Goal: Task Accomplishment & Management: Manage account settings

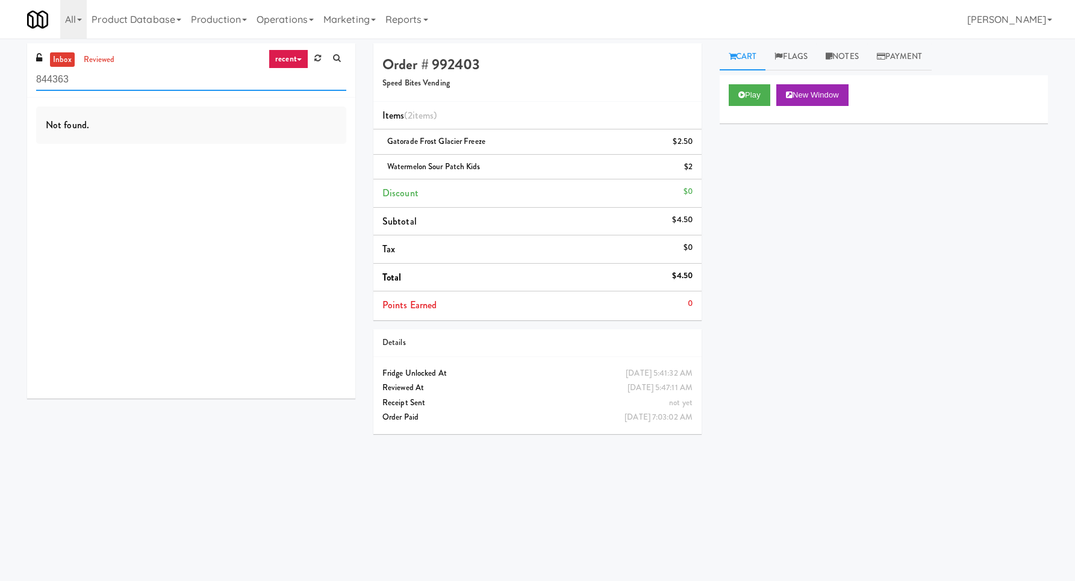
click at [247, 86] on input "844363" at bounding box center [191, 80] width 310 height 22
paste input "Rainy Crest"
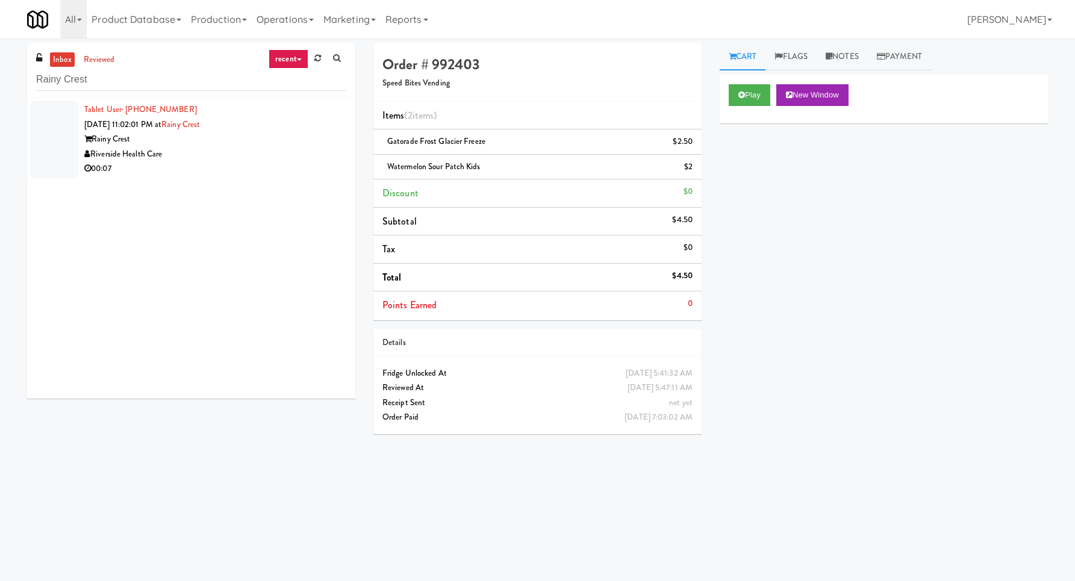
click at [248, 165] on div "00:07" at bounding box center [215, 168] width 262 height 15
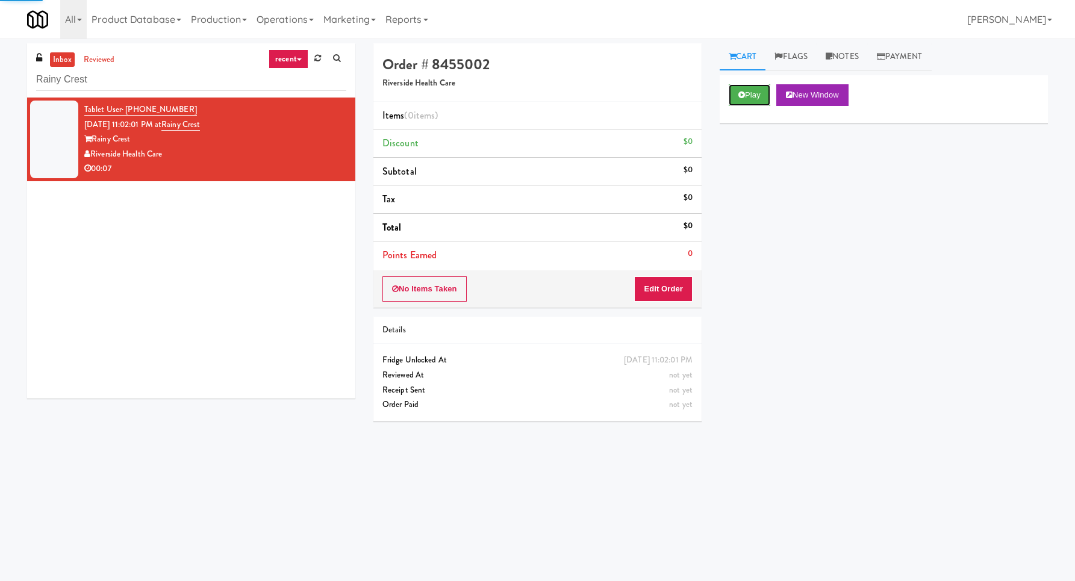
drag, startPoint x: 742, startPoint y: 88, endPoint x: 721, endPoint y: 141, distance: 57.3
click at [742, 87] on button "Play" at bounding box center [750, 95] width 42 height 22
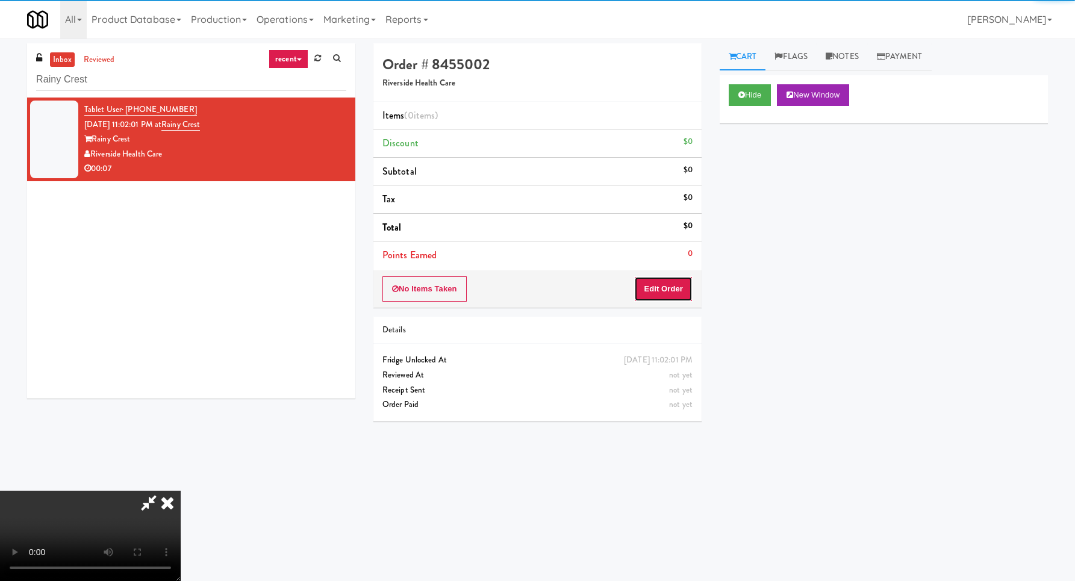
click at [667, 290] on button "Edit Order" at bounding box center [663, 289] width 58 height 25
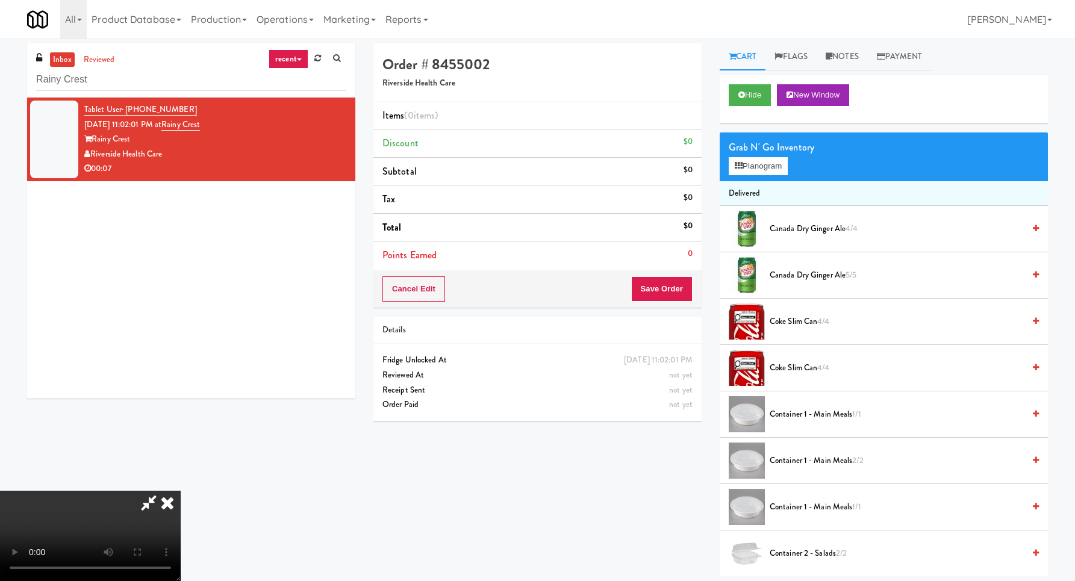
scroll to position [128, 0]
click at [181, 491] on video at bounding box center [90, 536] width 181 height 90
click at [756, 163] on button "Planogram" at bounding box center [758, 166] width 59 height 18
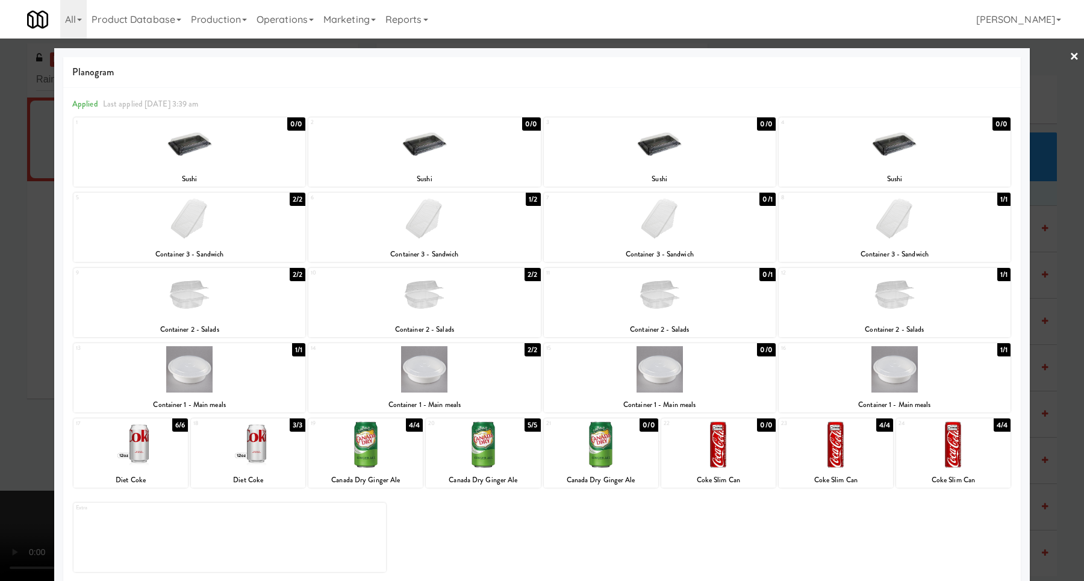
click at [894, 220] on div at bounding box center [895, 219] width 232 height 46
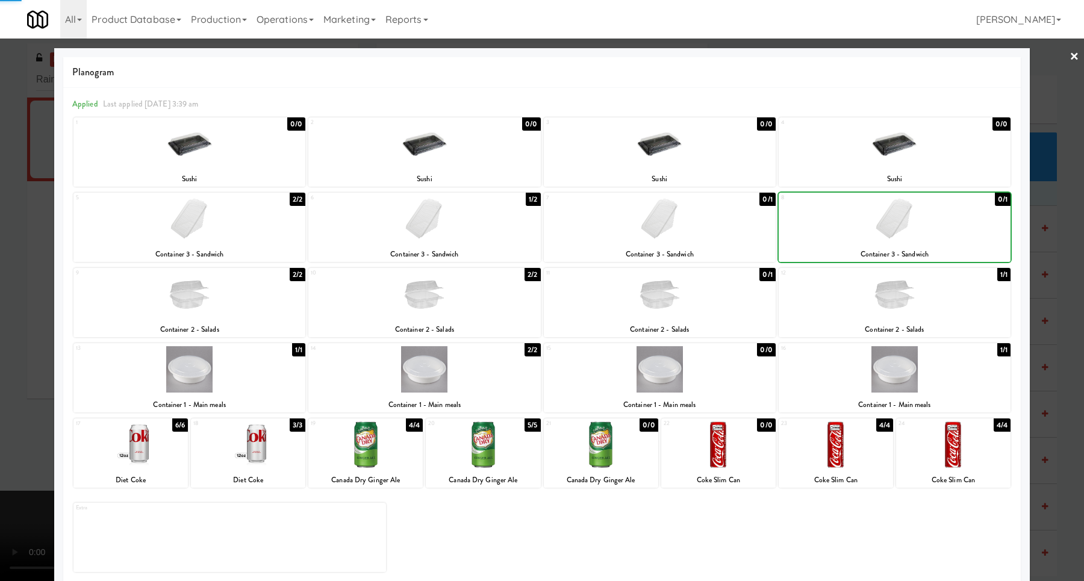
click at [1048, 263] on div at bounding box center [542, 290] width 1084 height 581
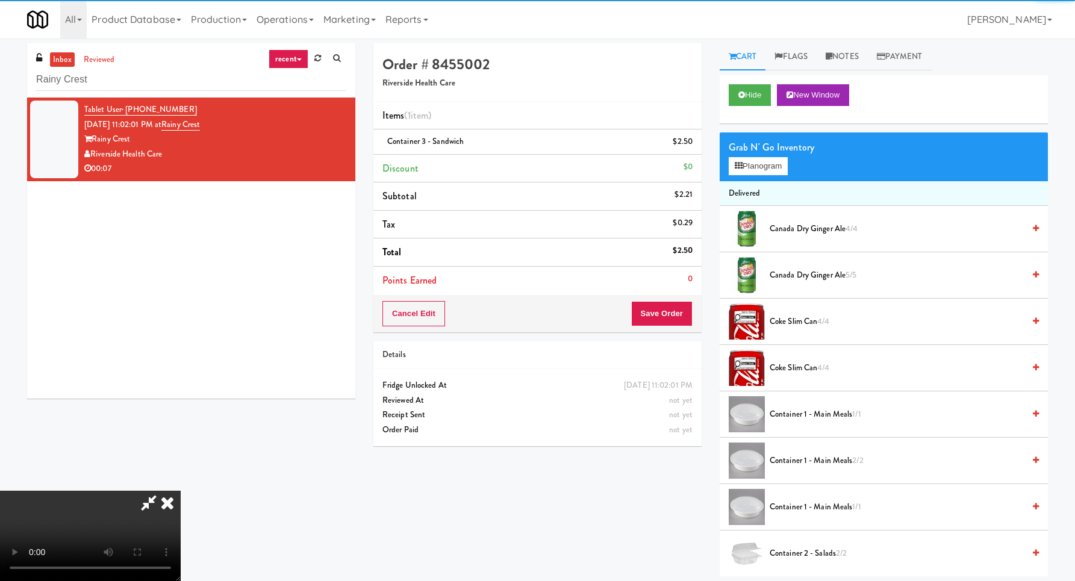
click at [181, 491] on video at bounding box center [90, 536] width 181 height 90
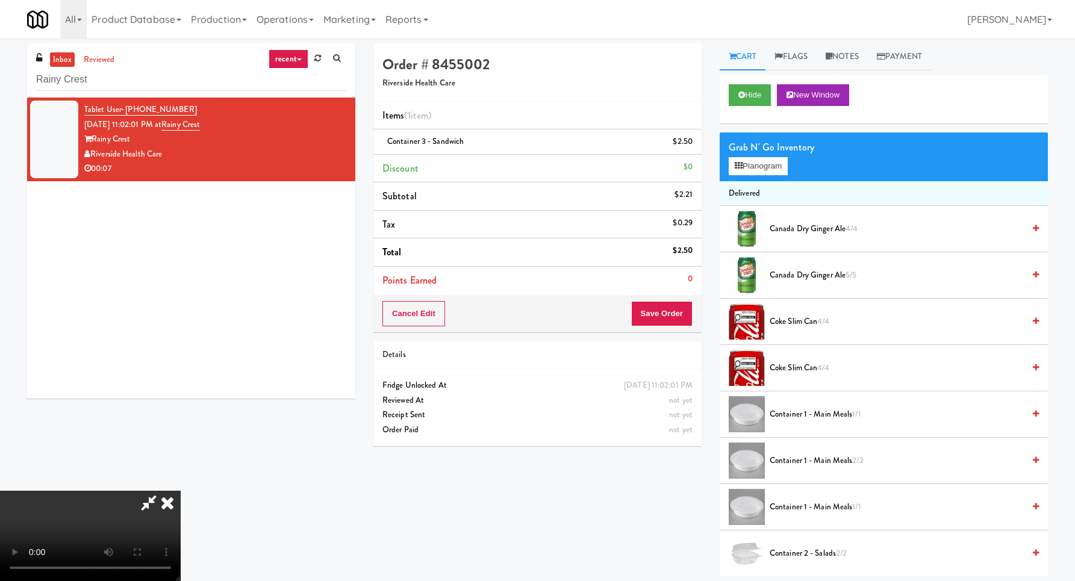
click at [181, 491] on video at bounding box center [90, 536] width 181 height 90
click at [765, 159] on button "Planogram" at bounding box center [758, 166] width 59 height 18
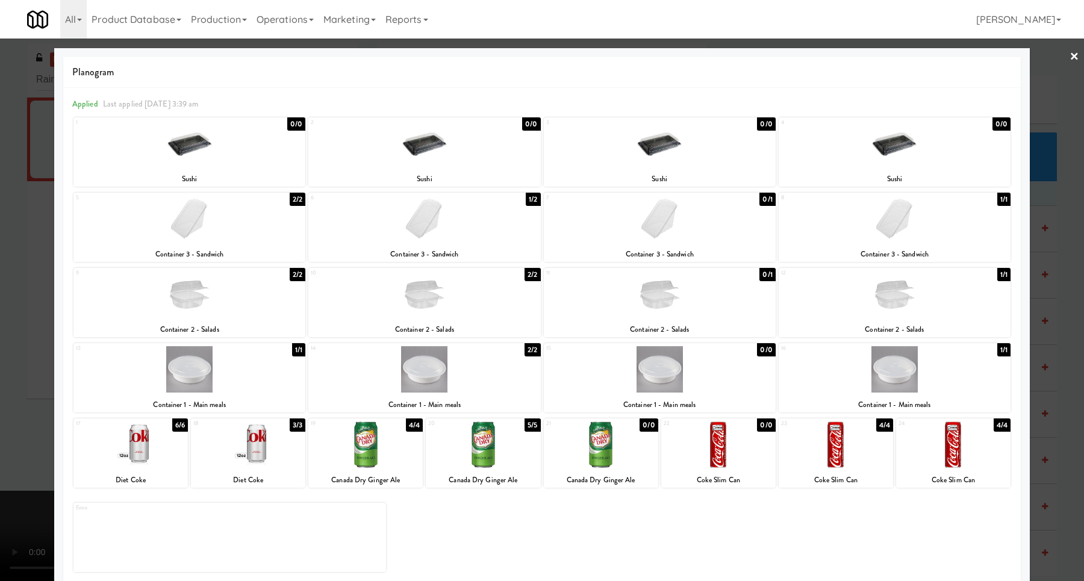
click at [272, 457] on div at bounding box center [248, 445] width 114 height 46
click at [1049, 336] on div at bounding box center [542, 290] width 1084 height 581
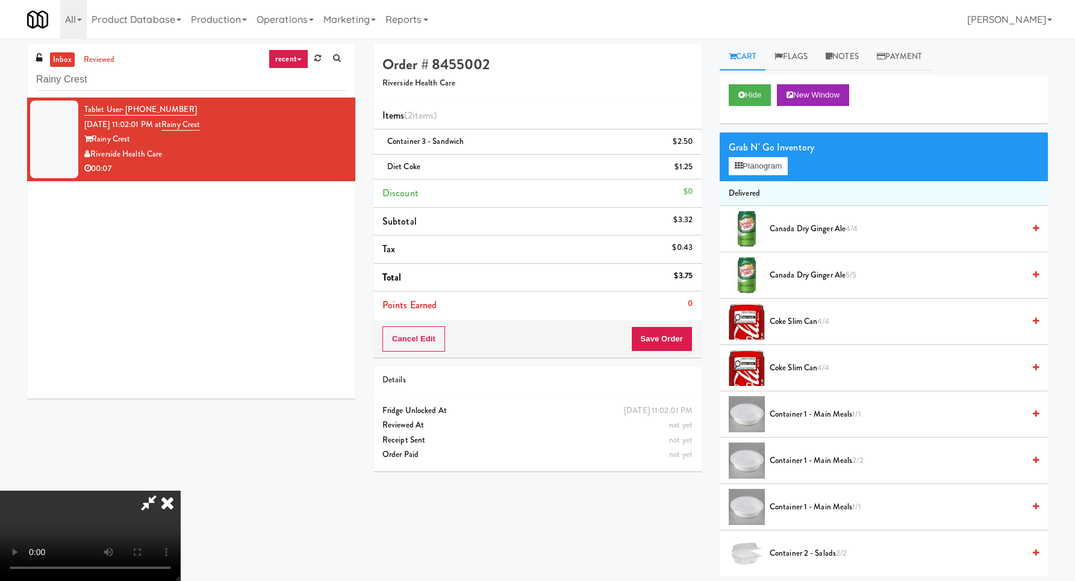
click at [181, 491] on video at bounding box center [90, 536] width 181 height 90
click at [743, 158] on div "Grab N' Go Inventory Planogram" at bounding box center [884, 157] width 328 height 49
click at [748, 180] on div "Grab N' Go Inventory Planogram" at bounding box center [884, 157] width 328 height 49
click at [750, 173] on button "Planogram" at bounding box center [758, 166] width 59 height 18
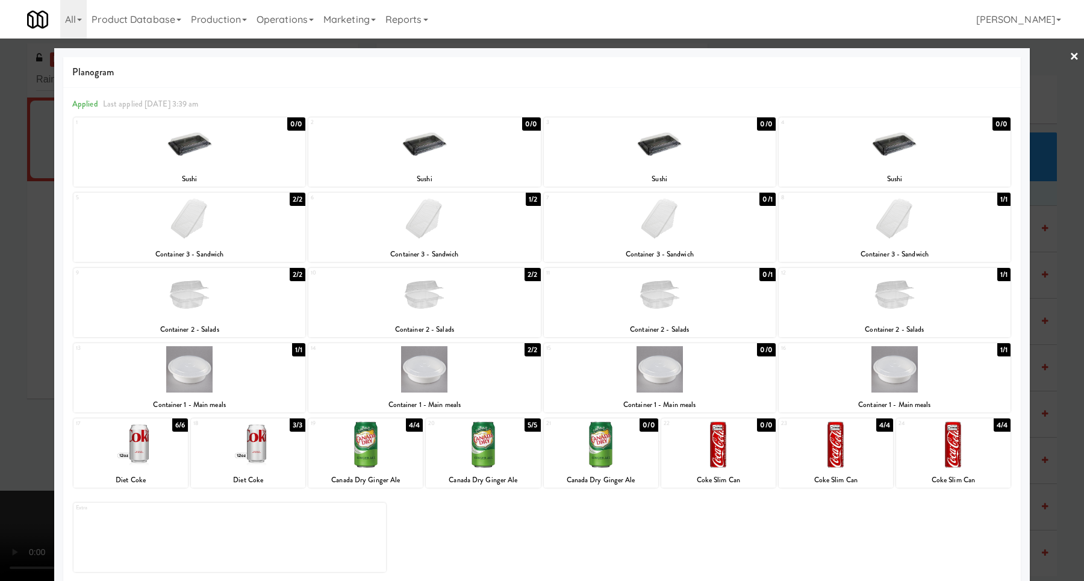
click at [1062, 381] on div at bounding box center [542, 290] width 1084 height 581
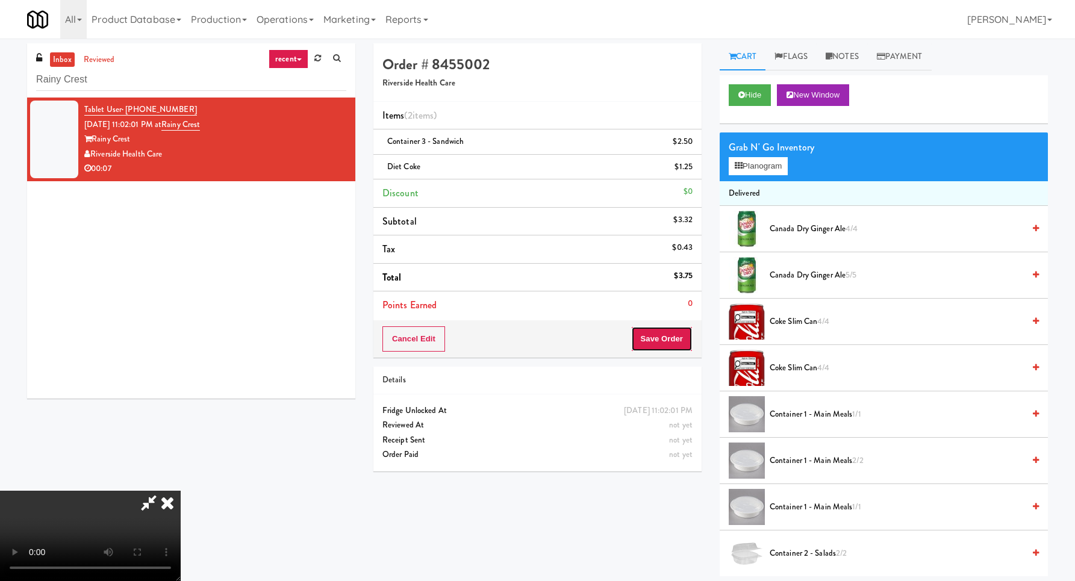
click at [655, 343] on button "Save Order" at bounding box center [661, 339] width 61 height 25
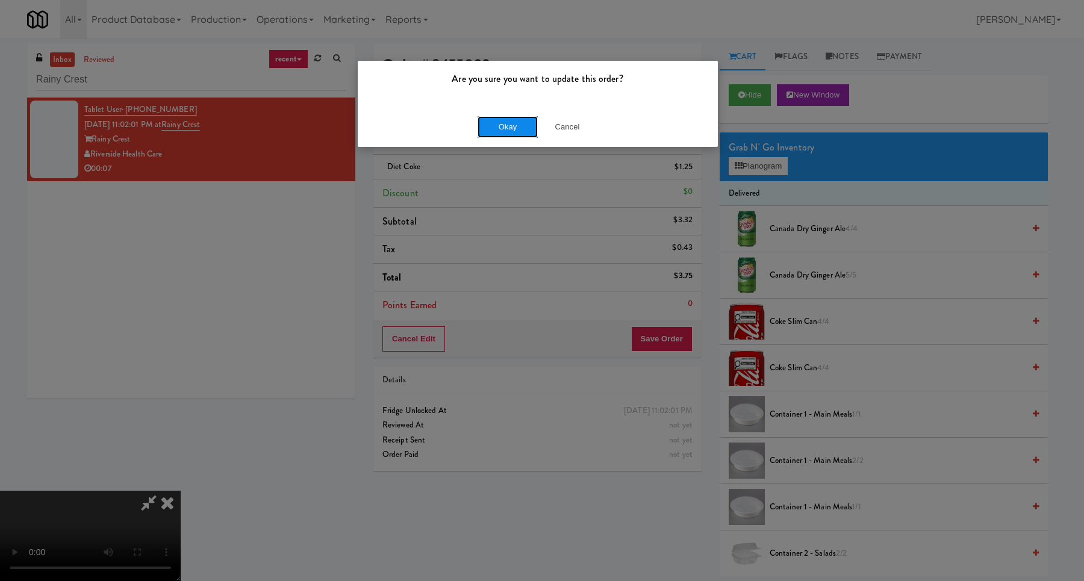
drag, startPoint x: 516, startPoint y: 118, endPoint x: 516, endPoint y: 125, distance: 6.7
click at [516, 121] on button "Okay" at bounding box center [508, 127] width 60 height 22
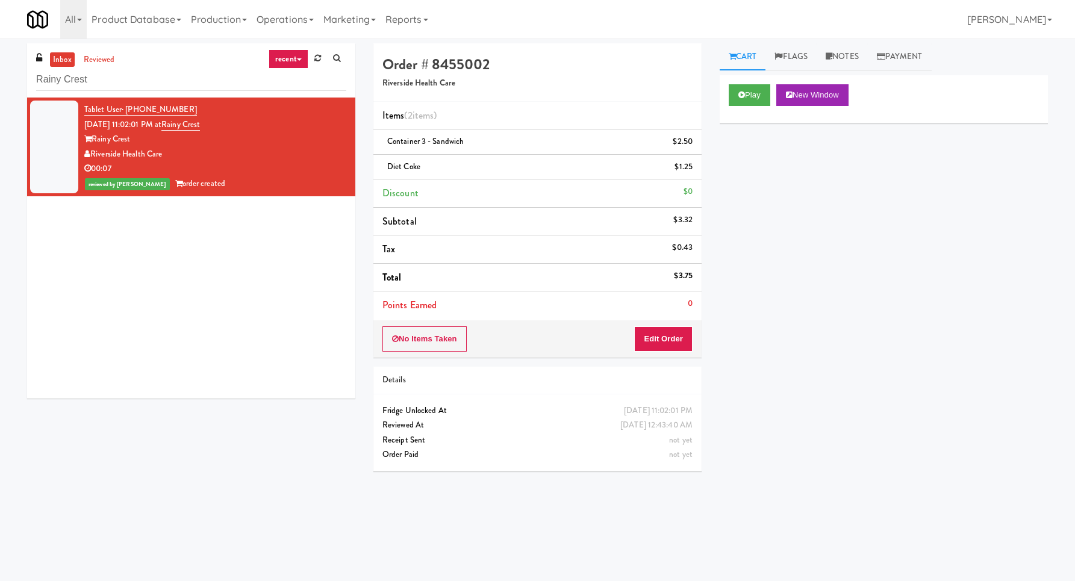
click at [190, 64] on div "inbox reviewed recent all unclear take inventory issue suspicious failed recent…" at bounding box center [191, 70] width 328 height 54
click at [191, 81] on input "Rainy Crest" at bounding box center [191, 80] width 310 height 22
drag, startPoint x: 191, startPoint y: 81, endPoint x: 216, endPoint y: 94, distance: 27.8
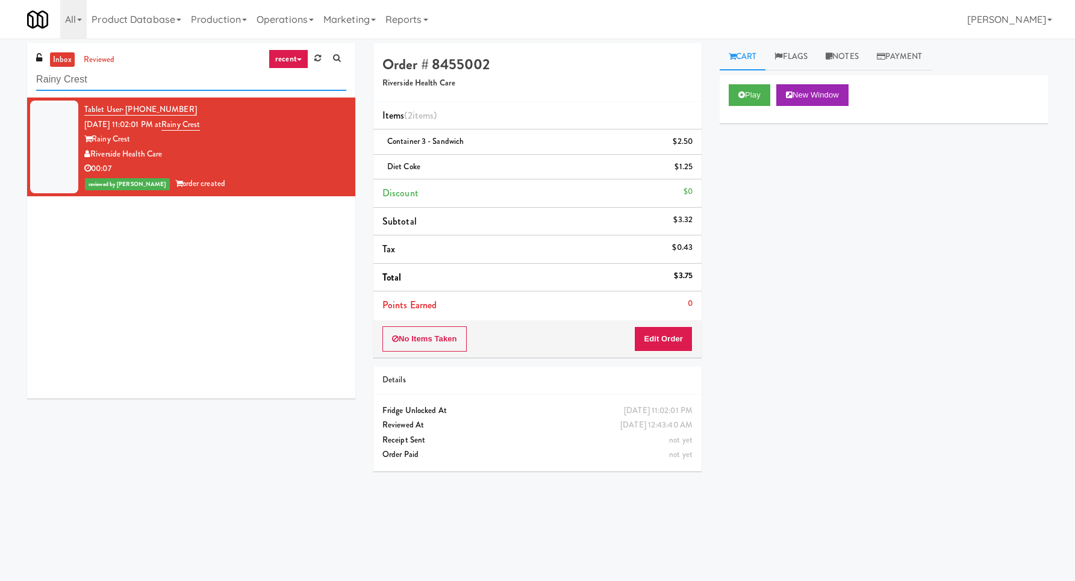
click at [192, 81] on input "Rainy Crest" at bounding box center [191, 80] width 310 height 22
paste input "The Vue - Pantry"
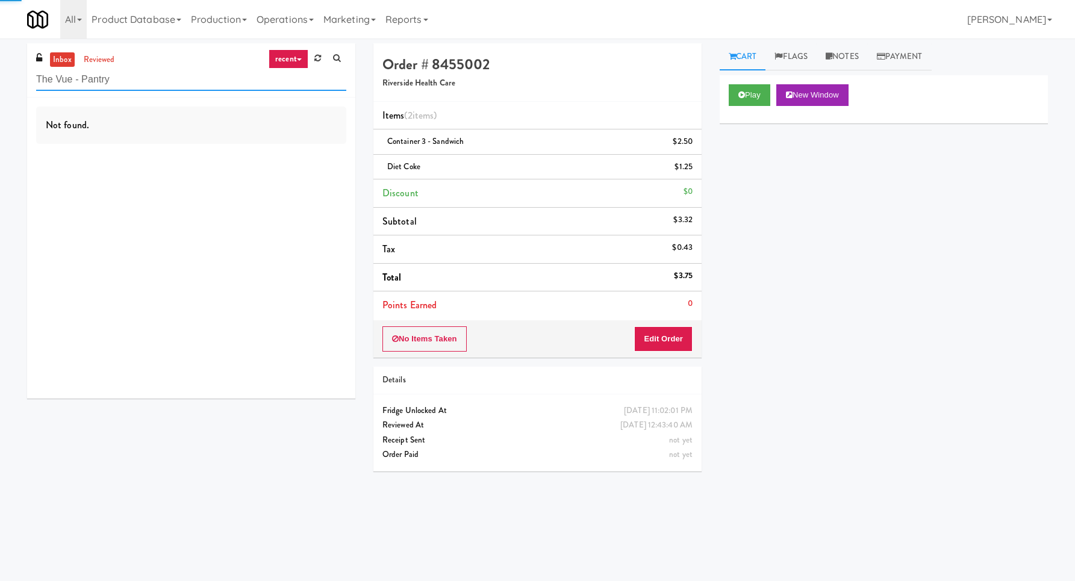
type input "The Vue - Pantry"
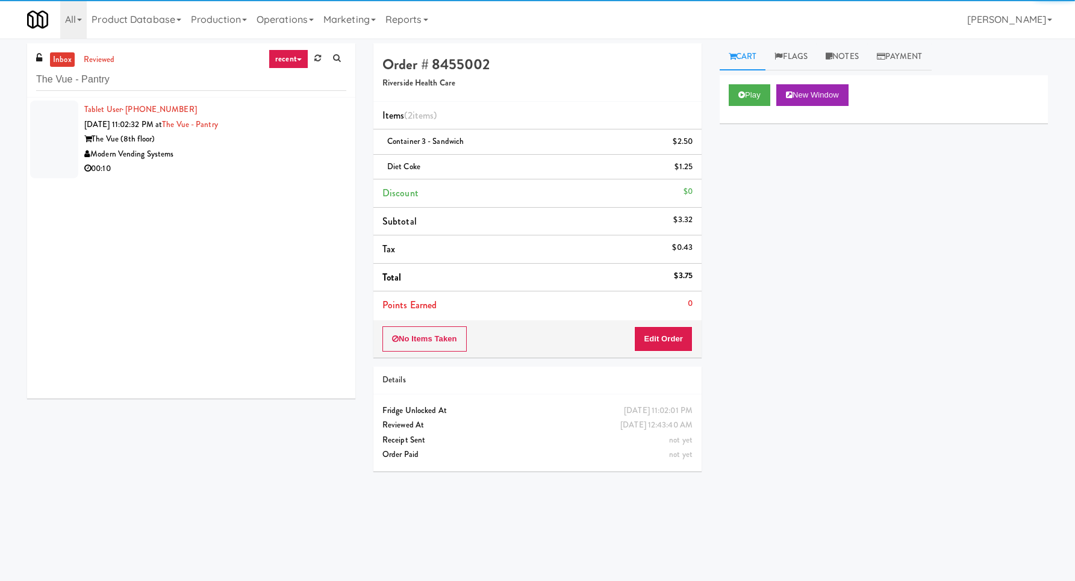
click at [328, 163] on div "00:10" at bounding box center [215, 168] width 262 height 15
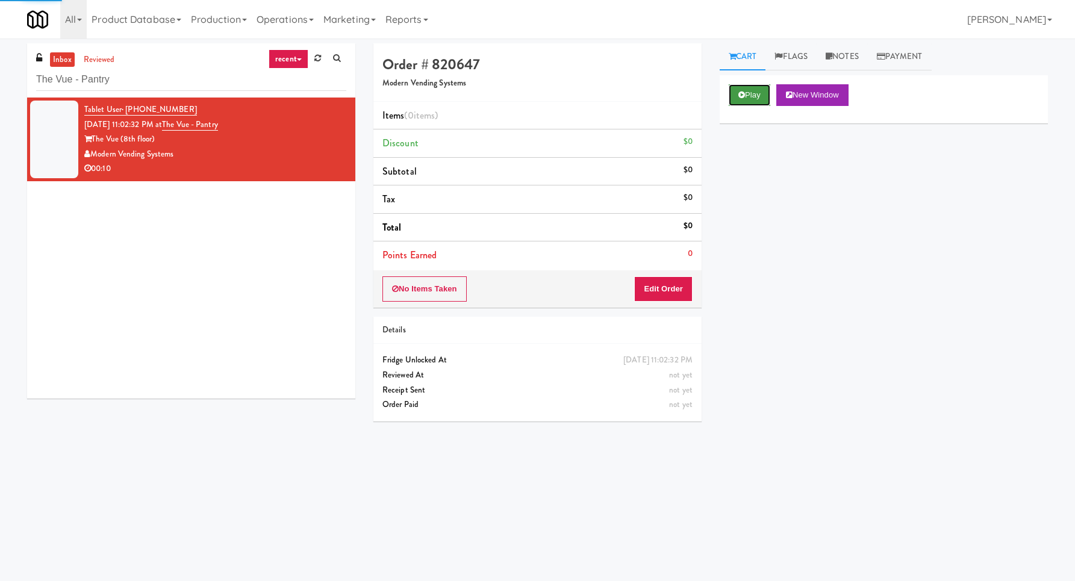
click at [755, 99] on button "Play" at bounding box center [750, 95] width 42 height 22
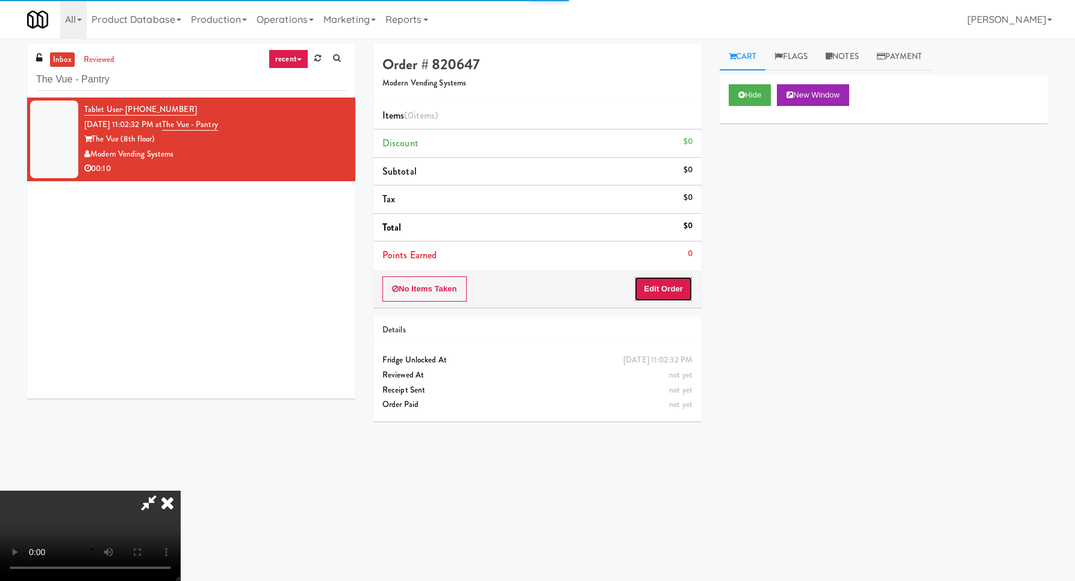
click at [670, 289] on button "Edit Order" at bounding box center [663, 289] width 58 height 25
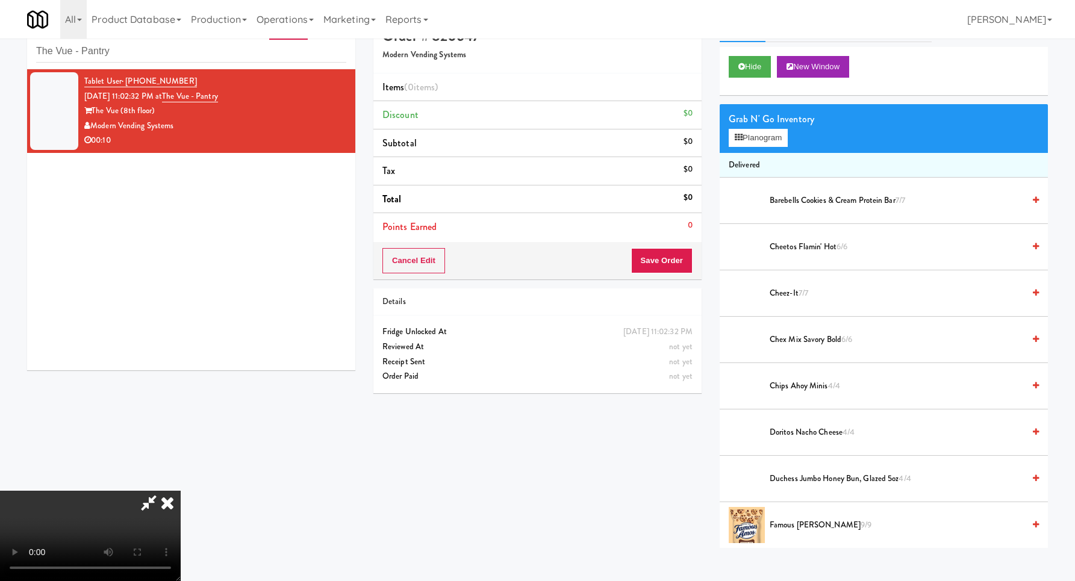
scroll to position [39, 0]
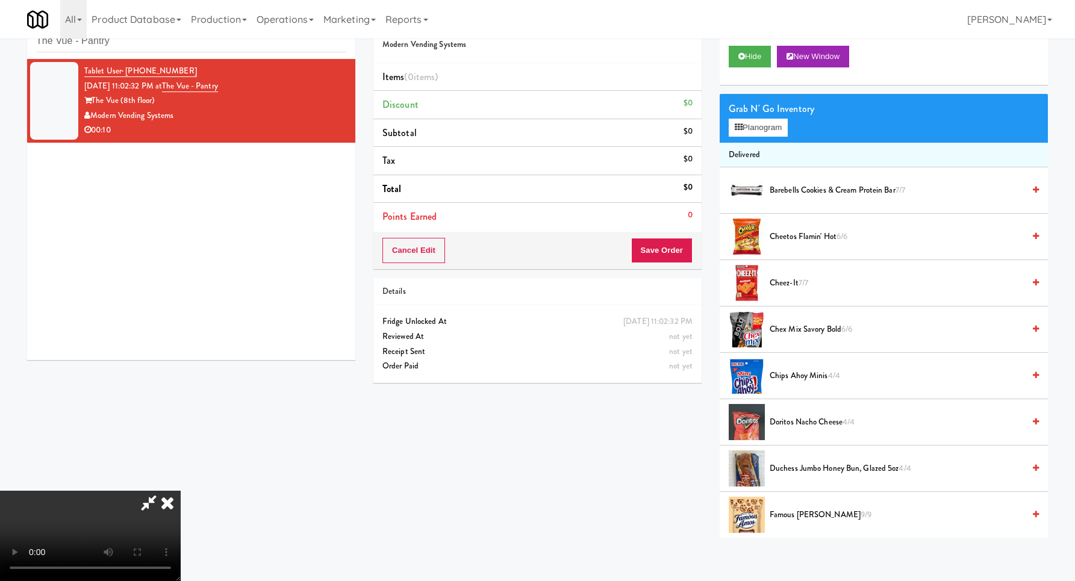
click at [181, 491] on video at bounding box center [90, 536] width 181 height 90
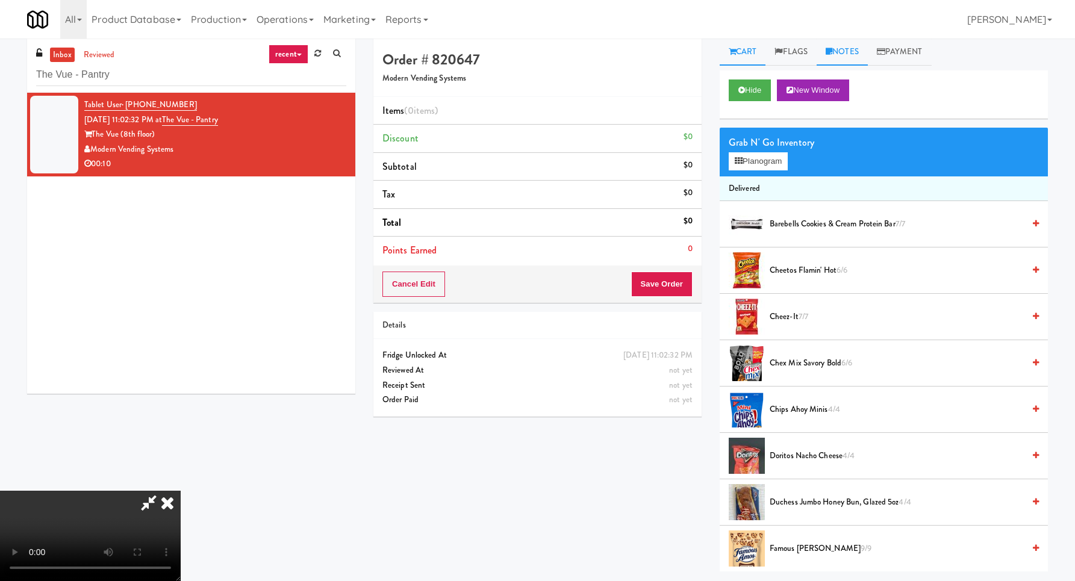
scroll to position [0, 0]
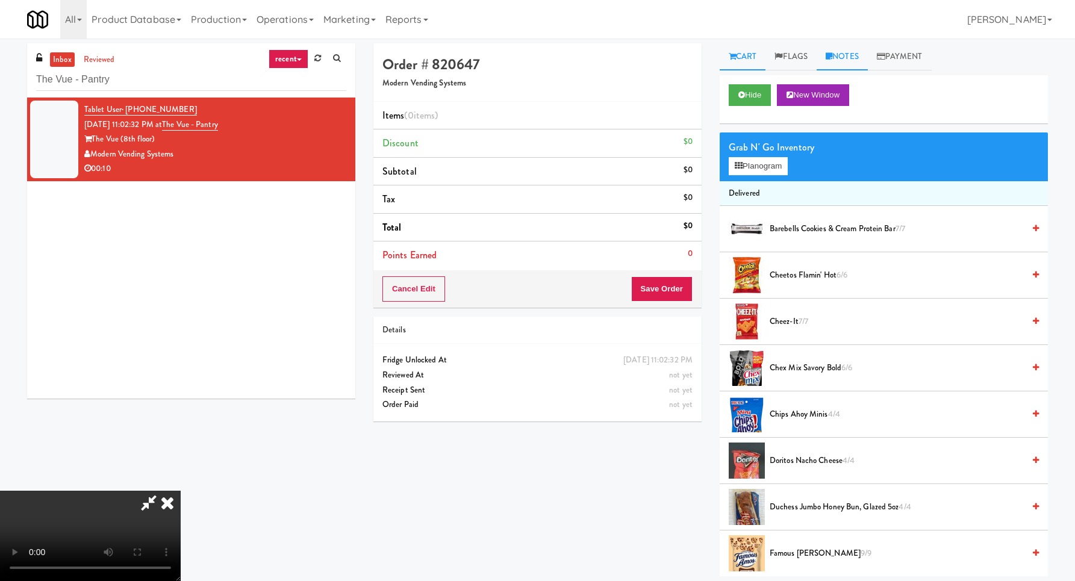
click at [846, 62] on link "Notes" at bounding box center [842, 56] width 51 height 27
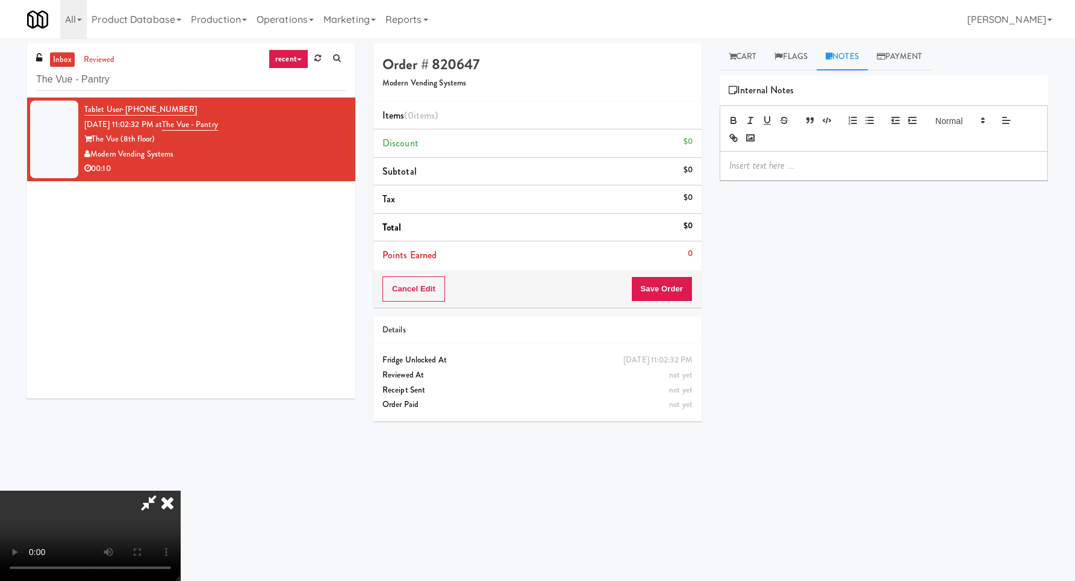
click at [844, 138] on div at bounding box center [884, 128] width 328 height 46
click at [848, 156] on div at bounding box center [884, 166] width 327 height 28
click at [745, 52] on link "Cart" at bounding box center [743, 56] width 46 height 27
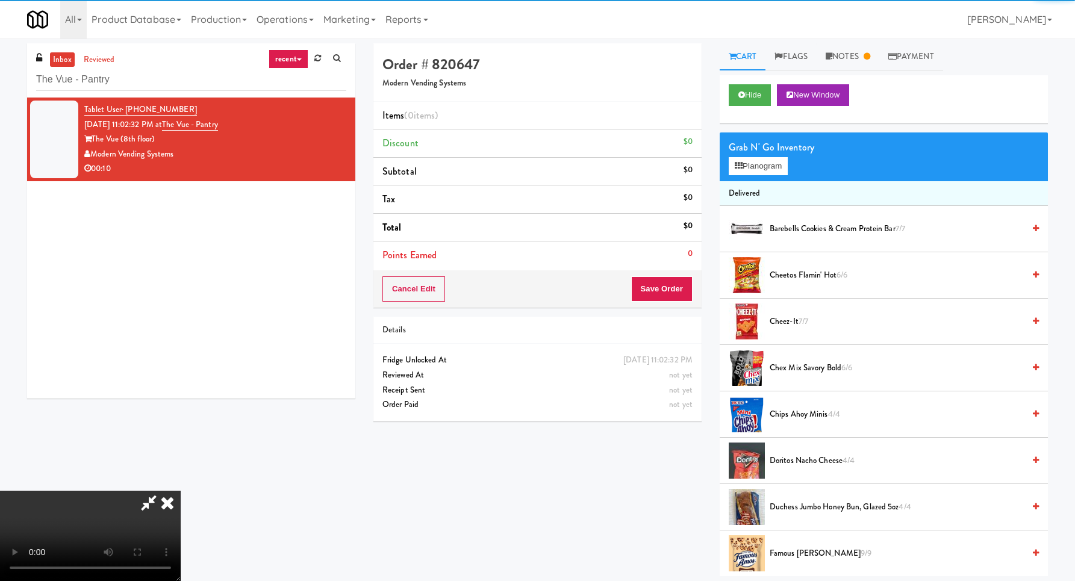
click at [181, 491] on video at bounding box center [90, 536] width 181 height 90
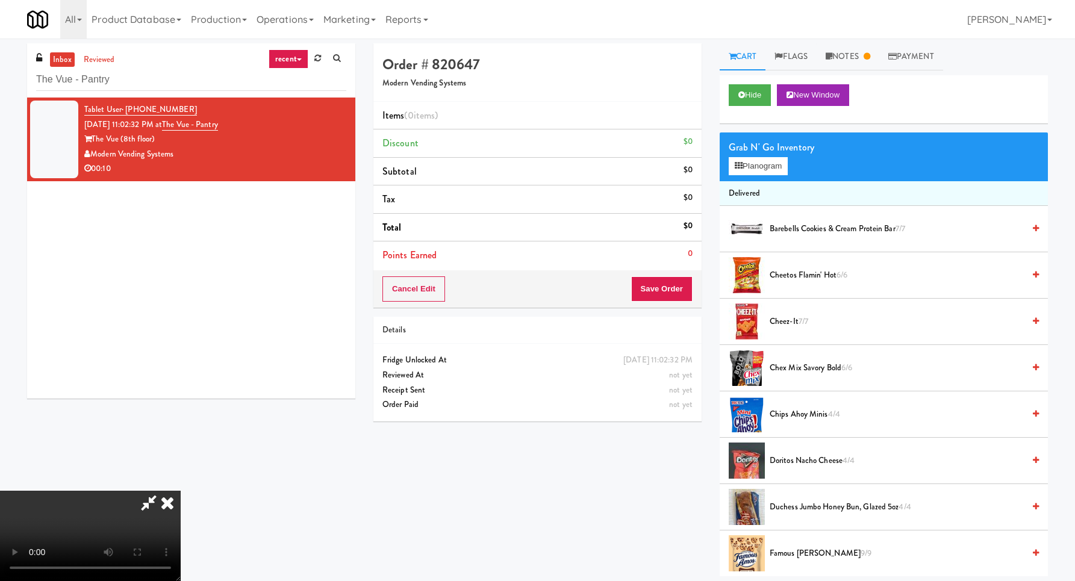
click at [181, 491] on video at bounding box center [90, 536] width 181 height 90
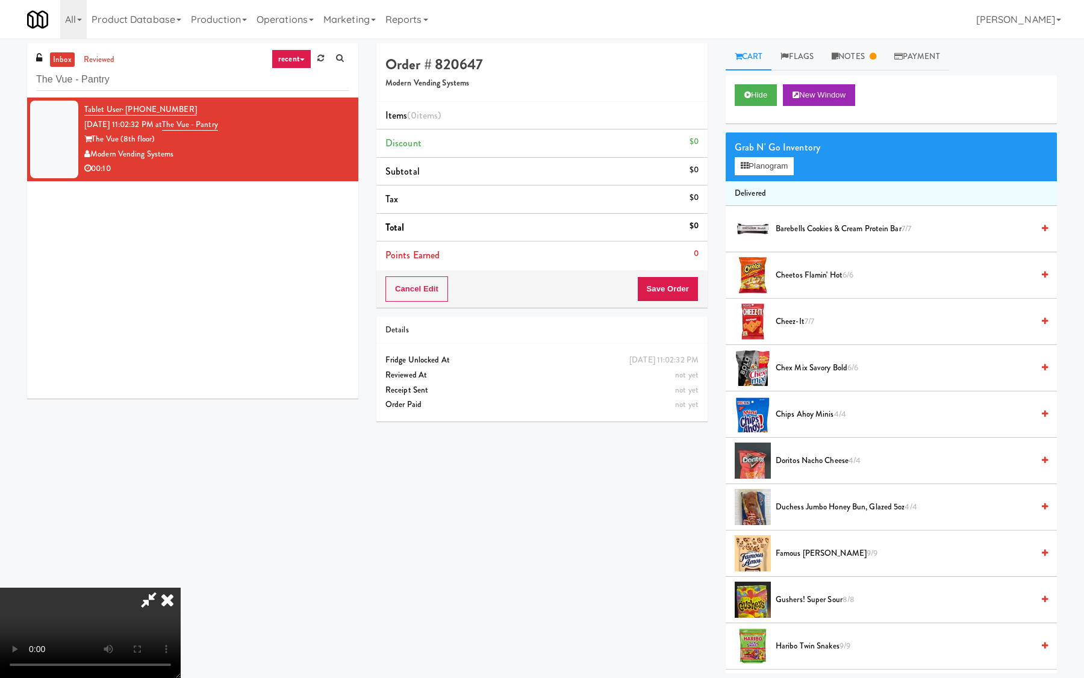
click at [181, 581] on video at bounding box center [90, 633] width 181 height 90
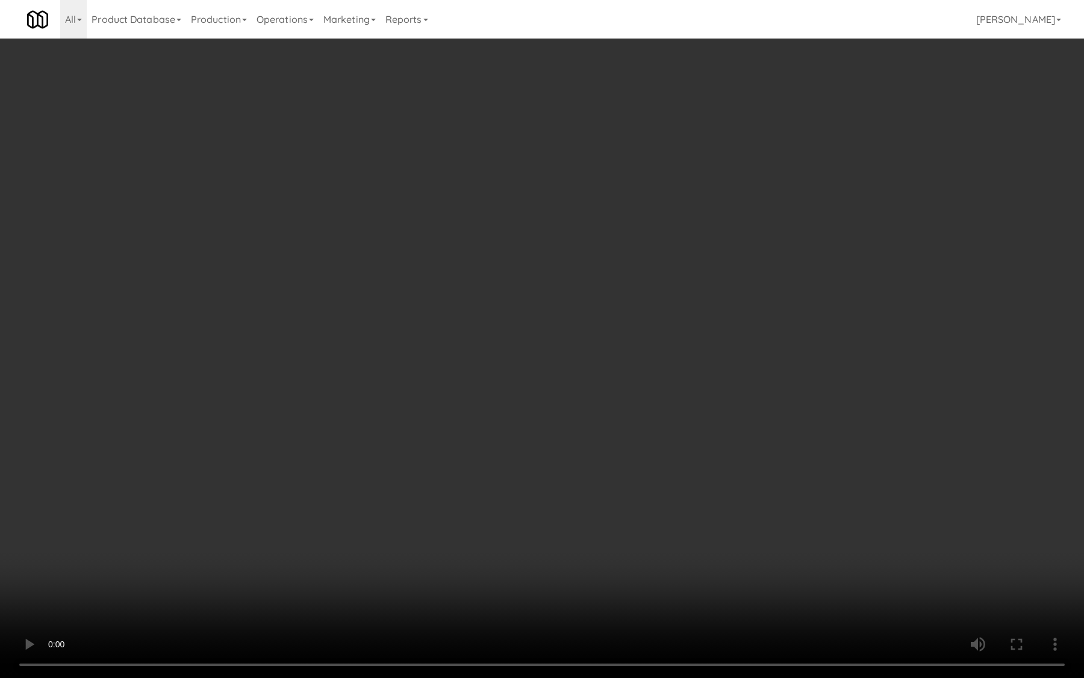
click at [536, 473] on video at bounding box center [542, 339] width 1084 height 678
click at [536, 472] on video at bounding box center [542, 339] width 1084 height 678
click at [546, 460] on video at bounding box center [542, 339] width 1084 height 678
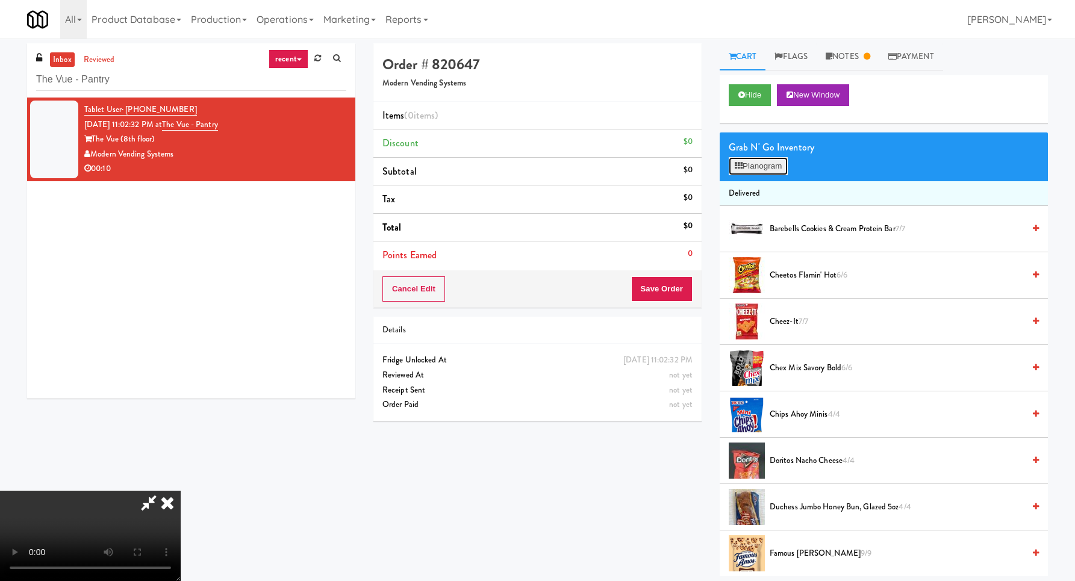
click at [754, 157] on button "Planogram" at bounding box center [758, 166] width 59 height 18
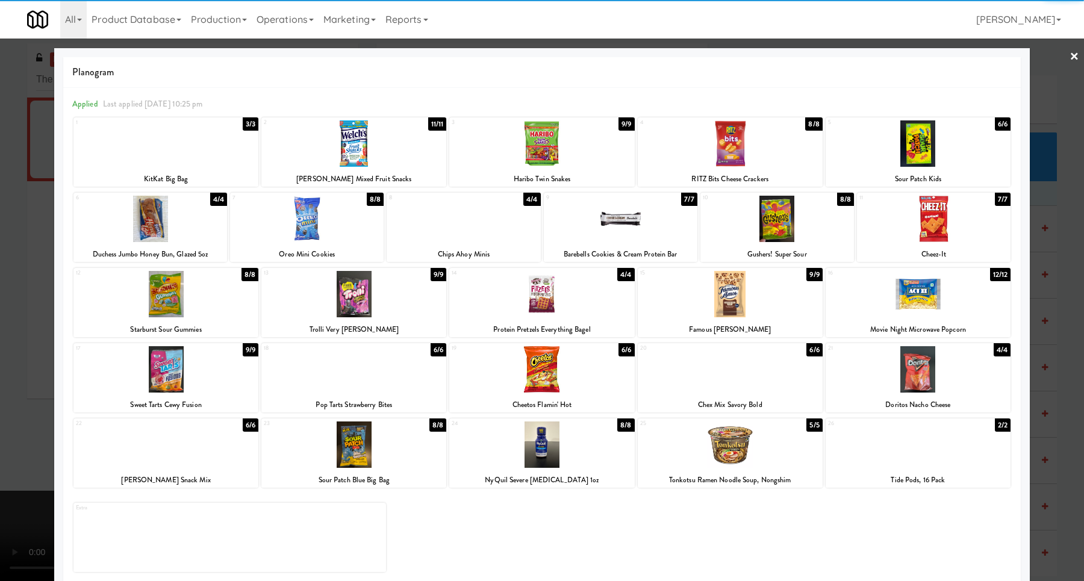
click at [737, 290] on div at bounding box center [730, 294] width 185 height 46
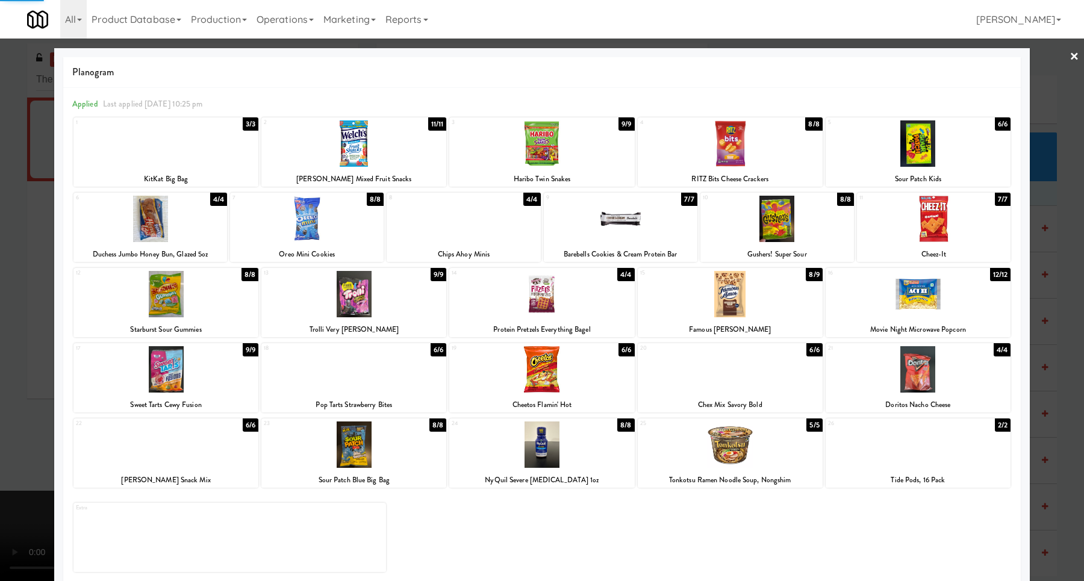
click at [1052, 295] on div at bounding box center [542, 290] width 1084 height 581
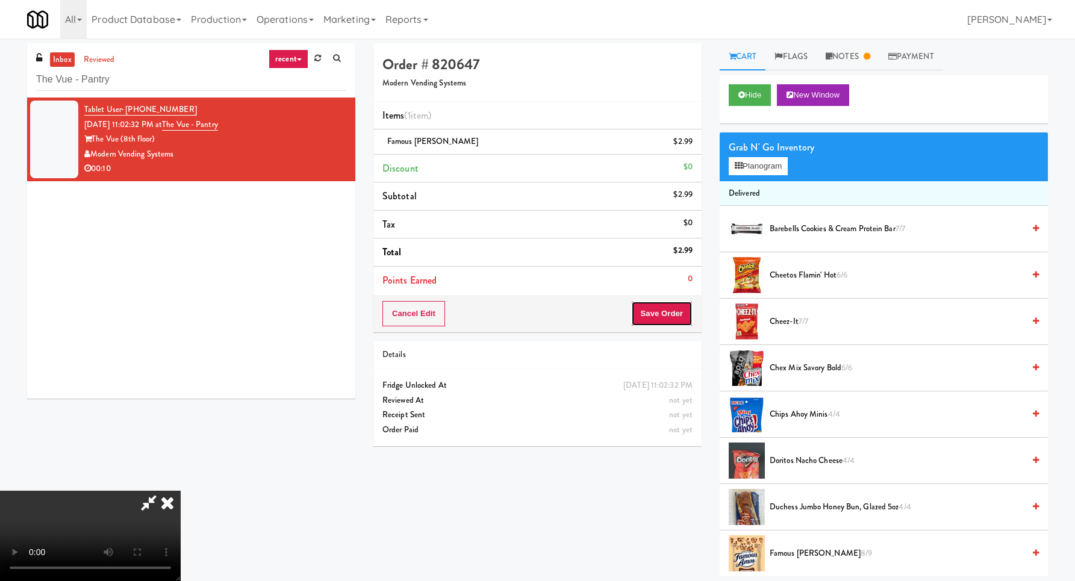
click at [684, 307] on button "Save Order" at bounding box center [661, 313] width 61 height 25
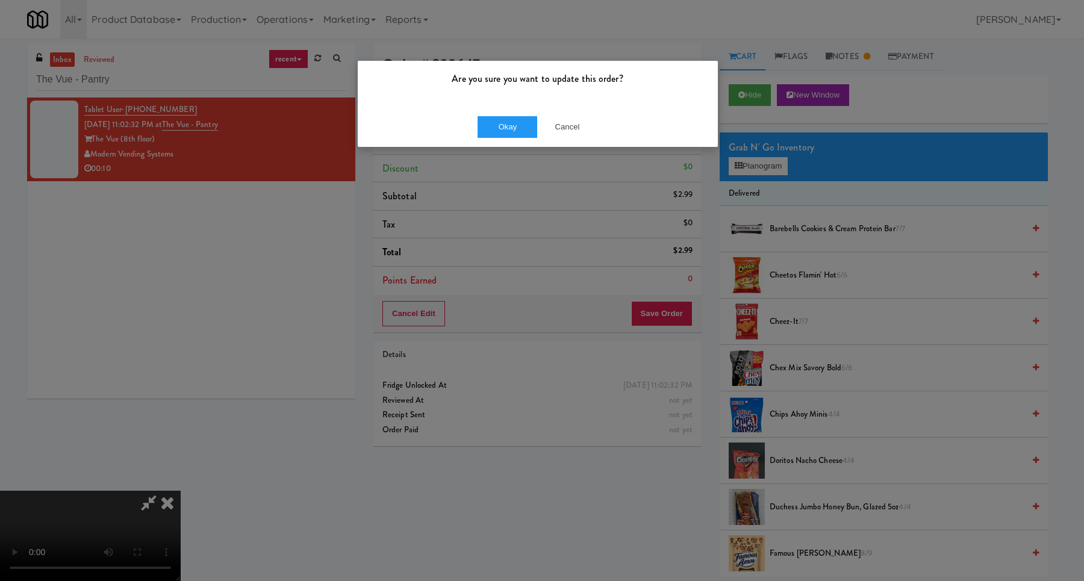
click at [498, 114] on div "Okay Cancel" at bounding box center [538, 127] width 360 height 40
click at [501, 128] on button "Okay" at bounding box center [508, 127] width 60 height 22
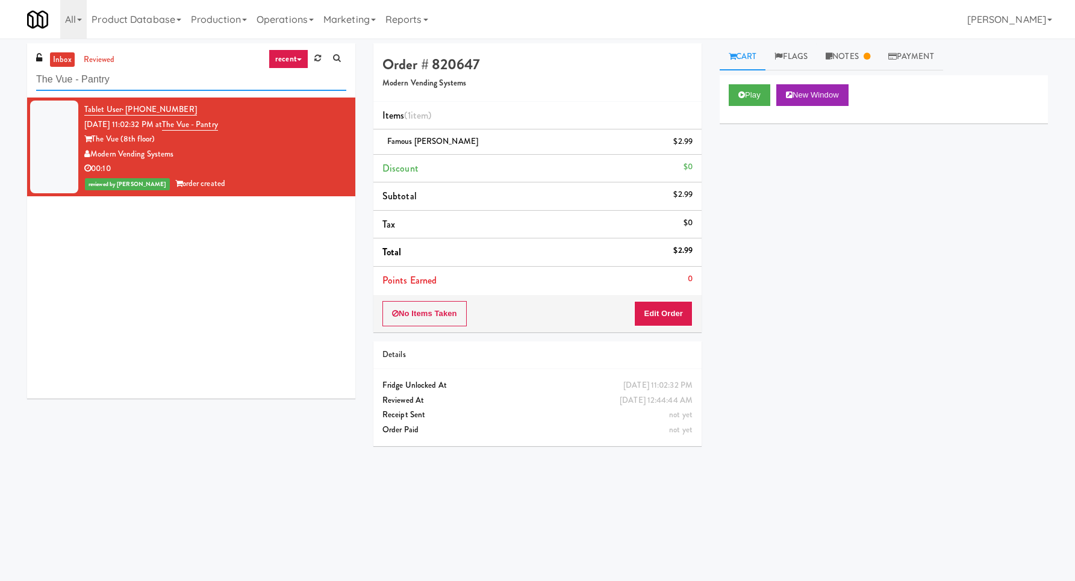
click at [145, 79] on input "The Vue - Pantry" at bounding box center [191, 80] width 310 height 22
paste input "Ellicott House - Fridge"
type input "Ellicott House - Fridge"
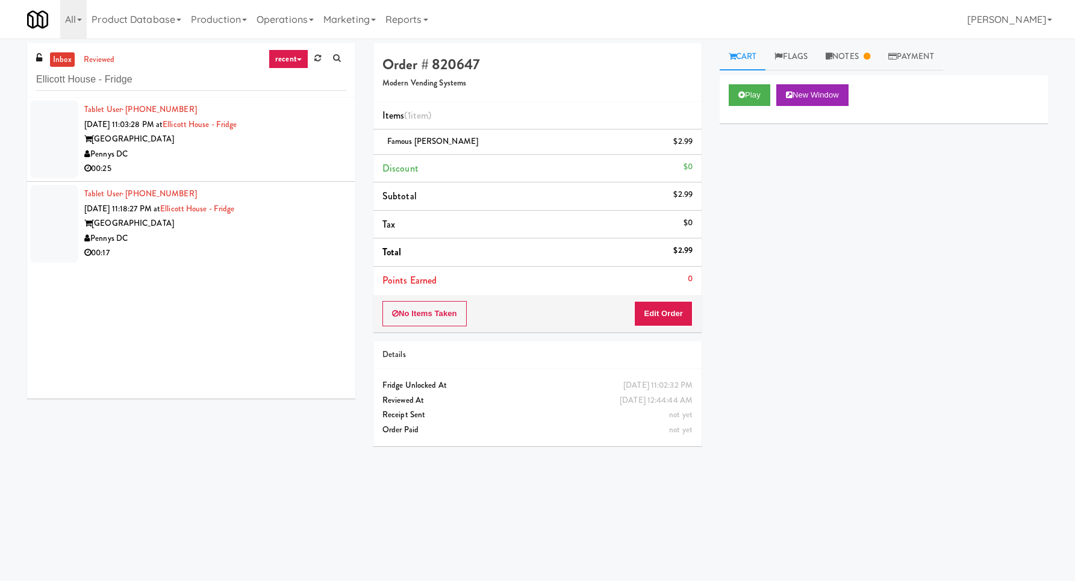
click at [337, 152] on li "Tablet User · (571) 267-0189 [DATE] 11:03:28 PM at [GEOGRAPHIC_DATA] - [GEOGRAP…" at bounding box center [191, 140] width 328 height 84
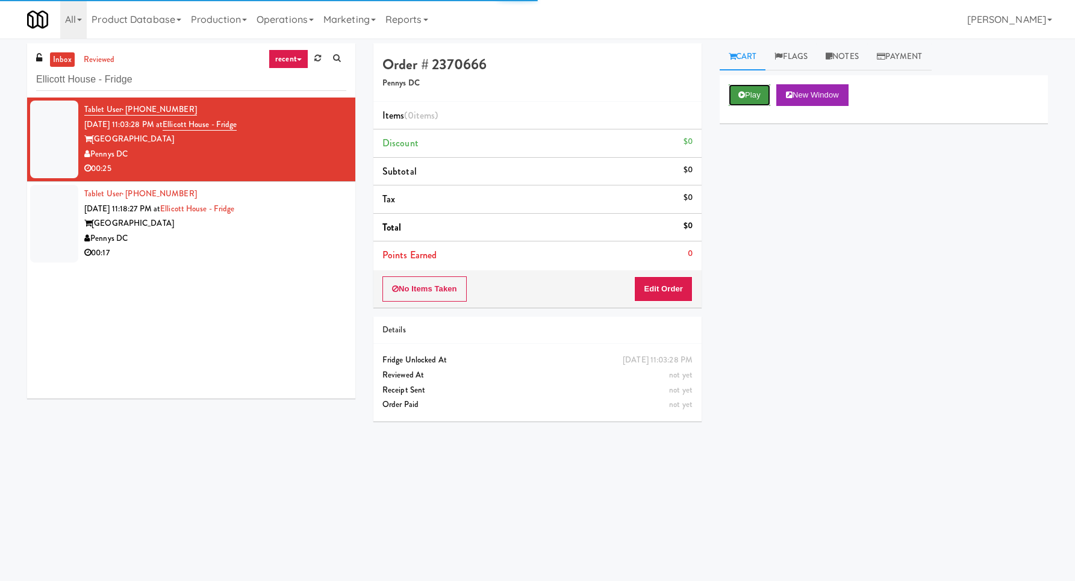
click at [746, 90] on button "Play" at bounding box center [750, 95] width 42 height 22
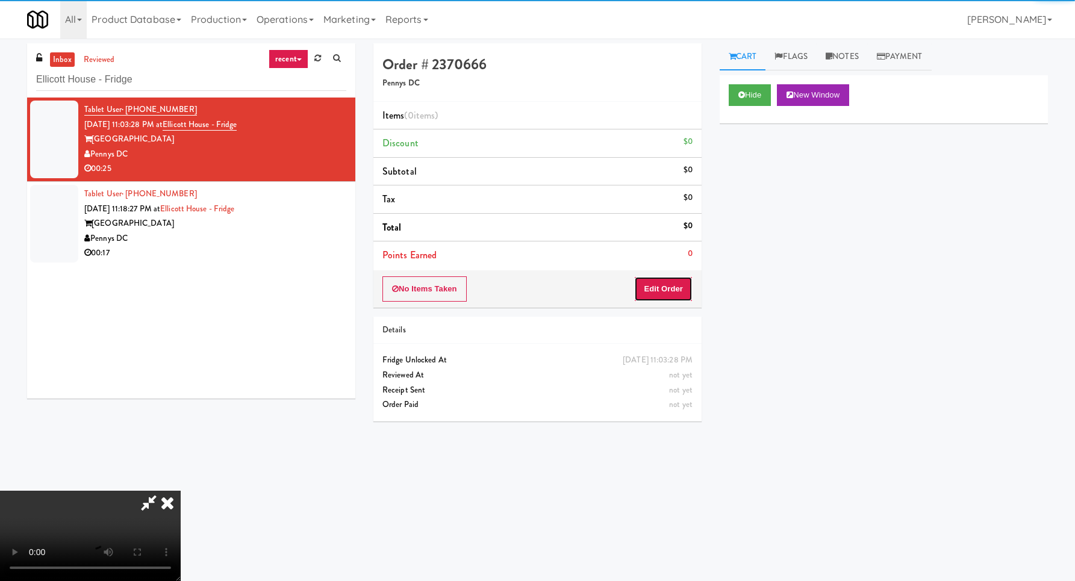
click at [658, 295] on button "Edit Order" at bounding box center [663, 289] width 58 height 25
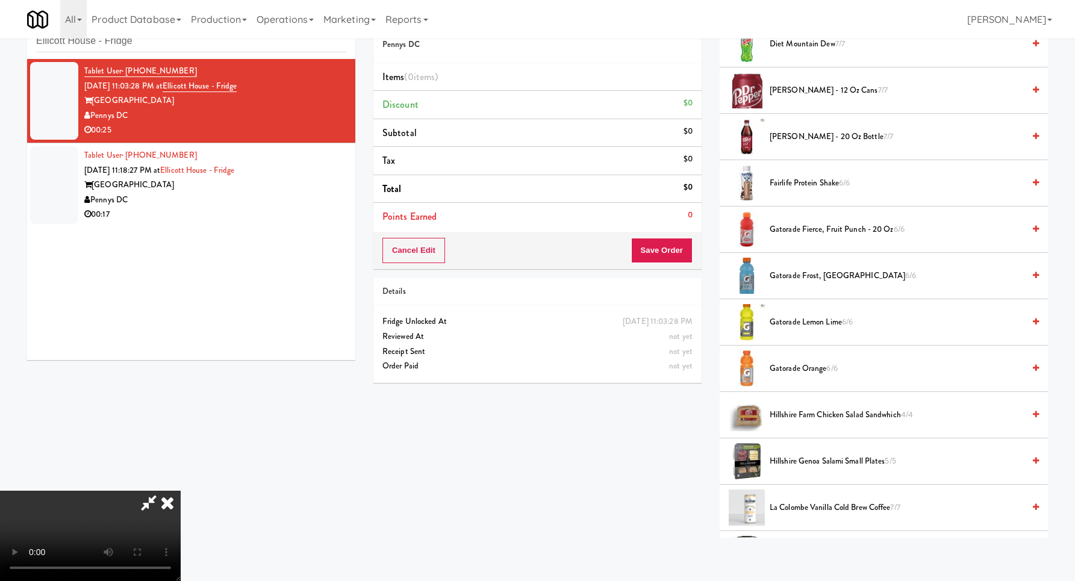
scroll to position [1486, 0]
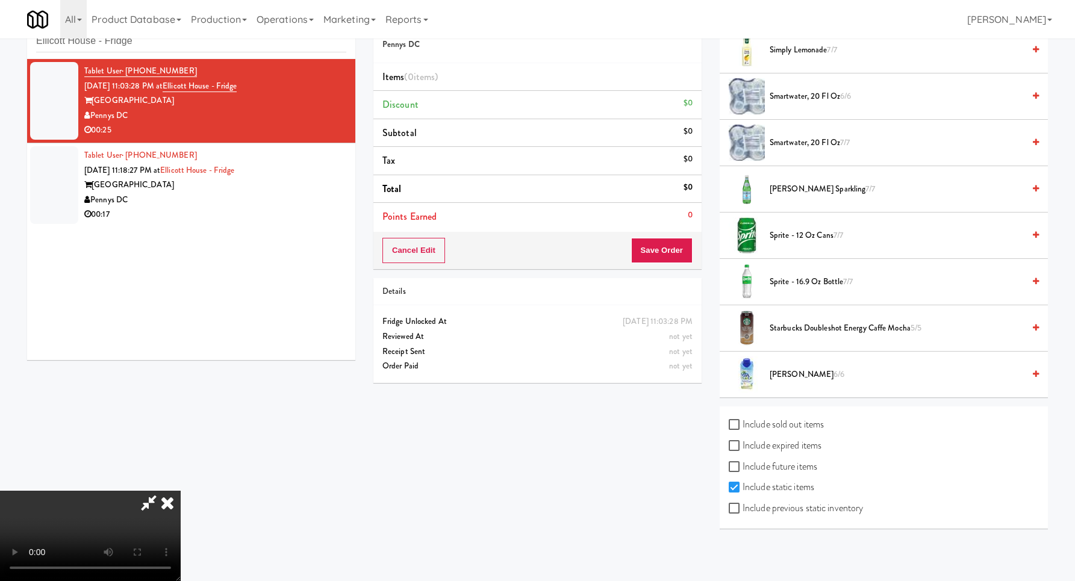
click at [786, 99] on span "smartwater, 20 fl oz 6/6" at bounding box center [897, 96] width 254 height 15
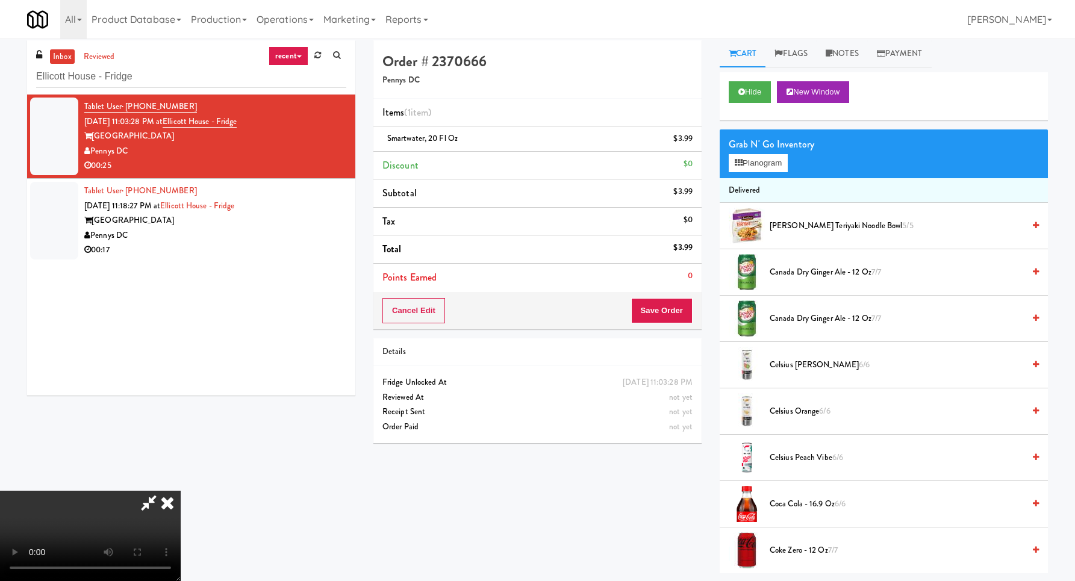
scroll to position [0, 0]
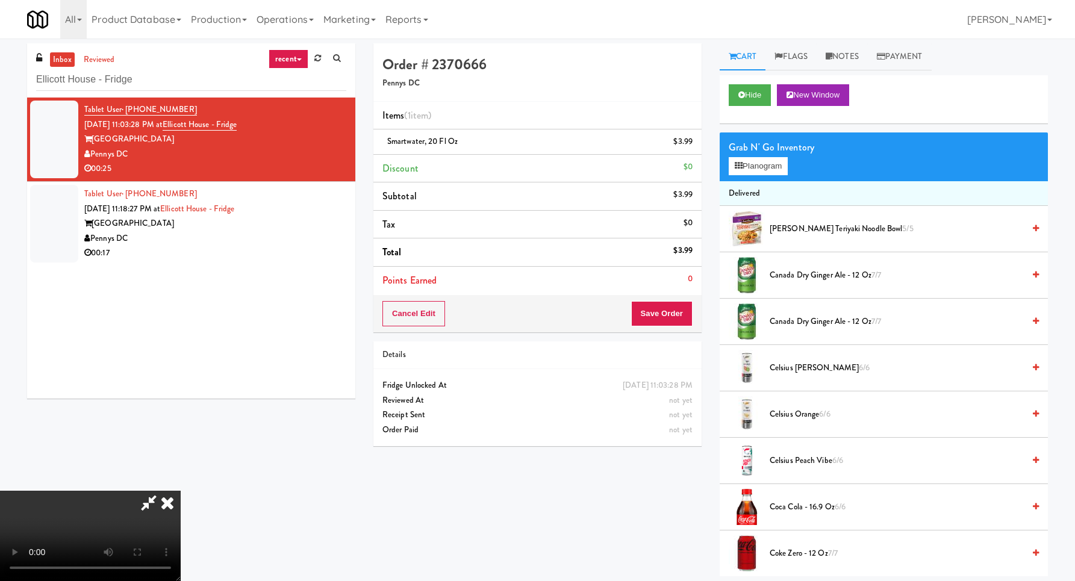
click at [181, 491] on video at bounding box center [90, 536] width 181 height 90
click at [788, 161] on button "Planogram" at bounding box center [758, 166] width 59 height 18
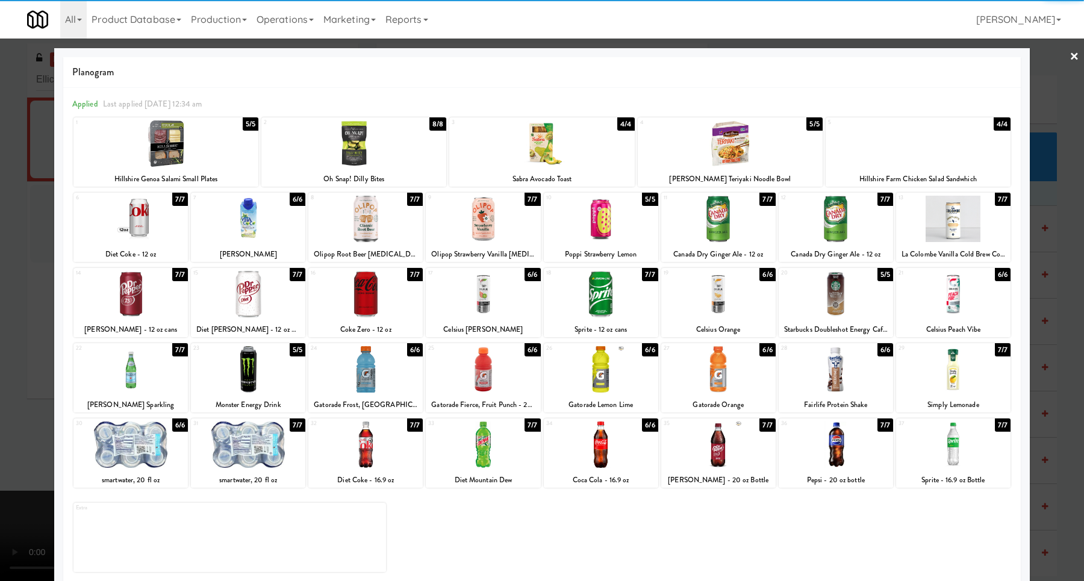
click at [631, 221] on div at bounding box center [601, 219] width 114 height 46
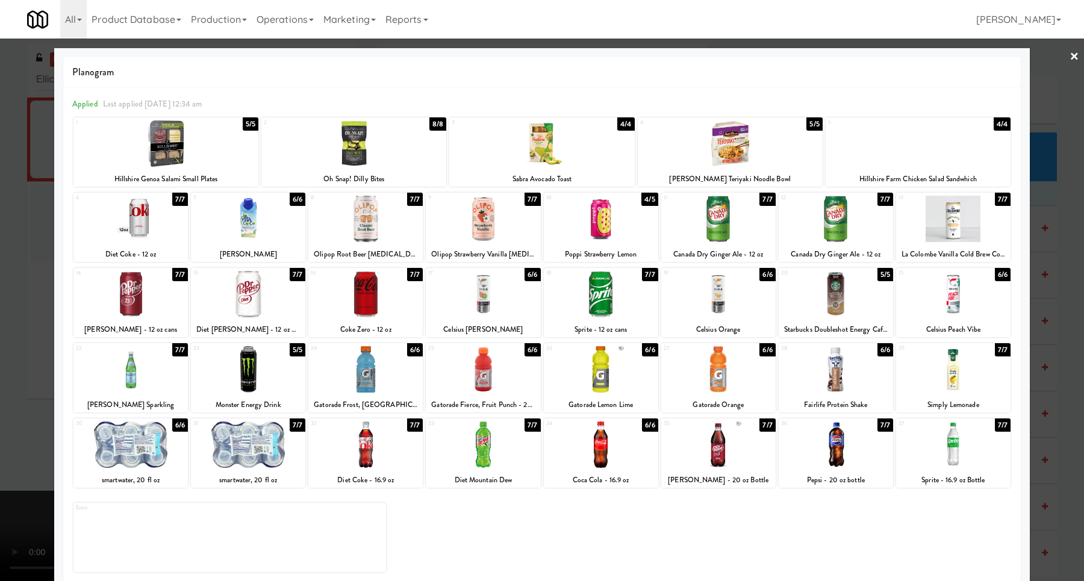
click at [1054, 247] on div at bounding box center [542, 290] width 1084 height 581
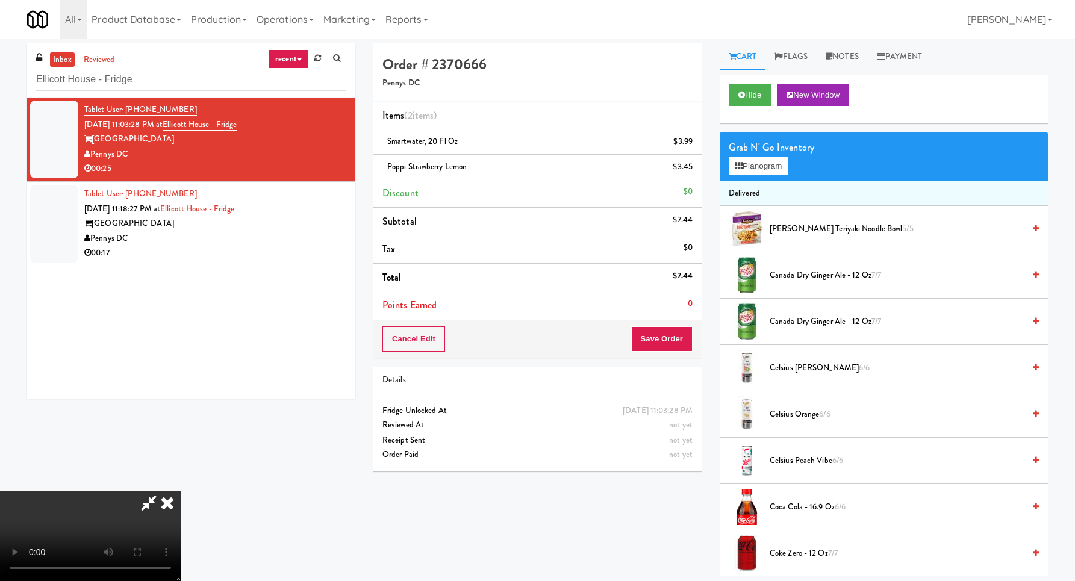
click at [181, 491] on video at bounding box center [90, 536] width 181 height 90
click at [674, 343] on button "Save Order" at bounding box center [661, 339] width 61 height 25
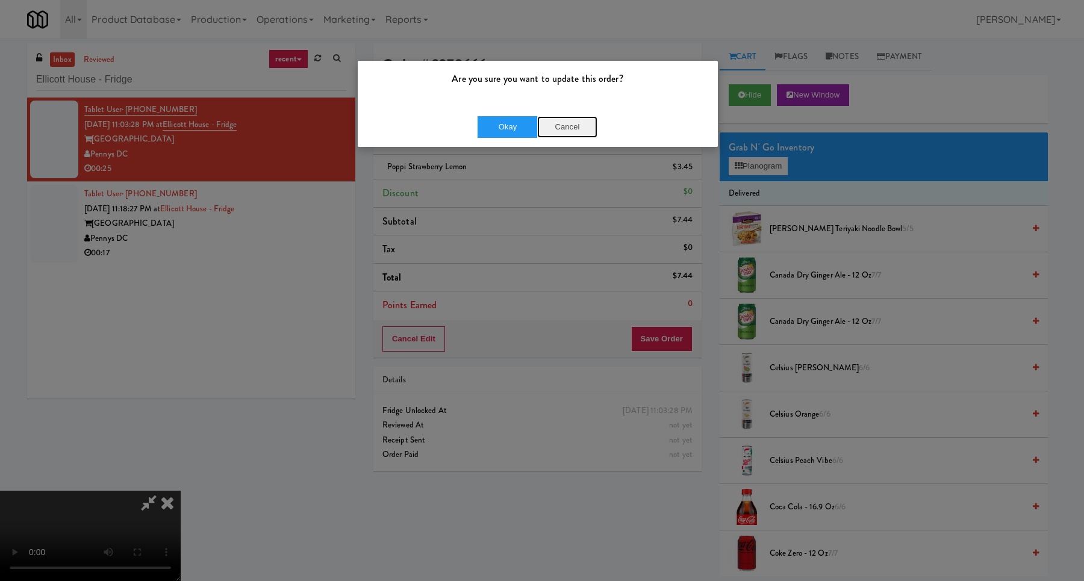
click at [563, 124] on button "Cancel" at bounding box center [567, 127] width 60 height 22
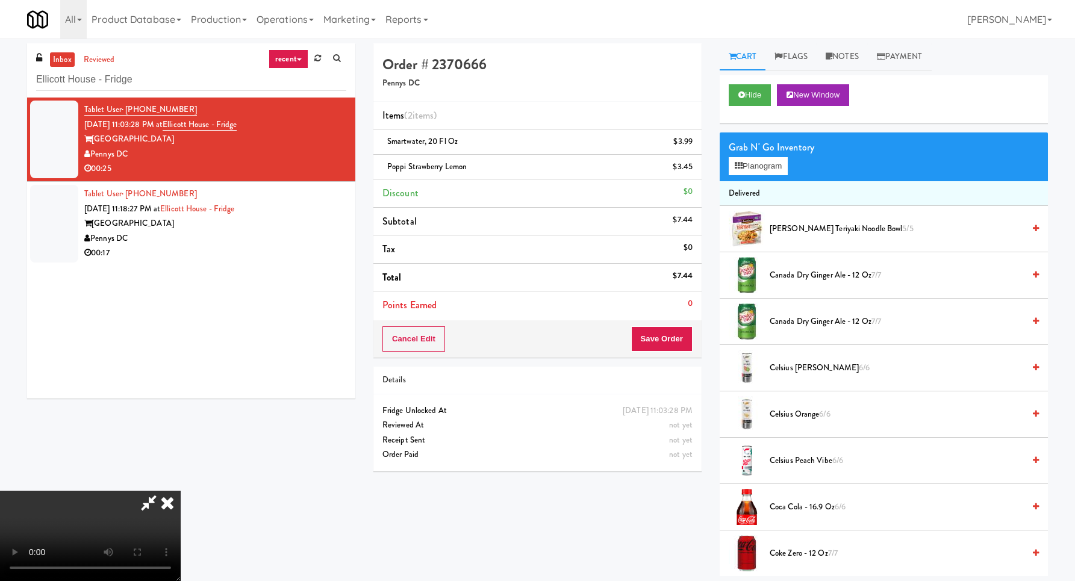
click at [181, 491] on video at bounding box center [90, 536] width 181 height 90
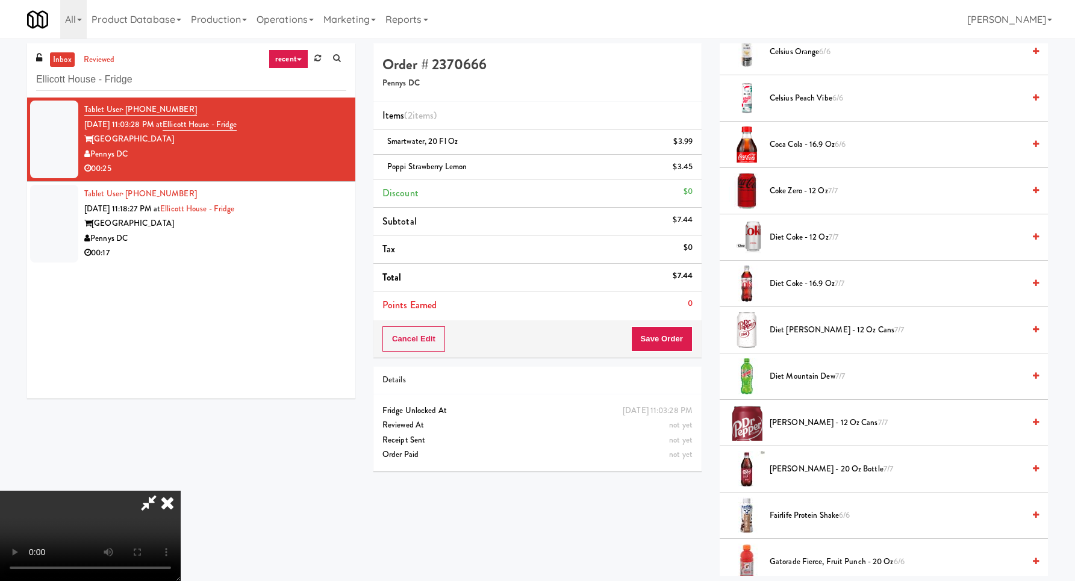
scroll to position [733, 0]
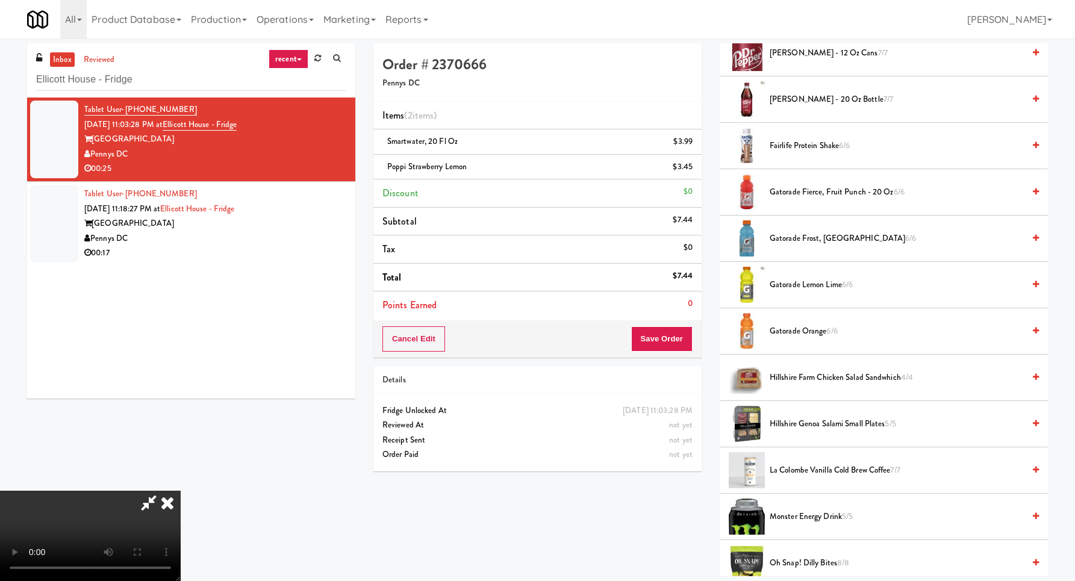
click at [799, 514] on span "Monster Energy Drink 5/5" at bounding box center [897, 517] width 254 height 15
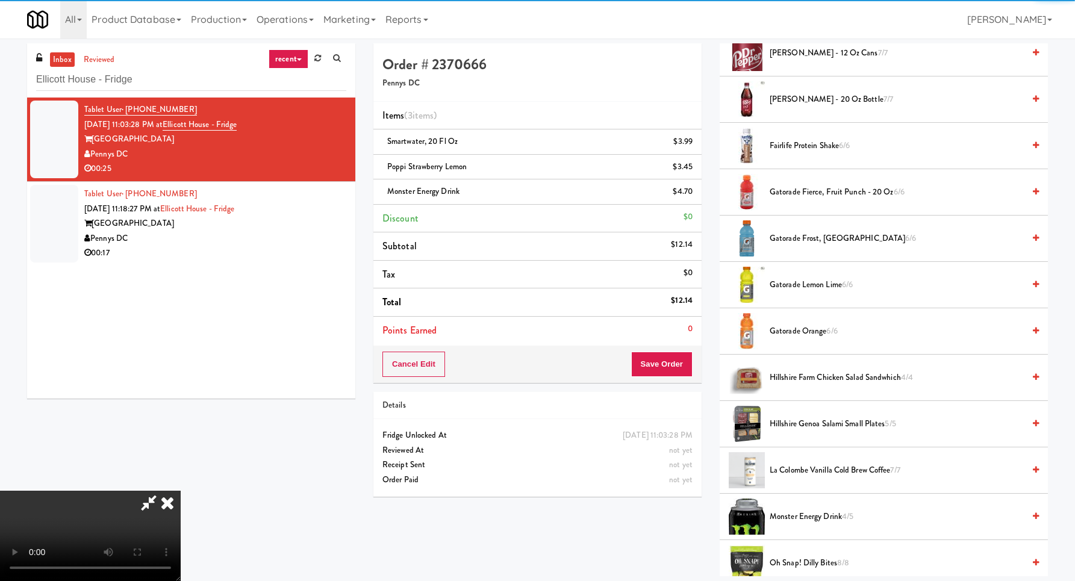
click at [181, 491] on video at bounding box center [90, 536] width 181 height 90
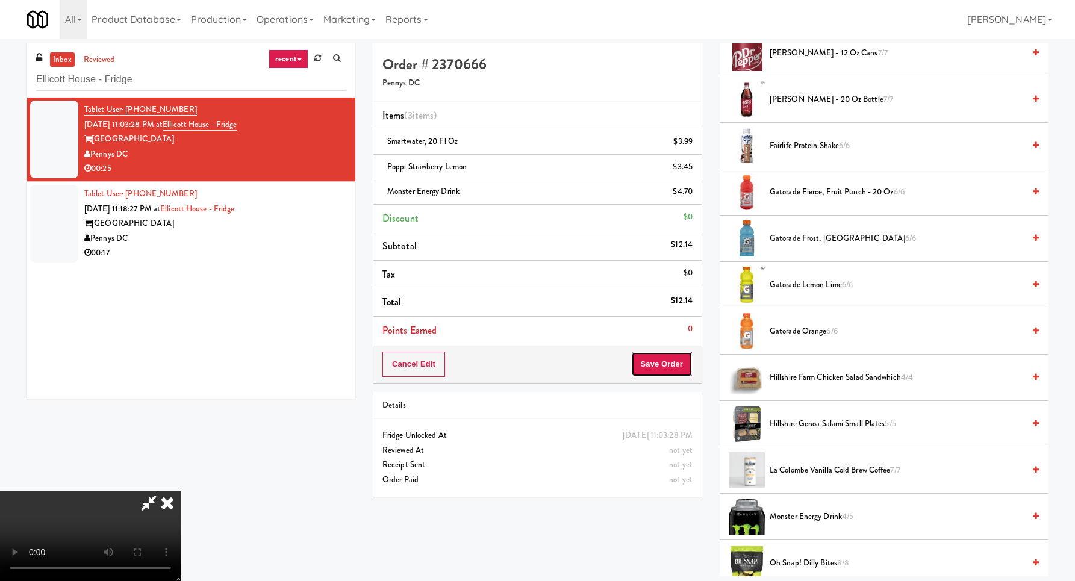
click at [667, 364] on button "Save Order" at bounding box center [661, 364] width 61 height 25
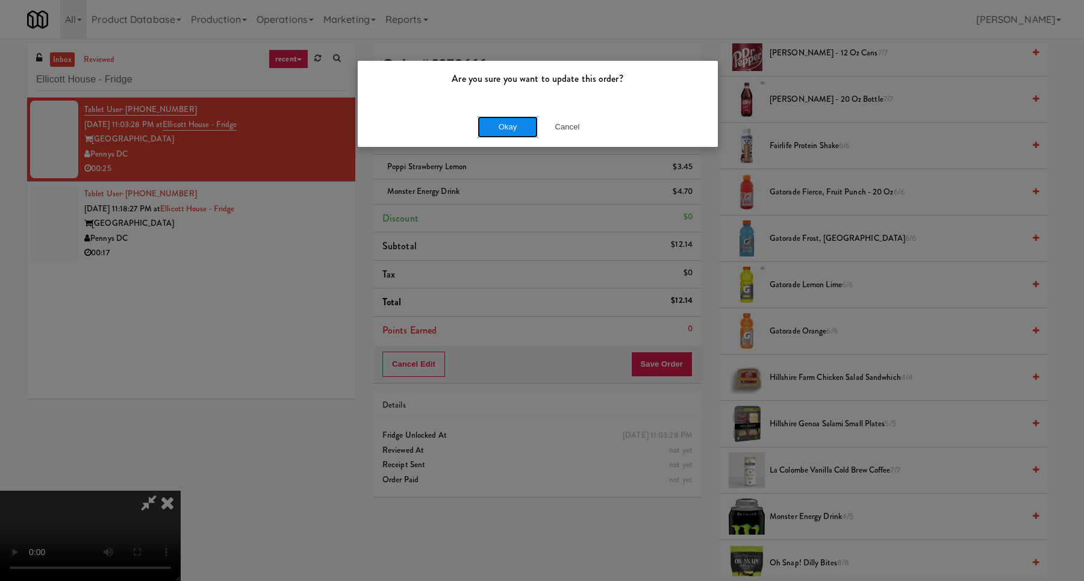
click at [497, 127] on button "Okay" at bounding box center [508, 127] width 60 height 22
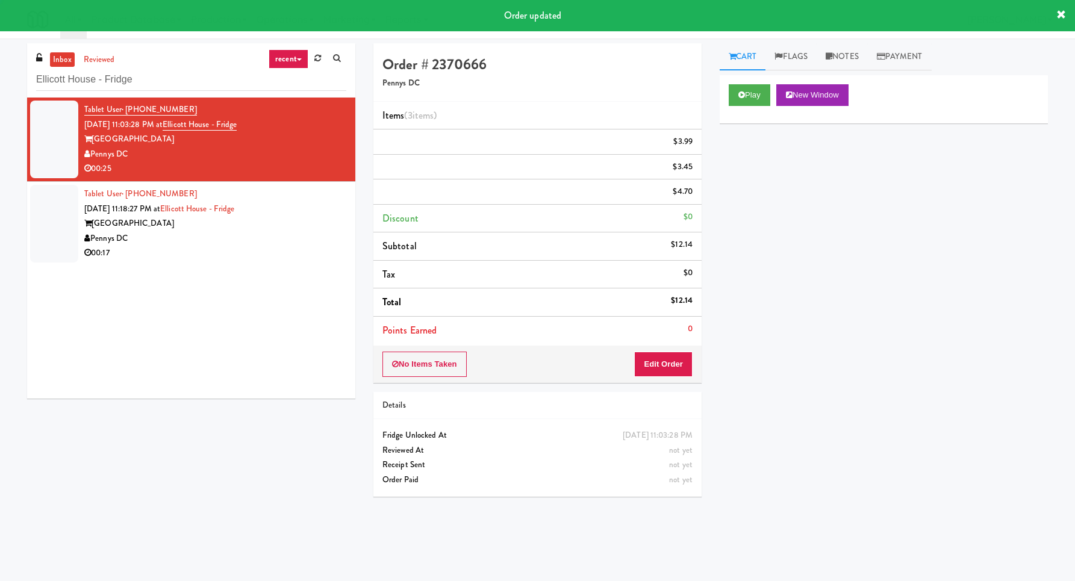
scroll to position [0, 0]
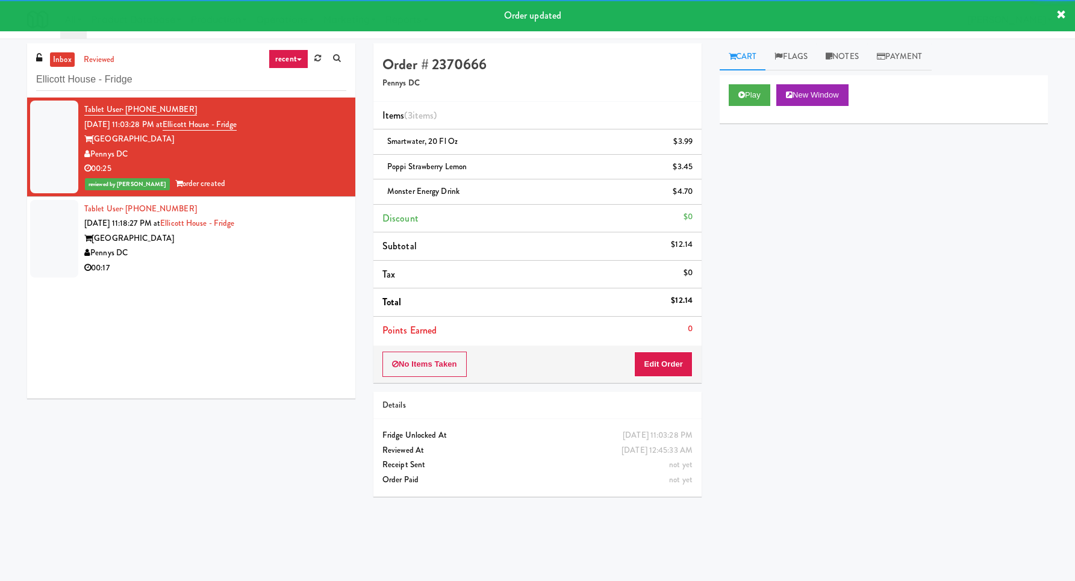
click at [280, 235] on div "Tablet User · (916) 749-9595 [DATE] 11:18:27 PM at [GEOGRAPHIC_DATA] - [GEOGRAP…" at bounding box center [215, 239] width 262 height 74
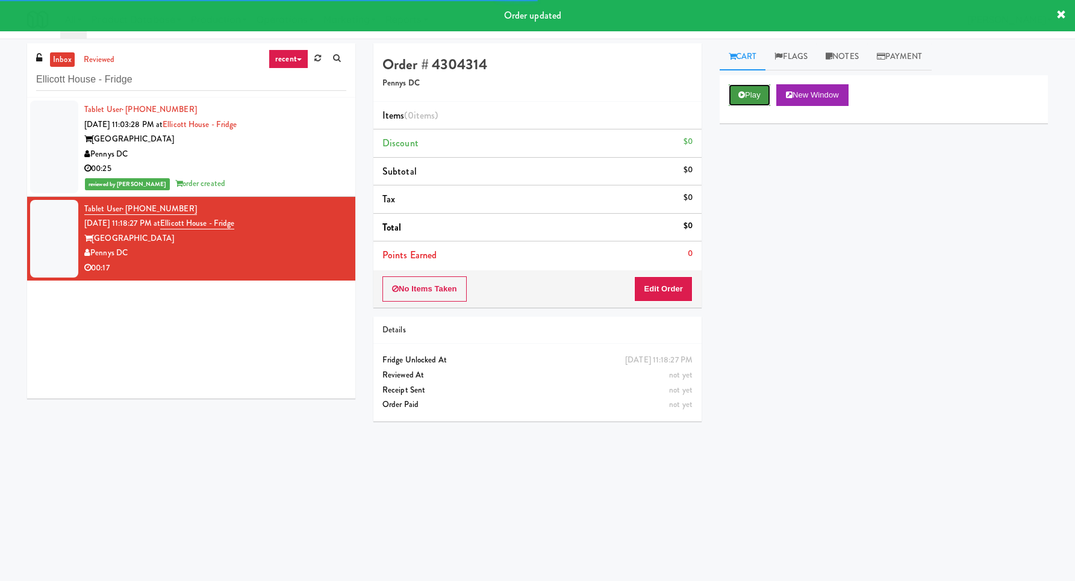
click at [745, 87] on button "Play" at bounding box center [750, 95] width 42 height 22
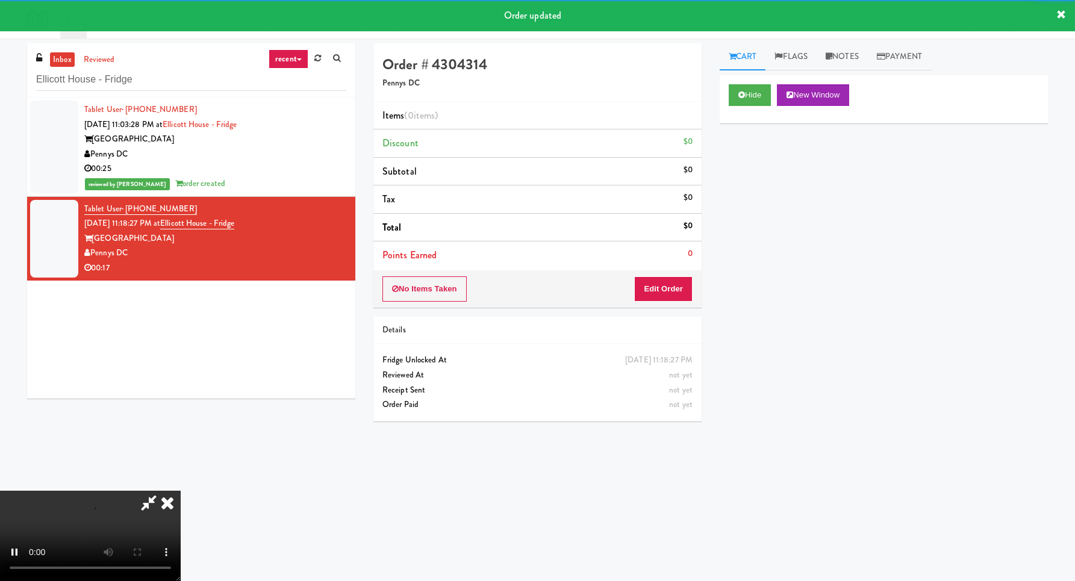
click at [661, 304] on div "No Items Taken Edit Order" at bounding box center [538, 289] width 328 height 37
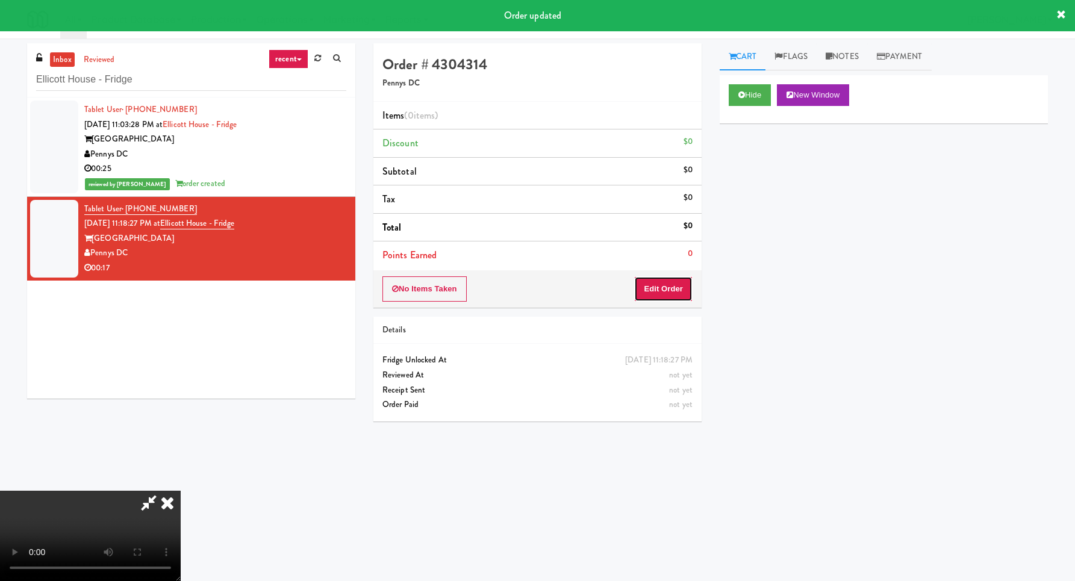
click at [661, 286] on button "Edit Order" at bounding box center [663, 289] width 58 height 25
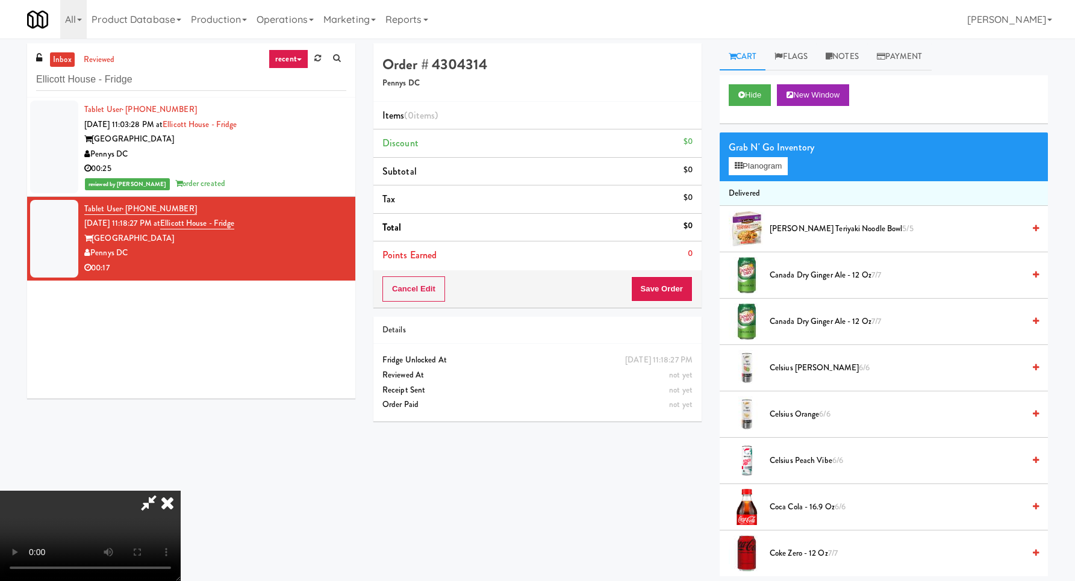
click at [181, 491] on video at bounding box center [90, 536] width 181 height 90
click at [742, 163] on icon at bounding box center [739, 166] width 8 height 8
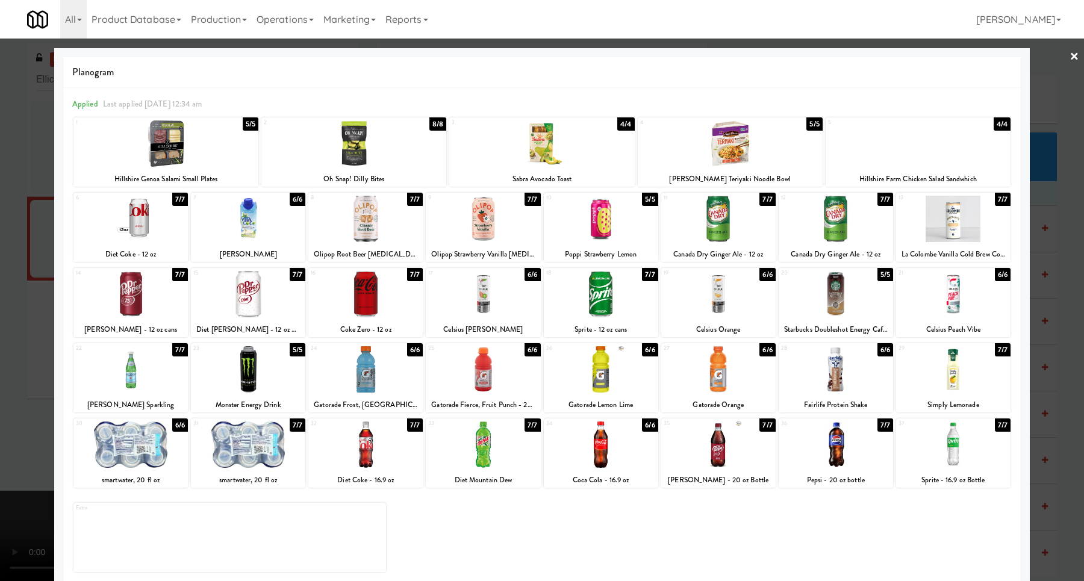
click at [966, 301] on div at bounding box center [953, 294] width 114 height 46
click at [1046, 305] on div at bounding box center [542, 290] width 1084 height 581
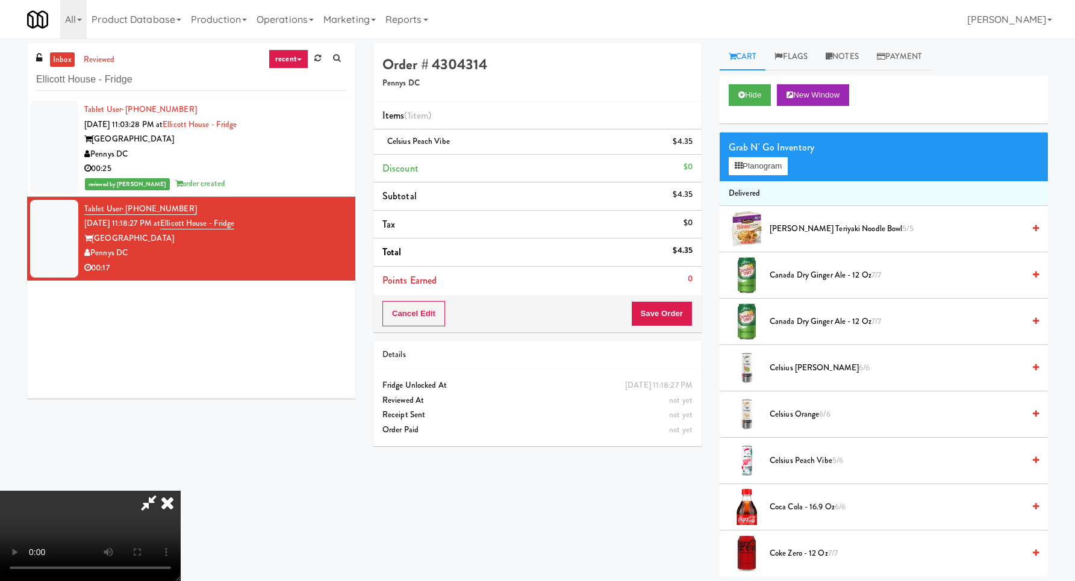
scroll to position [128, 0]
click at [181, 491] on video at bounding box center [90, 536] width 181 height 90
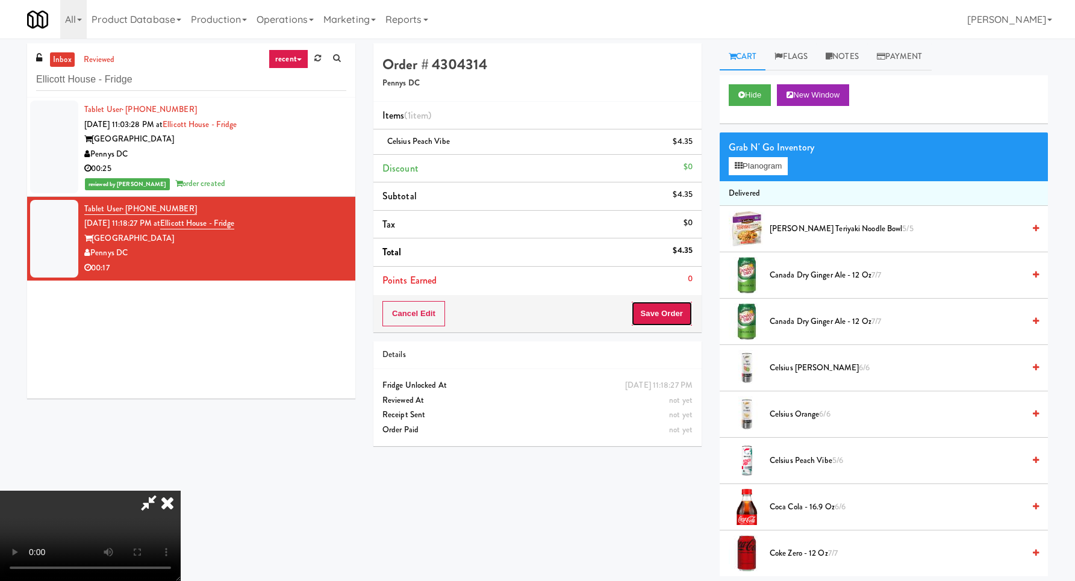
click at [679, 311] on button "Save Order" at bounding box center [661, 313] width 61 height 25
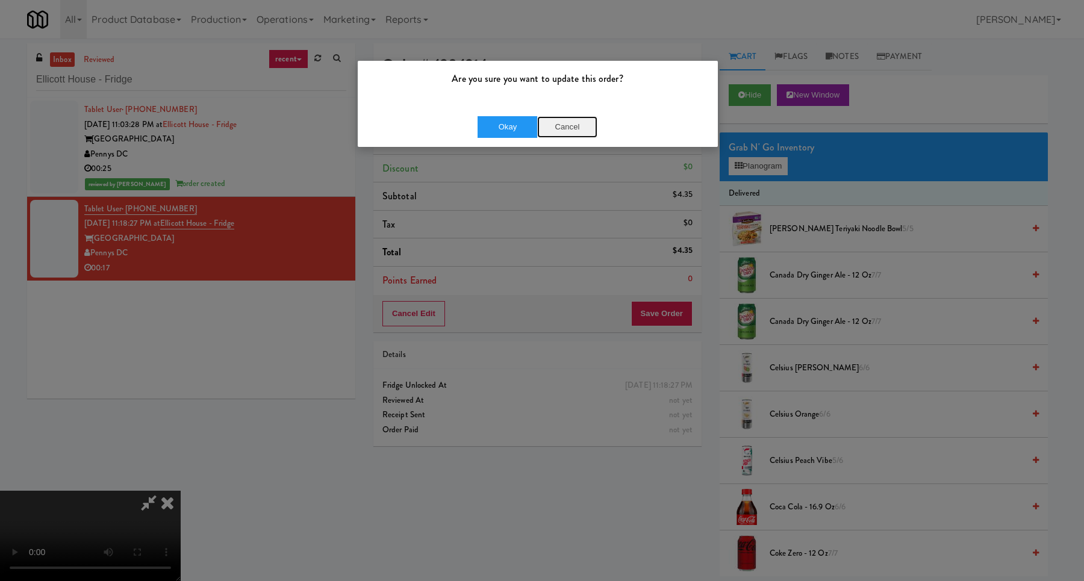
click at [563, 124] on button "Cancel" at bounding box center [567, 127] width 60 height 22
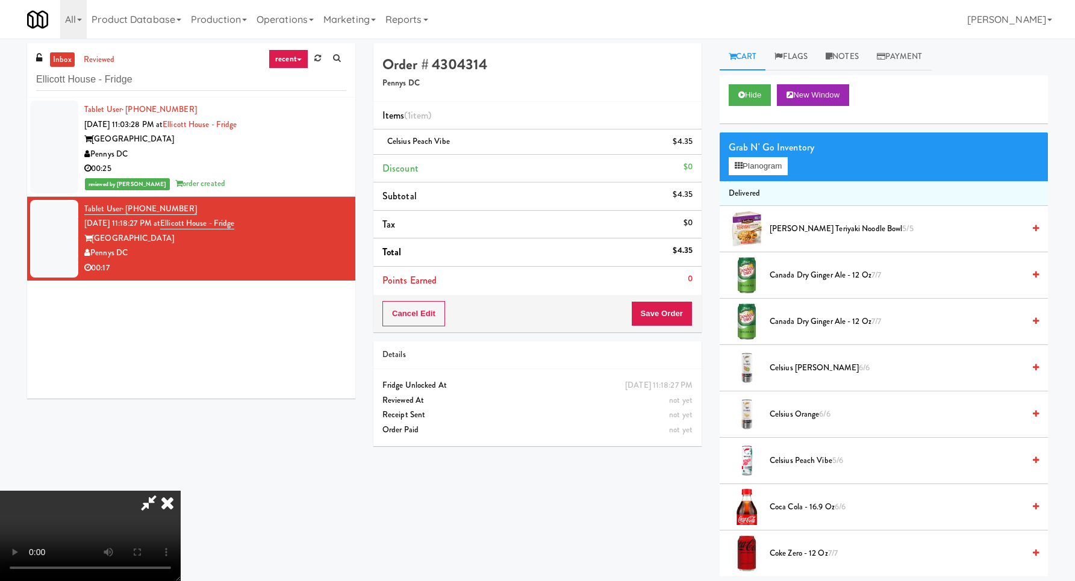
click at [181, 491] on video at bounding box center [90, 536] width 181 height 90
click at [775, 175] on div "Grab N' Go Inventory Planogram" at bounding box center [884, 157] width 328 height 49
click at [775, 172] on button "Planogram" at bounding box center [758, 166] width 59 height 18
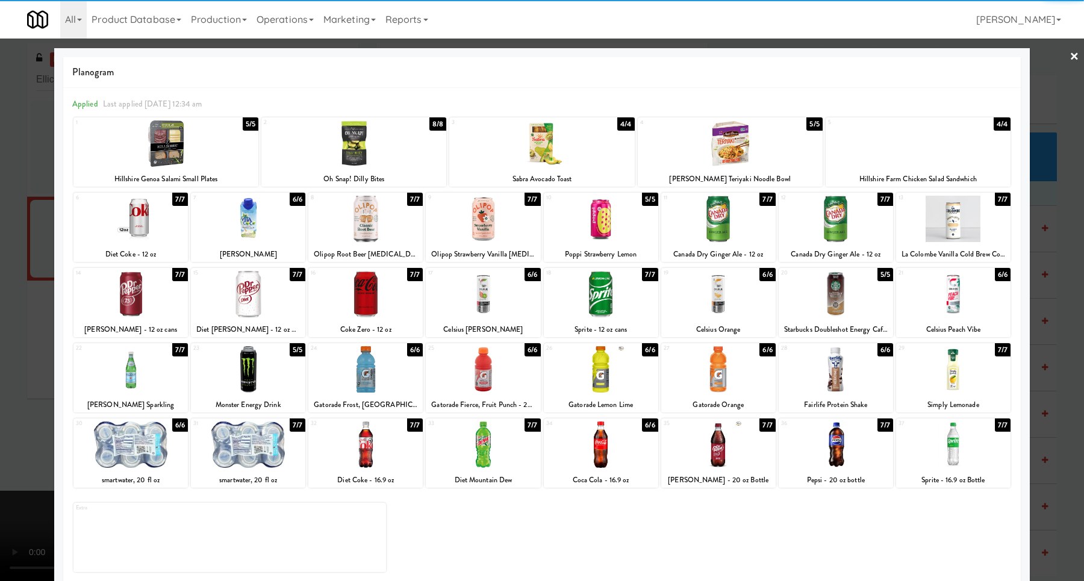
click at [716, 302] on div at bounding box center [718, 294] width 114 height 46
click at [1071, 316] on div at bounding box center [542, 290] width 1084 height 581
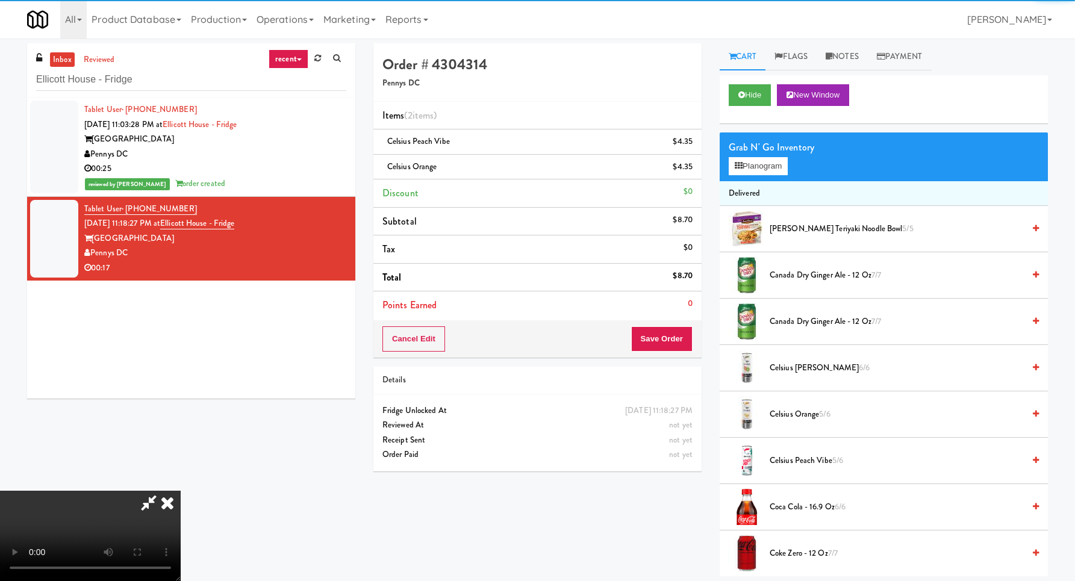
click at [181, 491] on video at bounding box center [90, 536] width 181 height 90
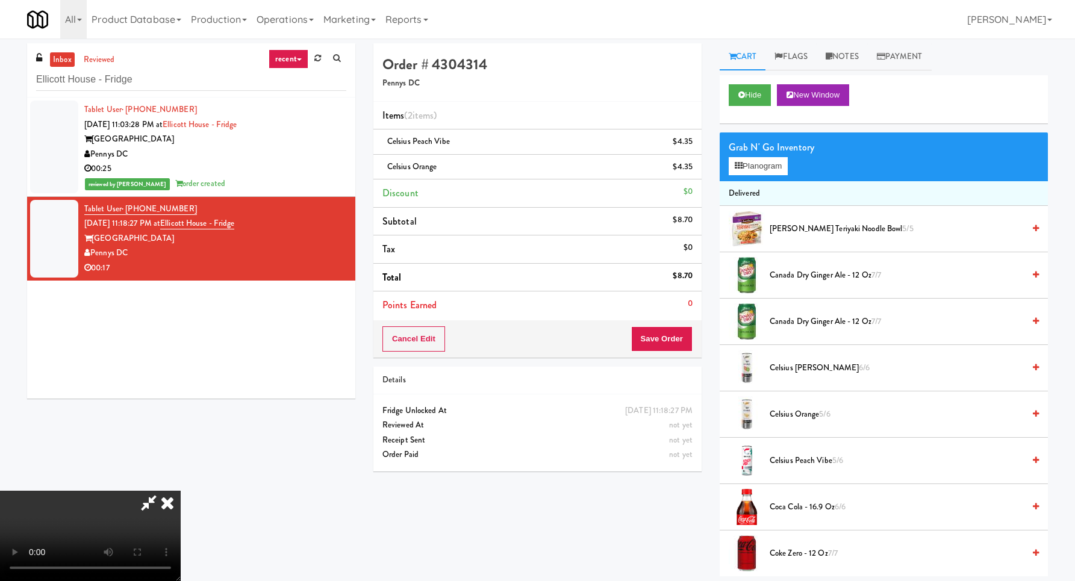
click at [181, 491] on video at bounding box center [90, 536] width 181 height 90
click at [784, 174] on button "Planogram" at bounding box center [758, 166] width 59 height 18
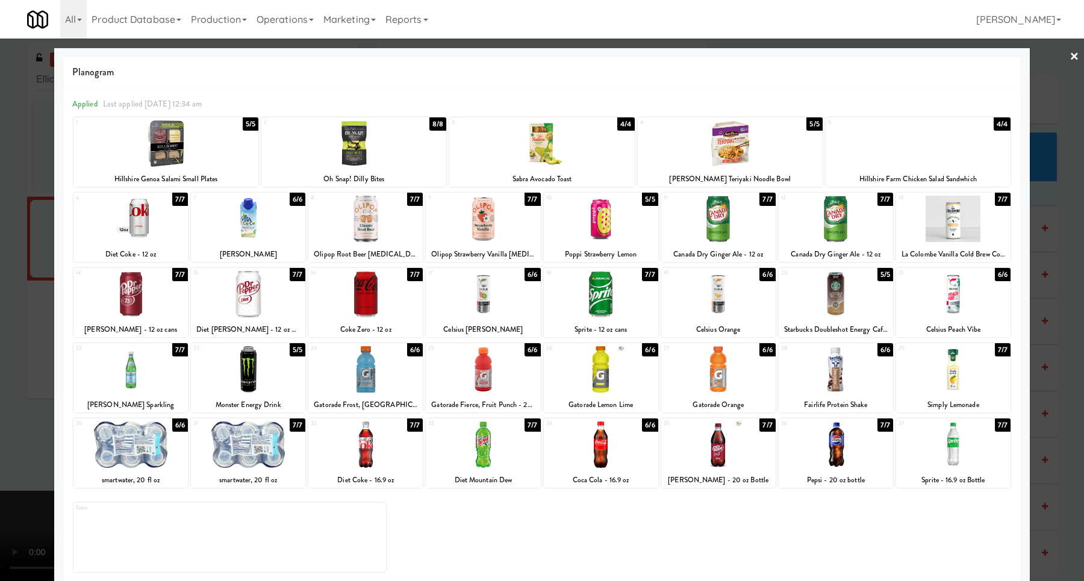
click at [495, 296] on div at bounding box center [483, 294] width 114 height 46
click at [1025, 333] on div at bounding box center [542, 290] width 1084 height 581
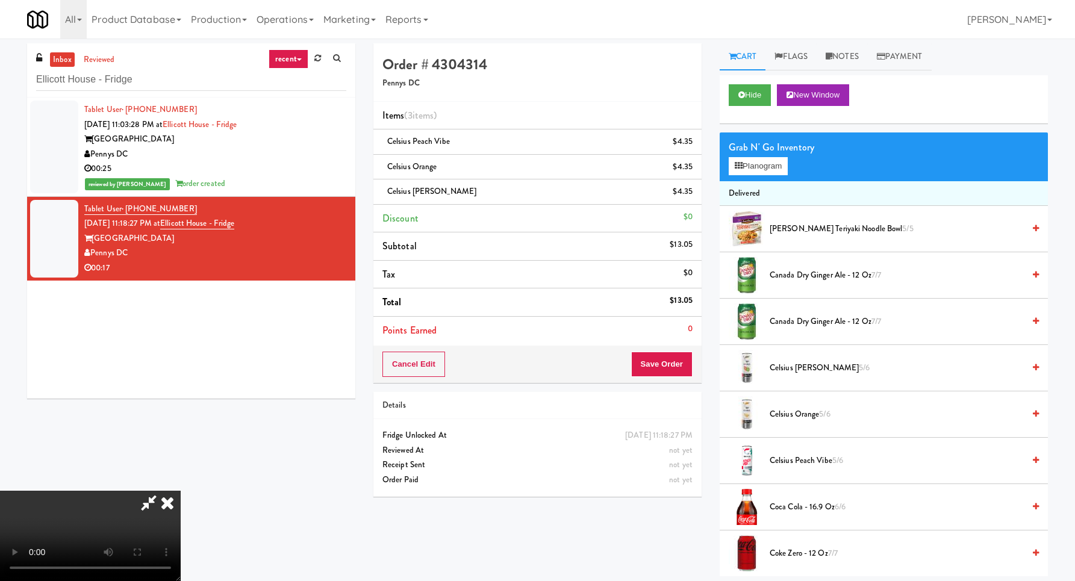
click at [181, 491] on video at bounding box center [90, 536] width 181 height 90
click at [684, 374] on button "Save Order" at bounding box center [661, 364] width 61 height 25
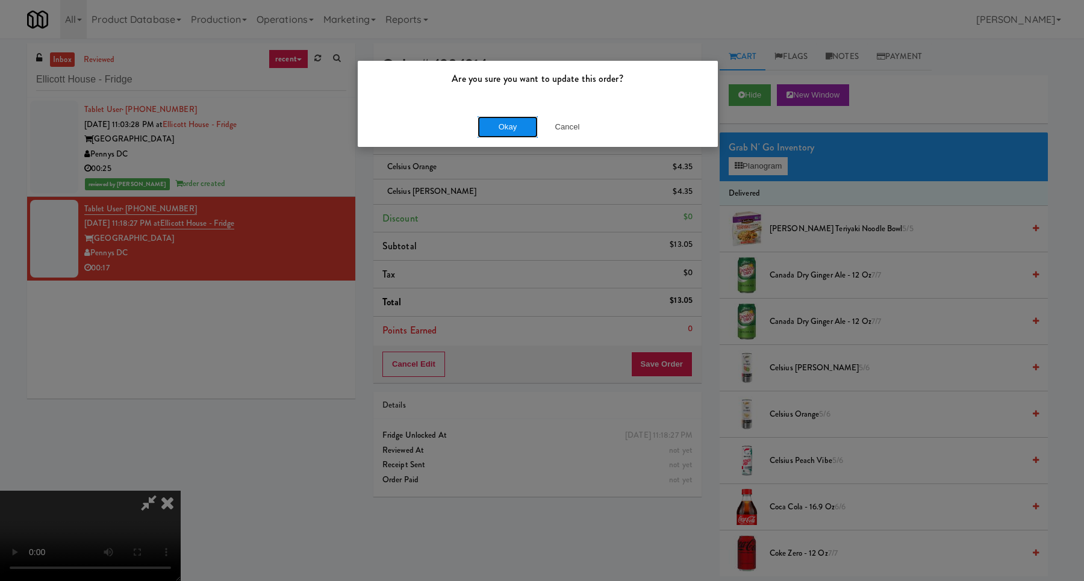
click at [508, 123] on button "Okay" at bounding box center [508, 127] width 60 height 22
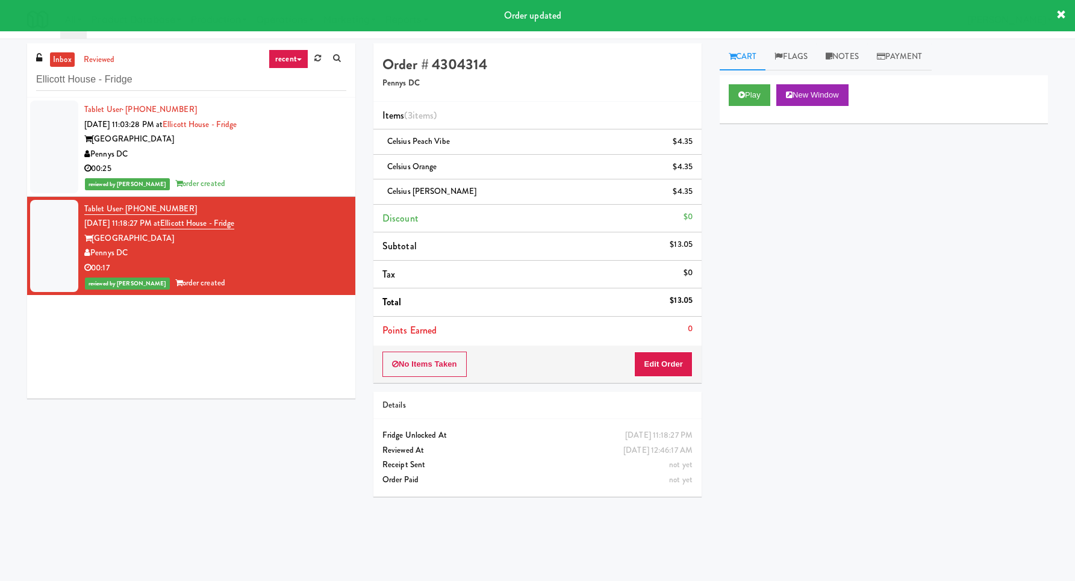
click at [186, 91] on div "inbox reviewed recent all unclear take inventory issue suspicious failed recent…" at bounding box center [191, 70] width 328 height 54
click at [189, 85] on input "Ellicott House - Fridge" at bounding box center [191, 80] width 310 height 22
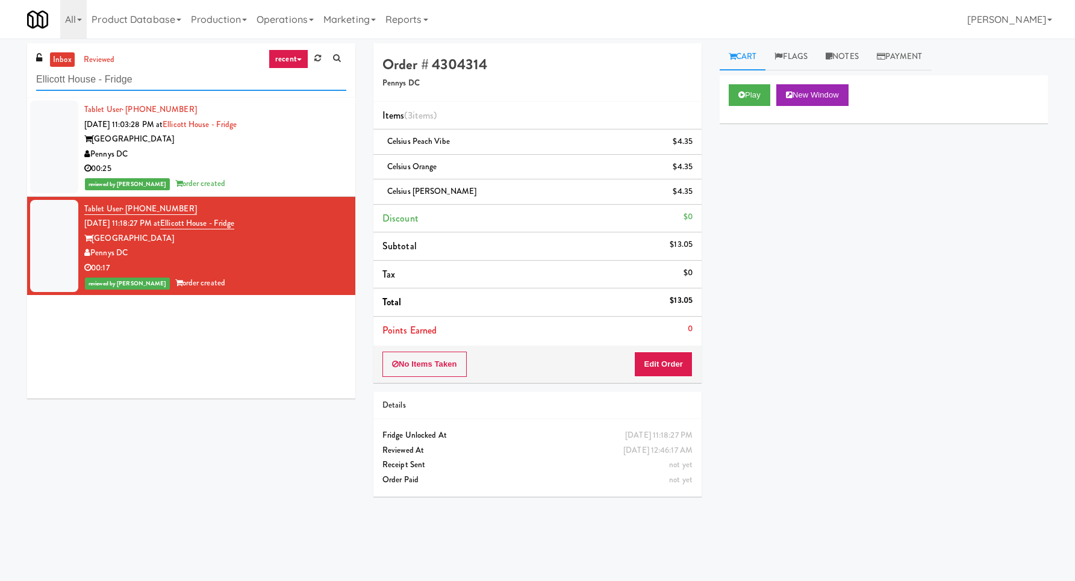
click at [189, 85] on input "Ellicott House - Fridge" at bounding box center [191, 80] width 310 height 22
paste input "Sophia - Ambient"
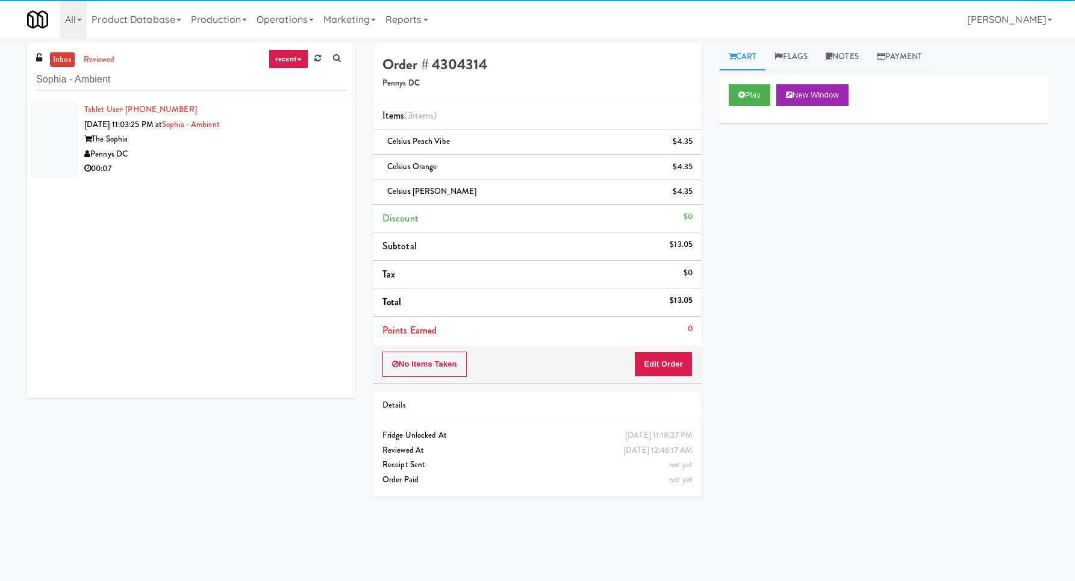
click at [322, 161] on div "00:07" at bounding box center [215, 168] width 262 height 15
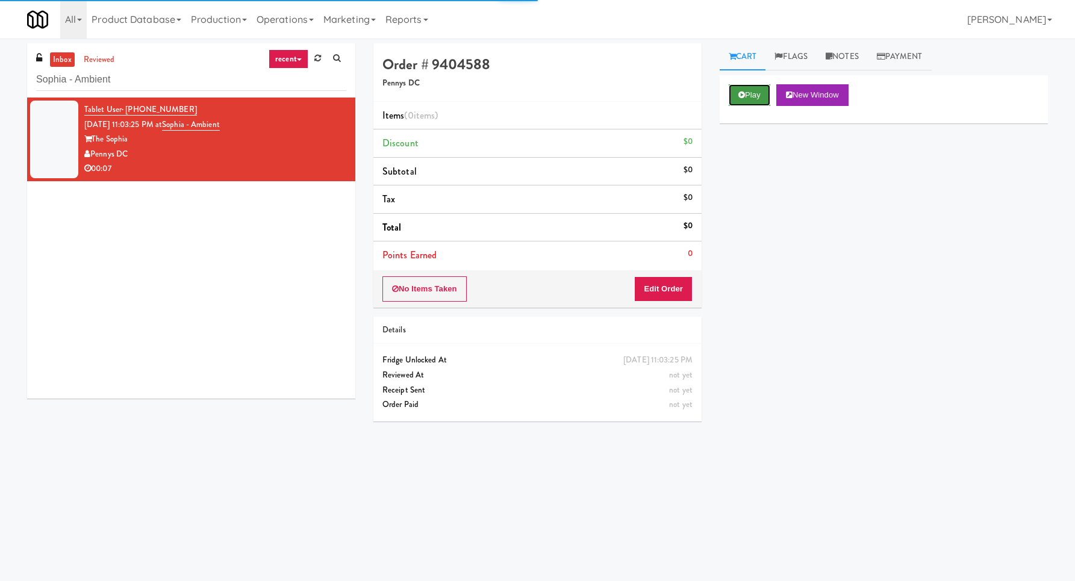
click at [753, 94] on button "Play" at bounding box center [750, 95] width 42 height 22
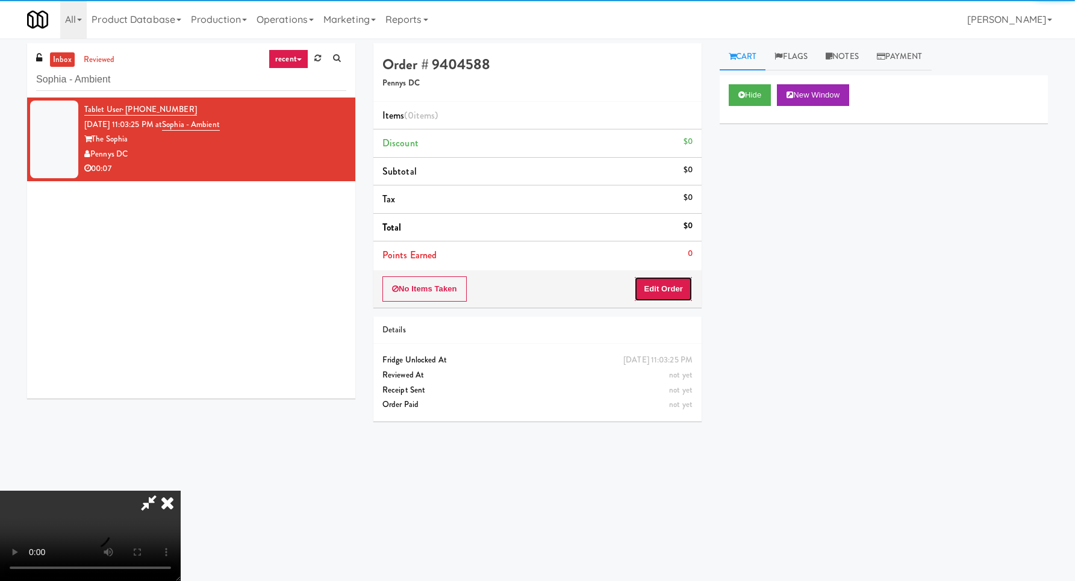
click at [653, 288] on button "Edit Order" at bounding box center [663, 289] width 58 height 25
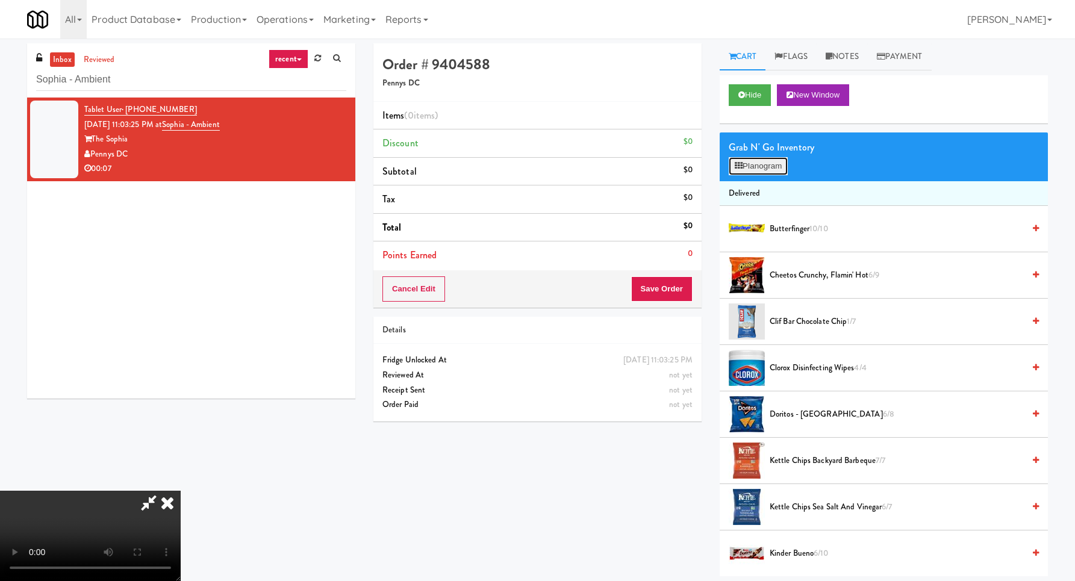
click at [776, 166] on button "Planogram" at bounding box center [758, 166] width 59 height 18
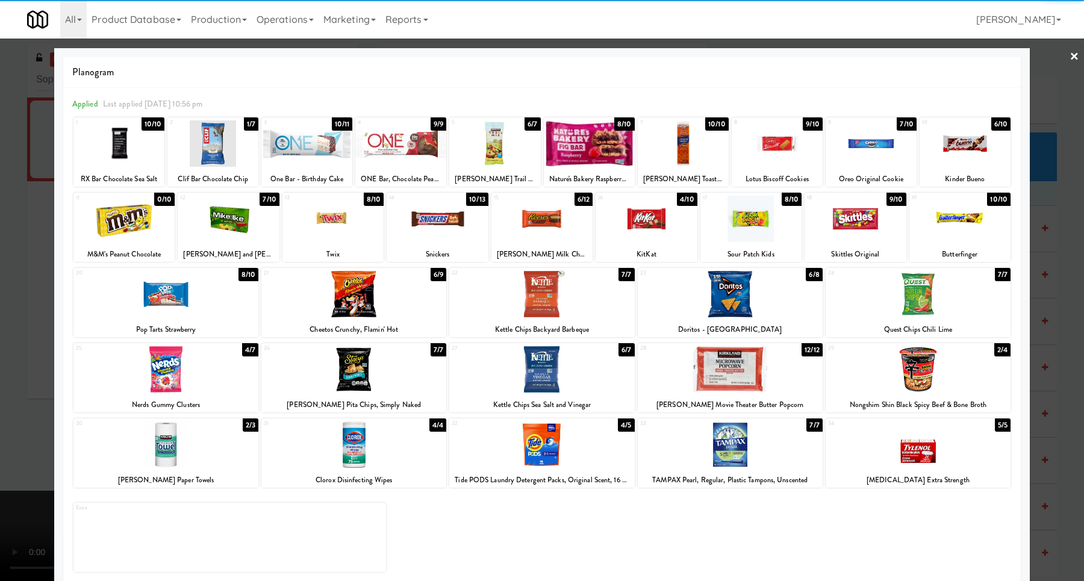
click at [905, 288] on div at bounding box center [918, 294] width 185 height 46
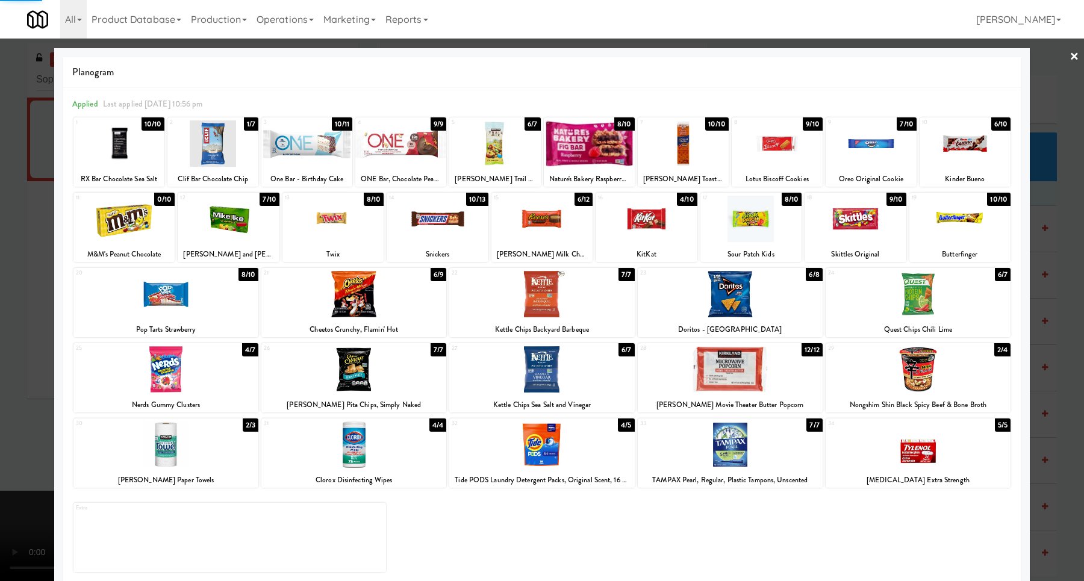
click at [1051, 304] on div at bounding box center [542, 290] width 1084 height 581
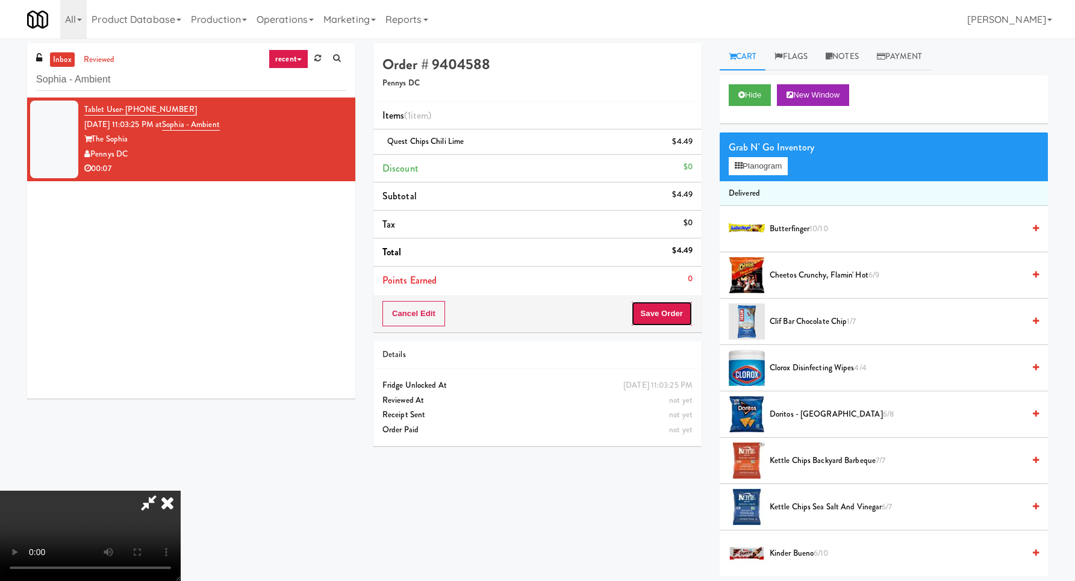
click at [685, 325] on button "Save Order" at bounding box center [661, 313] width 61 height 25
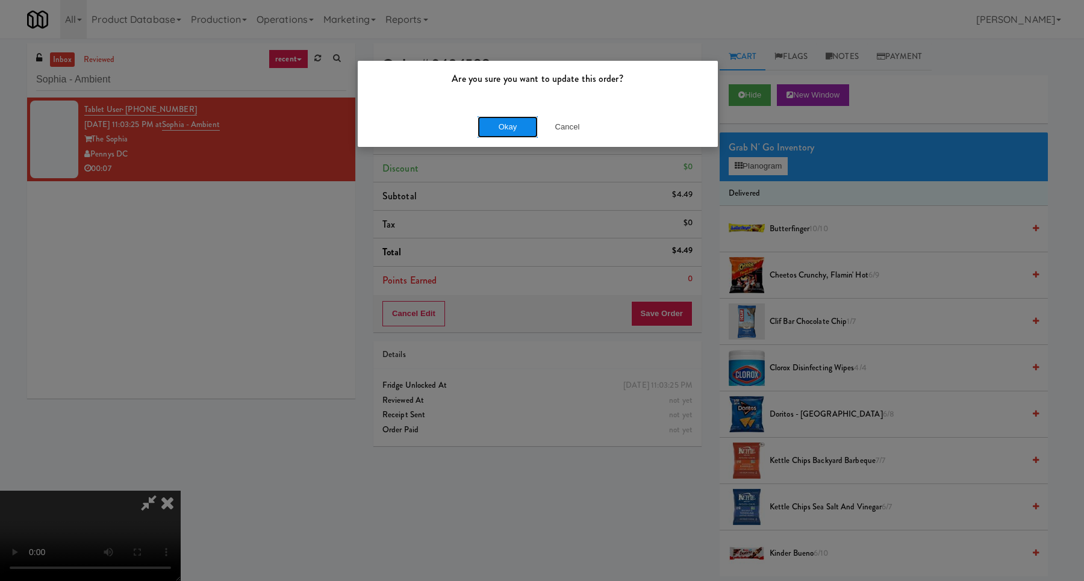
click at [514, 132] on button "Okay" at bounding box center [508, 127] width 60 height 22
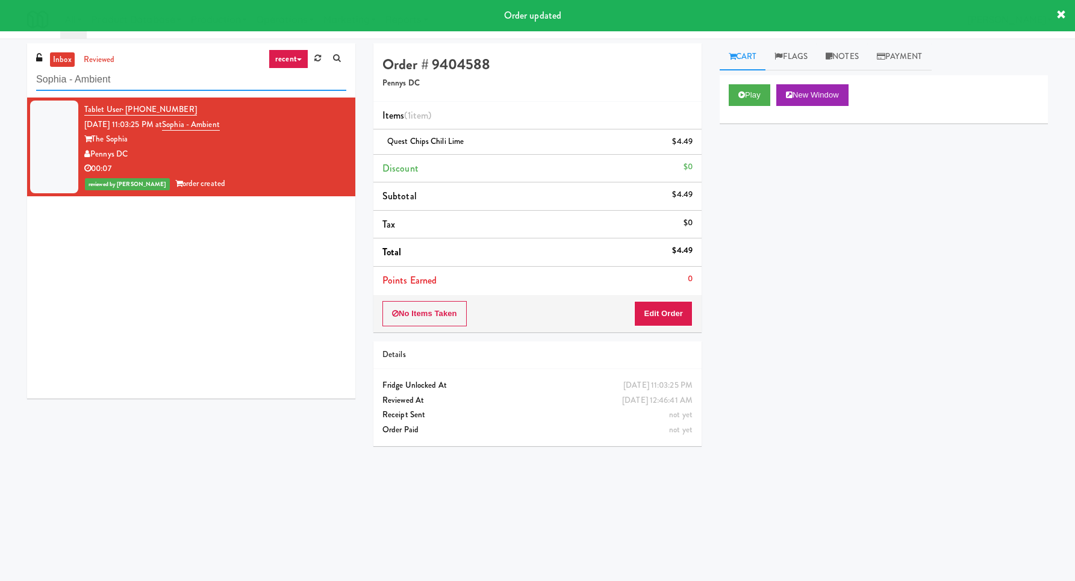
click at [221, 74] on input "Sophia - Ambient" at bounding box center [191, 80] width 310 height 22
paste input "Ellicott House - Fridge"
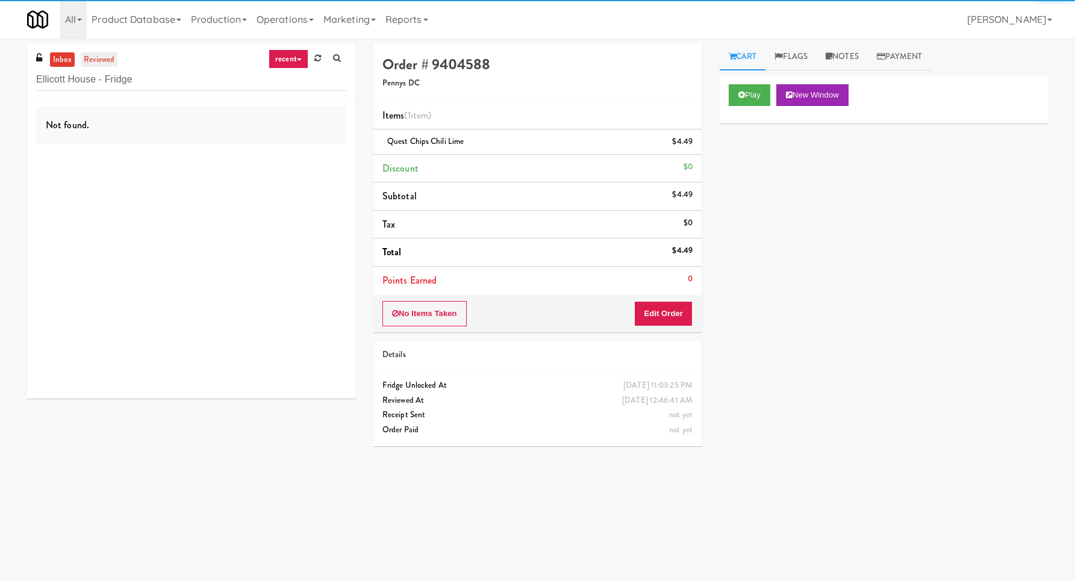
click at [104, 61] on link "reviewed" at bounding box center [99, 59] width 37 height 15
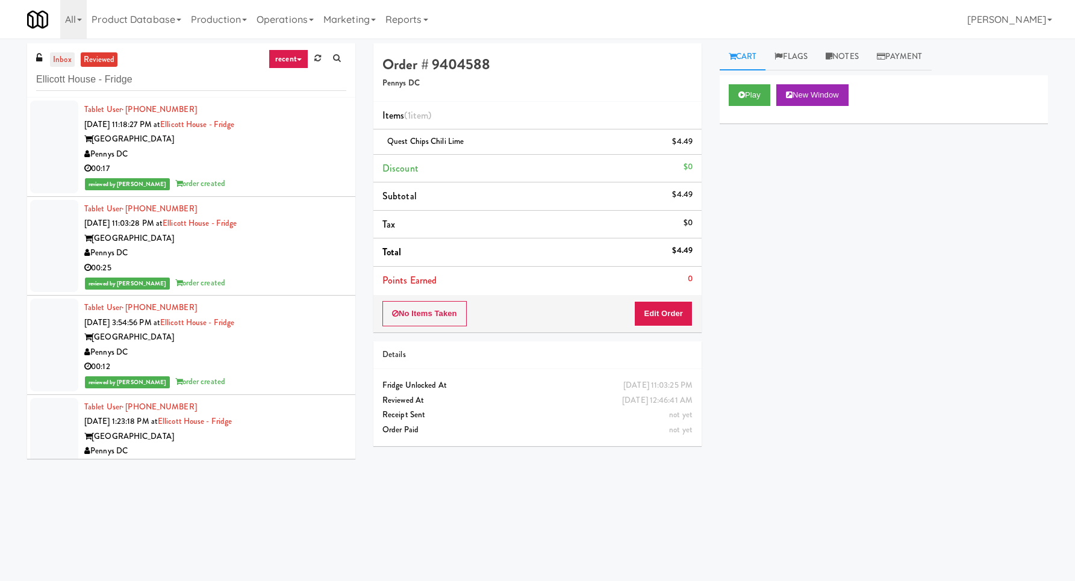
click at [66, 60] on link "inbox" at bounding box center [62, 59] width 25 height 15
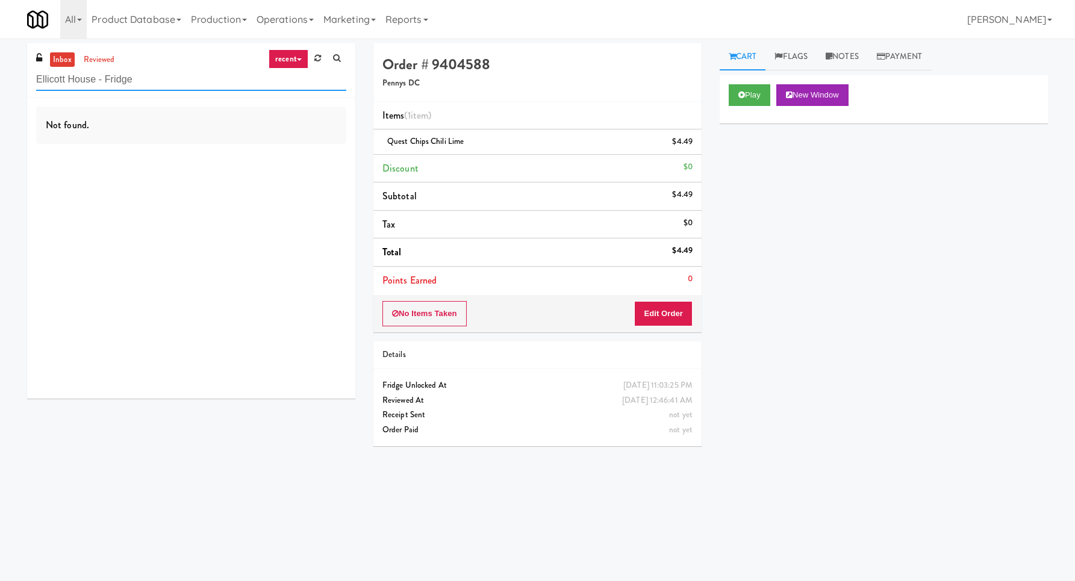
click at [163, 82] on input "Ellicott House - Fridge" at bounding box center [191, 80] width 310 height 22
paste input "Pantry"
type input "Ellicott House - Pantry"
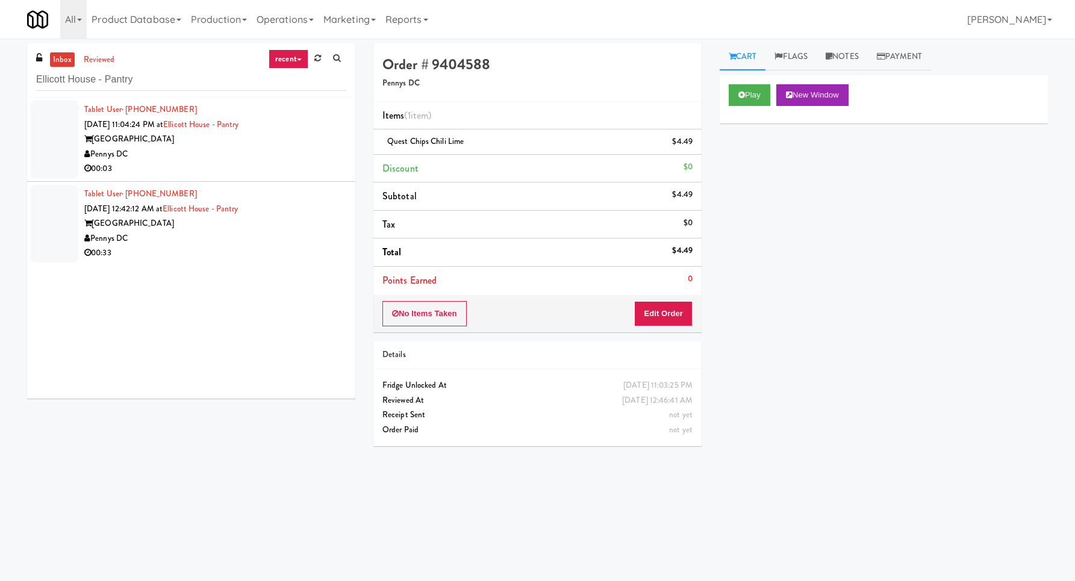
click at [322, 174] on li "Tablet User · (571) 267-0189 [DATE] 11:04:24 PM at [GEOGRAPHIC_DATA] - [GEOGRAP…" at bounding box center [191, 140] width 328 height 84
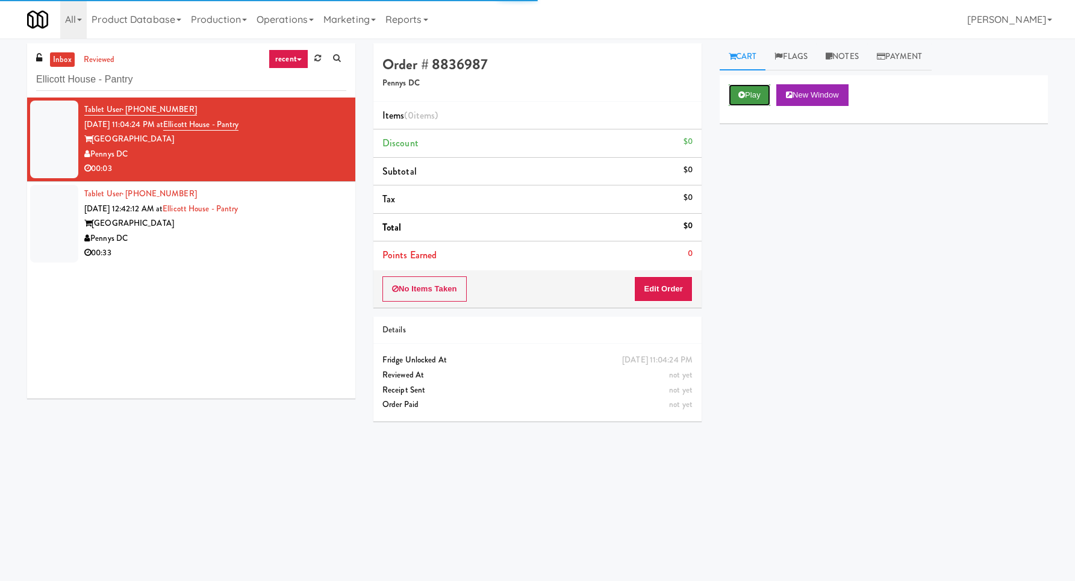
click at [736, 104] on button "Play" at bounding box center [750, 95] width 42 height 22
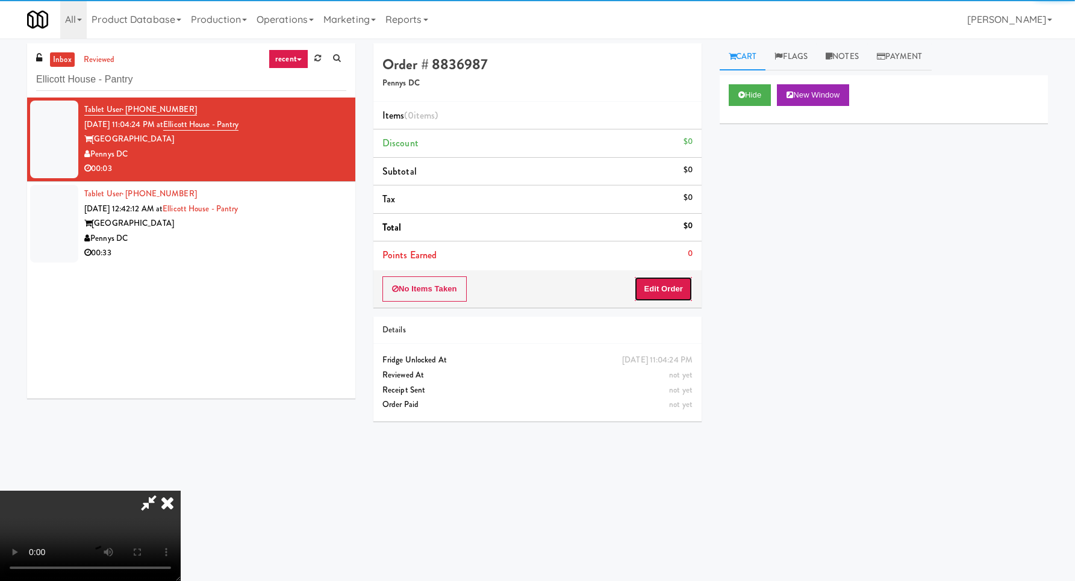
click at [674, 298] on button "Edit Order" at bounding box center [663, 289] width 58 height 25
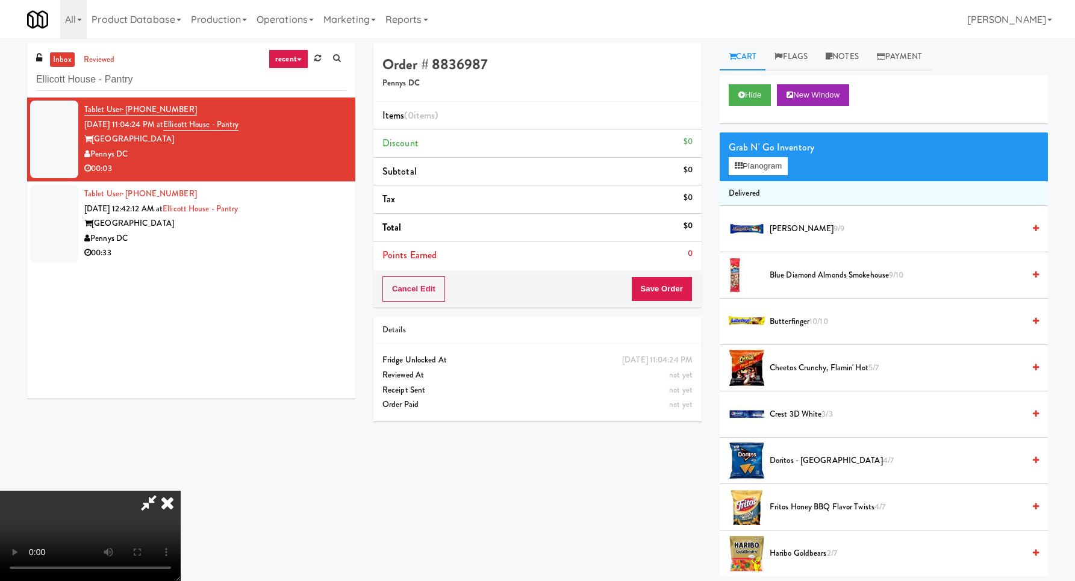
click at [181, 491] on video at bounding box center [90, 536] width 181 height 90
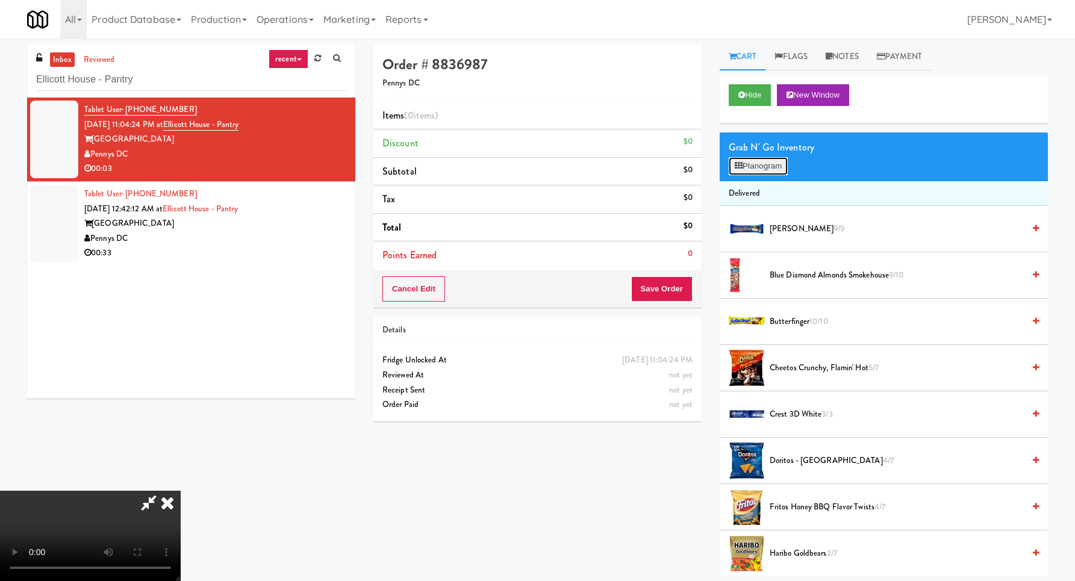
click at [757, 166] on button "Planogram" at bounding box center [758, 166] width 59 height 18
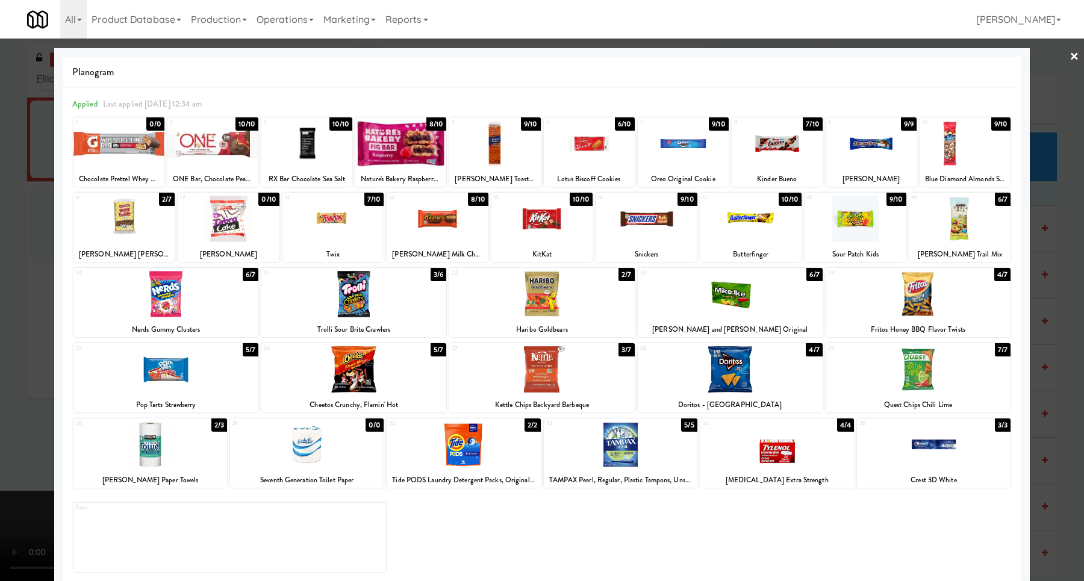
click at [302, 140] on div at bounding box center [306, 143] width 91 height 46
click at [1069, 233] on div at bounding box center [542, 290] width 1084 height 581
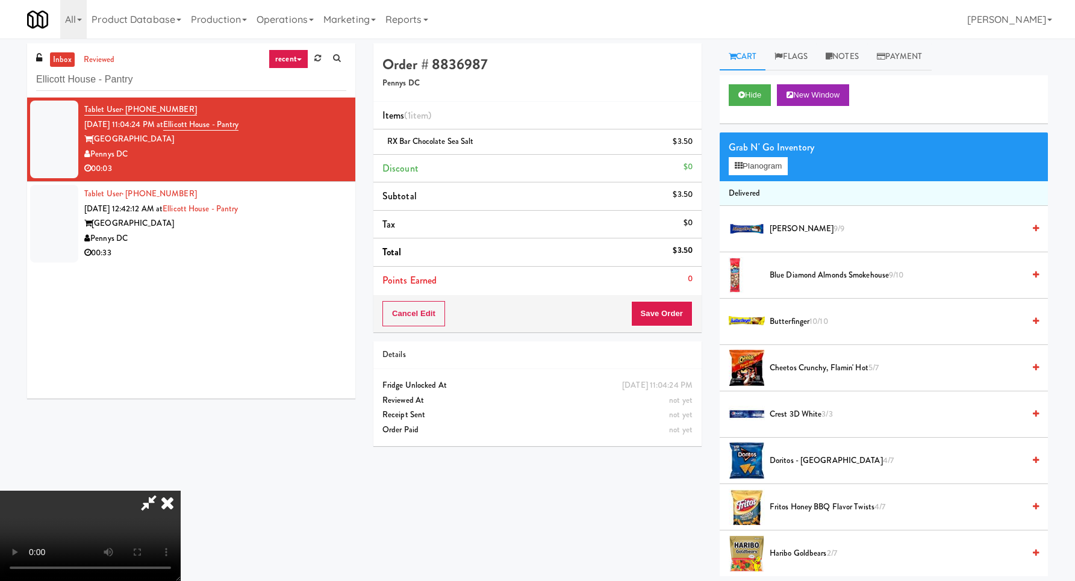
click at [181, 491] on video at bounding box center [90, 536] width 181 height 90
click at [679, 309] on button "Save Order" at bounding box center [661, 313] width 61 height 25
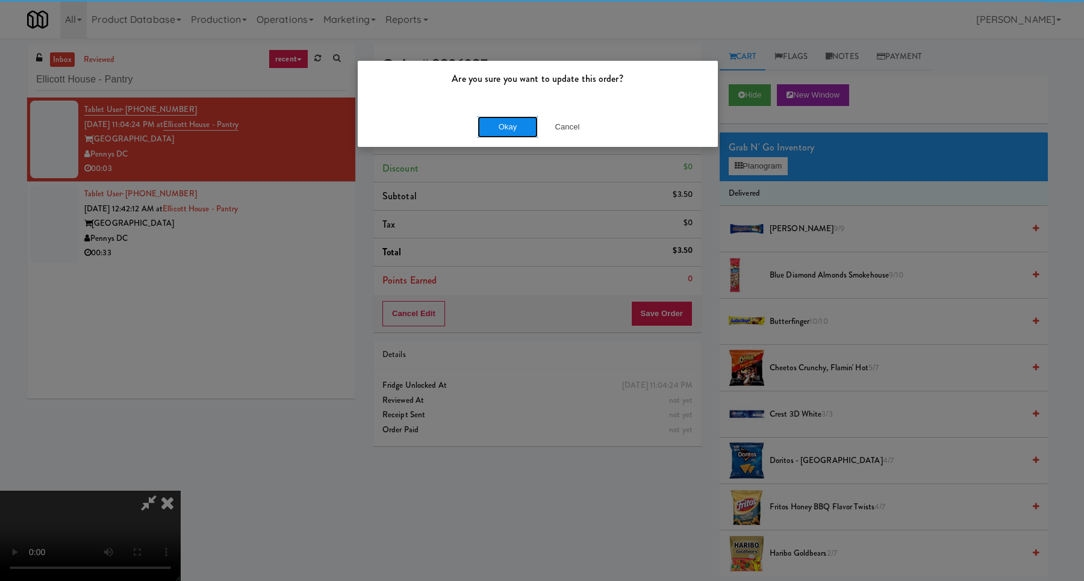
click at [501, 120] on button "Okay" at bounding box center [508, 127] width 60 height 22
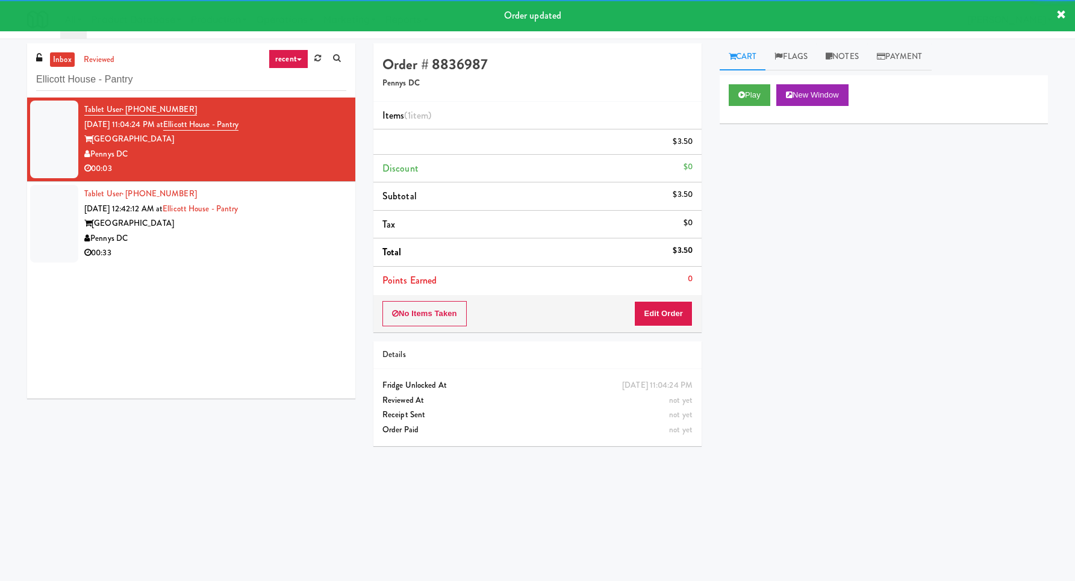
click at [285, 220] on div "Tablet User · (202) 492-0074 [DATE] 12:42:12 AM at [GEOGRAPHIC_DATA] - [GEOGRAP…" at bounding box center [215, 224] width 262 height 74
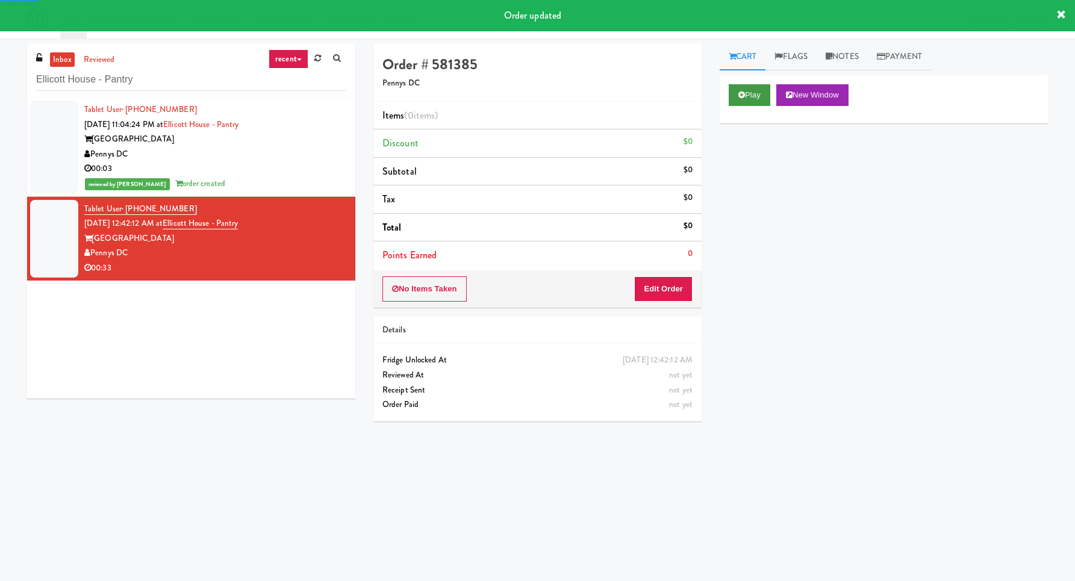
click at [751, 105] on div "Play New Window" at bounding box center [884, 99] width 328 height 48
click at [747, 104] on button "Play" at bounding box center [750, 95] width 42 height 22
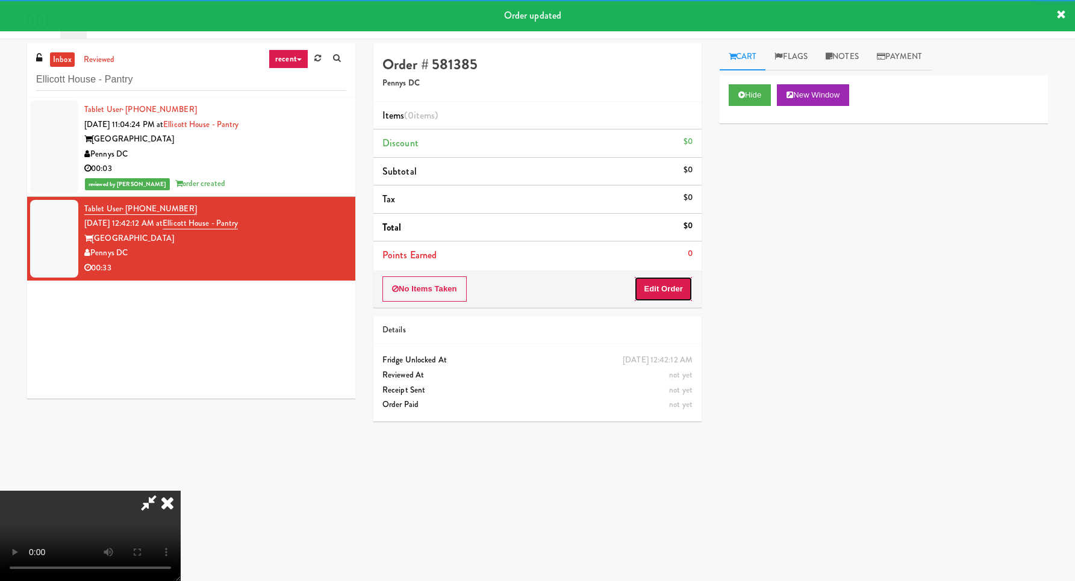
click at [665, 285] on button "Edit Order" at bounding box center [663, 289] width 58 height 25
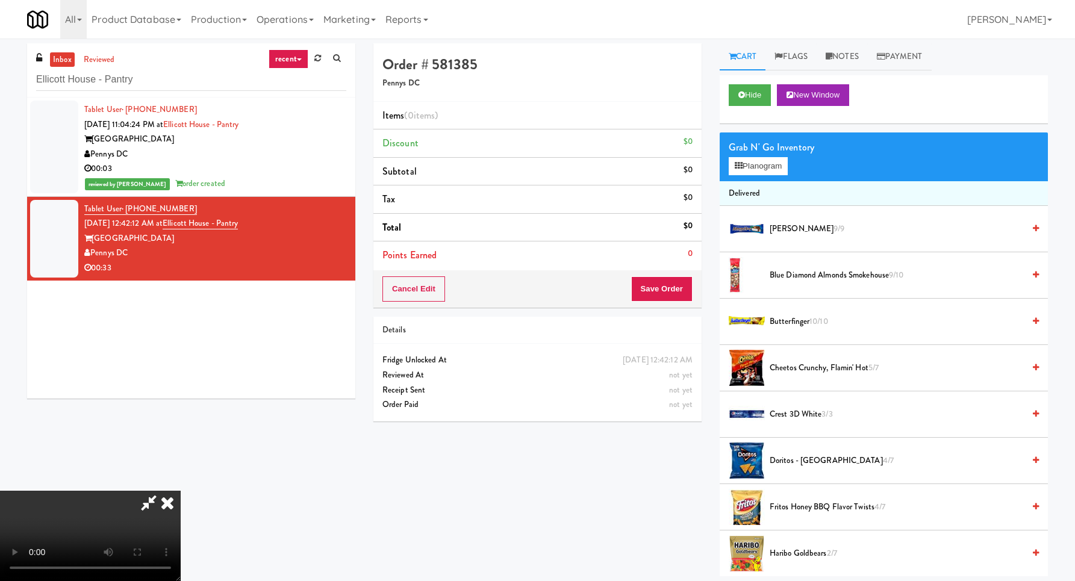
click at [181, 491] on video at bounding box center [90, 536] width 181 height 90
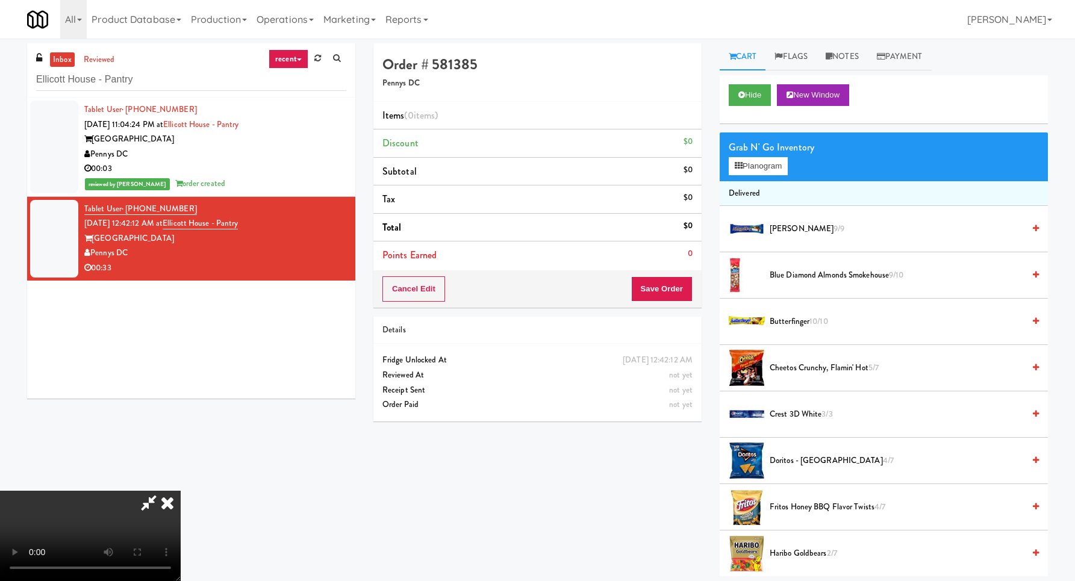
click at [181, 491] on video at bounding box center [90, 536] width 181 height 90
click at [767, 157] on button "Planogram" at bounding box center [758, 166] width 59 height 18
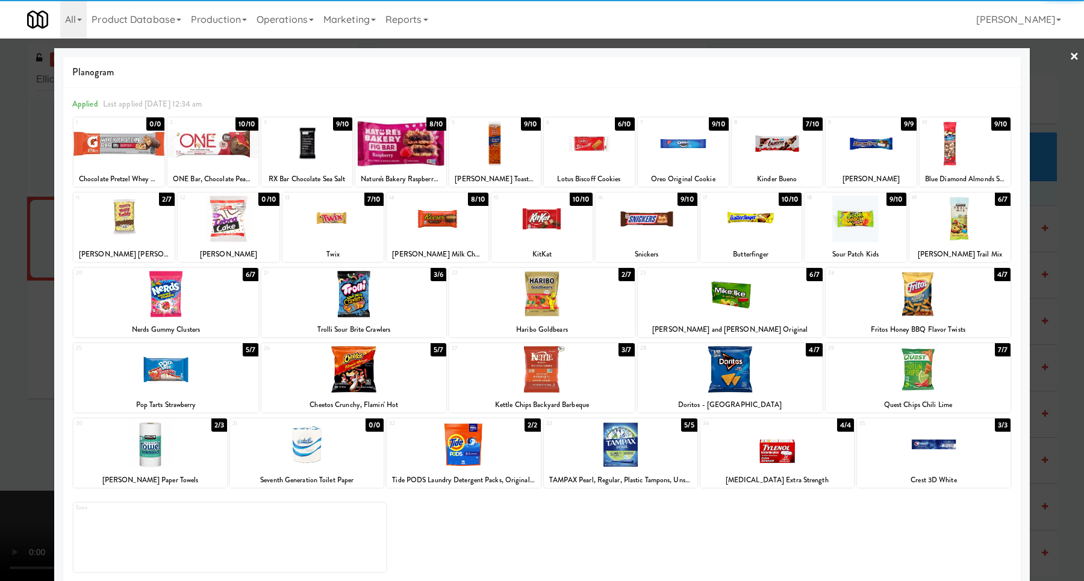
click at [742, 222] on div at bounding box center [751, 219] width 101 height 46
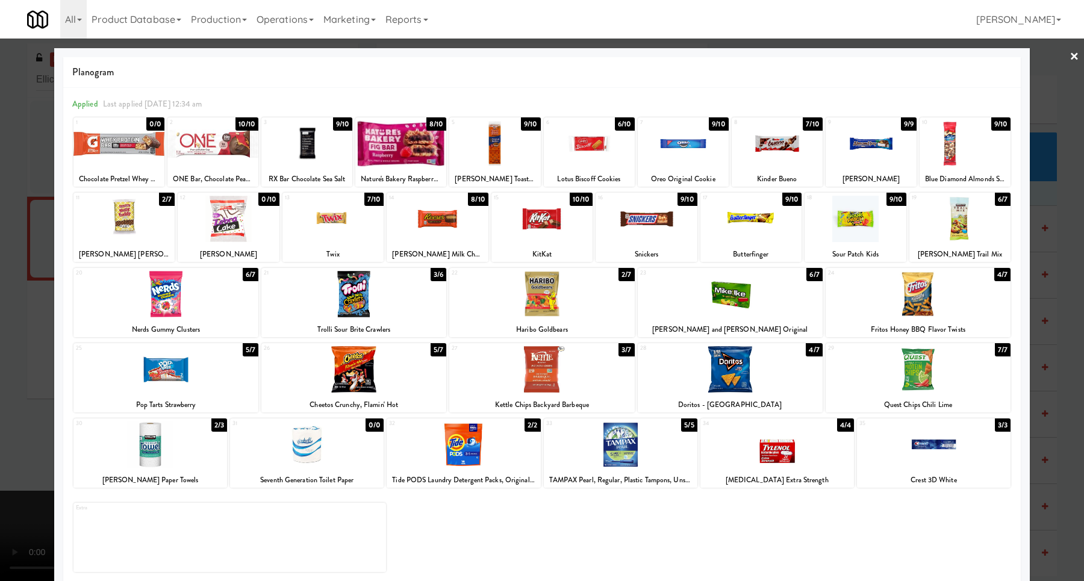
click at [510, 227] on div at bounding box center [542, 219] width 101 height 46
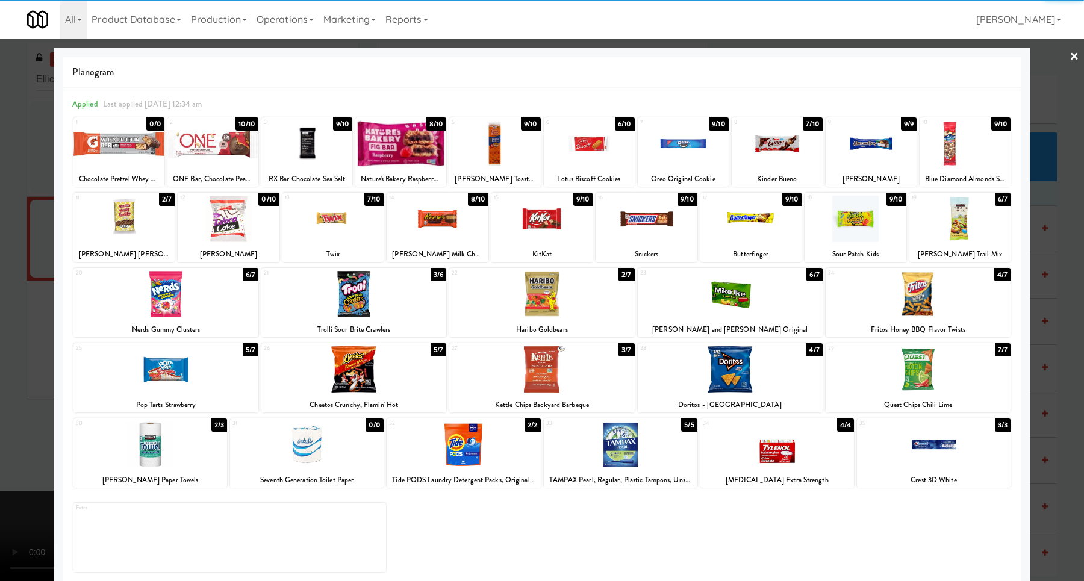
click at [1061, 255] on div at bounding box center [542, 290] width 1084 height 581
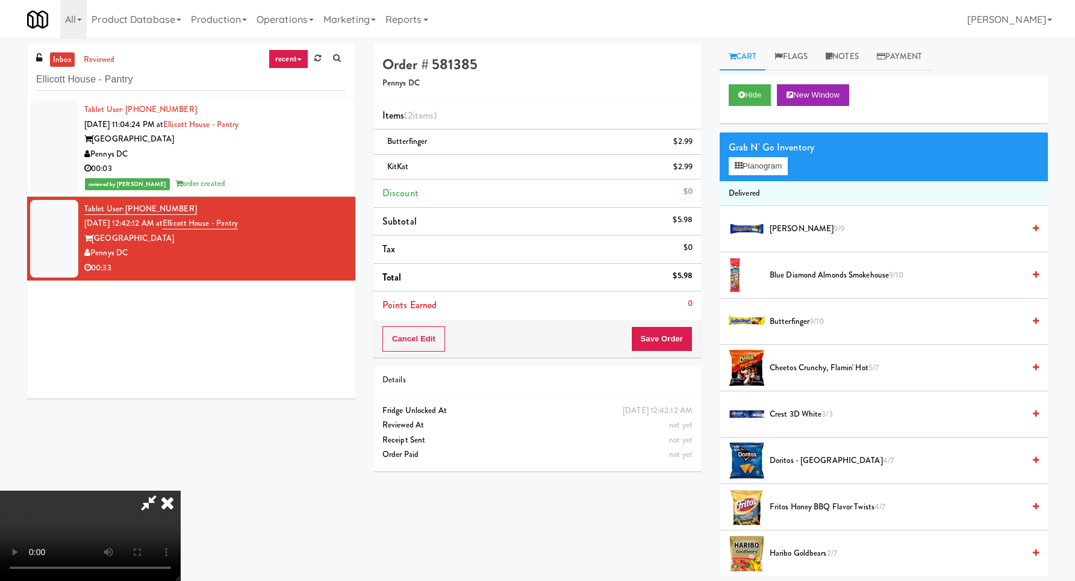
click at [181, 491] on video at bounding box center [90, 536] width 181 height 90
click at [669, 337] on button "Save Order" at bounding box center [661, 339] width 61 height 25
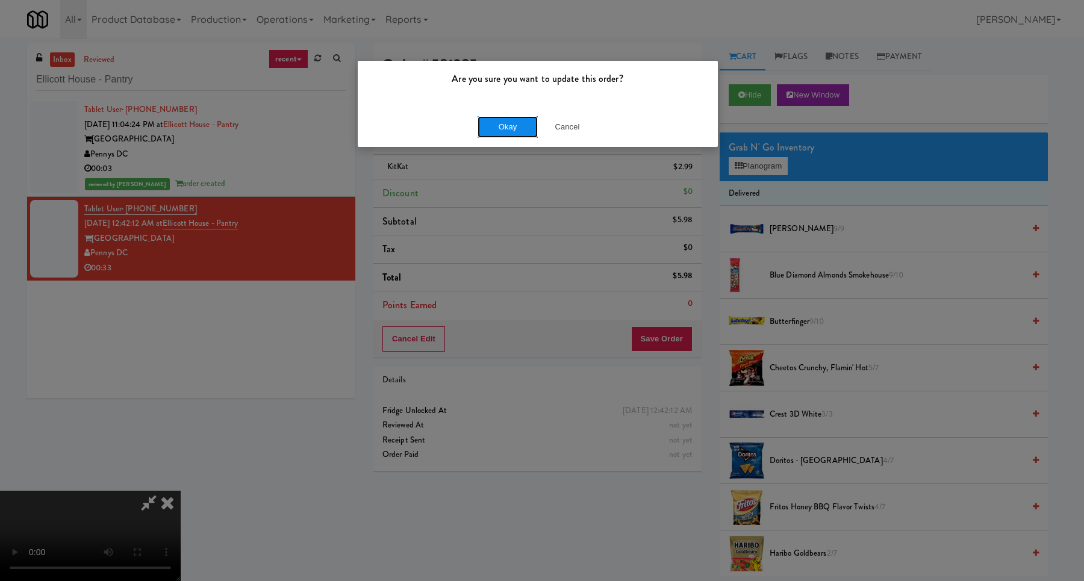
click at [505, 122] on button "Okay" at bounding box center [508, 127] width 60 height 22
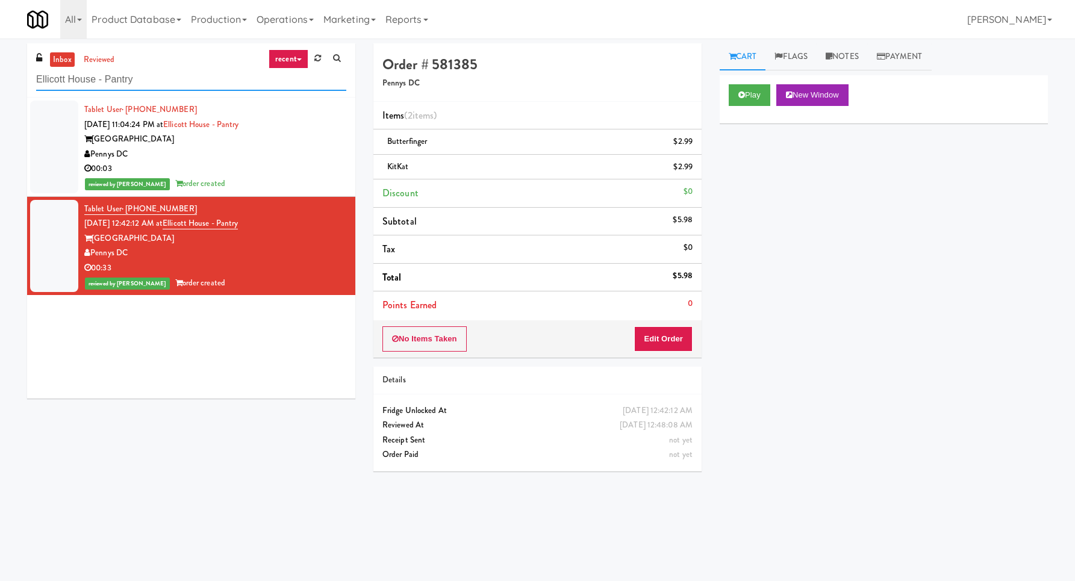
click at [246, 80] on input "Ellicott House - Pantry" at bounding box center [191, 80] width 310 height 22
paste input "520 N [PERSON_NAME] - Right - Ambient"
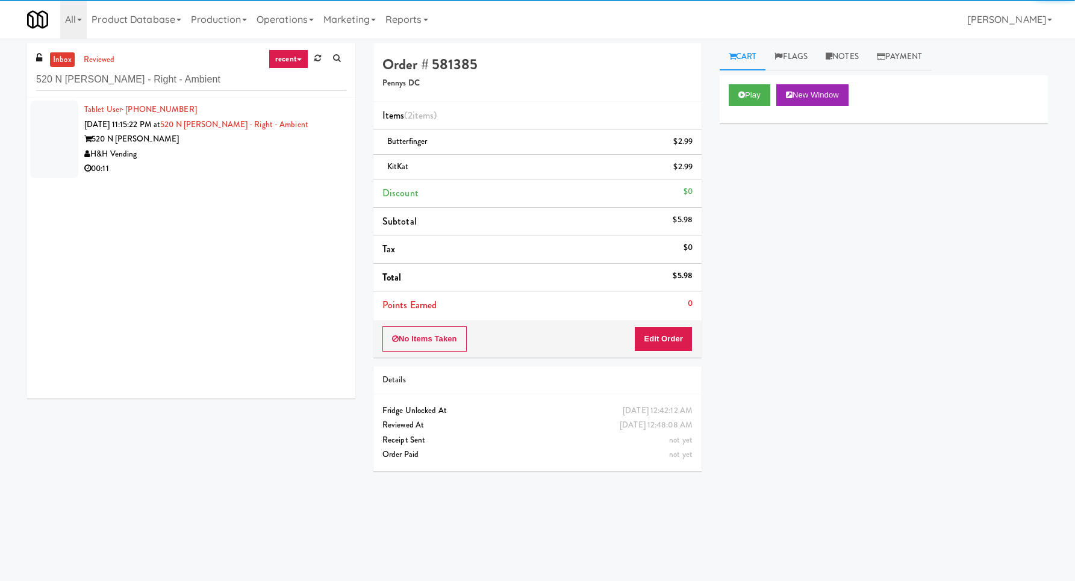
click at [287, 160] on div "H&H Vending" at bounding box center [215, 154] width 262 height 15
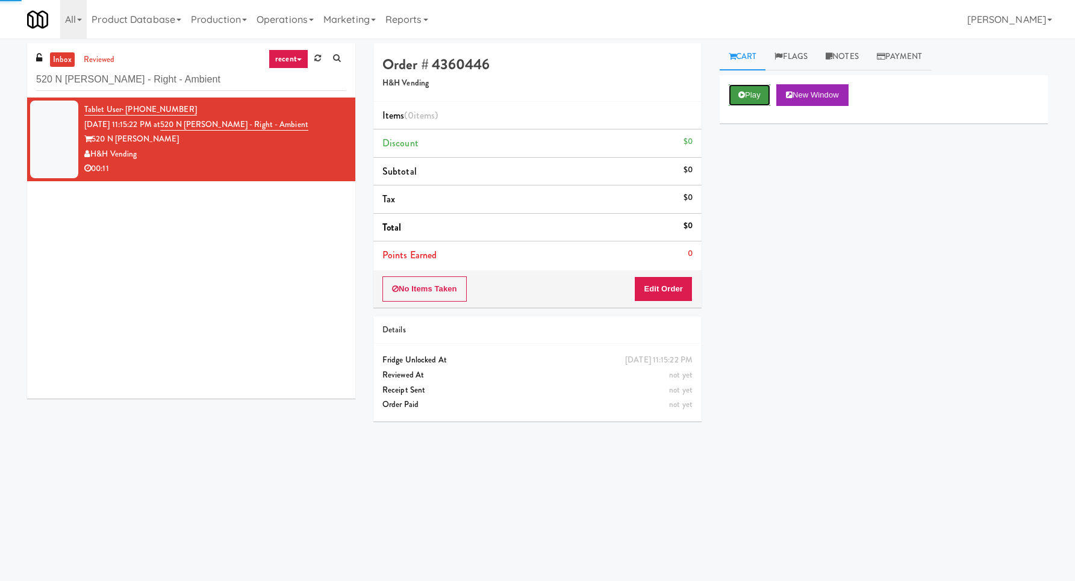
click at [751, 93] on button "Play" at bounding box center [750, 95] width 42 height 22
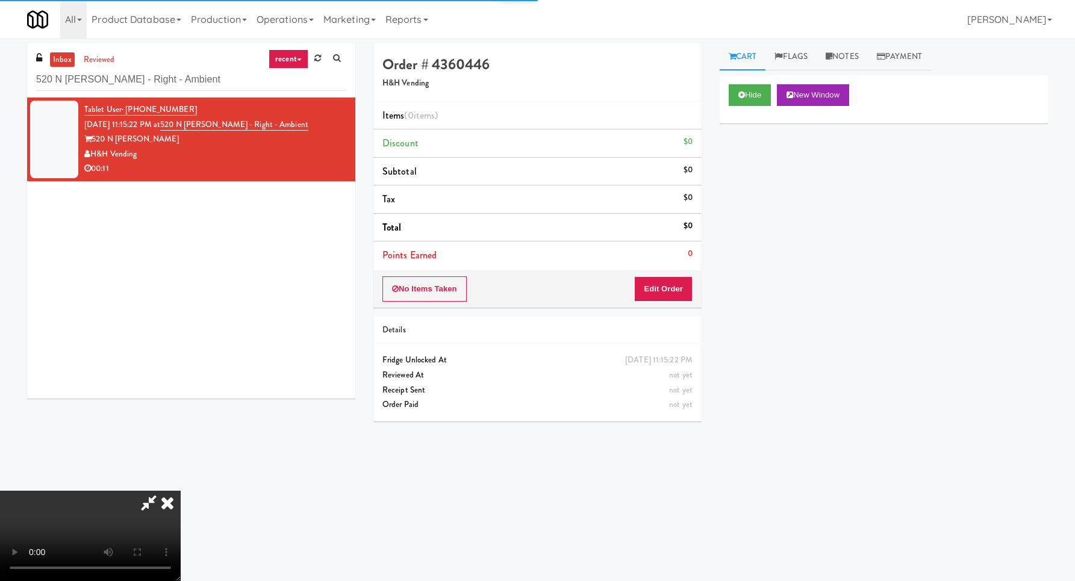
click at [695, 278] on div "No Items Taken Edit Order" at bounding box center [538, 289] width 328 height 37
click at [678, 291] on button "Edit Order" at bounding box center [663, 289] width 58 height 25
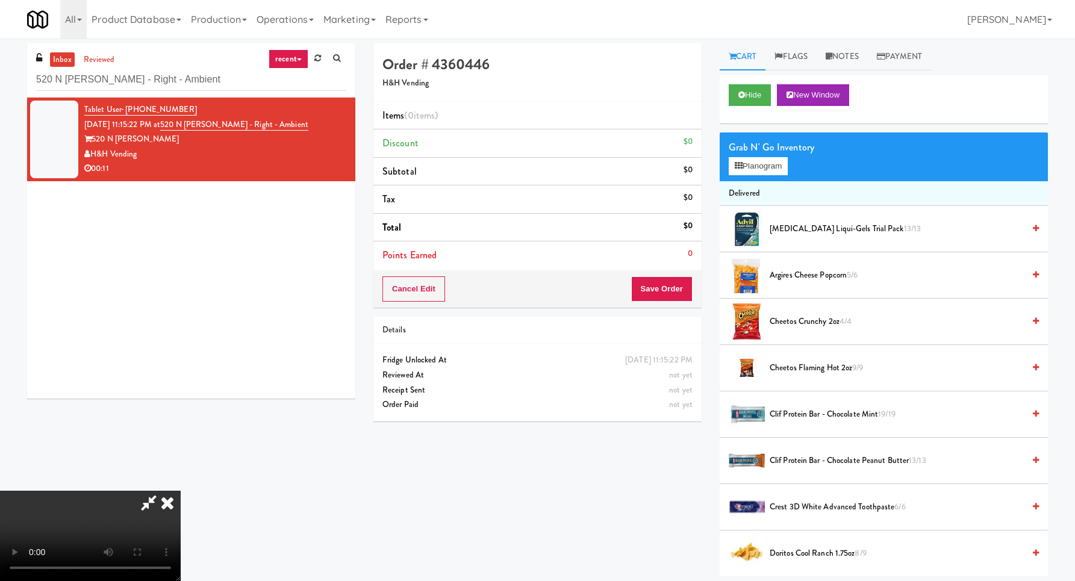
click at [181, 491] on video at bounding box center [90, 536] width 181 height 90
click at [774, 161] on button "Planogram" at bounding box center [758, 166] width 59 height 18
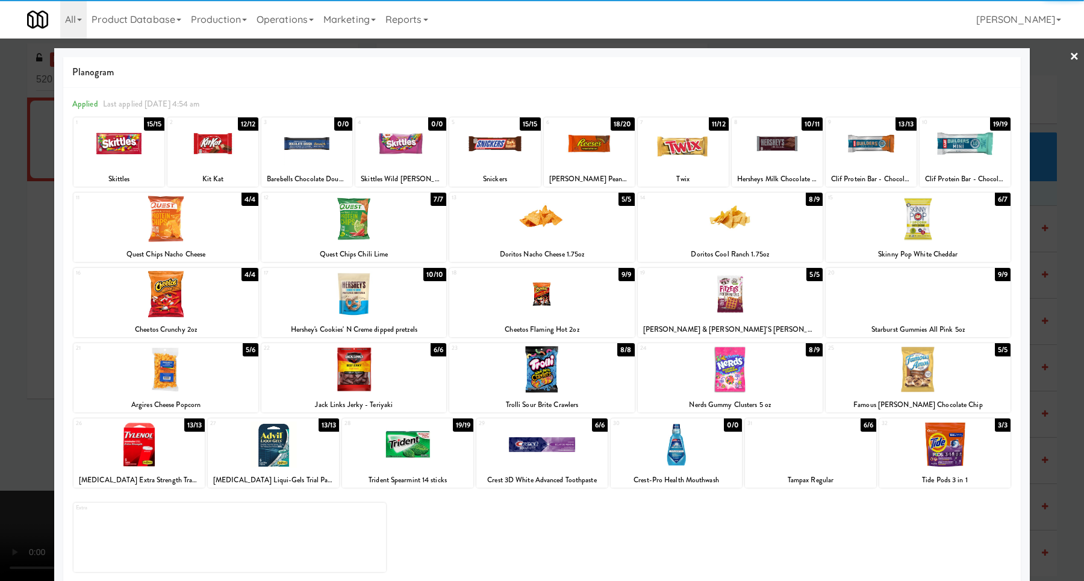
click at [974, 145] on div at bounding box center [965, 143] width 91 height 46
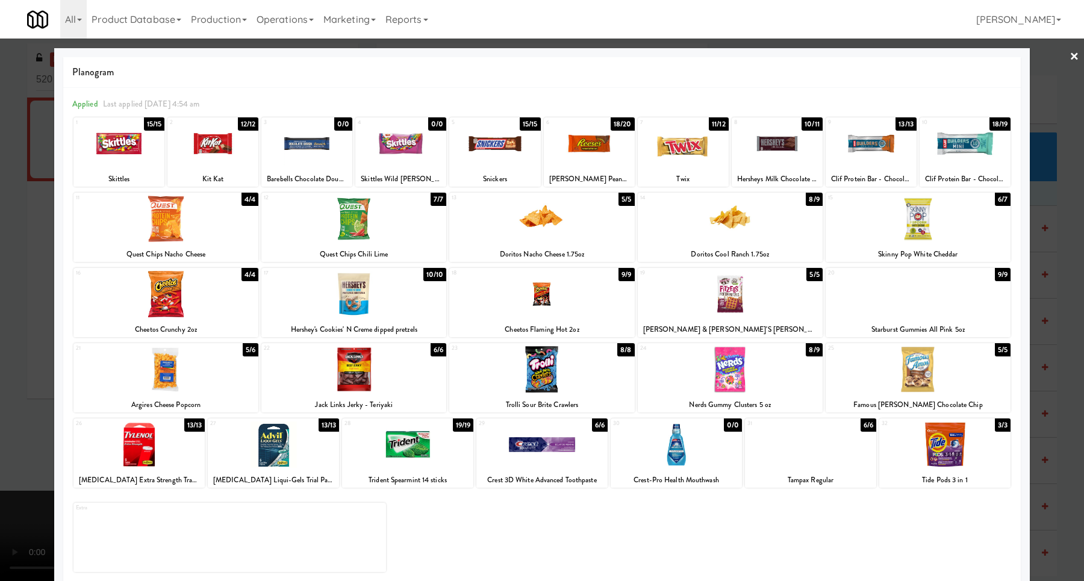
click at [1051, 202] on div at bounding box center [542, 290] width 1084 height 581
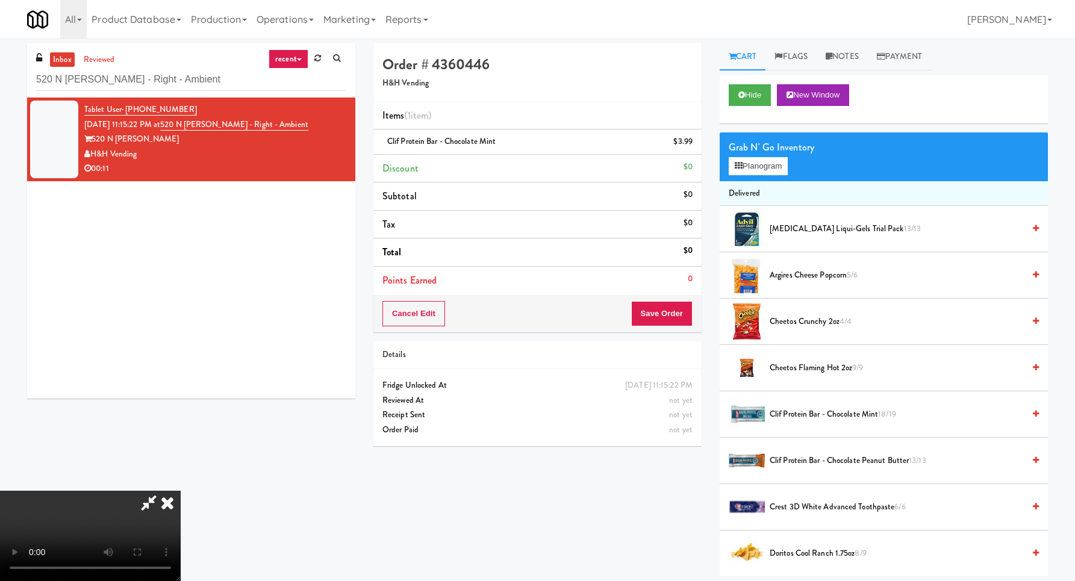
click at [181, 491] on video at bounding box center [90, 536] width 181 height 90
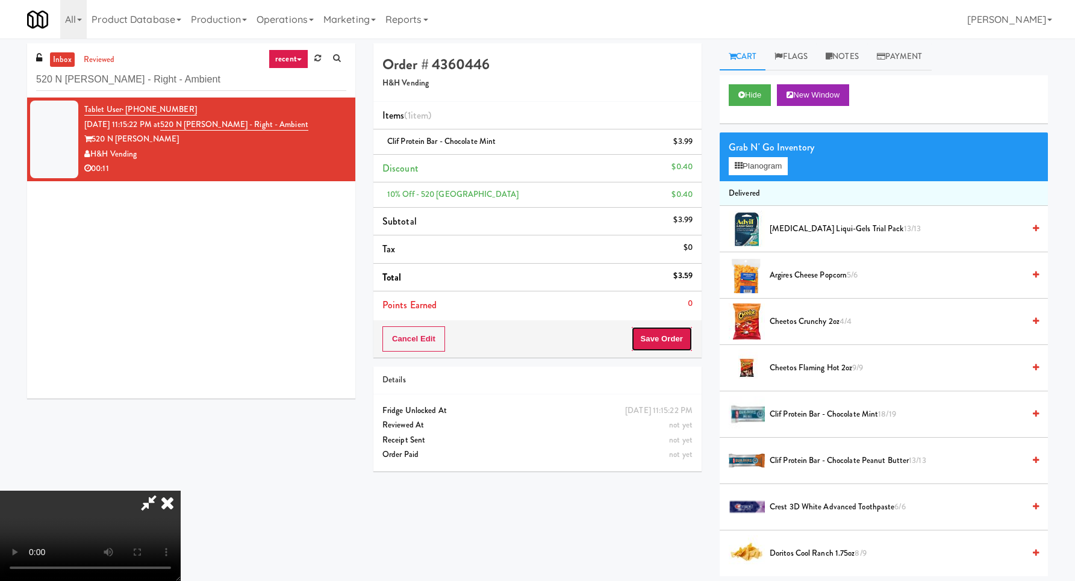
click at [677, 338] on button "Save Order" at bounding box center [661, 339] width 61 height 25
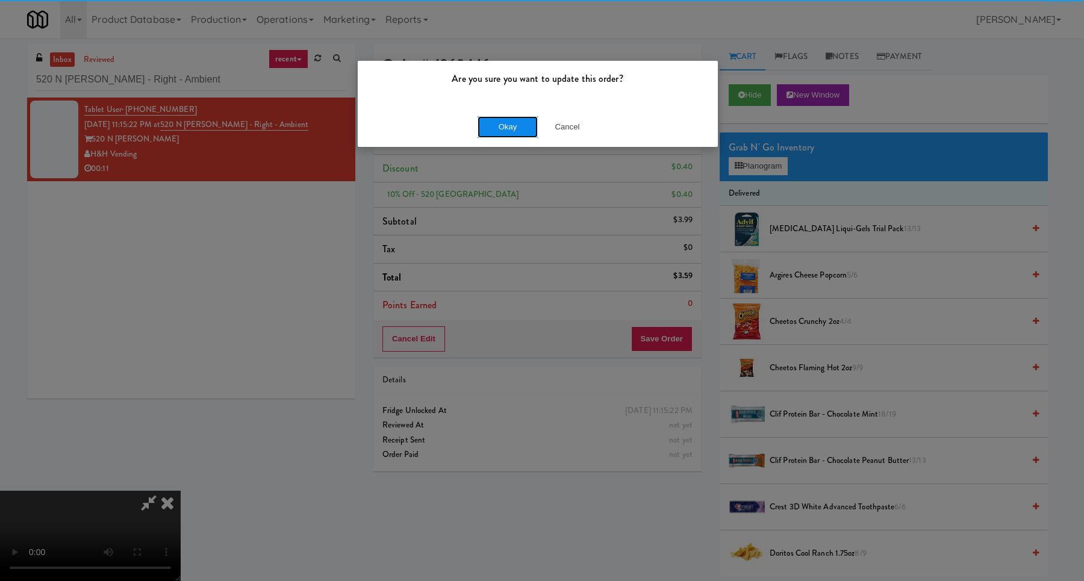
click at [514, 124] on button "Okay" at bounding box center [508, 127] width 60 height 22
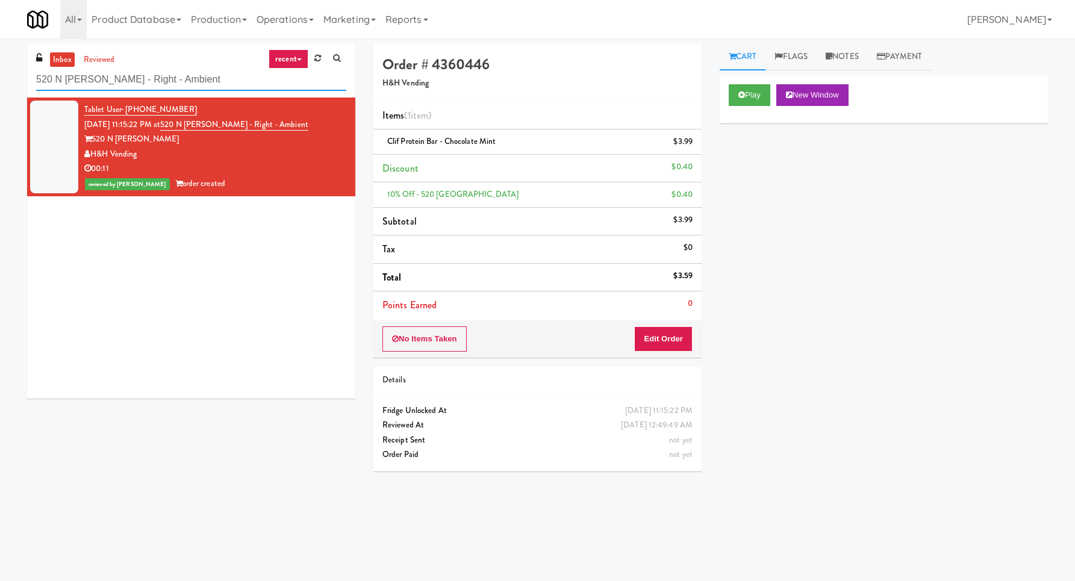
click at [274, 85] on input "520 N [PERSON_NAME] - Right - Ambient" at bounding box center [191, 80] width 310 height 22
paste input "CYKEL - Combo - Righ"
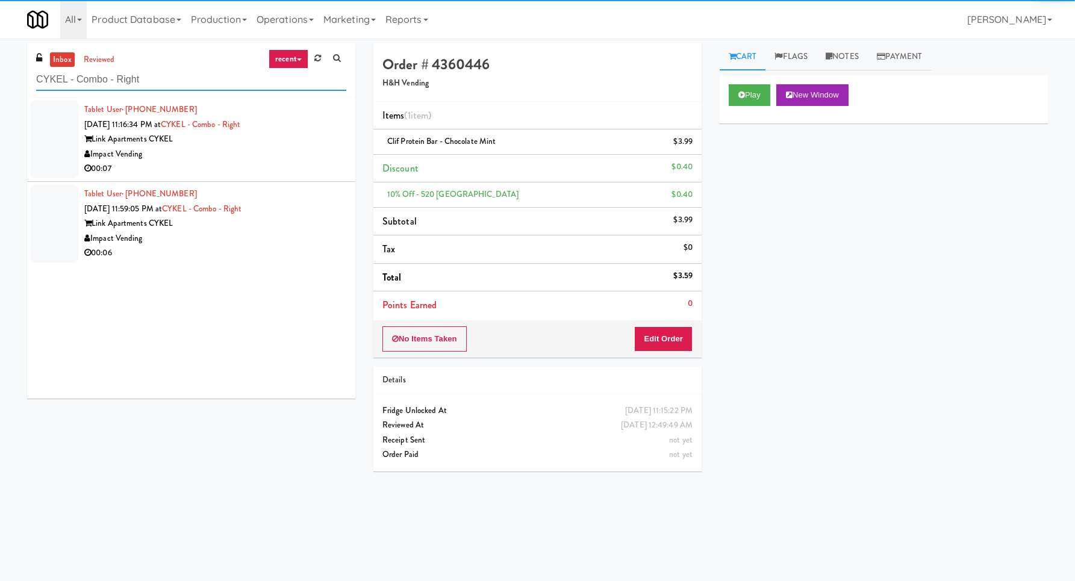
type input "CYKEL - Combo - Right"
click at [299, 160] on div "Impact Vending" at bounding box center [215, 154] width 262 height 15
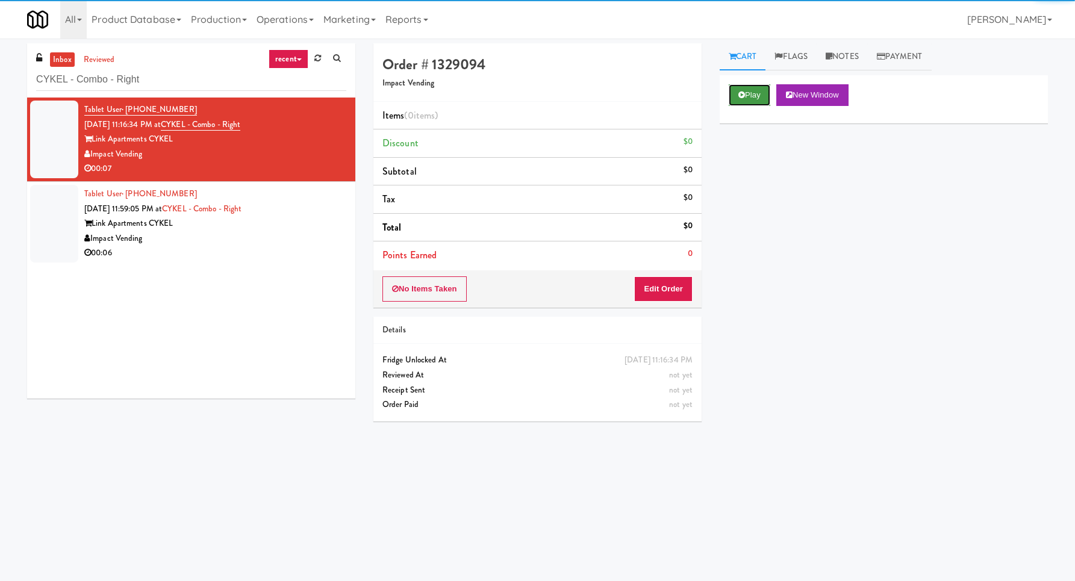
click at [743, 100] on button "Play" at bounding box center [750, 95] width 42 height 22
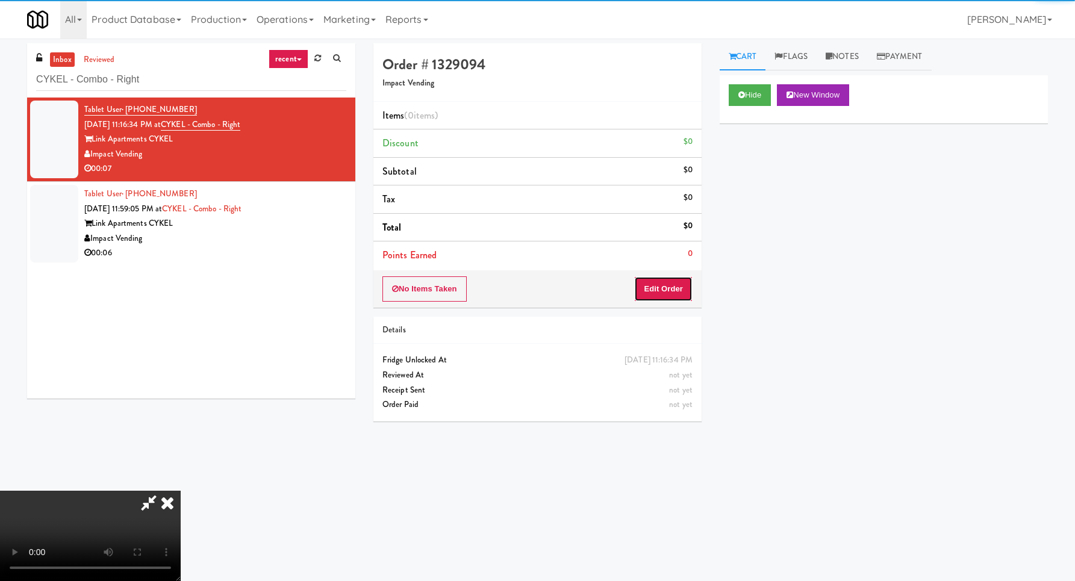
click at [671, 292] on button "Edit Order" at bounding box center [663, 289] width 58 height 25
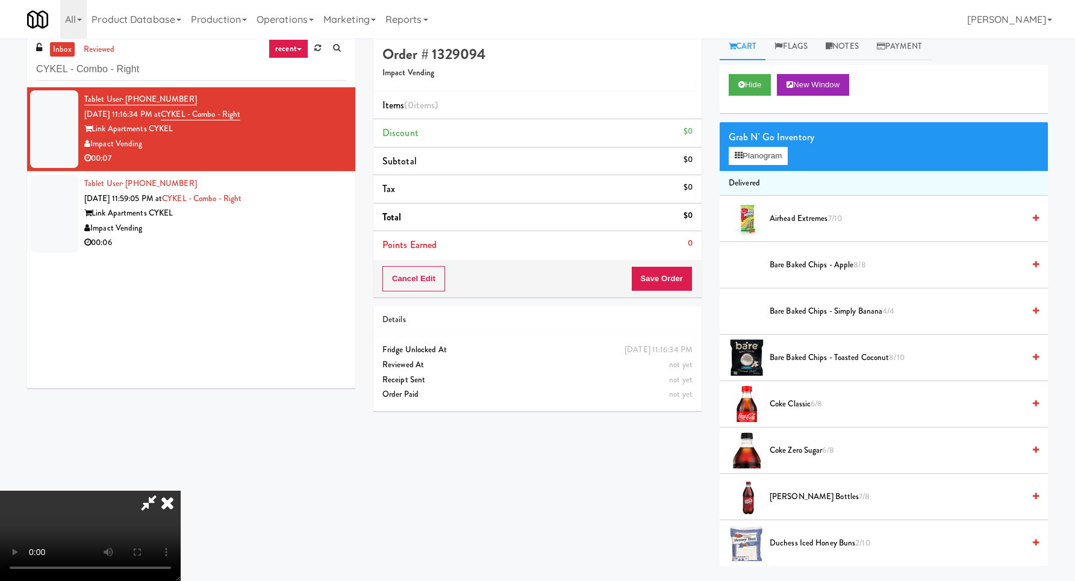
scroll to position [39, 0]
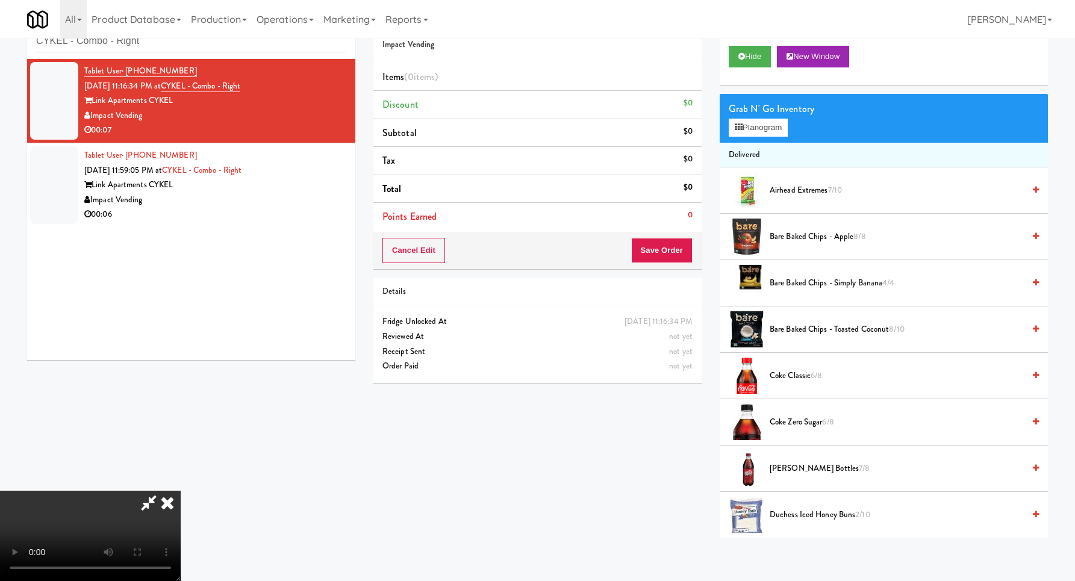
click at [181, 491] on video at bounding box center [90, 536] width 181 height 90
click at [762, 133] on button "Planogram" at bounding box center [758, 128] width 59 height 18
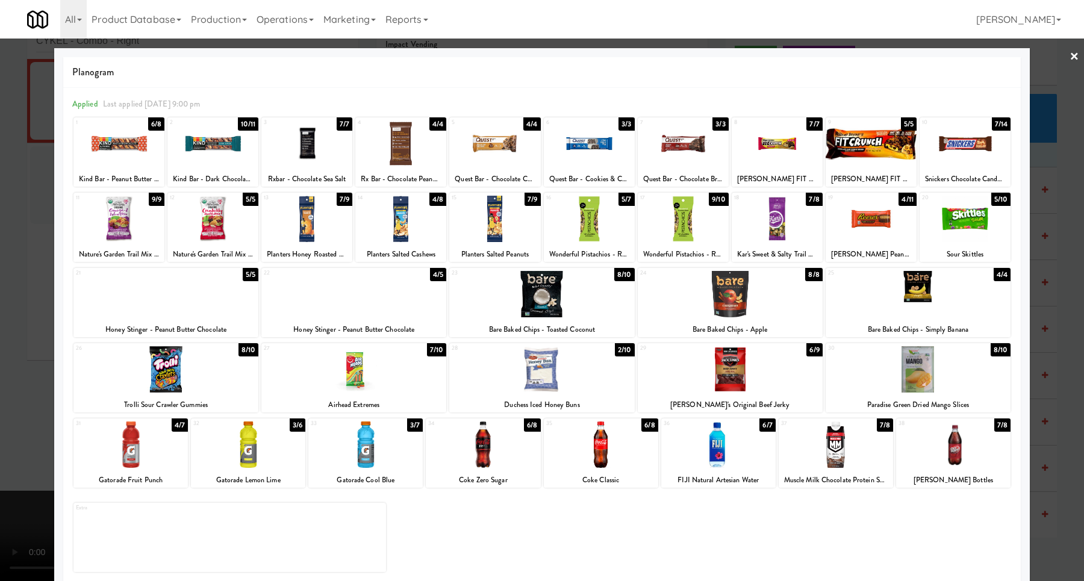
click at [492, 221] on div at bounding box center [494, 219] width 91 height 46
click at [1068, 250] on div at bounding box center [542, 290] width 1084 height 581
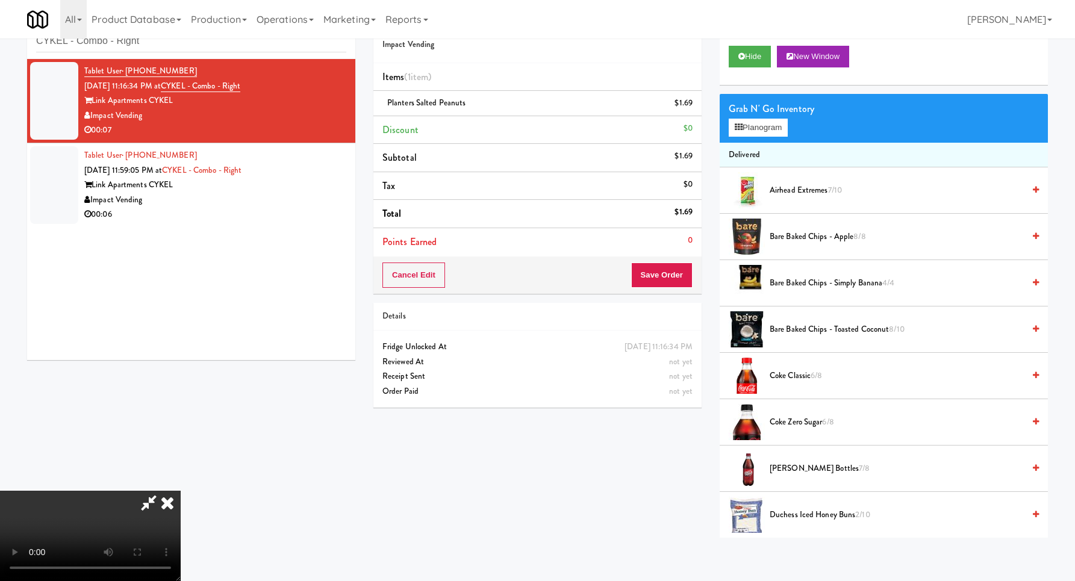
click at [181, 491] on video at bounding box center [90, 536] width 181 height 90
click at [672, 280] on button "Save Order" at bounding box center [661, 275] width 61 height 25
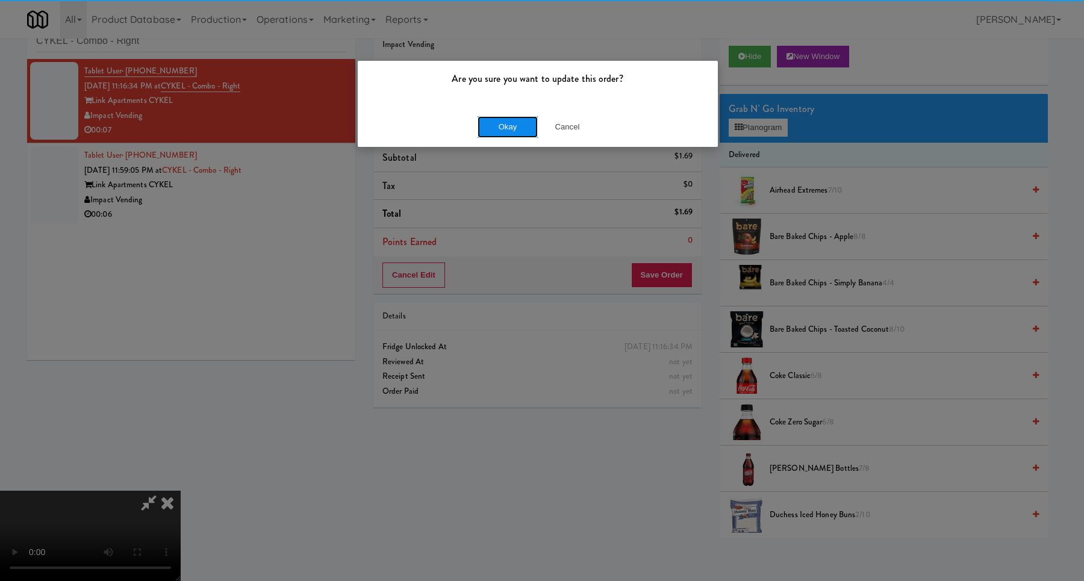
click at [494, 129] on button "Okay" at bounding box center [508, 127] width 60 height 22
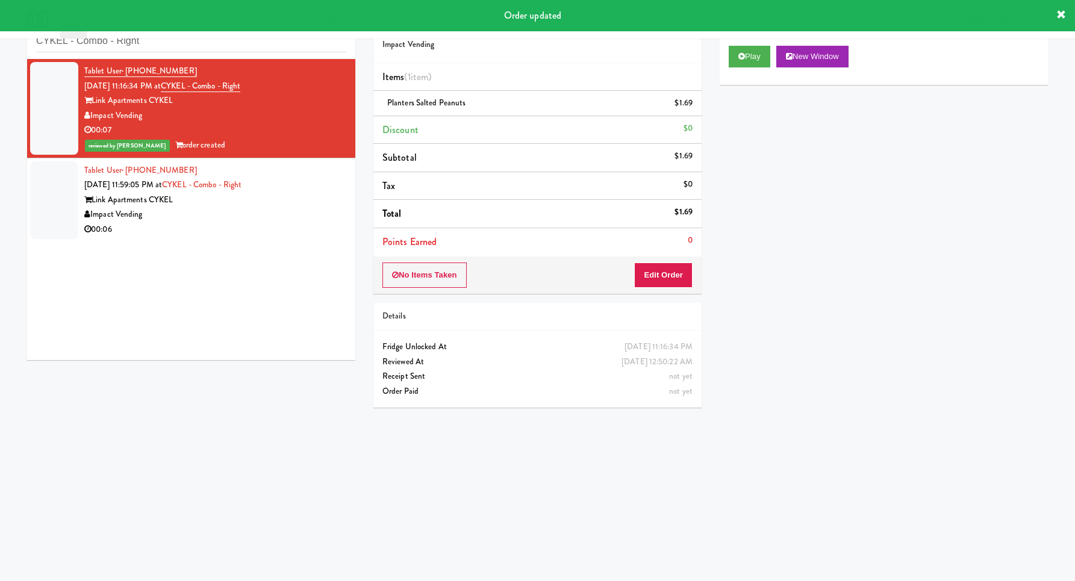
click at [317, 223] on div "00:06" at bounding box center [215, 229] width 262 height 15
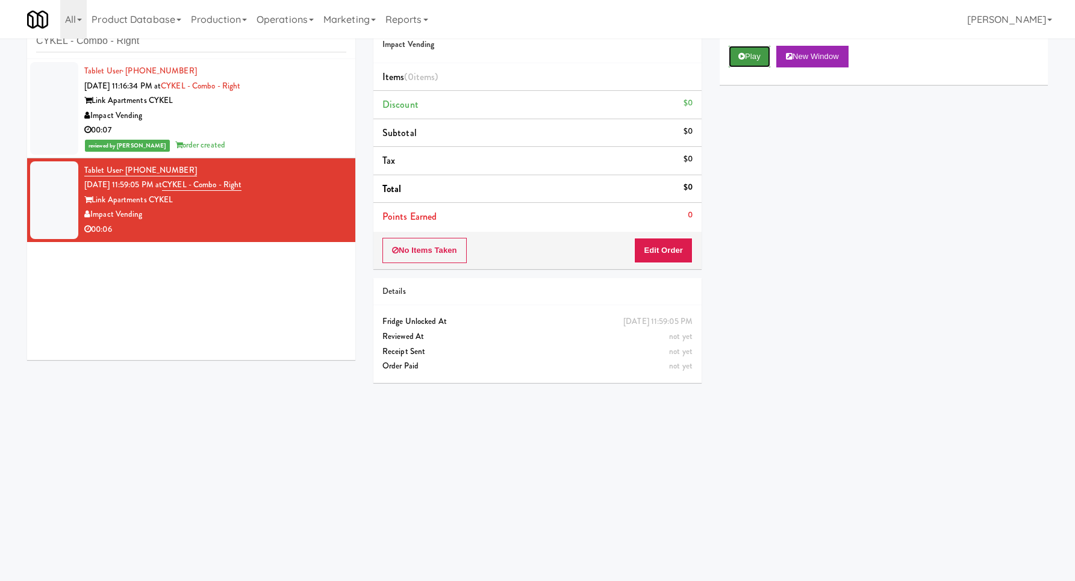
click at [758, 60] on button "Play" at bounding box center [750, 57] width 42 height 22
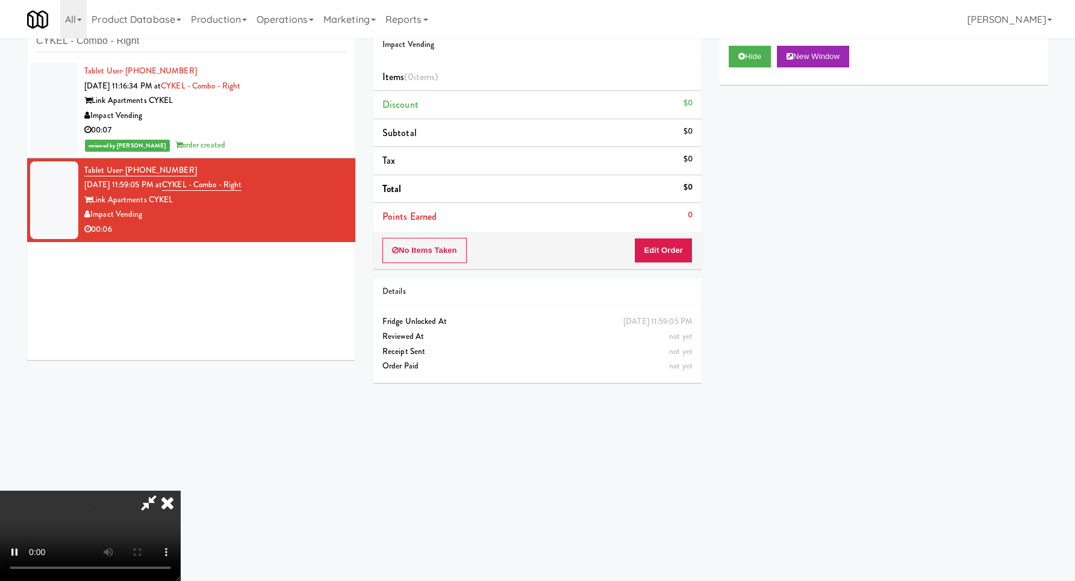
click at [655, 265] on div "No Items Taken Edit Order" at bounding box center [538, 250] width 328 height 37
click at [650, 254] on button "Edit Order" at bounding box center [663, 250] width 58 height 25
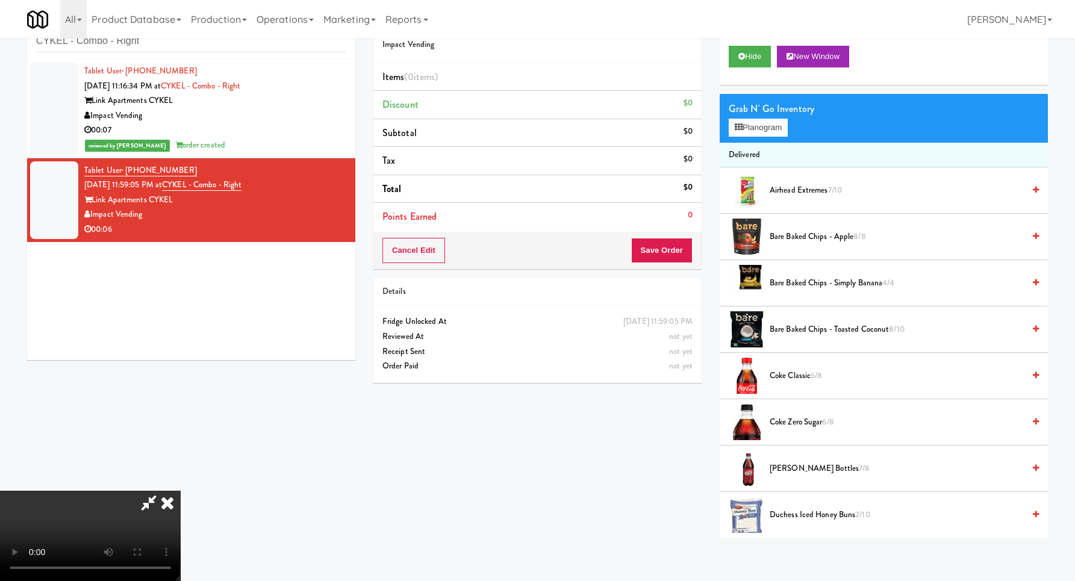
click at [181, 491] on video at bounding box center [90, 536] width 181 height 90
click at [762, 130] on button "Planogram" at bounding box center [758, 128] width 59 height 18
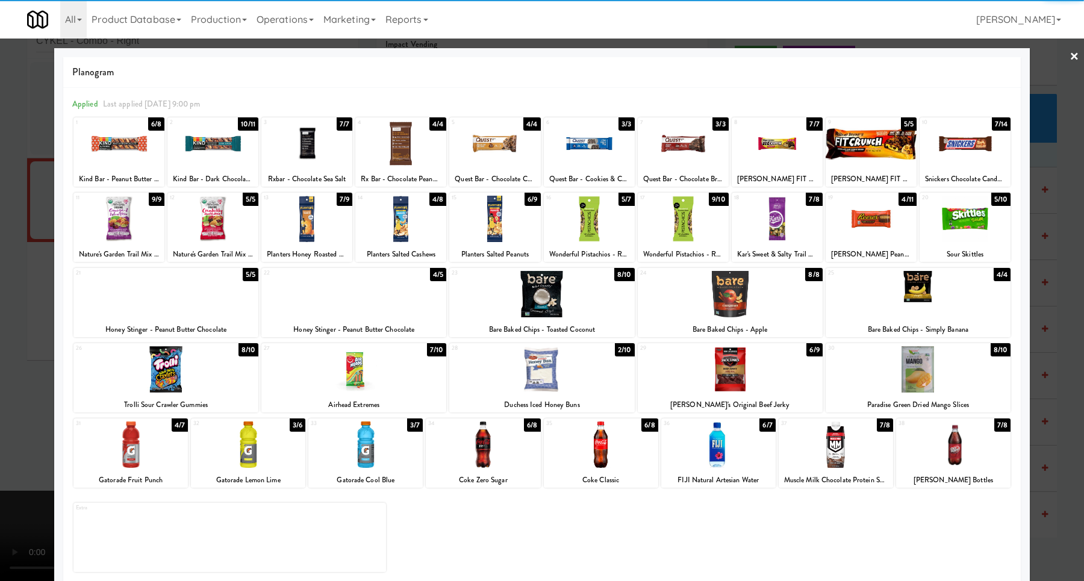
click at [949, 233] on div at bounding box center [965, 219] width 91 height 46
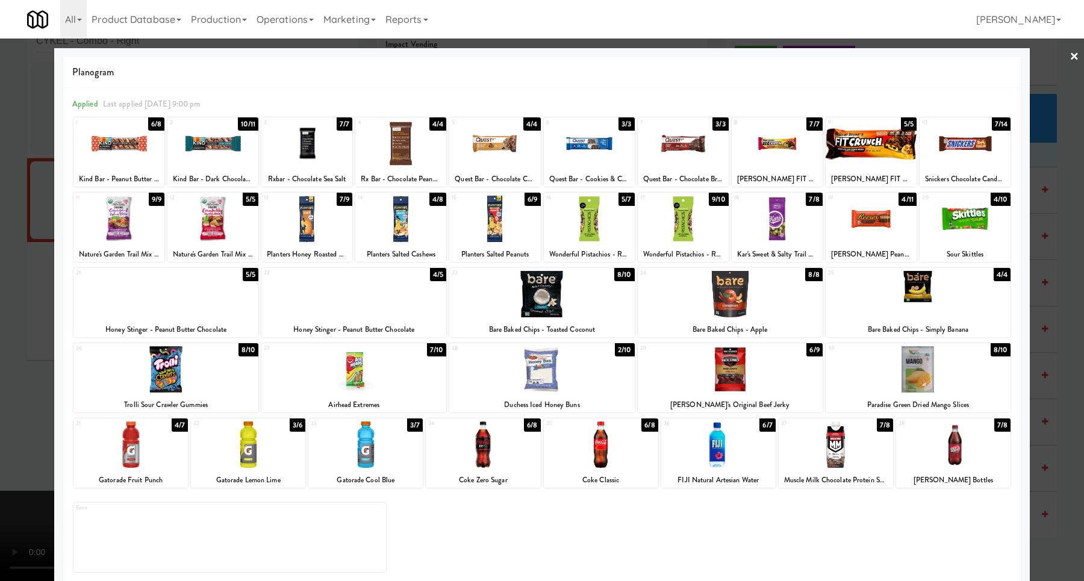
click at [492, 451] on div at bounding box center [483, 445] width 114 height 46
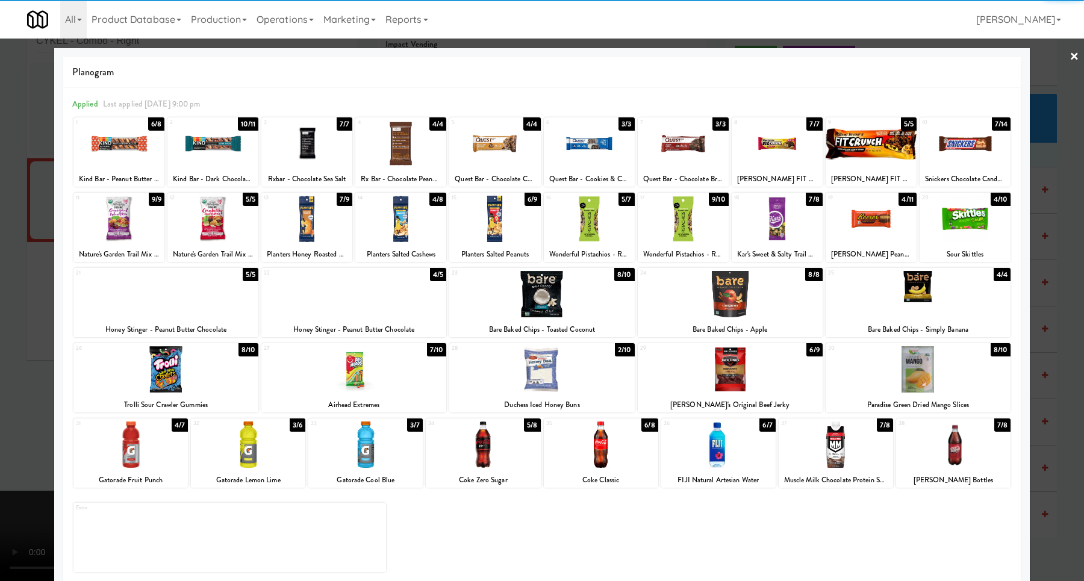
click at [22, 399] on div at bounding box center [542, 290] width 1084 height 581
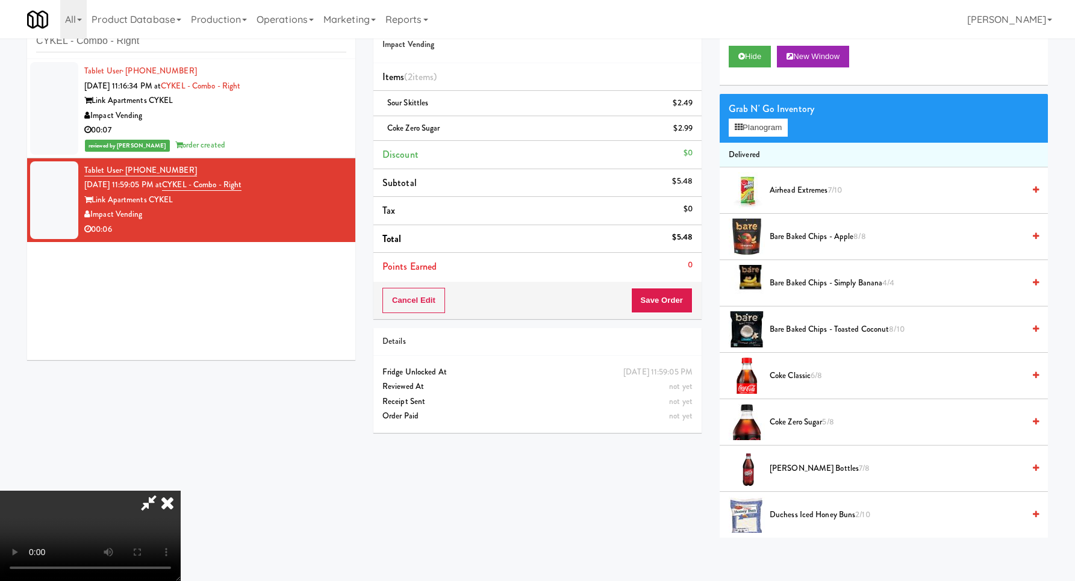
click at [181, 491] on video at bounding box center [90, 536] width 181 height 90
click at [671, 298] on button "Save Order" at bounding box center [661, 300] width 61 height 25
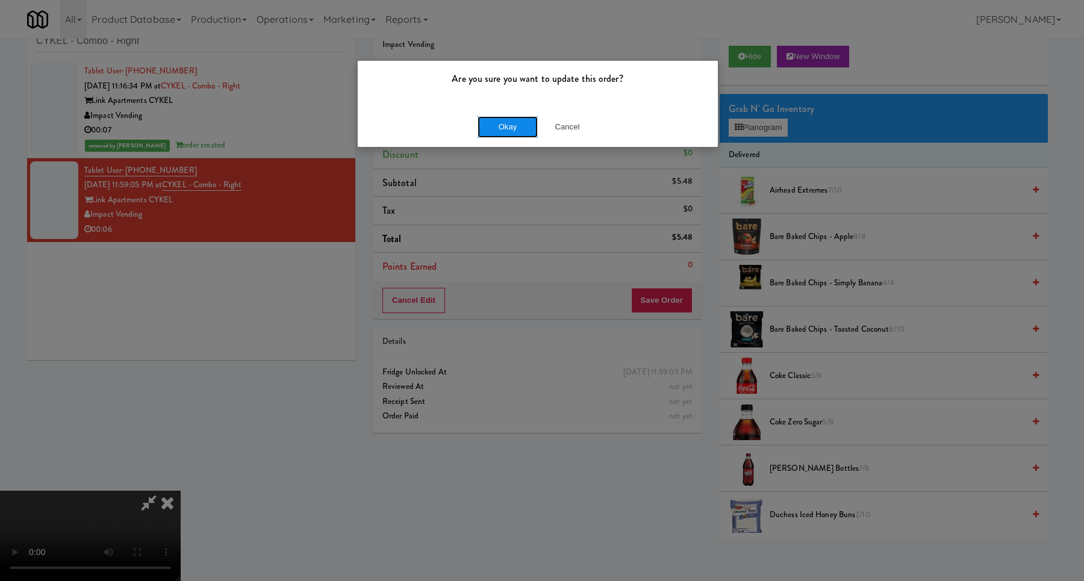
click at [522, 125] on button "Okay" at bounding box center [508, 127] width 60 height 22
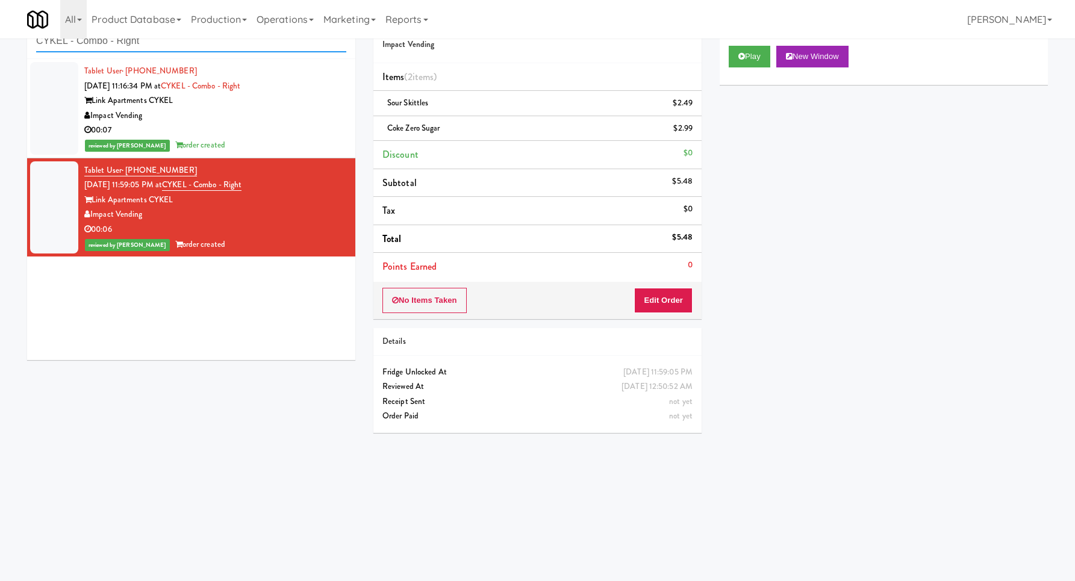
click at [237, 44] on input "CYKEL - Combo - Right" at bounding box center [191, 41] width 310 height 22
paste input "OHS - Fridge A"
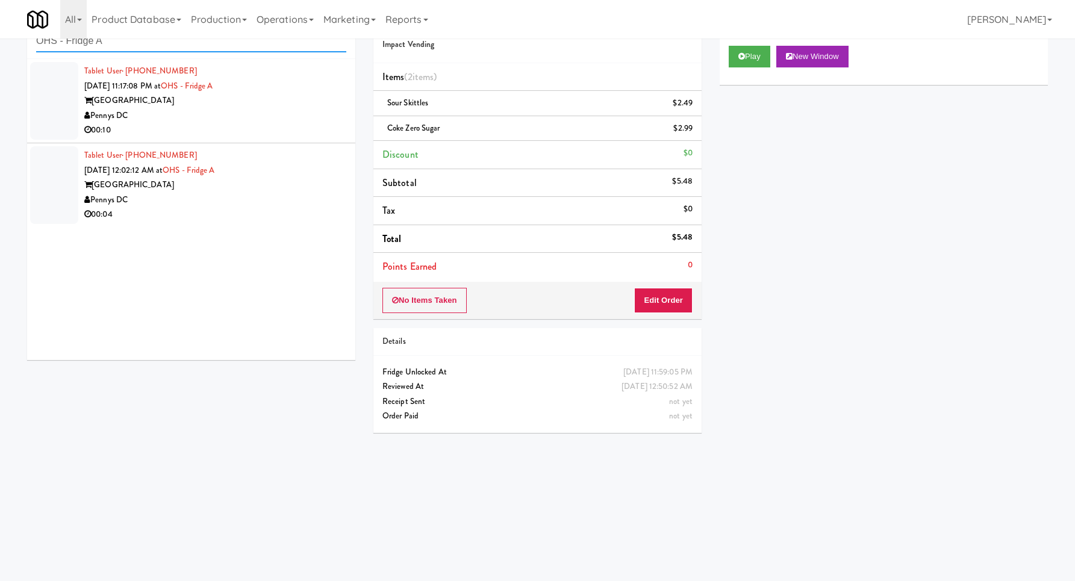
type input "OHS - Fridge A"
click at [289, 114] on div "Pennys DC" at bounding box center [215, 115] width 262 height 15
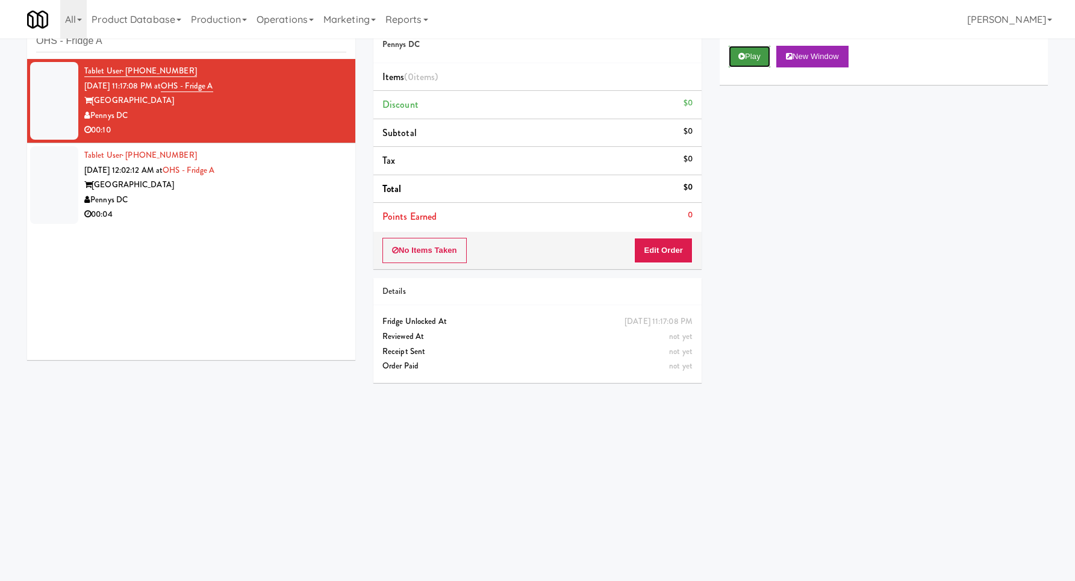
click at [756, 49] on button "Play" at bounding box center [750, 57] width 42 height 22
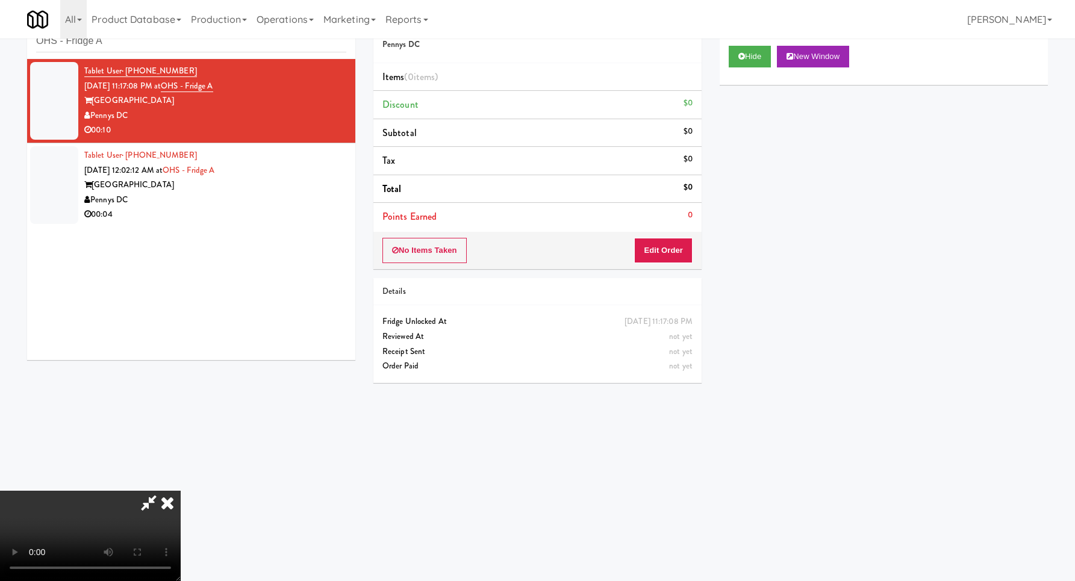
click at [666, 230] on li "Points Earned 0" at bounding box center [538, 217] width 328 height 28
click at [661, 246] on button "Edit Order" at bounding box center [663, 250] width 58 height 25
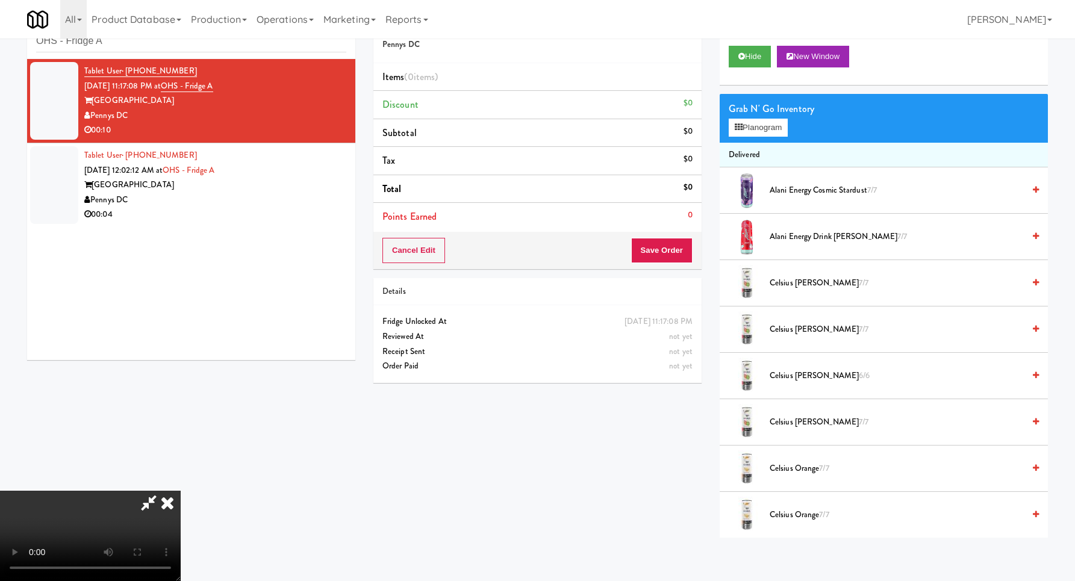
click at [181, 491] on video at bounding box center [90, 536] width 181 height 90
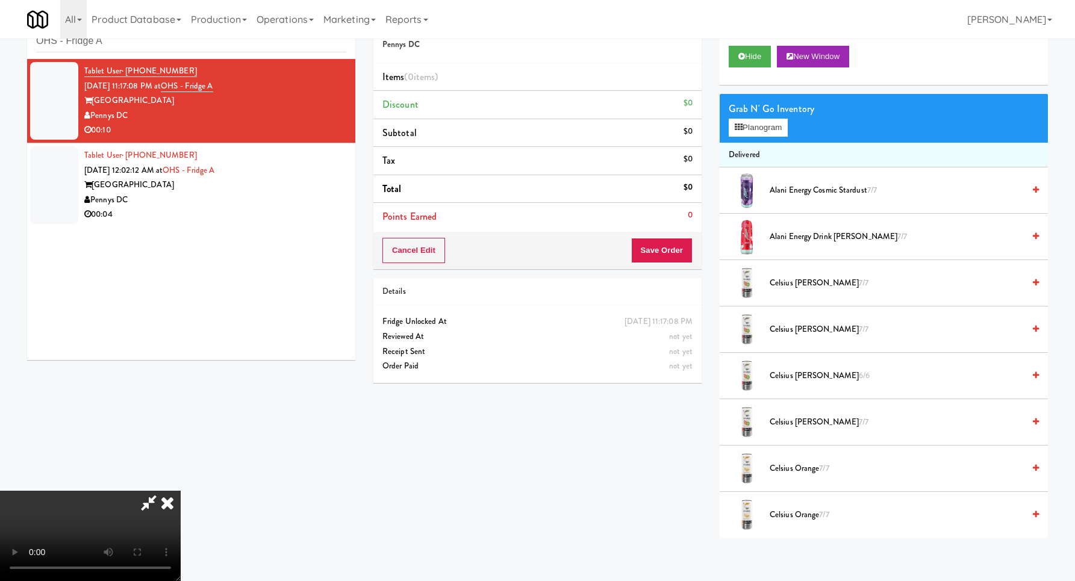
click at [181, 491] on video at bounding box center [90, 536] width 181 height 90
click at [762, 136] on button "Planogram" at bounding box center [758, 128] width 59 height 18
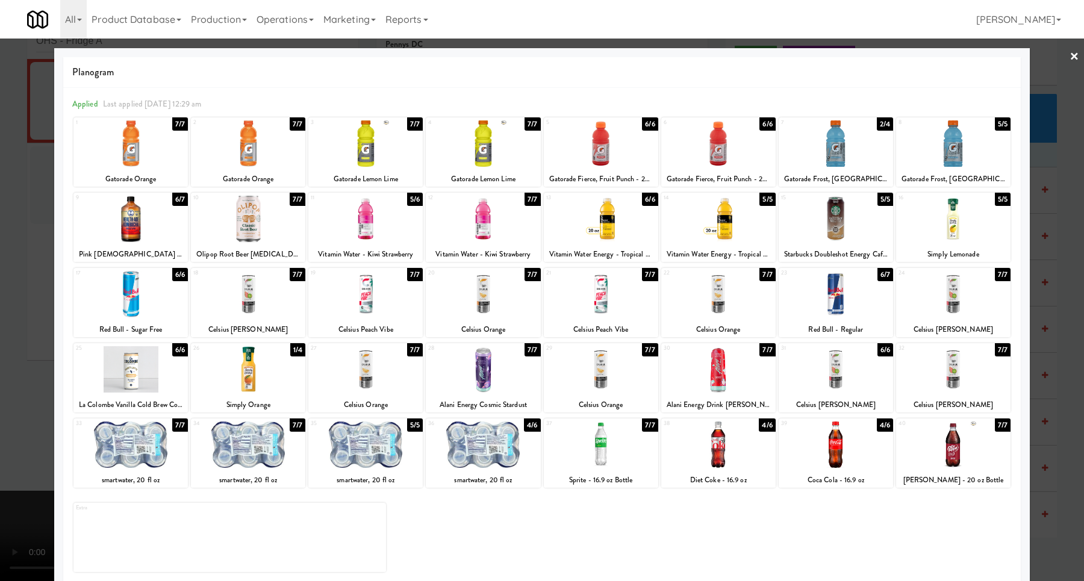
click at [478, 305] on div at bounding box center [483, 294] width 114 height 46
click at [1046, 296] on div at bounding box center [542, 290] width 1084 height 581
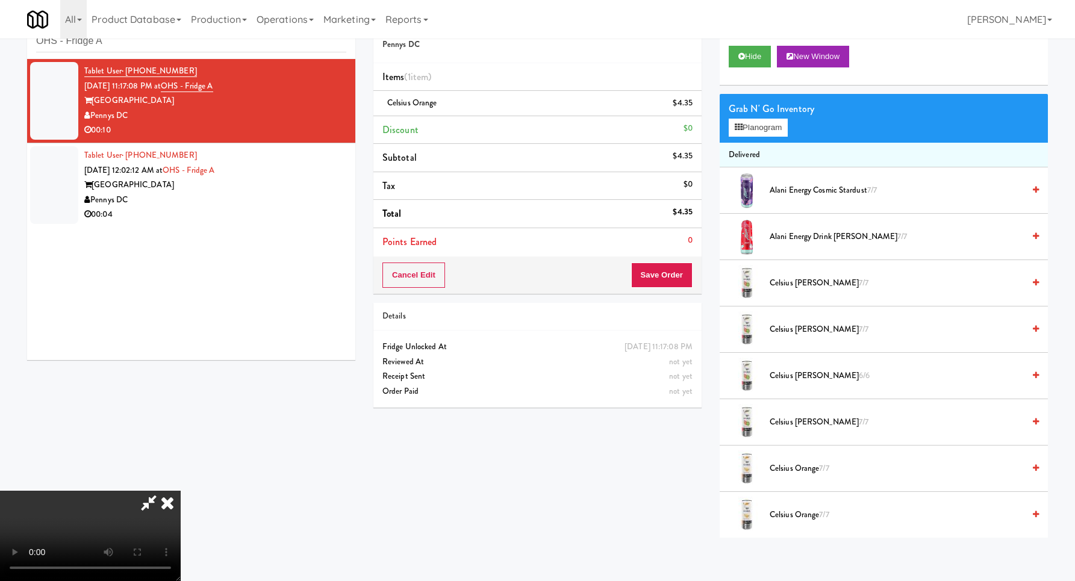
click at [181, 491] on video at bounding box center [90, 536] width 181 height 90
drag, startPoint x: 450, startPoint y: 298, endPoint x: 483, endPoint y: 288, distance: 33.9
click at [181, 491] on video at bounding box center [90, 536] width 181 height 90
click at [745, 135] on button "Planogram" at bounding box center [758, 128] width 59 height 18
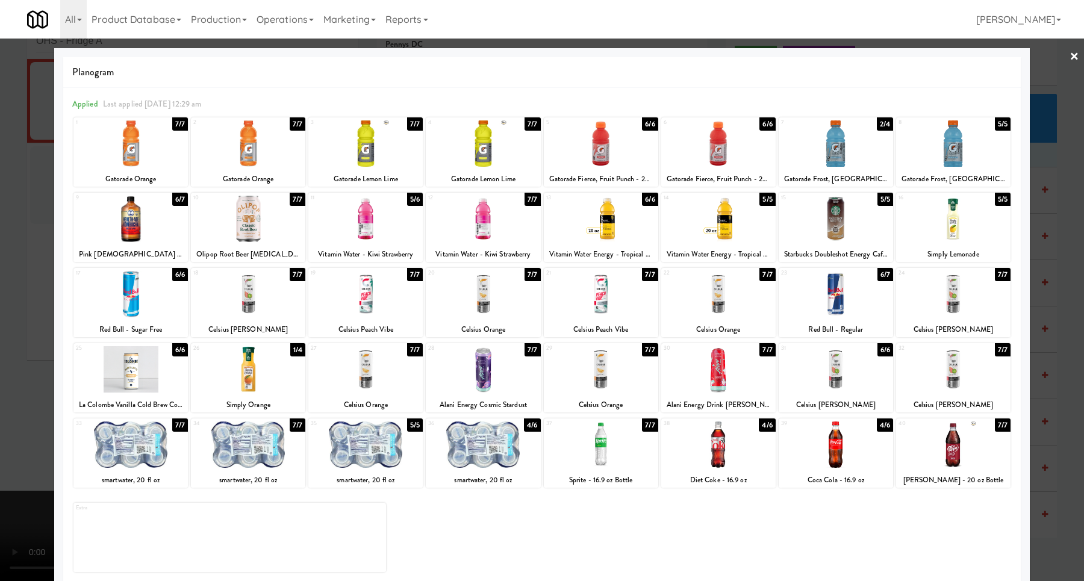
click at [1049, 271] on div at bounding box center [542, 290] width 1084 height 581
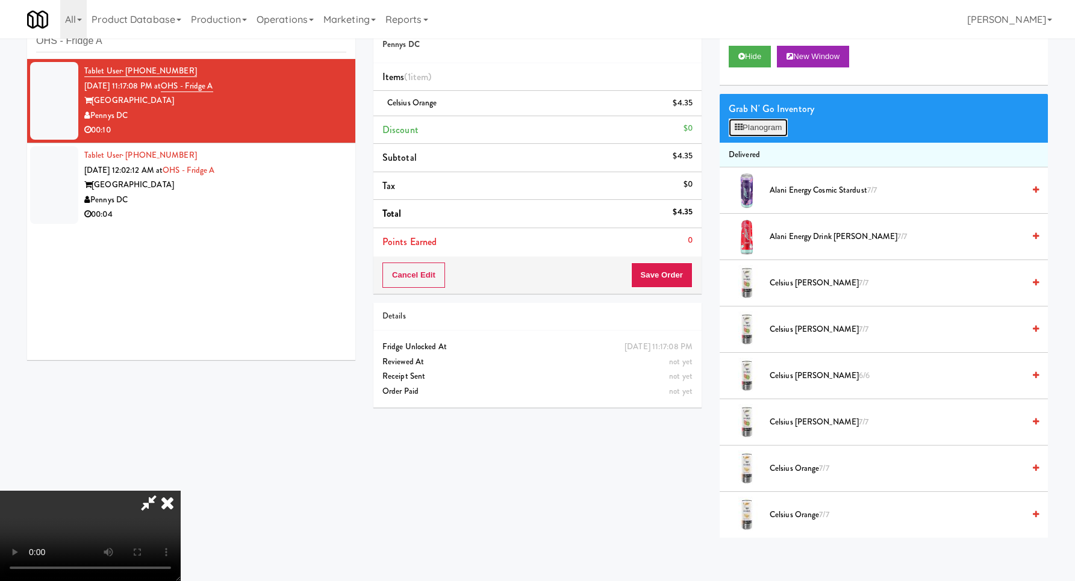
click at [765, 130] on button "Planogram" at bounding box center [758, 128] width 59 height 18
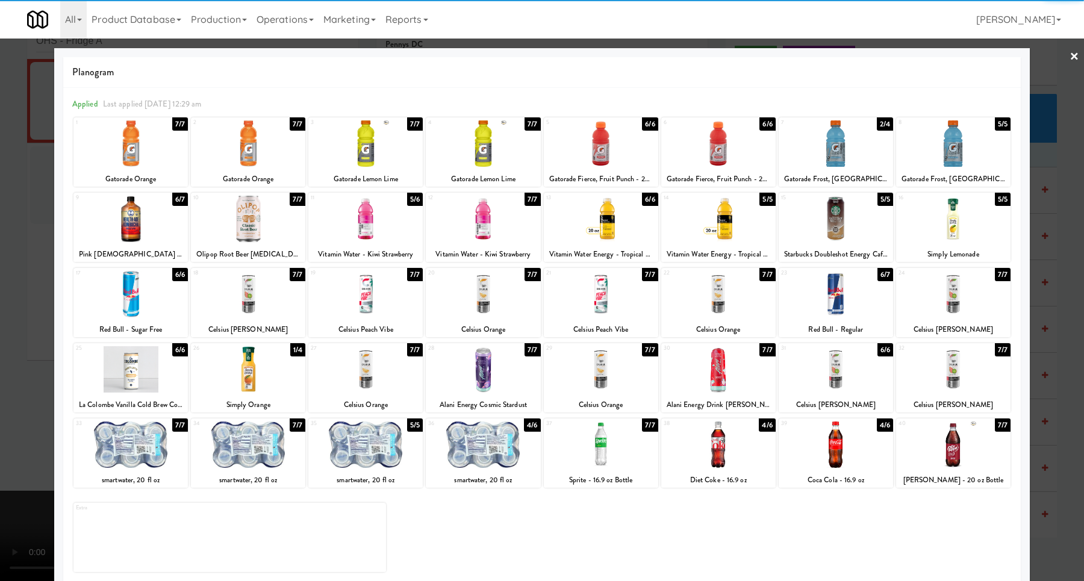
click at [715, 235] on div at bounding box center [718, 219] width 114 height 46
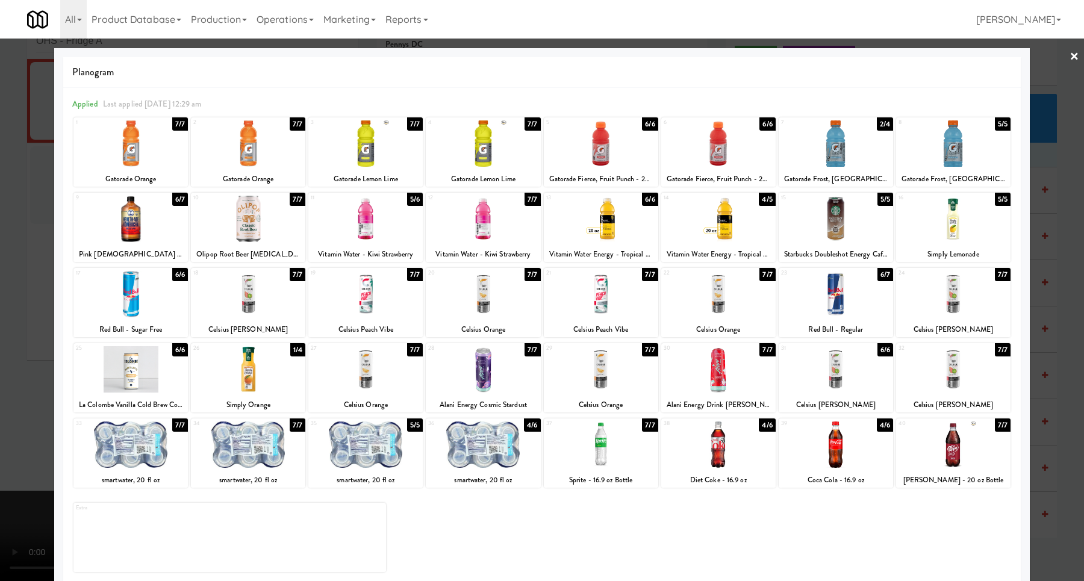
click at [1045, 260] on div at bounding box center [542, 290] width 1084 height 581
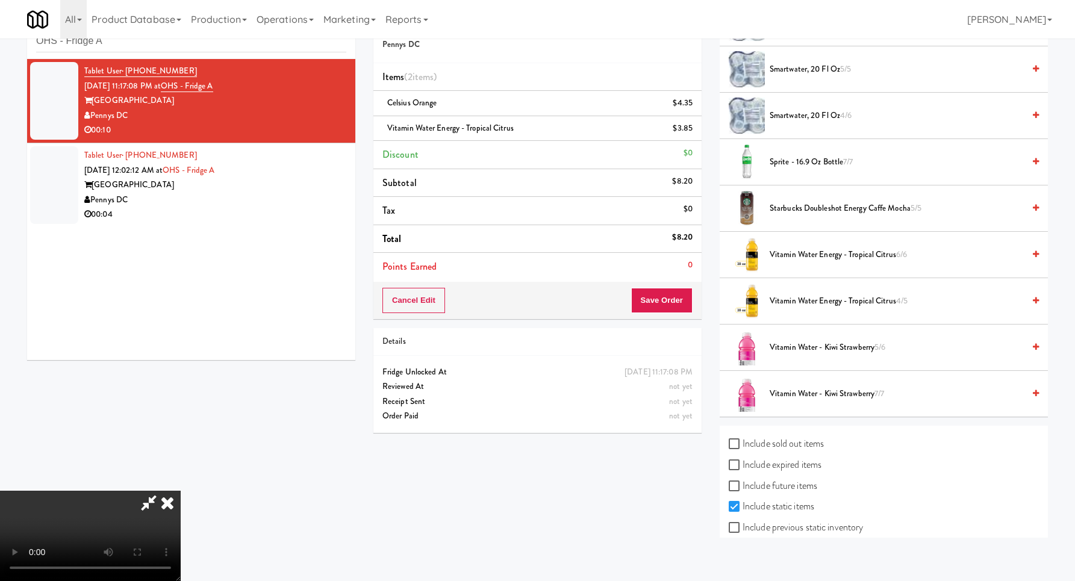
scroll to position [1625, 0]
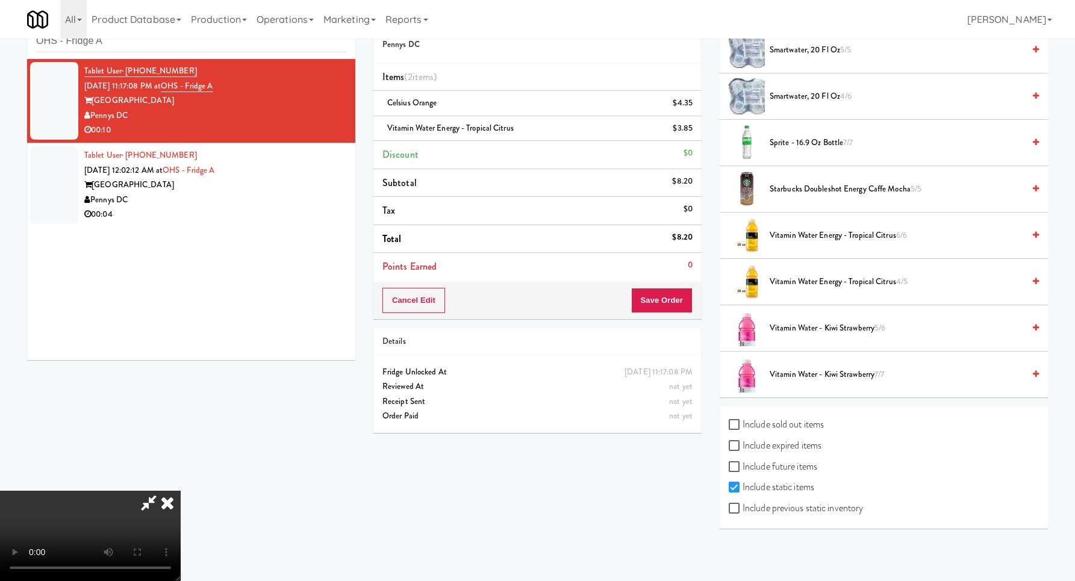
click at [772, 515] on label "Include previous static inventory" at bounding box center [796, 508] width 134 height 18
click at [743, 514] on input "Include previous static inventory" at bounding box center [736, 509] width 14 height 10
checkbox input "true"
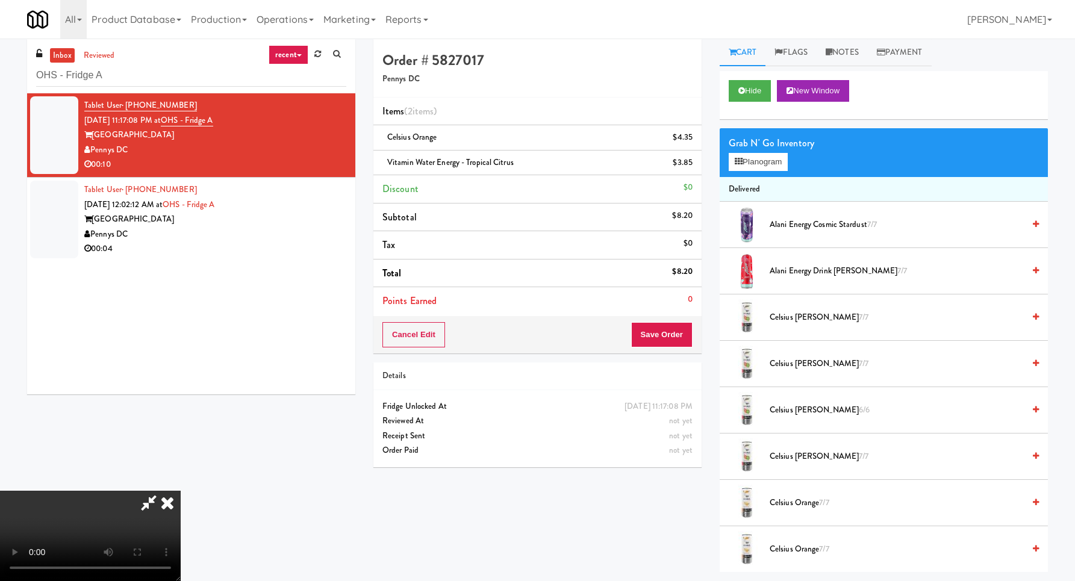
scroll to position [0, 0]
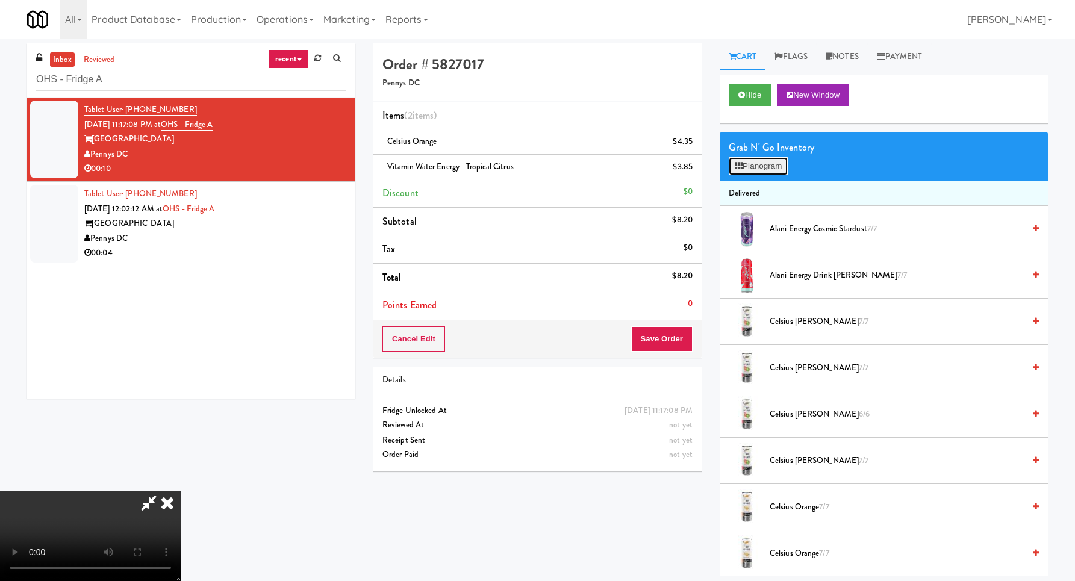
click at [760, 164] on button "Planogram" at bounding box center [758, 166] width 59 height 18
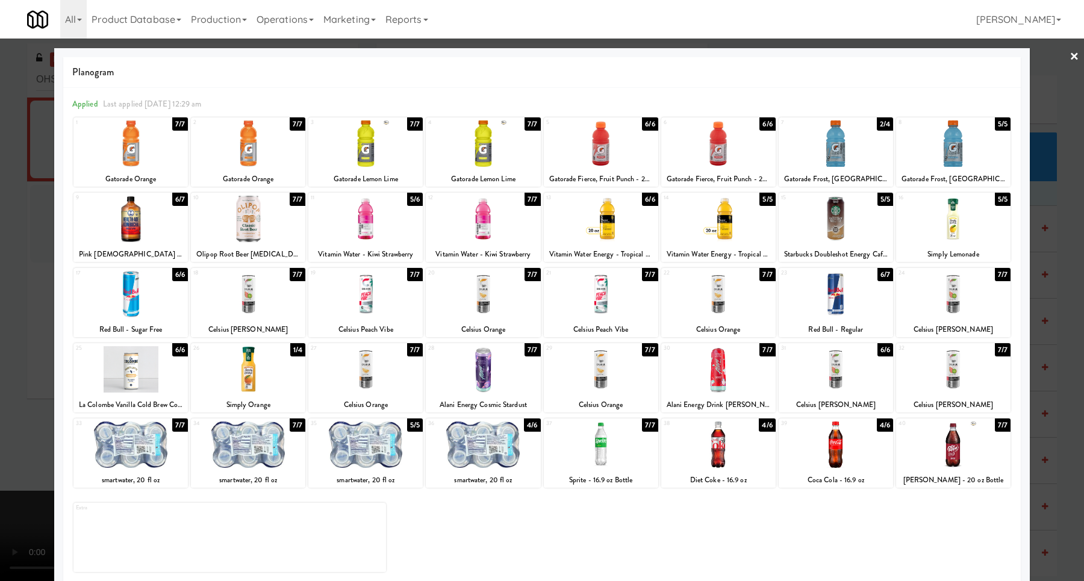
click at [1045, 273] on div at bounding box center [542, 290] width 1084 height 581
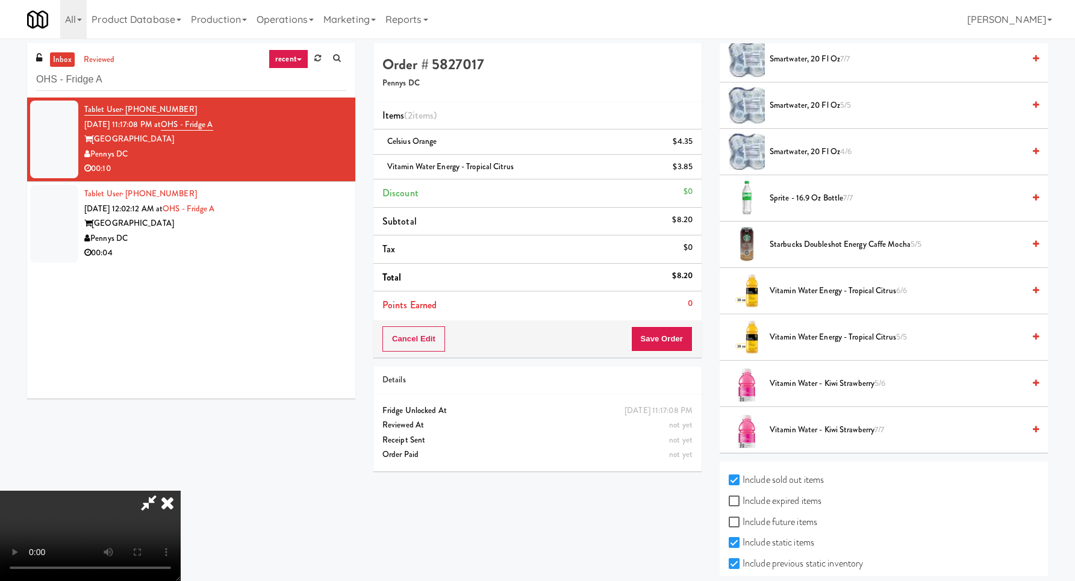
scroll to position [1625, 0]
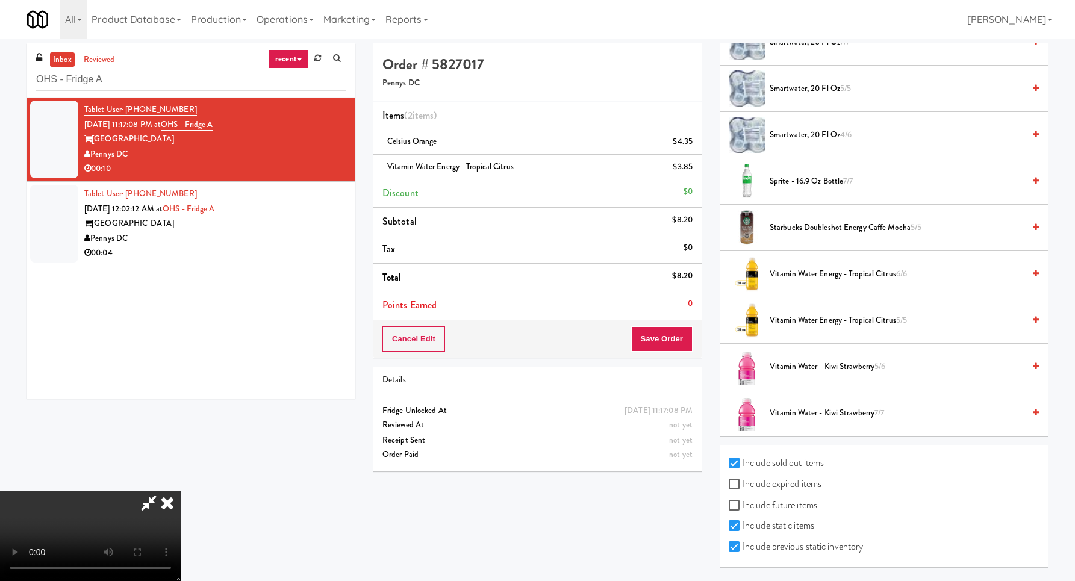
click at [181, 491] on video at bounding box center [90, 536] width 181 height 90
click at [181, 491] on icon at bounding box center [167, 503] width 27 height 24
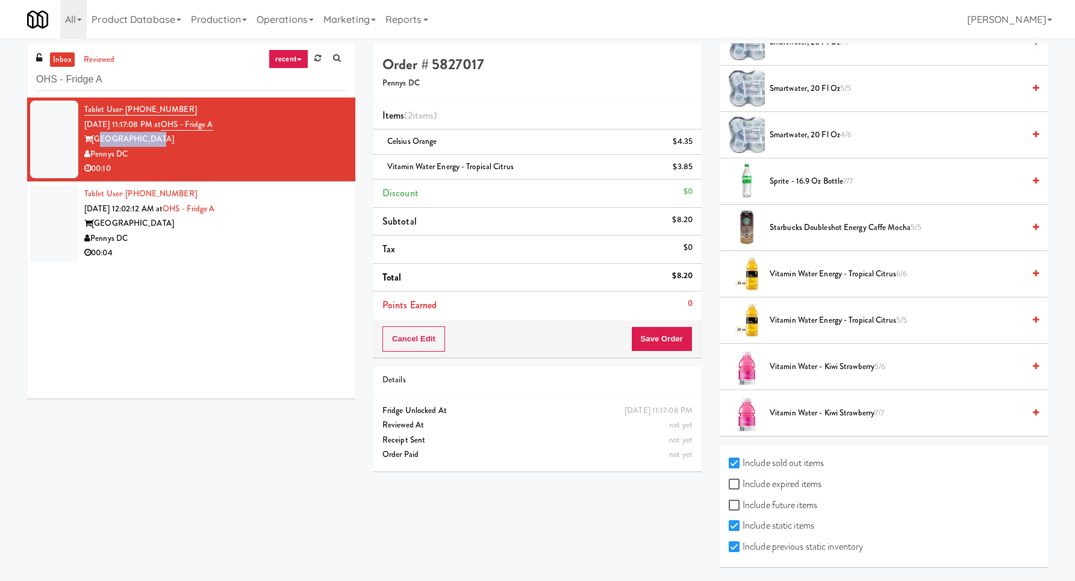
copy div "ne [GEOGRAPHIC_DATA]"
copy div "[GEOGRAPHIC_DATA]"
drag, startPoint x: 155, startPoint y: 143, endPoint x: 96, endPoint y: 145, distance: 59.7
click at [96, 145] on div "[GEOGRAPHIC_DATA]" at bounding box center [215, 139] width 262 height 15
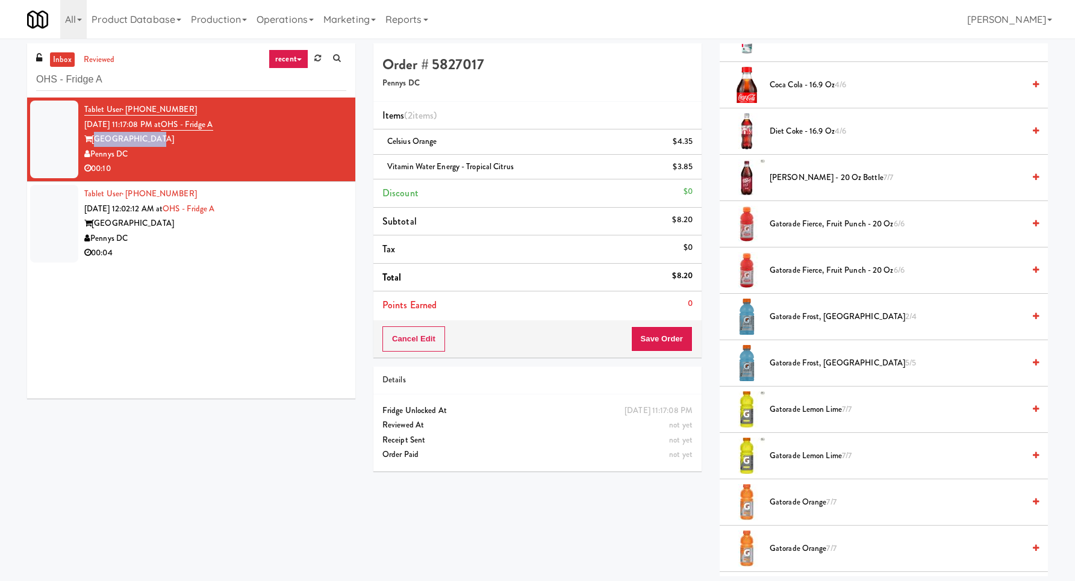
scroll to position [0, 0]
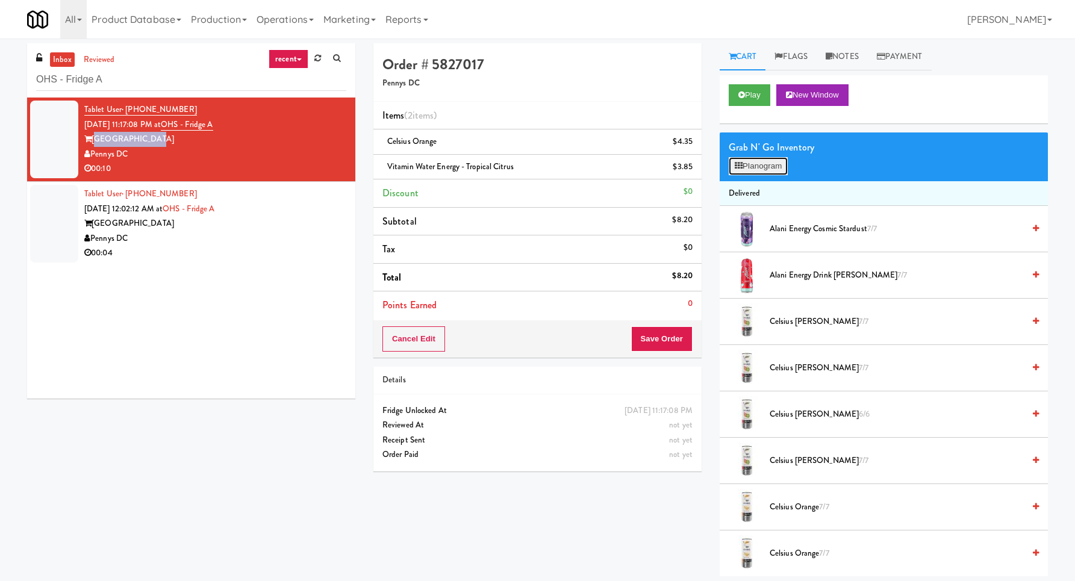
click at [749, 175] on button "Planogram" at bounding box center [758, 166] width 59 height 18
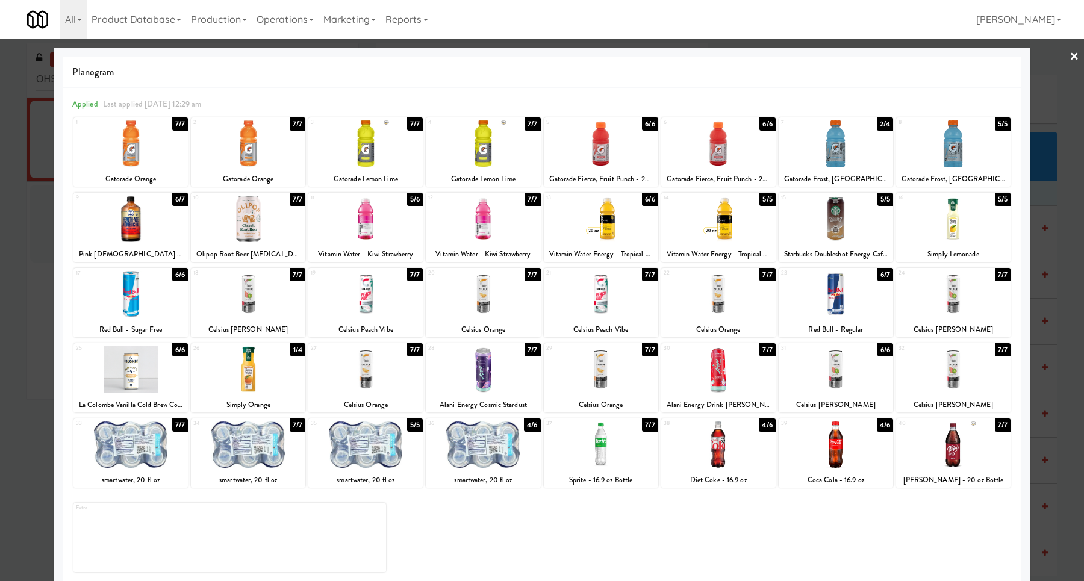
click at [1045, 217] on div at bounding box center [542, 290] width 1084 height 581
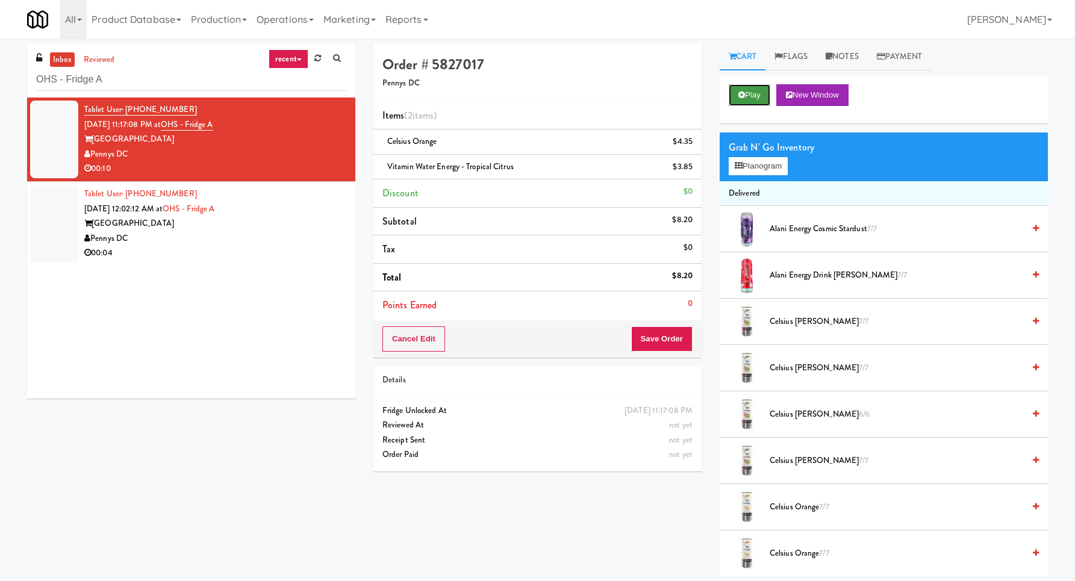
click at [736, 98] on button "Play" at bounding box center [750, 95] width 42 height 22
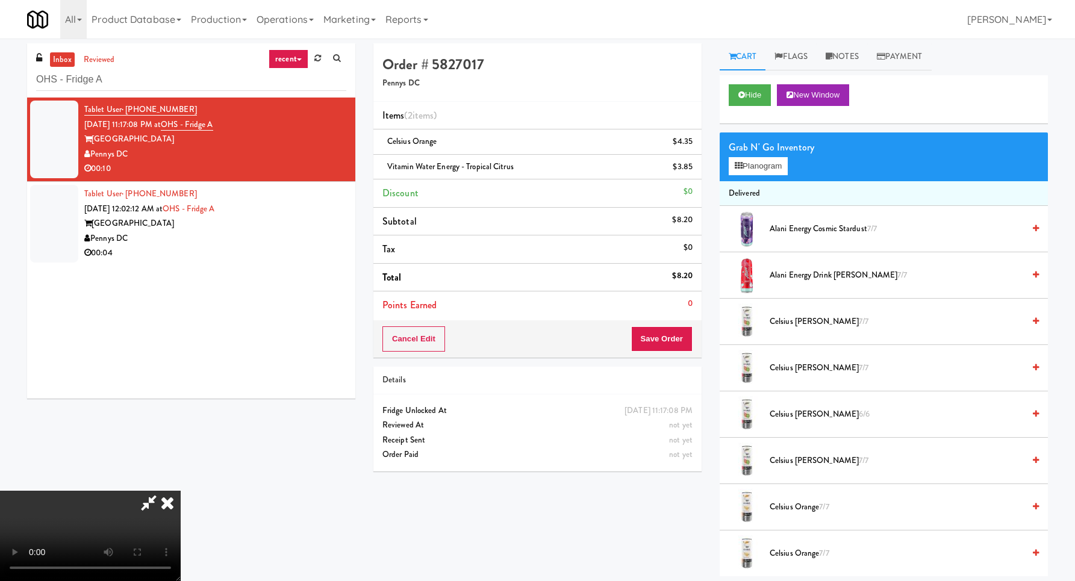
scroll to position [119, 0]
click at [181, 491] on video at bounding box center [90, 536] width 181 height 90
click at [181, 491] on icon at bounding box center [167, 503] width 27 height 24
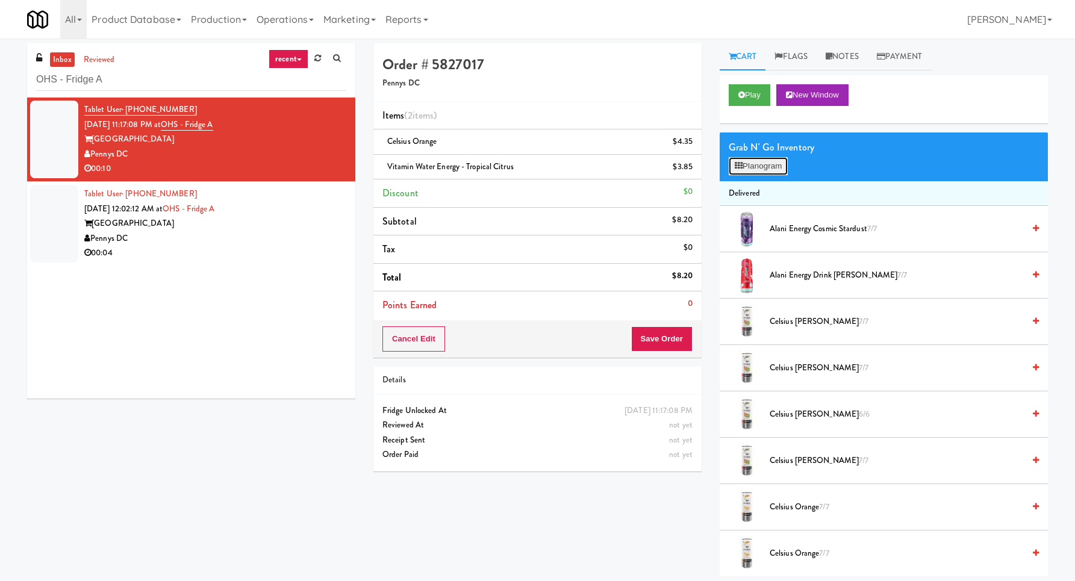
click at [759, 173] on button "Planogram" at bounding box center [758, 166] width 59 height 18
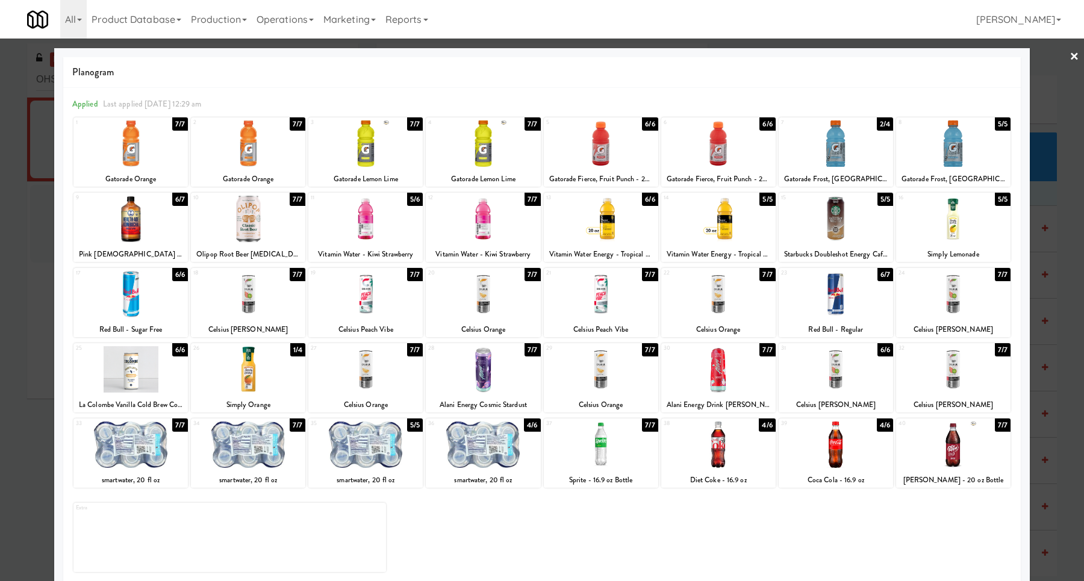
click at [1070, 53] on link "×" at bounding box center [1075, 57] width 10 height 37
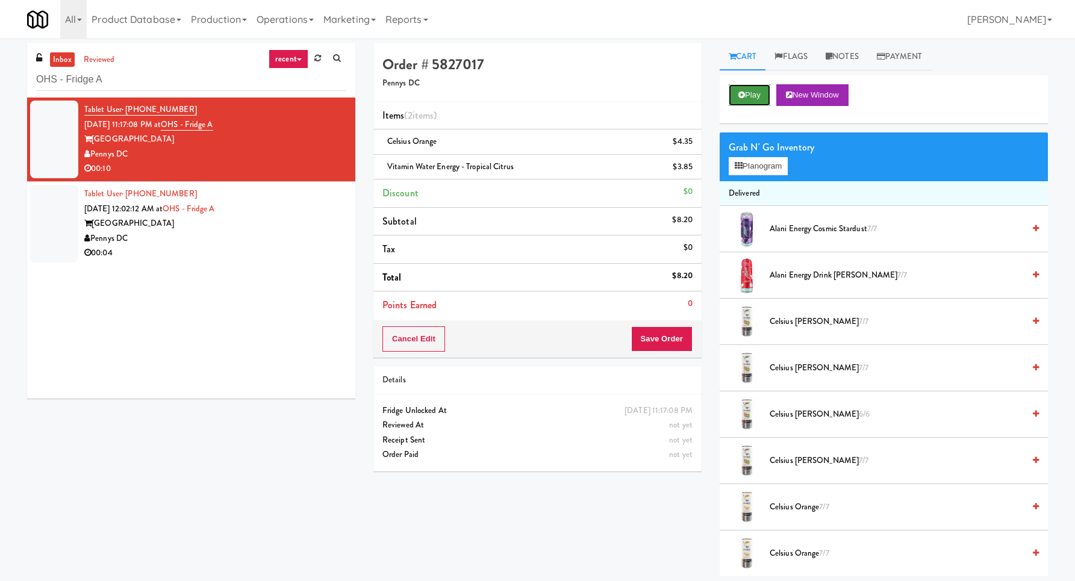
click at [744, 96] on icon at bounding box center [742, 95] width 7 height 8
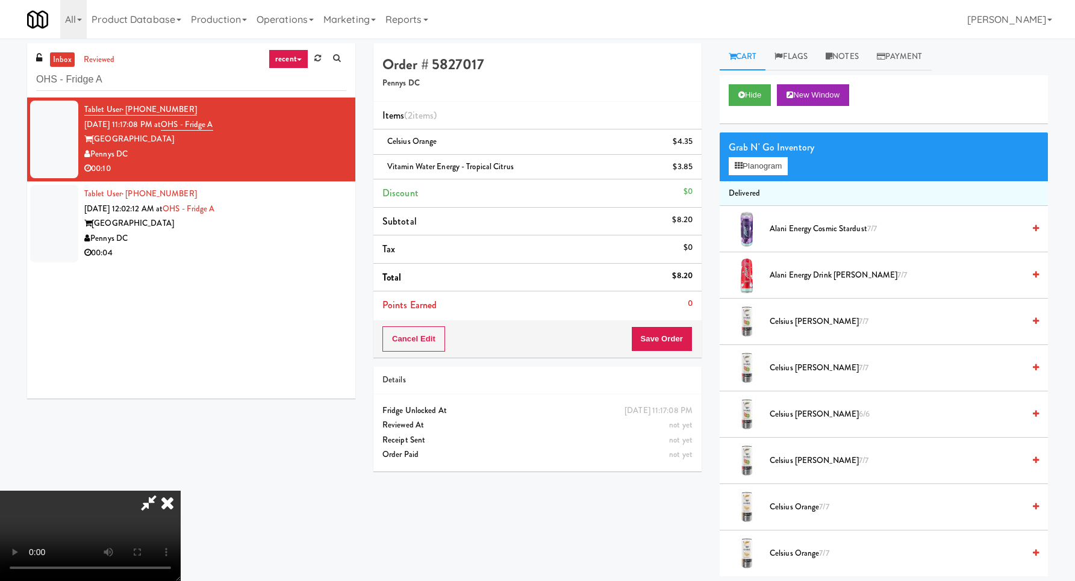
scroll to position [128, 0]
click at [181, 491] on video at bounding box center [90, 536] width 181 height 90
click at [181, 491] on icon at bounding box center [167, 503] width 27 height 24
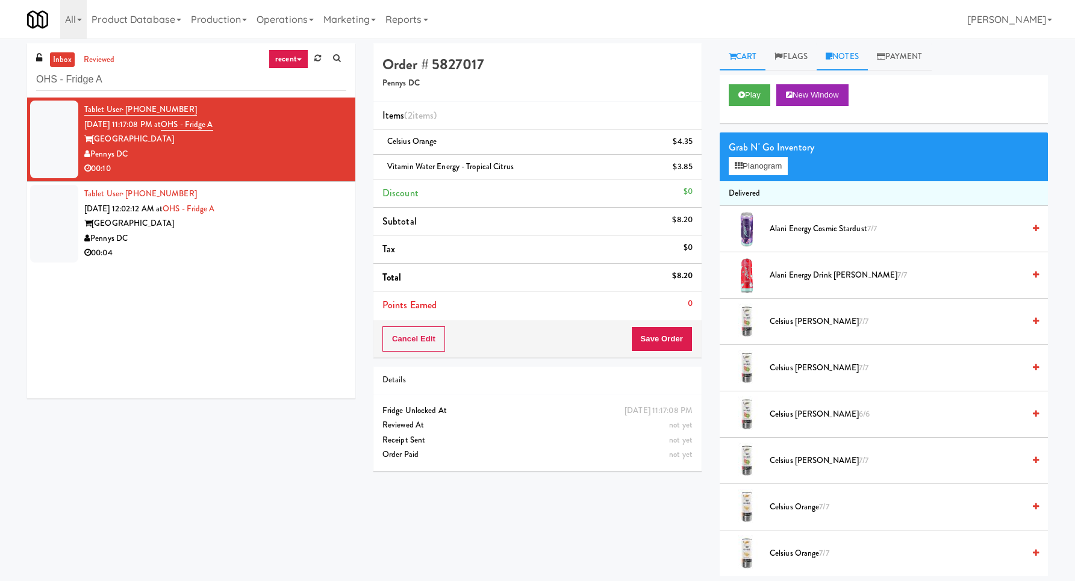
click at [854, 55] on link "Notes" at bounding box center [842, 56] width 51 height 27
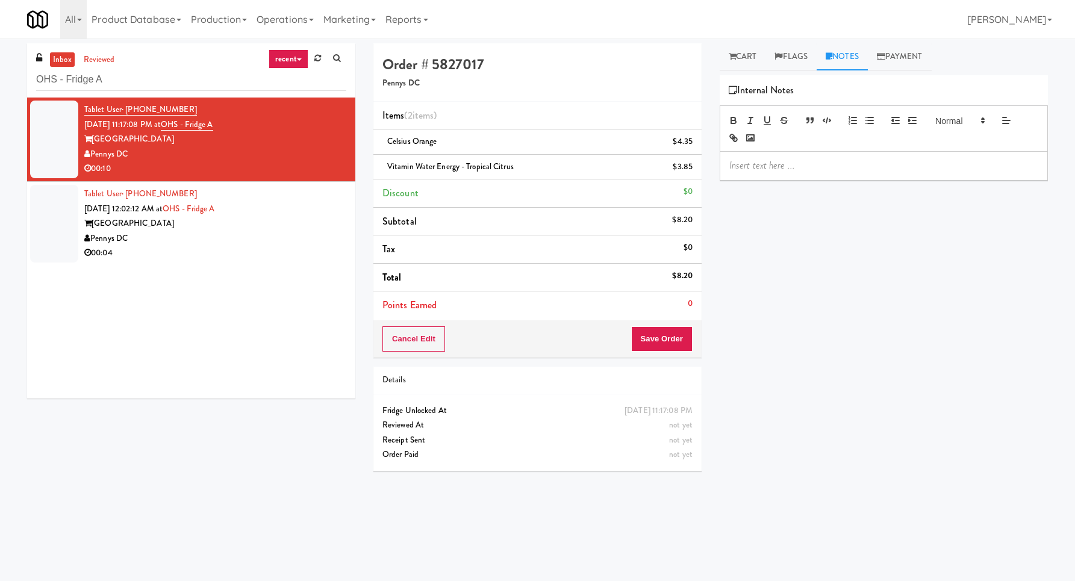
click at [783, 169] on p at bounding box center [884, 165] width 309 height 13
click at [963, 166] on p "[PERSON_NAME]: Planogram/inventory discrepancy, Wrong variant for [PERSON_NAME]…" at bounding box center [884, 179] width 309 height 40
click at [971, 169] on p "[PERSON_NAME]: Planogram/inventory discrepancy, Wrong variant for [PERSON_NAME]…" at bounding box center [884, 179] width 309 height 40
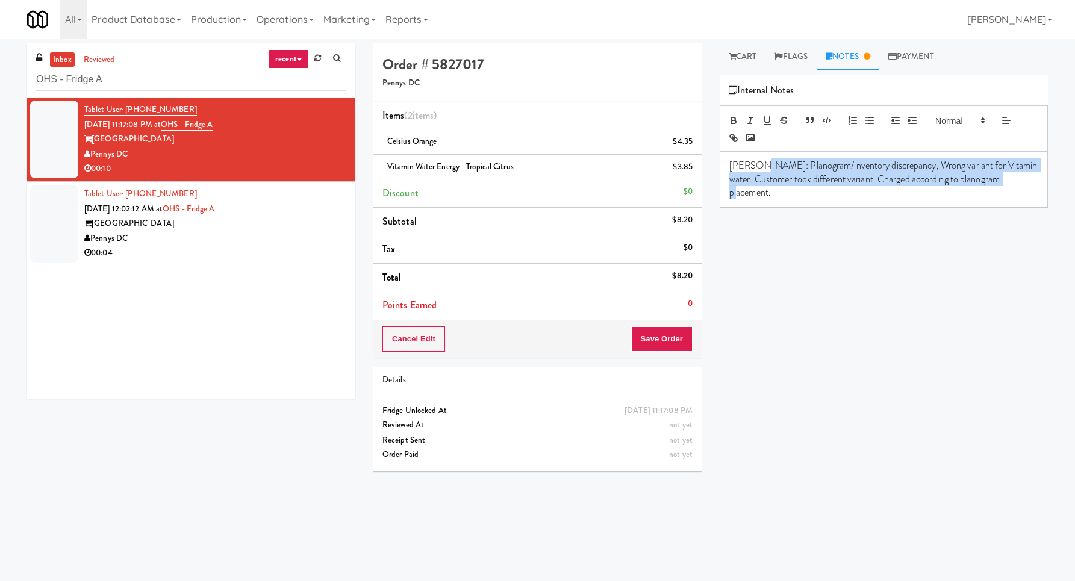
copy p "Planogram/inventory discrepancy, Wrong variant for Vitamin water. Customer took…"
drag, startPoint x: 1033, startPoint y: 183, endPoint x: 758, endPoint y: 161, distance: 276.2
click at [758, 161] on div "[PERSON_NAME]: Planogram/inventory discrepancy, Wrong variant for Vitamin water…" at bounding box center [884, 179] width 327 height 55
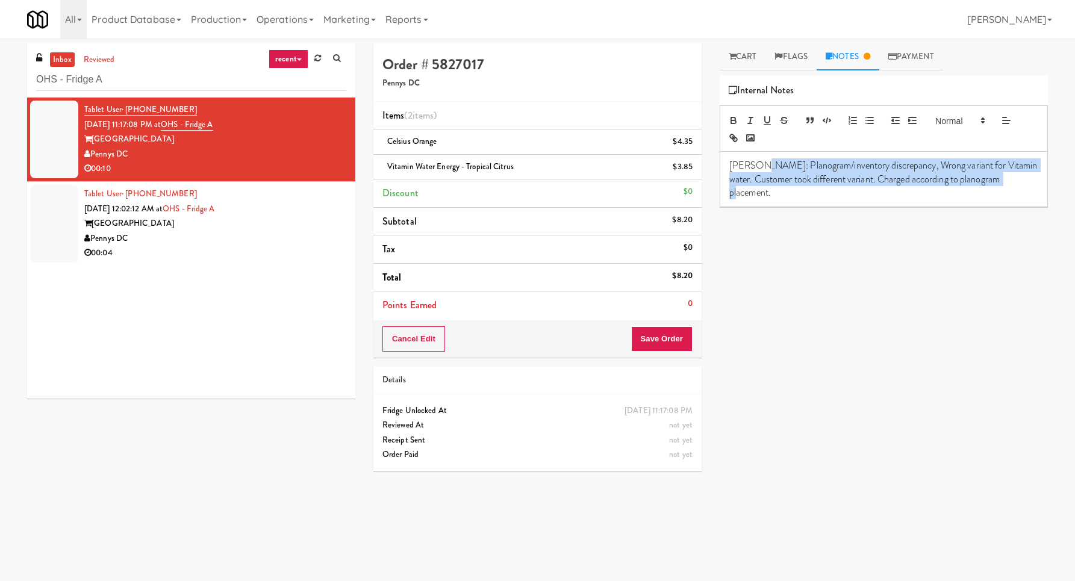
copy span "OHS - Fridge A"
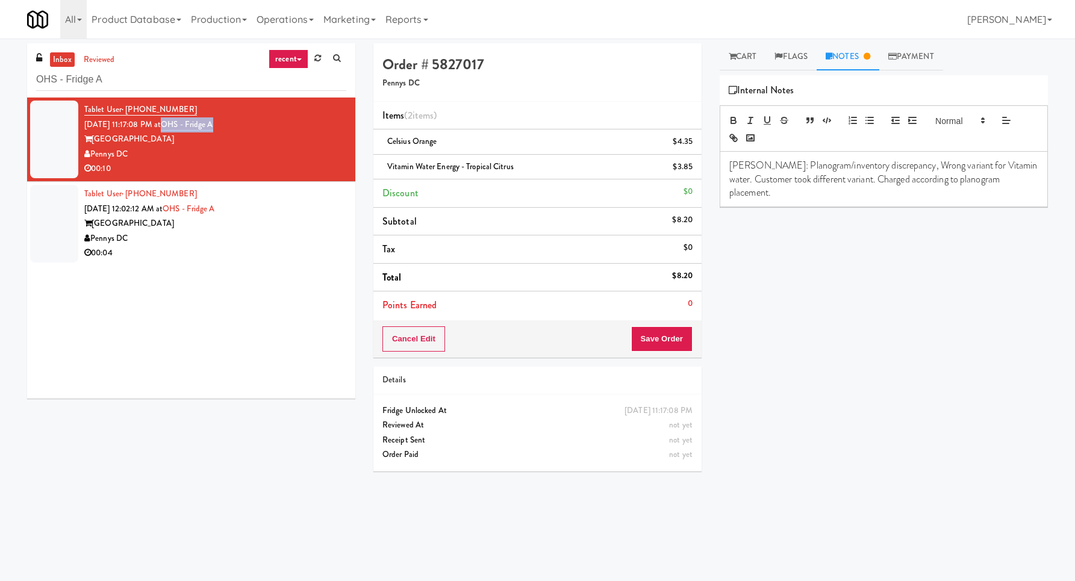
copy link "OHS - Fridge A"
drag, startPoint x: 263, startPoint y: 128, endPoint x: 182, endPoint y: 128, distance: 81.3
click at [182, 128] on div "Tablet User · (860) 459-5000 [DATE] 11:17:08 PM at OHS - Fridge A One Hill [GEO…" at bounding box center [215, 139] width 262 height 74
click at [663, 350] on button "Save Order" at bounding box center [661, 339] width 61 height 25
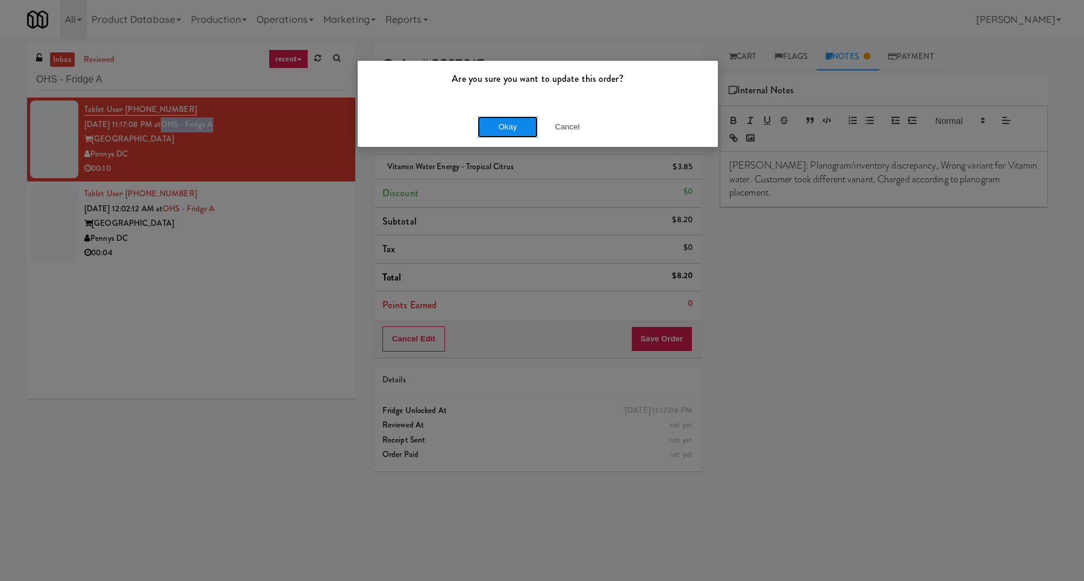
click at [516, 122] on button "Okay" at bounding box center [508, 127] width 60 height 22
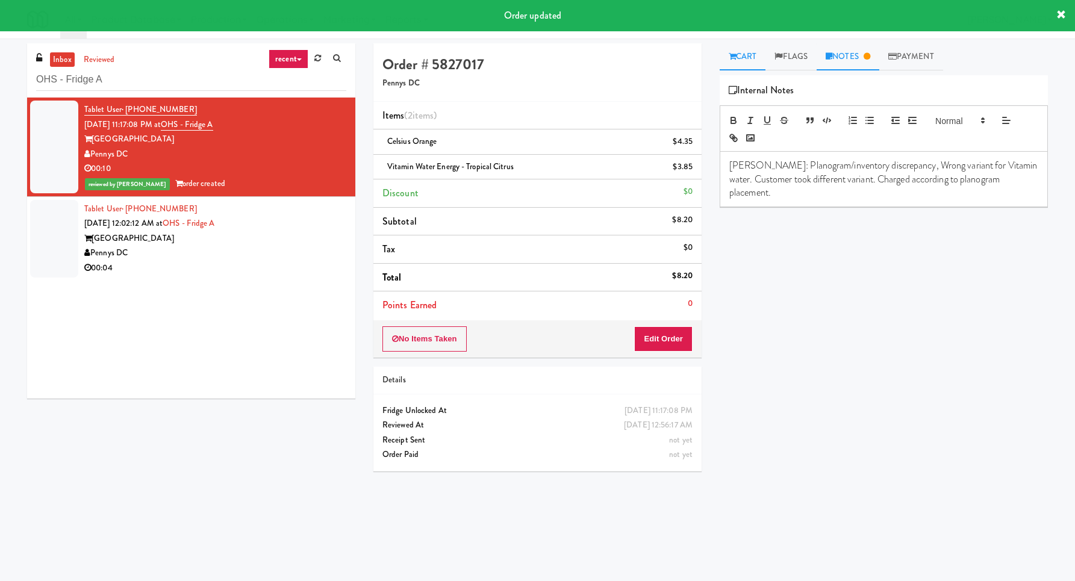
click at [752, 59] on link "Cart" at bounding box center [743, 56] width 46 height 27
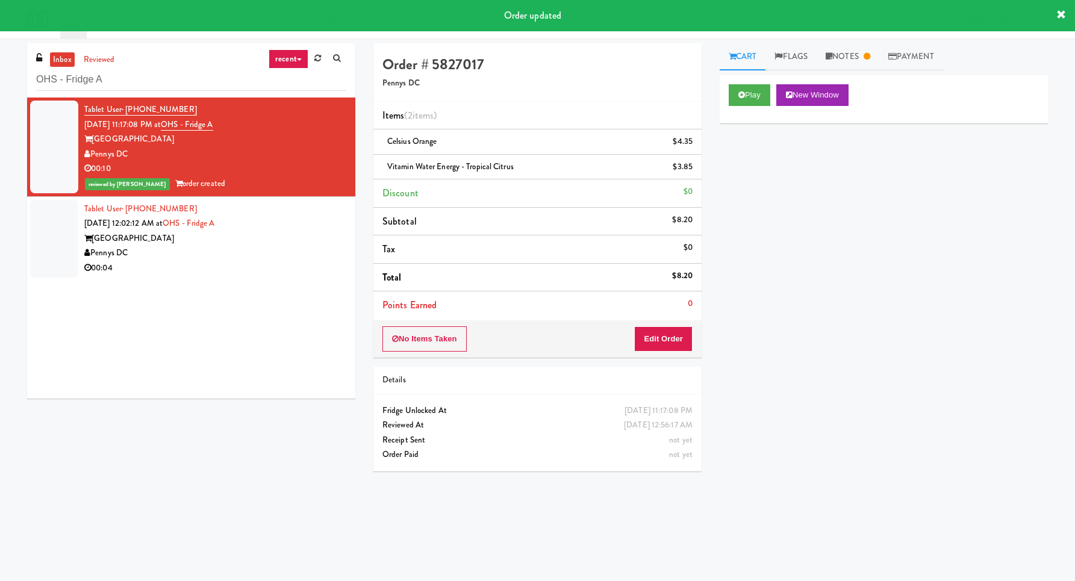
click at [753, 115] on div "Play New Window" at bounding box center [884, 99] width 328 height 48
click at [754, 102] on button "Play" at bounding box center [750, 95] width 42 height 22
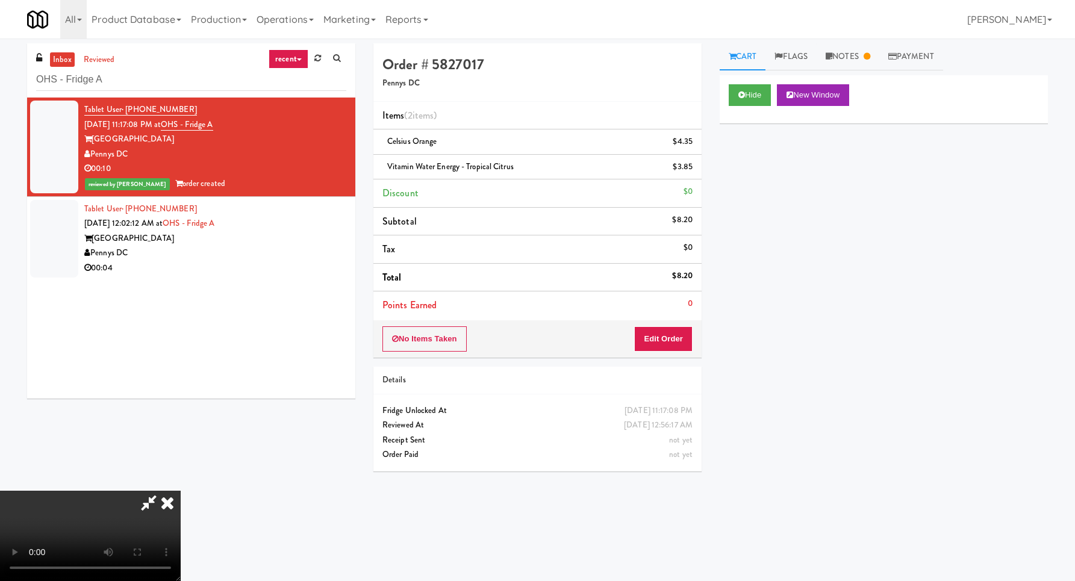
click at [181, 491] on video at bounding box center [90, 536] width 181 height 90
click at [181, 491] on icon at bounding box center [167, 503] width 27 height 24
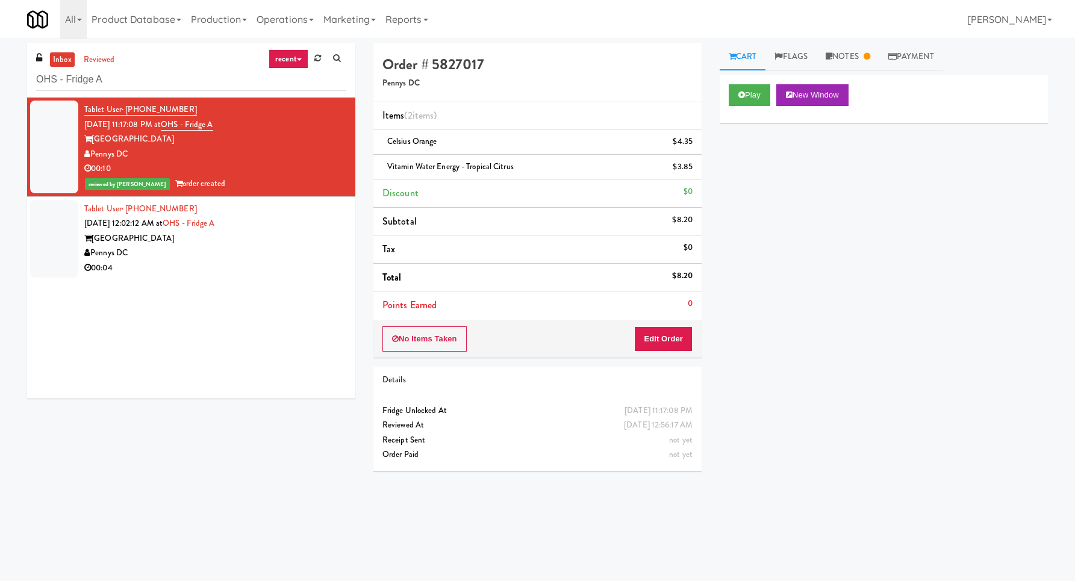
click at [318, 231] on div "Tablet User · (860) 459-5000 [DATE] 12:02:12 AM at [GEOGRAPHIC_DATA] A [GEOGRAP…" at bounding box center [215, 239] width 262 height 74
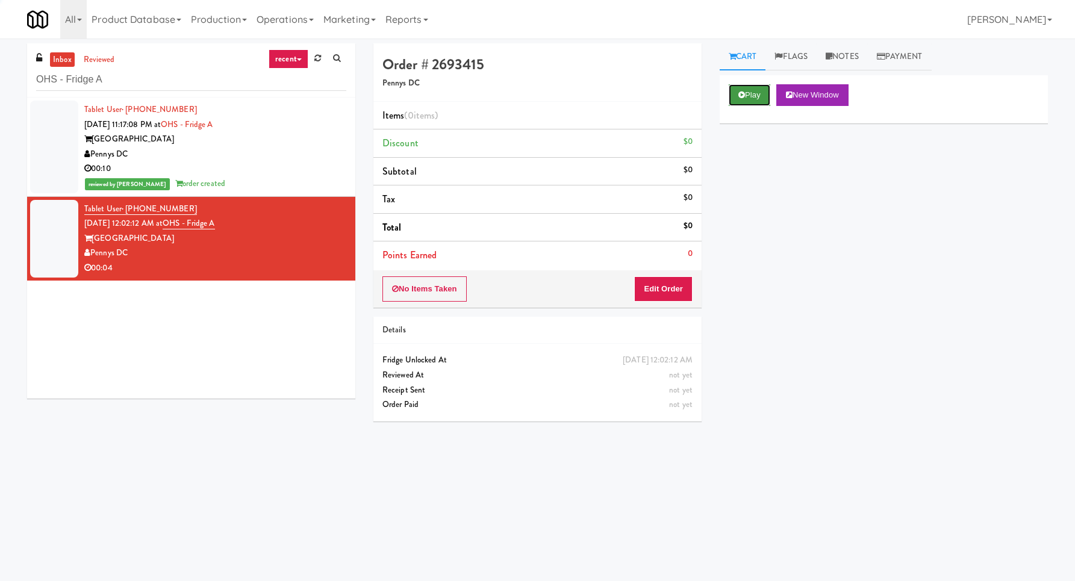
click at [762, 84] on button "Play" at bounding box center [750, 95] width 42 height 22
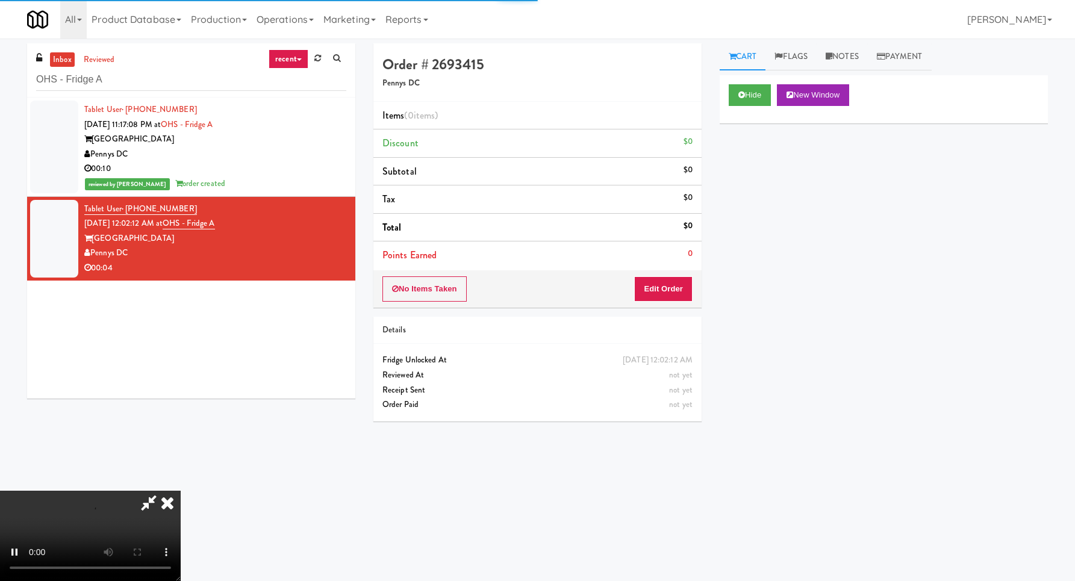
click at [665, 265] on li "Points Earned 0" at bounding box center [538, 256] width 328 height 28
click at [668, 286] on button "Edit Order" at bounding box center [663, 289] width 58 height 25
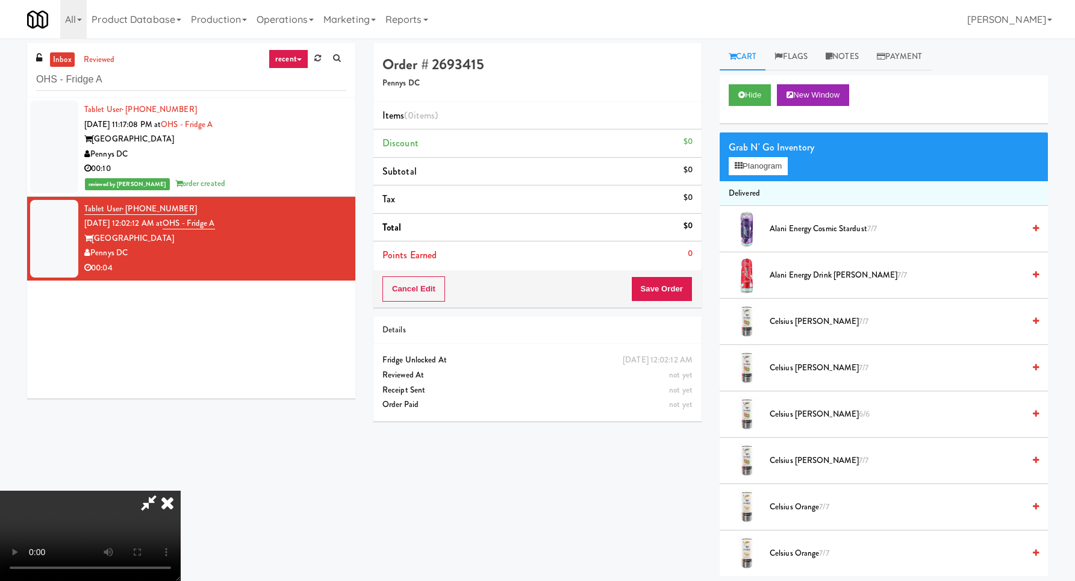
click at [181, 491] on video at bounding box center [90, 536] width 181 height 90
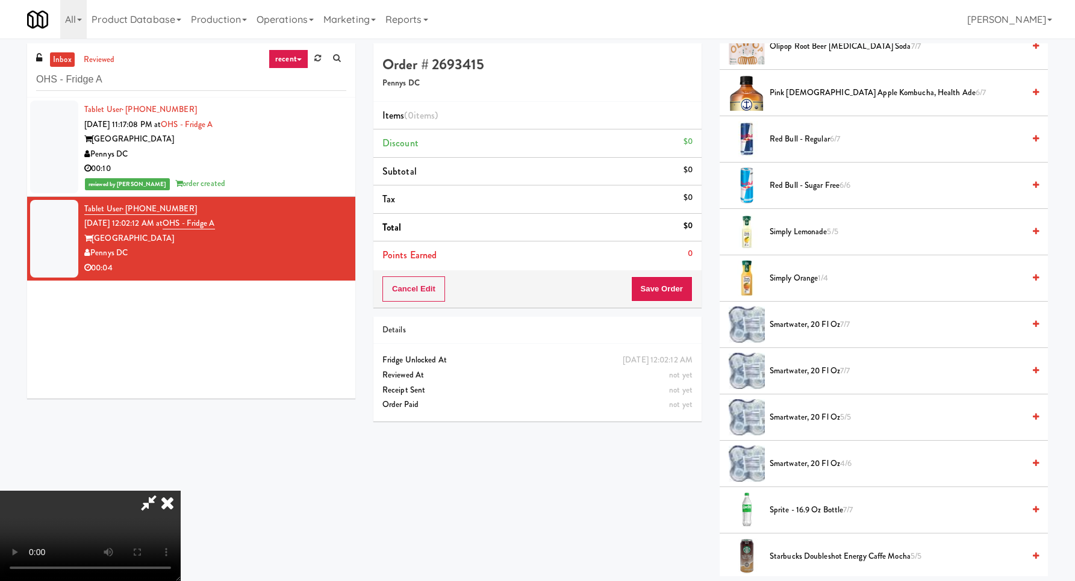
scroll to position [1625, 0]
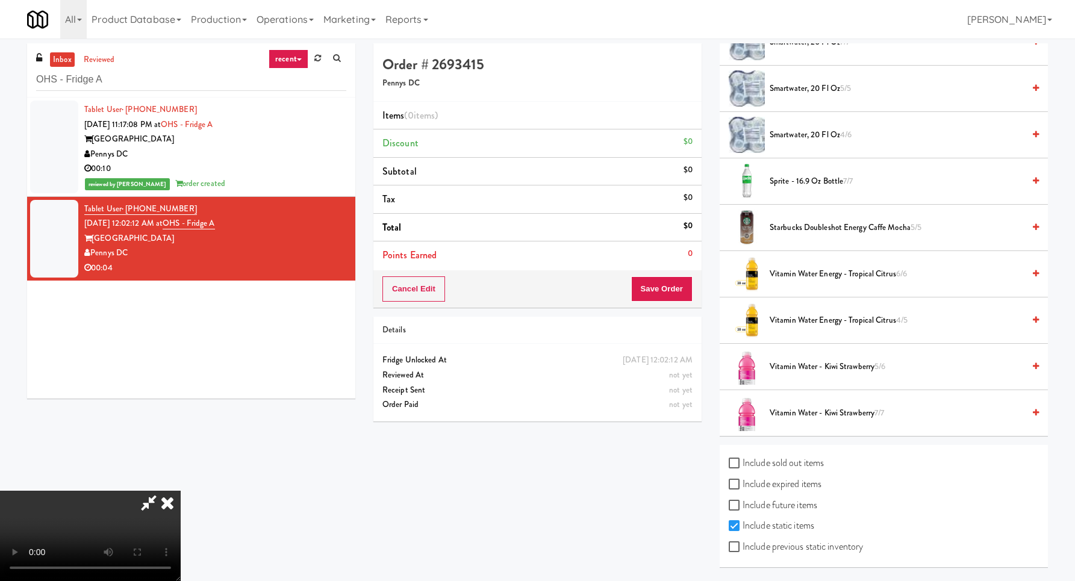
click at [798, 61] on li "smartwater, 20 fl oz 7/7" at bounding box center [884, 42] width 328 height 46
click at [798, 56] on li "smartwater, 20 fl oz 7/7" at bounding box center [884, 42] width 328 height 46
click at [799, 51] on li "smartwater, 20 fl oz 7/7" at bounding box center [884, 42] width 328 height 46
click at [801, 132] on span "smartwater, 20 fl oz 4/6" at bounding box center [897, 135] width 254 height 15
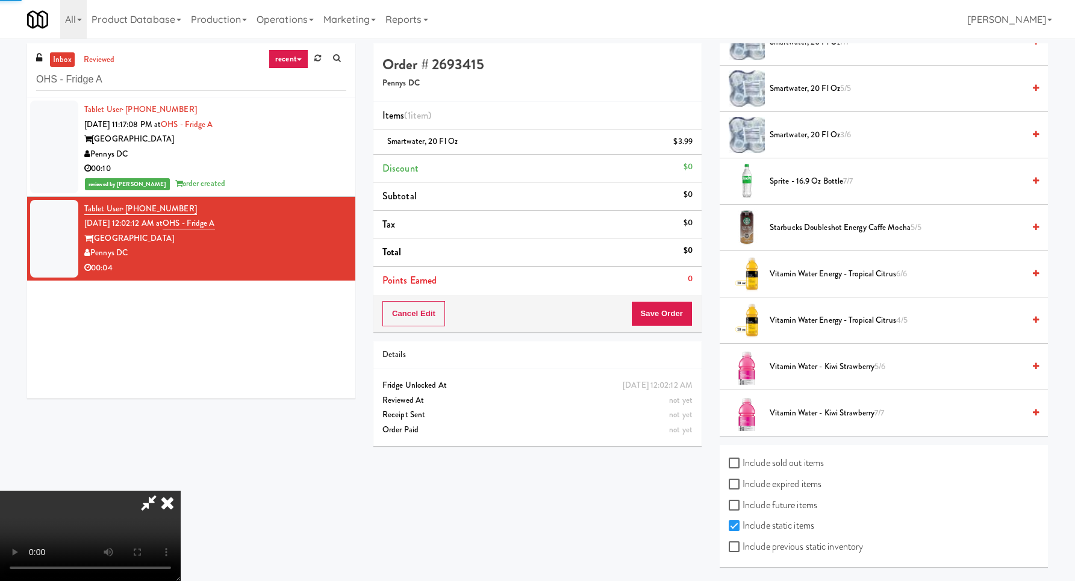
click at [181, 491] on video at bounding box center [90, 536] width 181 height 90
click at [692, 313] on button "Save Order" at bounding box center [661, 313] width 61 height 25
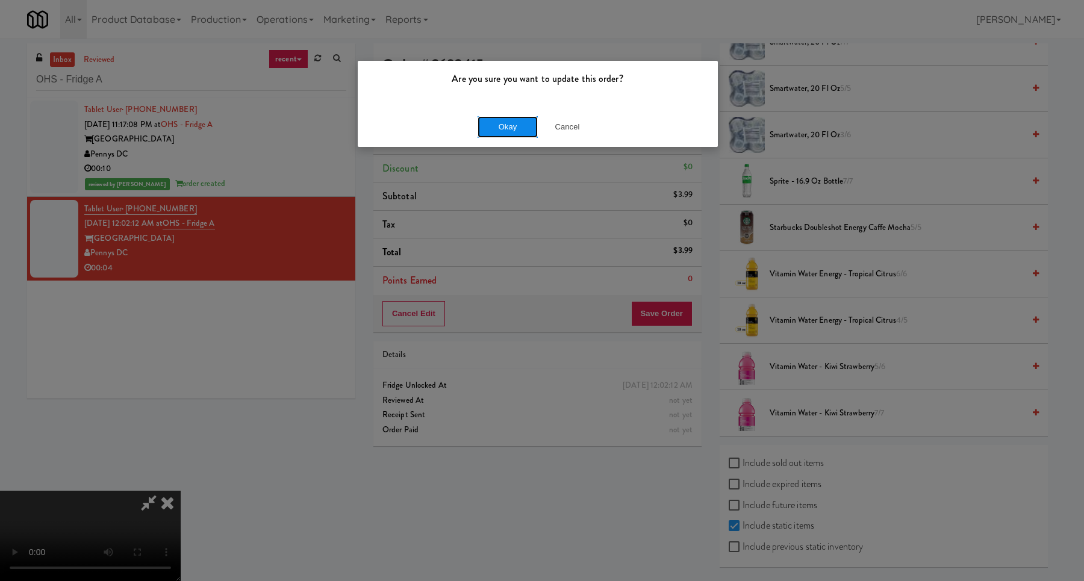
click at [511, 122] on button "Okay" at bounding box center [508, 127] width 60 height 22
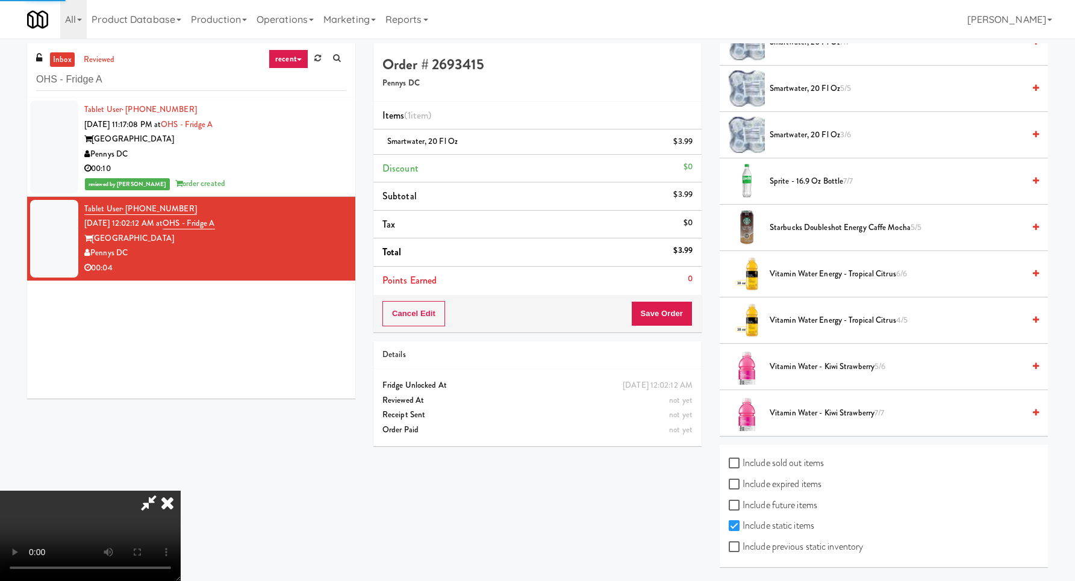
scroll to position [0, 0]
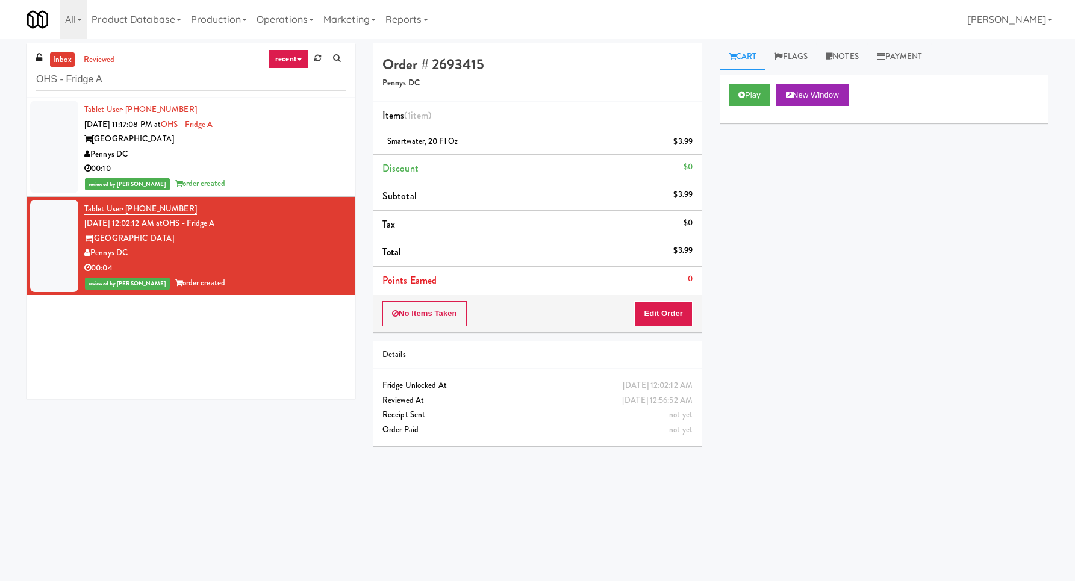
click at [164, 64] on div "inbox reviewed recent all unclear take inventory issue suspicious failed recent…" at bounding box center [191, 70] width 328 height 54
click at [164, 75] on input "OHS - Fridge A" at bounding box center [191, 80] width 310 height 22
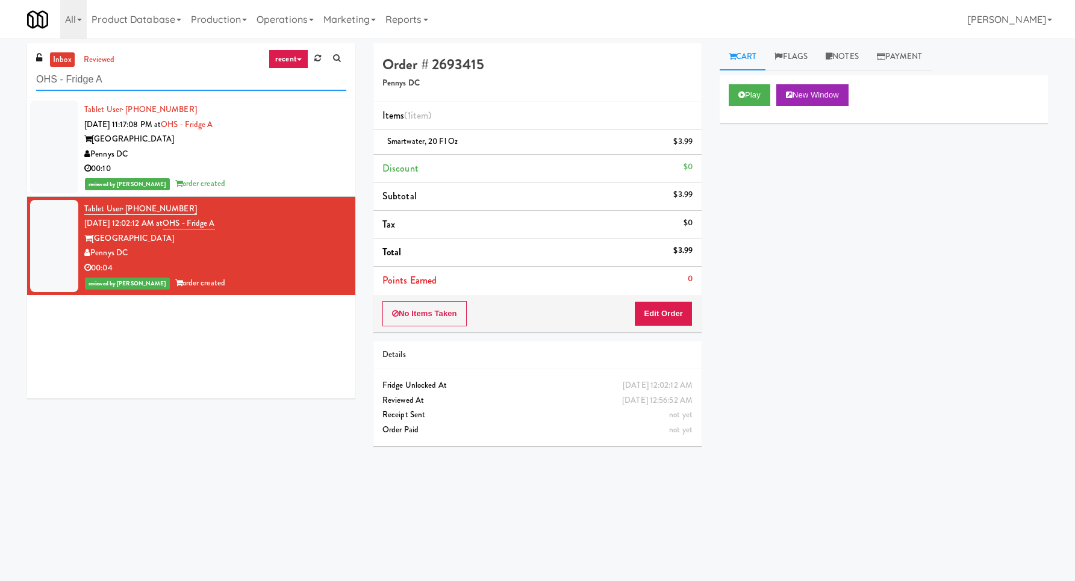
click at [164, 75] on input "OHS - Fridge A" at bounding box center [191, 80] width 310 height 22
paste input "The Vue - Cooler"
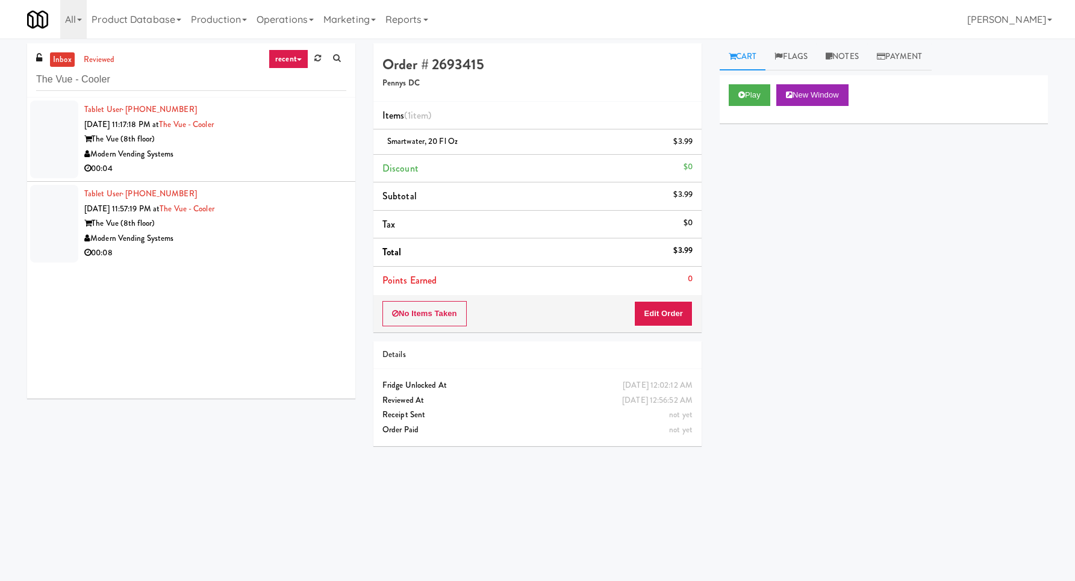
click at [289, 164] on div "00:04" at bounding box center [215, 168] width 262 height 15
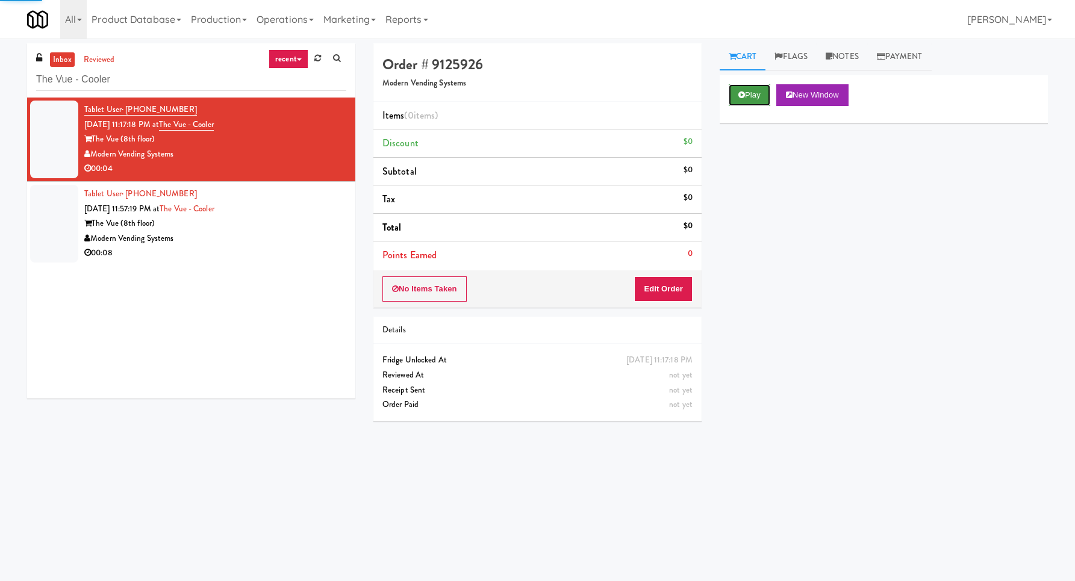
click at [757, 90] on button "Play" at bounding box center [750, 95] width 42 height 22
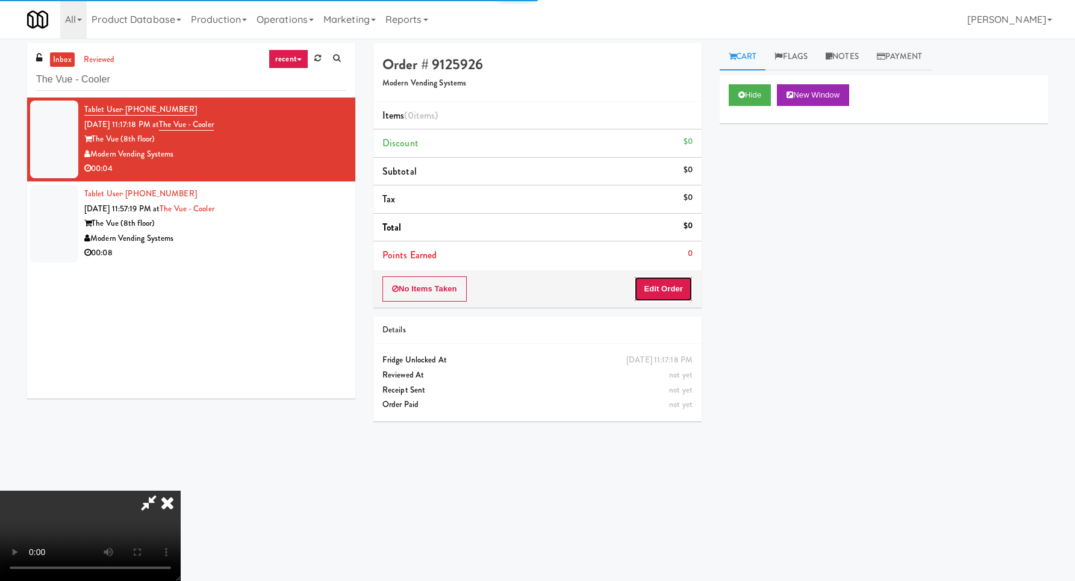
click at [657, 283] on button "Edit Order" at bounding box center [663, 289] width 58 height 25
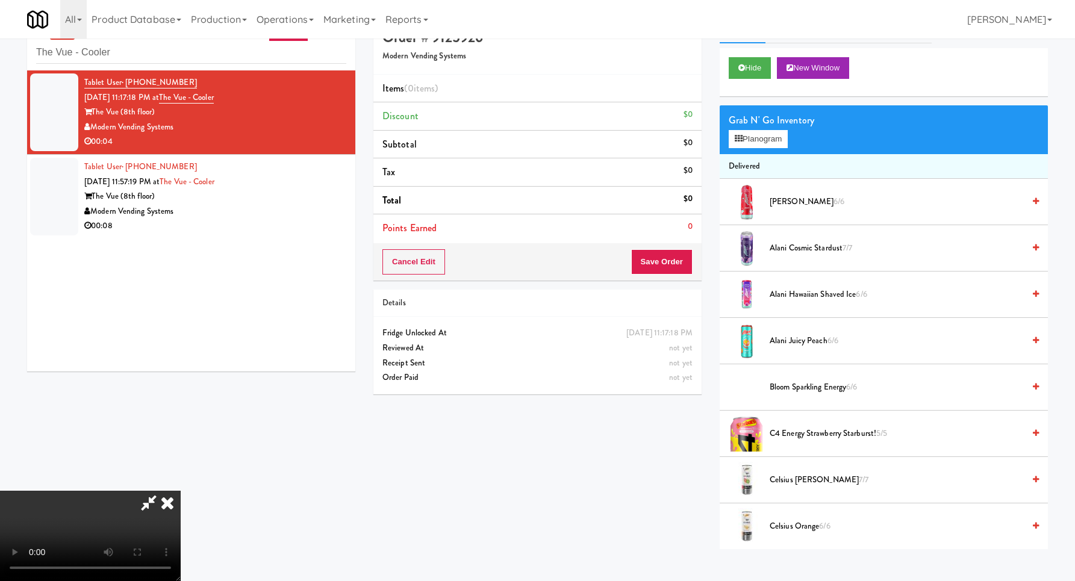
scroll to position [39, 0]
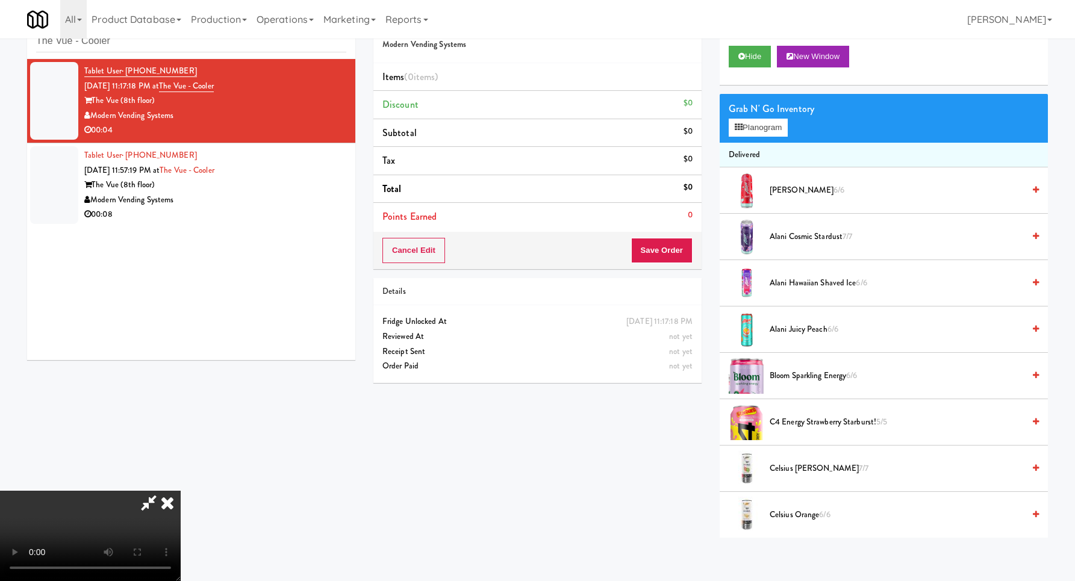
click at [181, 491] on video at bounding box center [90, 536] width 181 height 90
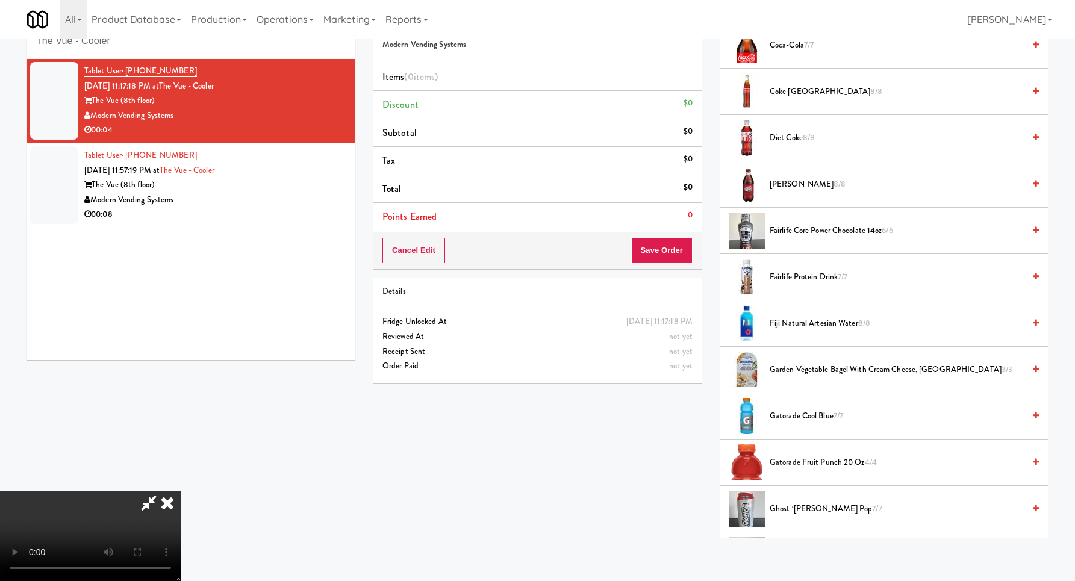
scroll to position [560, 0]
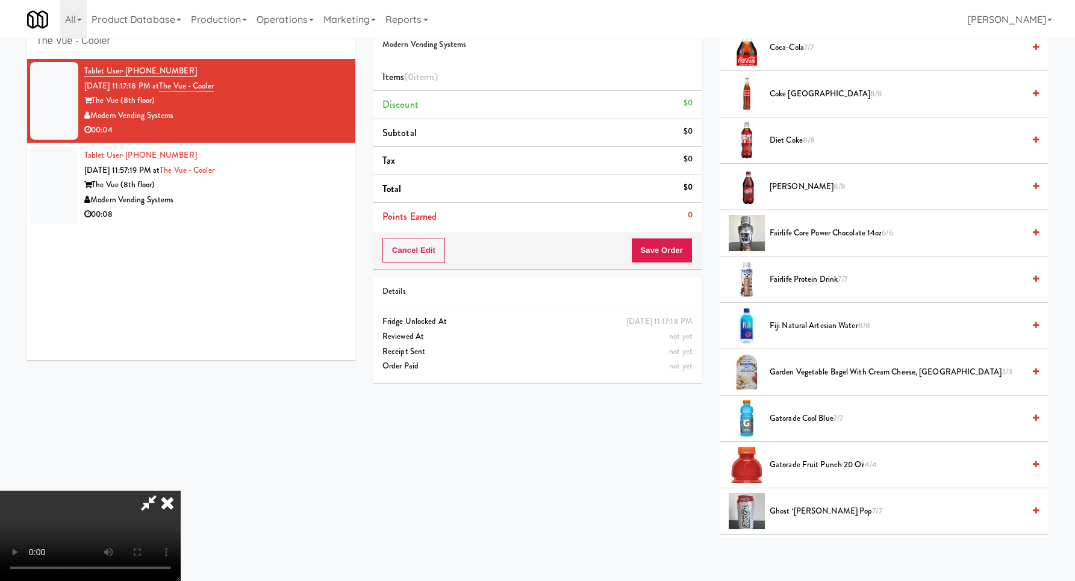
click at [795, 49] on span "Coca-Cola 7/7" at bounding box center [897, 47] width 254 height 15
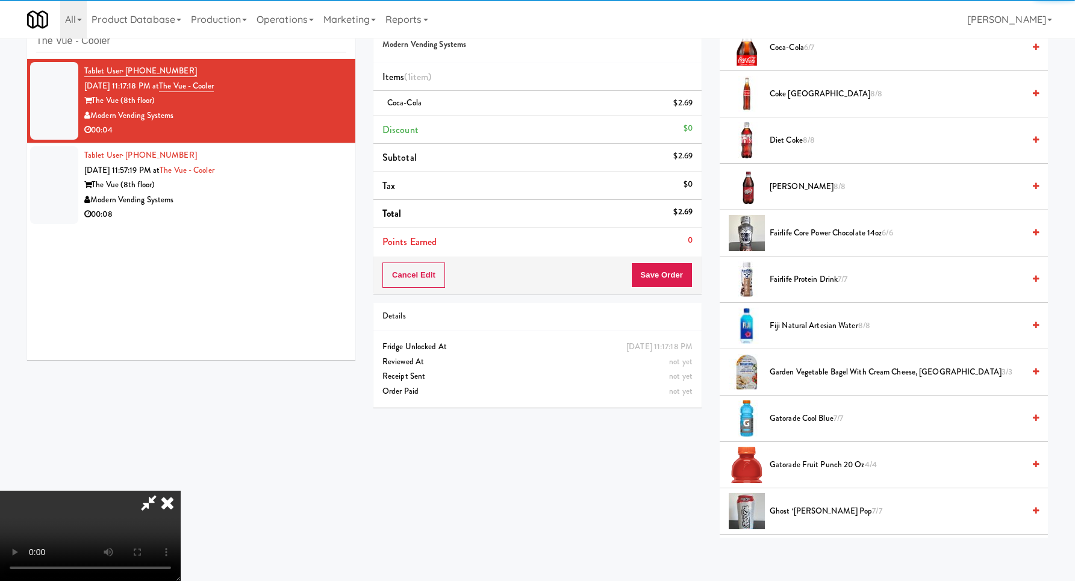
click at [181, 491] on video at bounding box center [90, 536] width 181 height 90
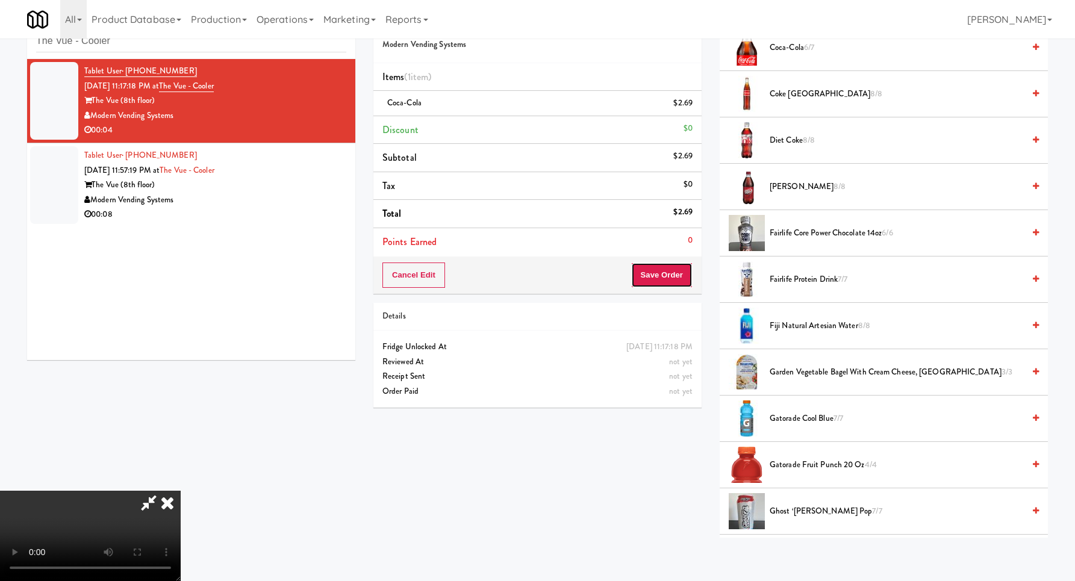
click at [666, 279] on button "Save Order" at bounding box center [661, 275] width 61 height 25
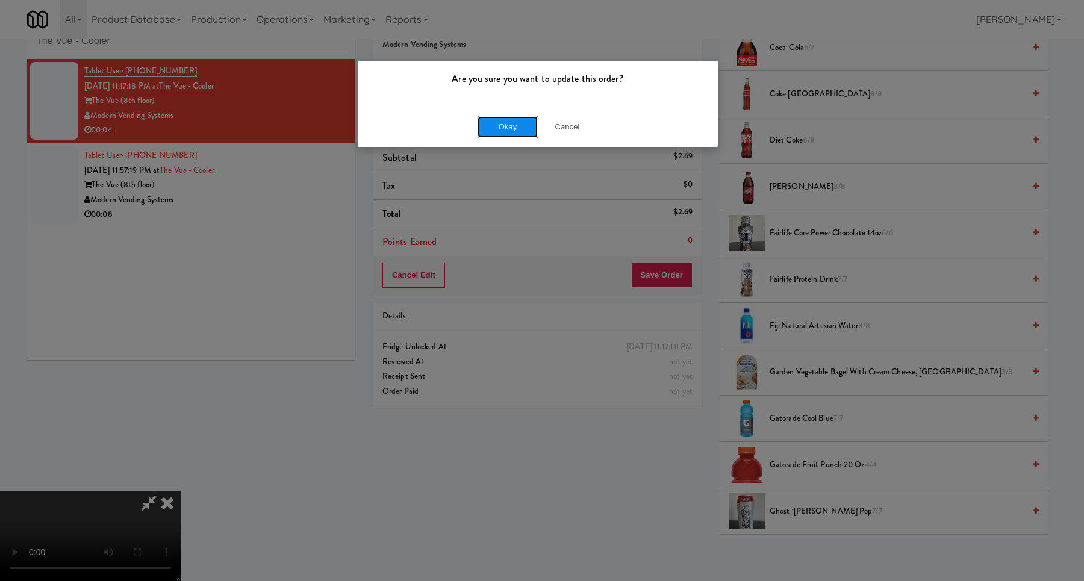
click at [499, 117] on button "Okay" at bounding box center [508, 127] width 60 height 22
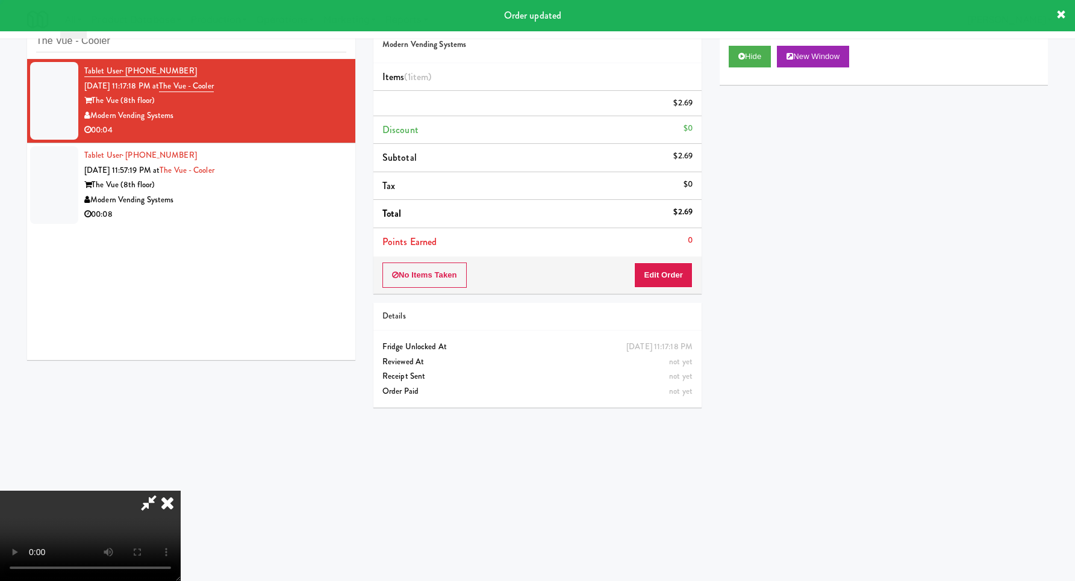
scroll to position [0, 0]
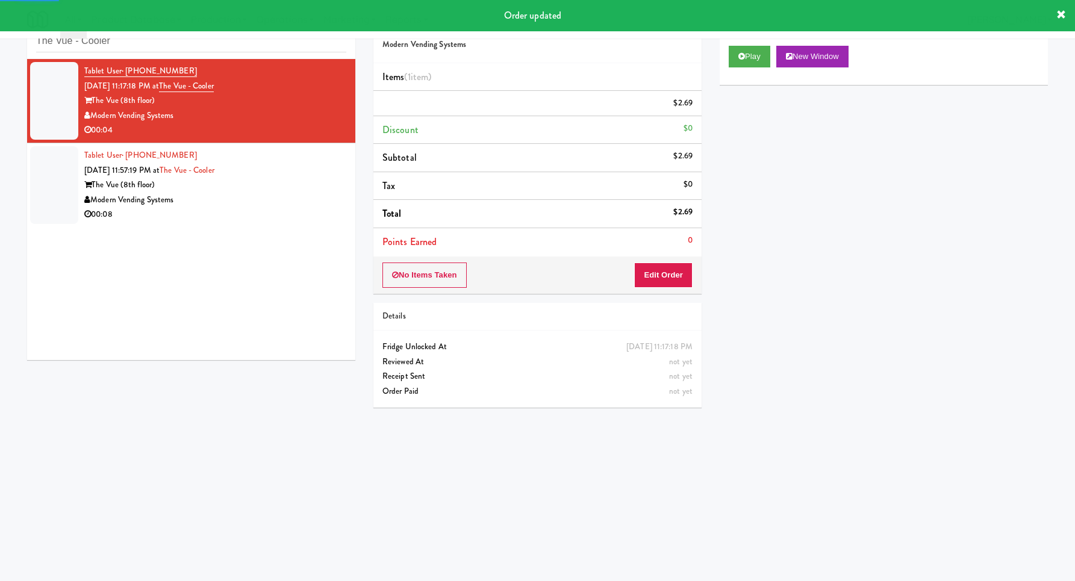
click at [301, 186] on div "The Vue (8th floor)" at bounding box center [215, 185] width 262 height 15
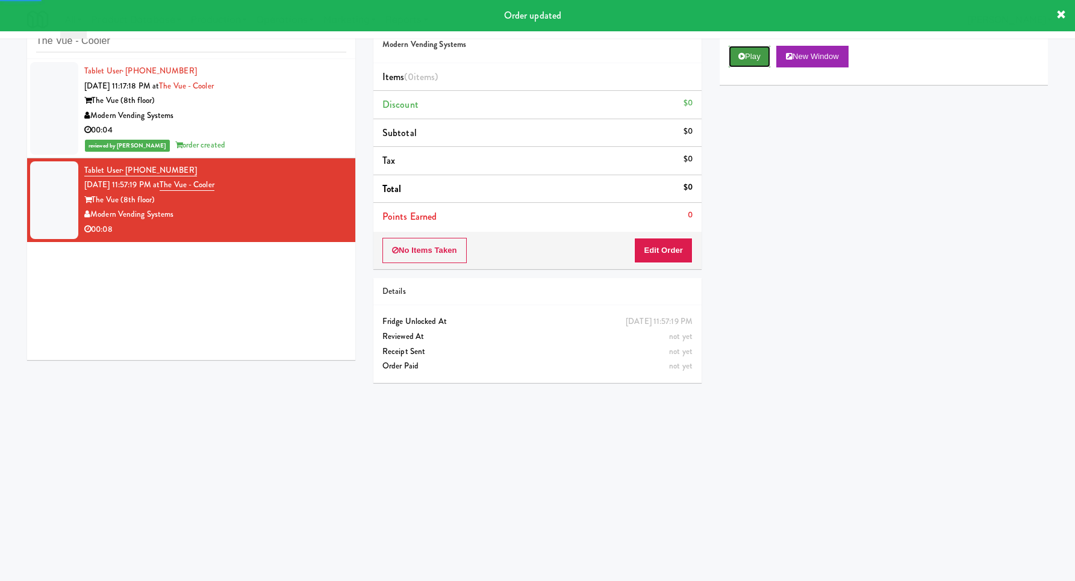
click at [742, 64] on button "Play" at bounding box center [750, 57] width 42 height 22
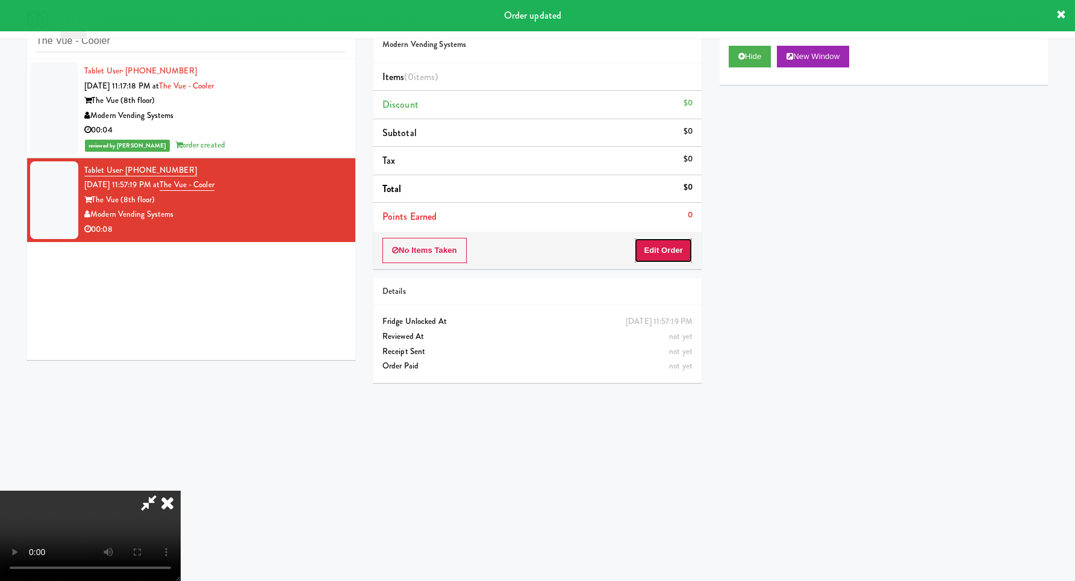
click at [674, 239] on button "Edit Order" at bounding box center [663, 250] width 58 height 25
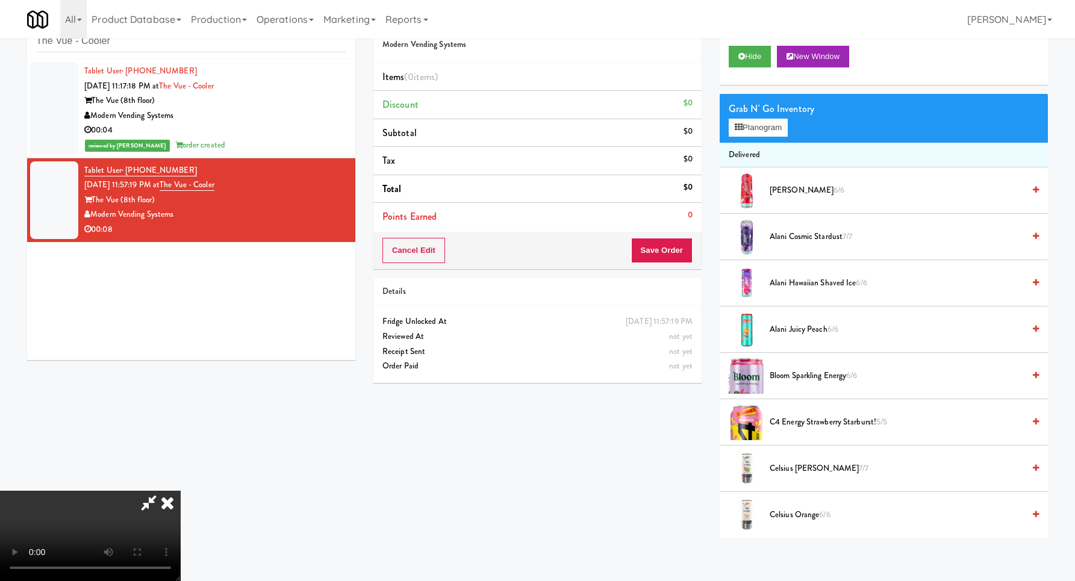
click at [181, 491] on video at bounding box center [90, 536] width 181 height 90
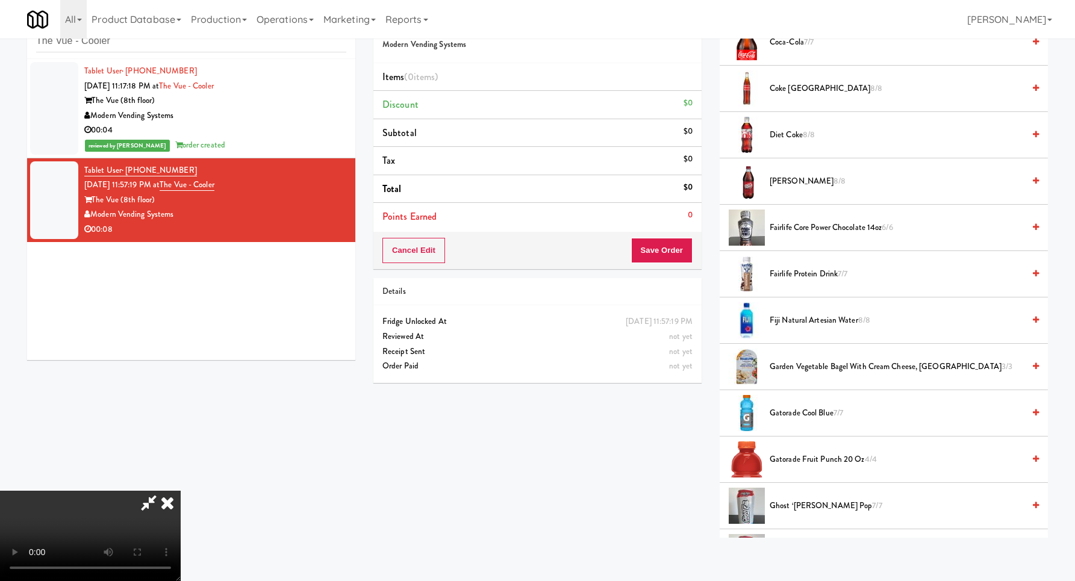
click at [813, 322] on span "Fiji Natural Artesian Water 8/8" at bounding box center [897, 320] width 254 height 15
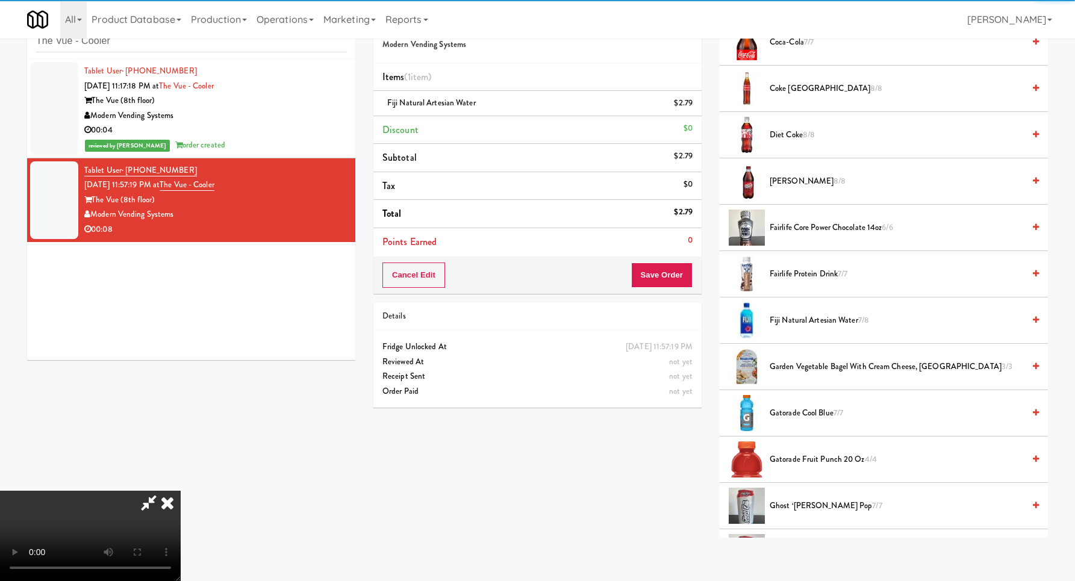
click at [181, 491] on video at bounding box center [90, 536] width 181 height 90
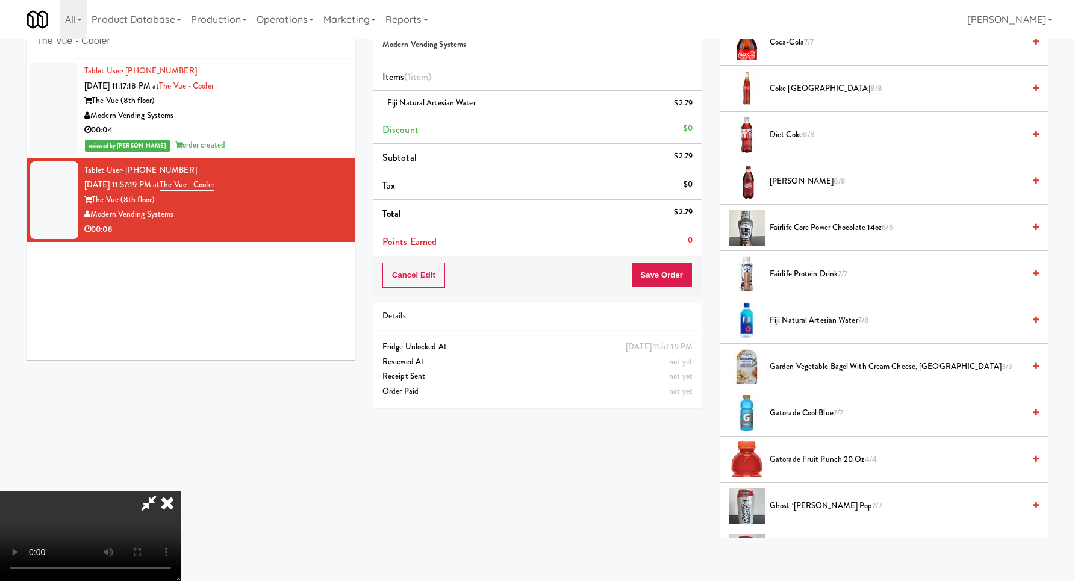
click at [669, 291] on div "Cancel Edit Save Order" at bounding box center [538, 275] width 328 height 37
click at [673, 280] on button "Save Order" at bounding box center [661, 275] width 61 height 25
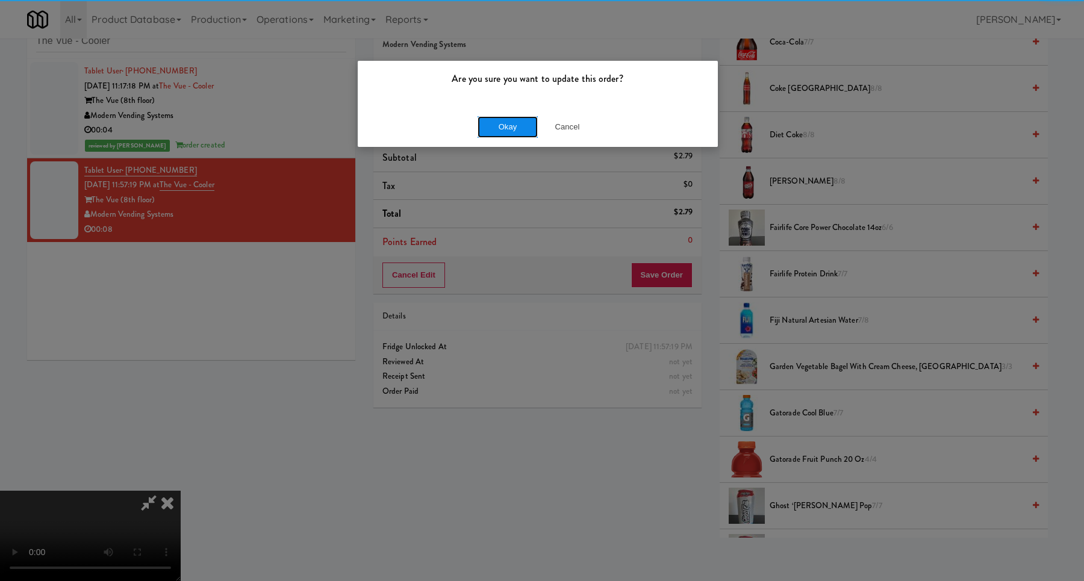
click at [528, 131] on button "Okay" at bounding box center [508, 127] width 60 height 22
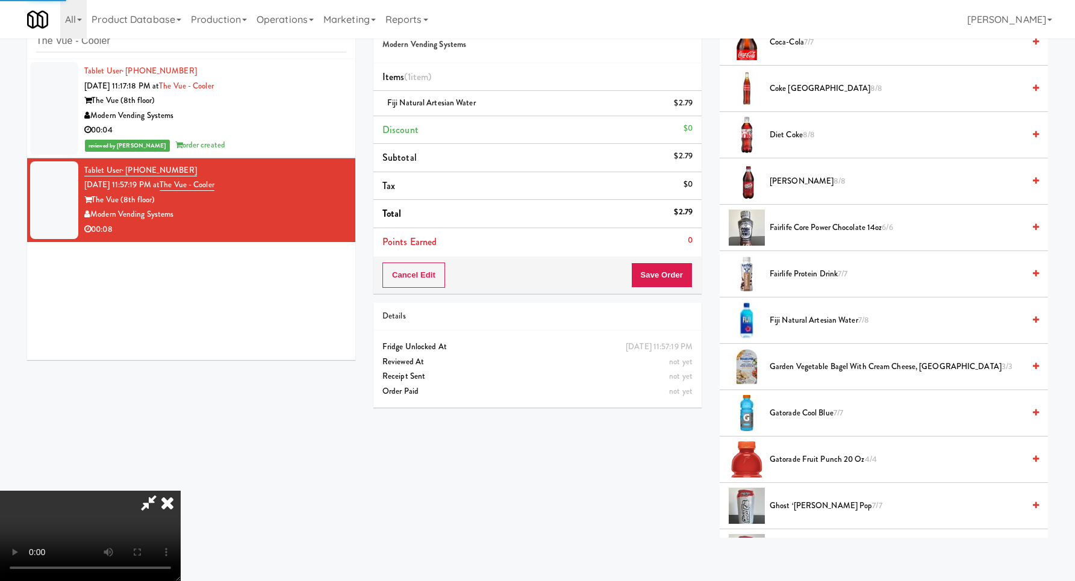
scroll to position [0, 0]
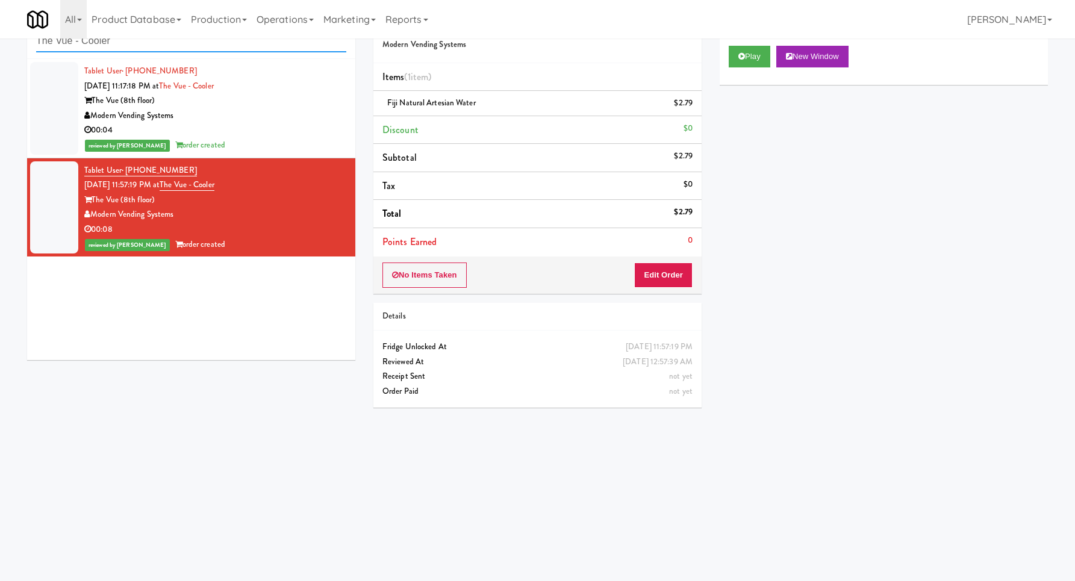
click at [209, 46] on input "The Vue - Cooler" at bounding box center [191, 41] width 310 height 22
paste input "C Combo Cooler Left"
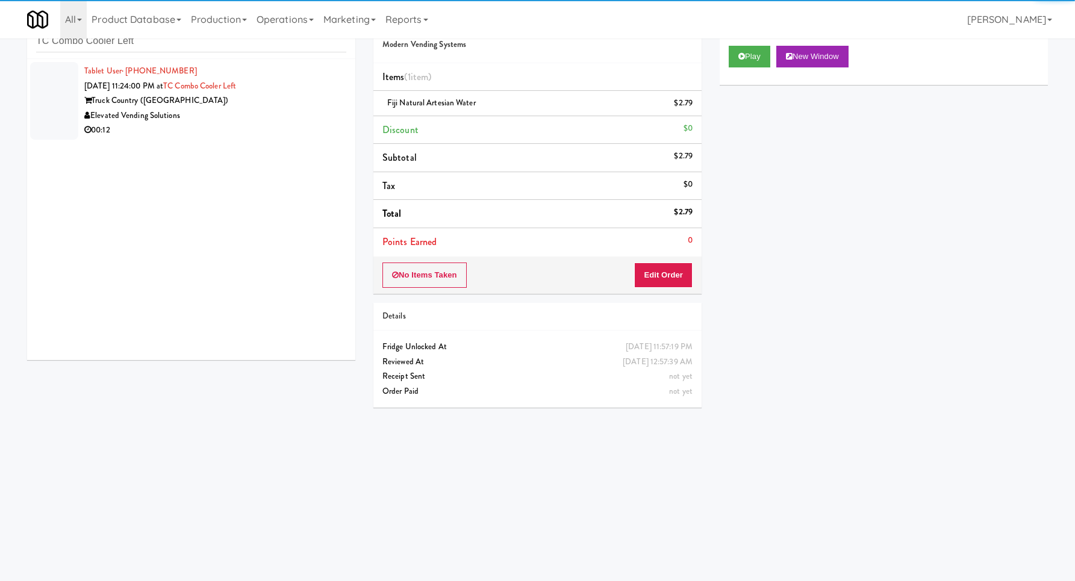
click at [321, 129] on div "00:12" at bounding box center [215, 130] width 262 height 15
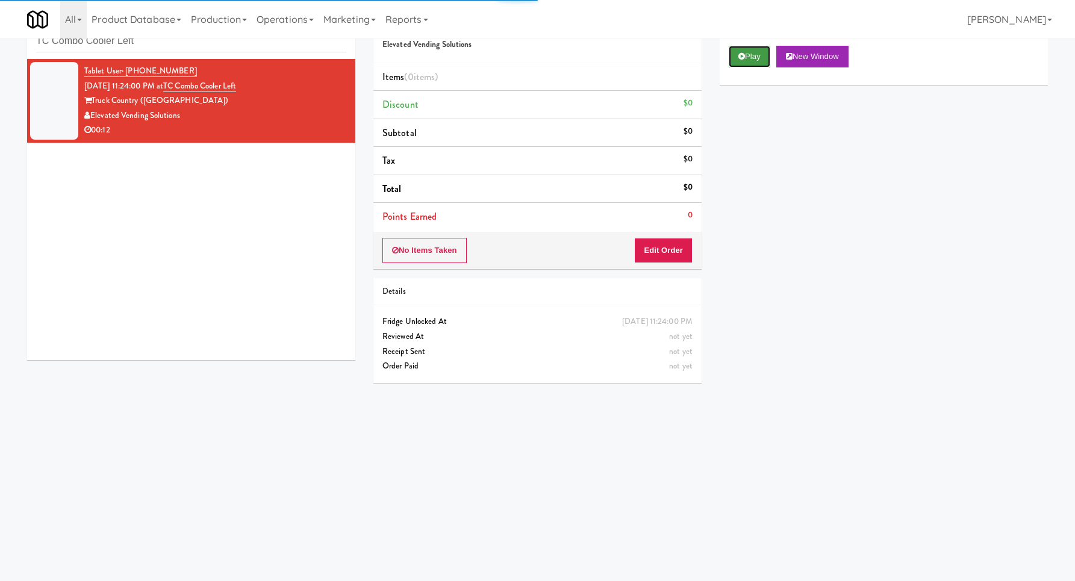
click at [748, 60] on button "Play" at bounding box center [750, 57] width 42 height 22
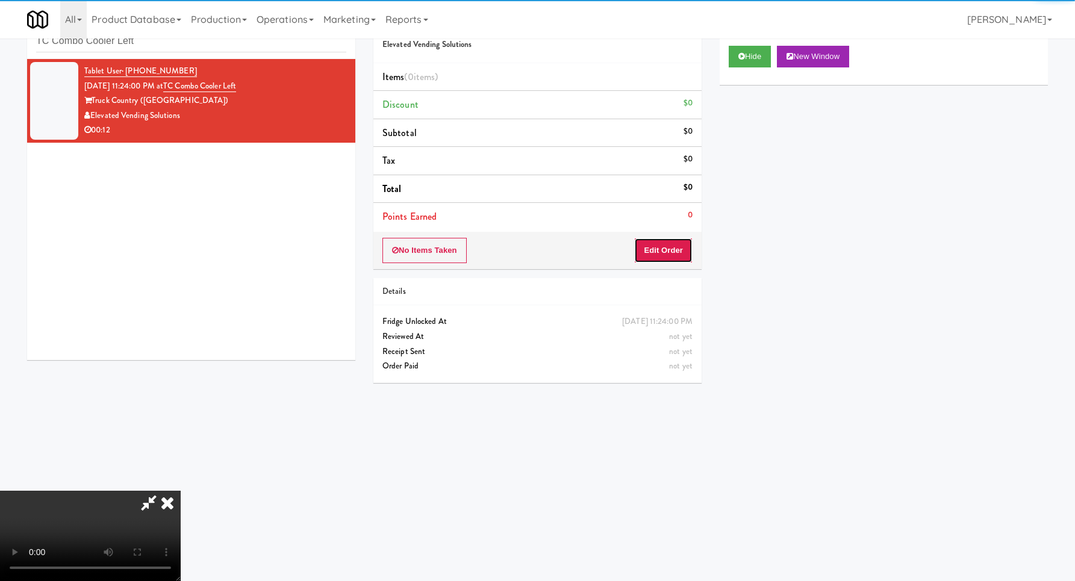
click at [657, 254] on button "Edit Order" at bounding box center [663, 250] width 58 height 25
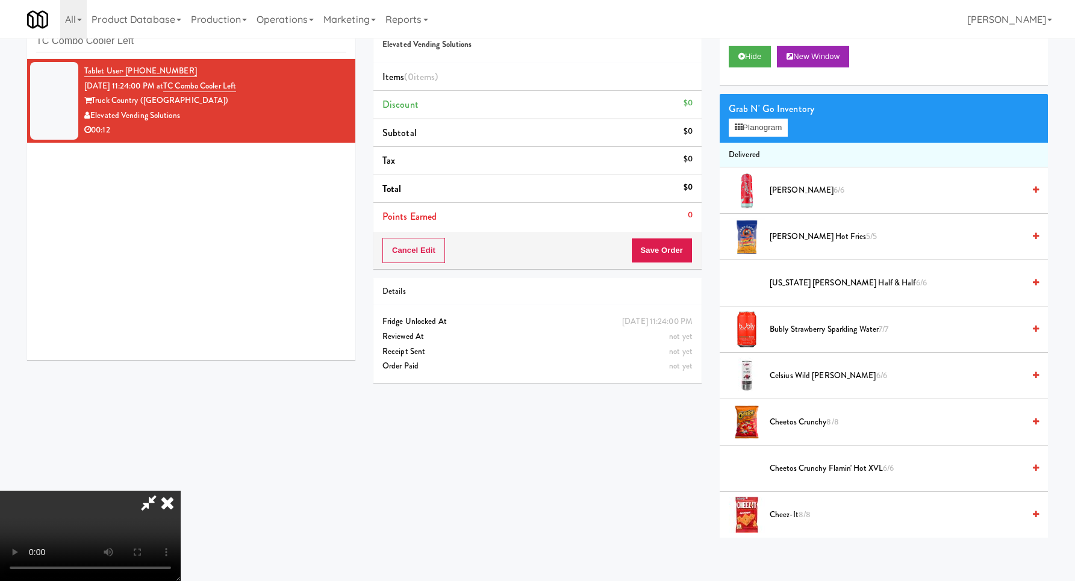
scroll to position [128, 0]
click at [181, 491] on video at bounding box center [90, 536] width 181 height 90
click at [754, 119] on button "Planogram" at bounding box center [758, 128] width 59 height 18
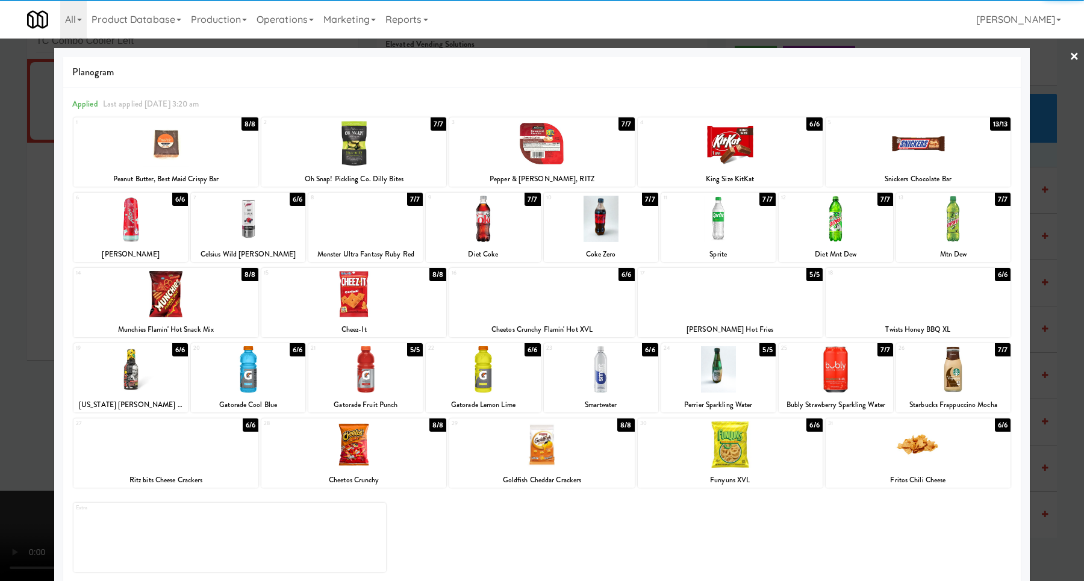
click at [258, 223] on div at bounding box center [248, 219] width 114 height 46
click at [38, 251] on div at bounding box center [542, 290] width 1084 height 581
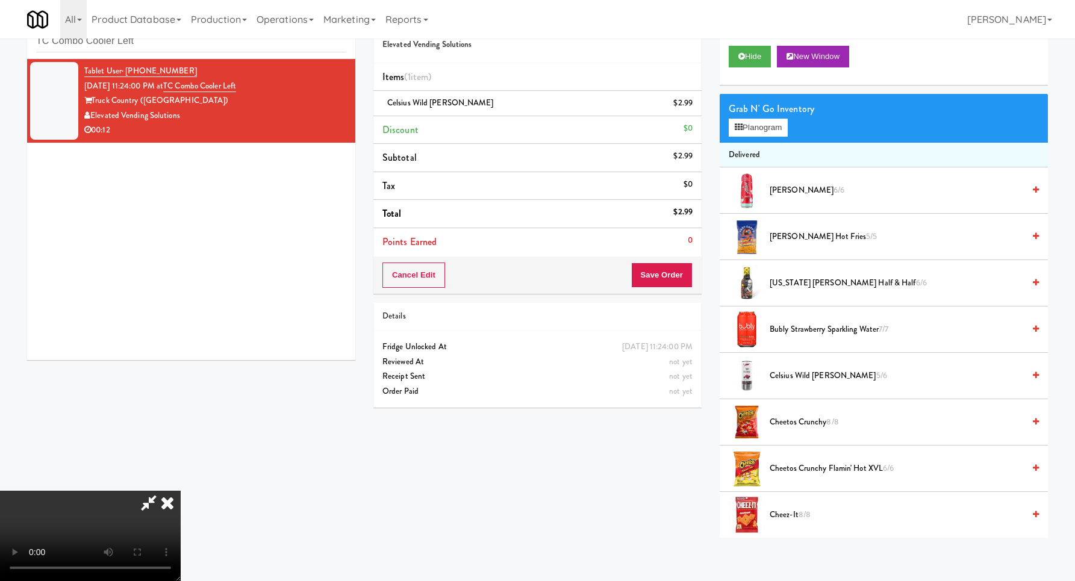
click at [181, 491] on video at bounding box center [90, 536] width 181 height 90
click at [674, 281] on button "Save Order" at bounding box center [661, 275] width 61 height 25
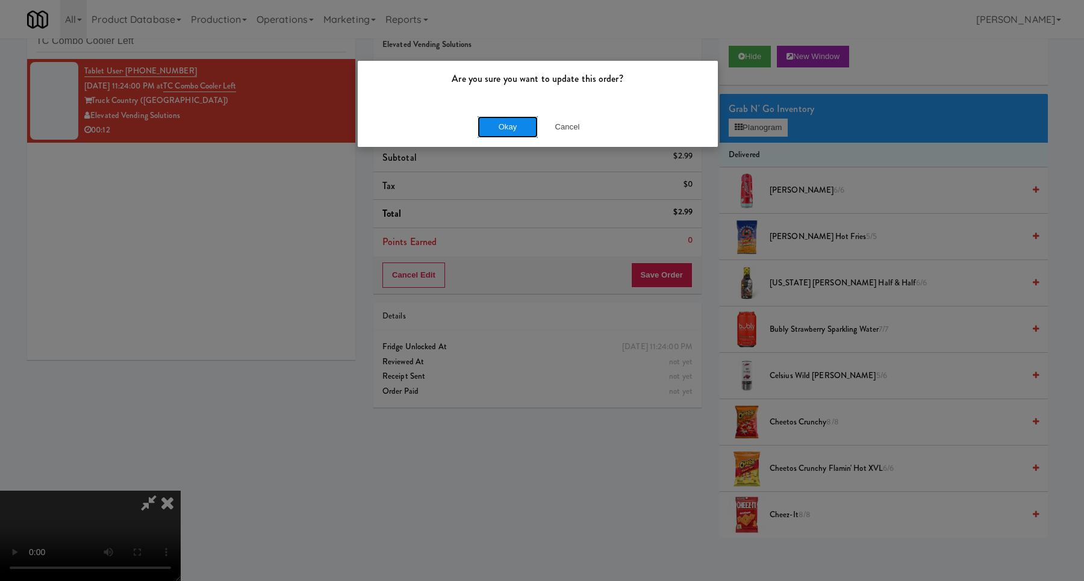
click at [495, 125] on button "Okay" at bounding box center [508, 127] width 60 height 22
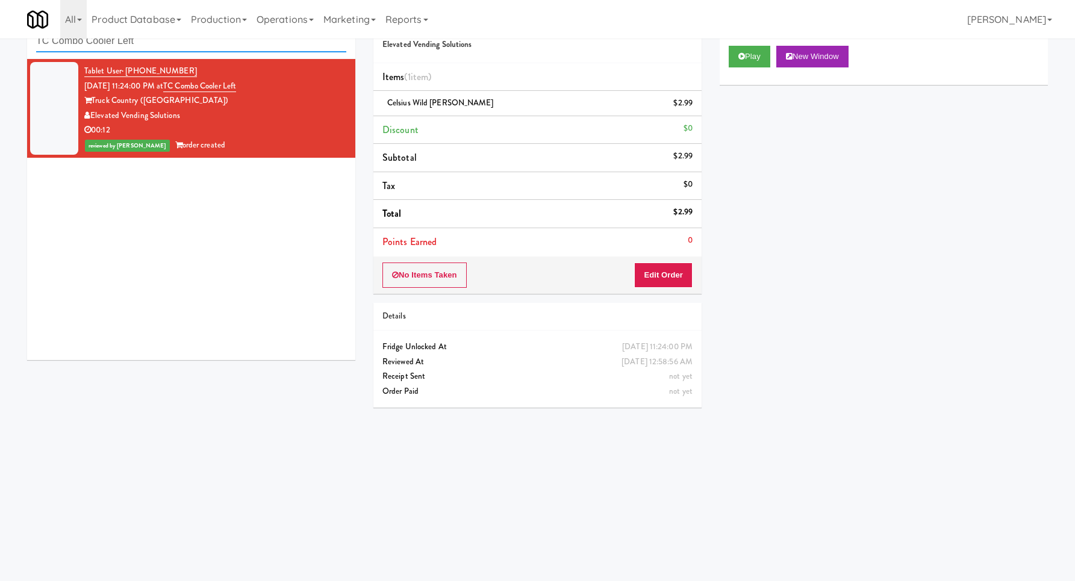
click at [205, 50] on input "TC Combo Cooler Left" at bounding box center [191, 41] width 310 height 22
paste input "[PERSON_NAME]"
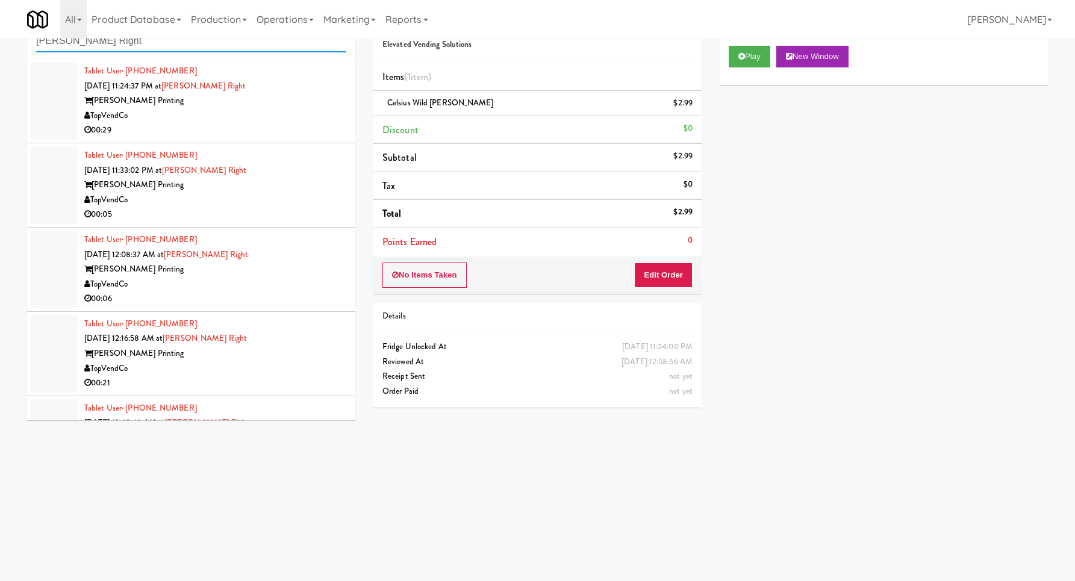
type input "[PERSON_NAME] Right"
click at [295, 110] on div "TopVendCo" at bounding box center [215, 115] width 262 height 15
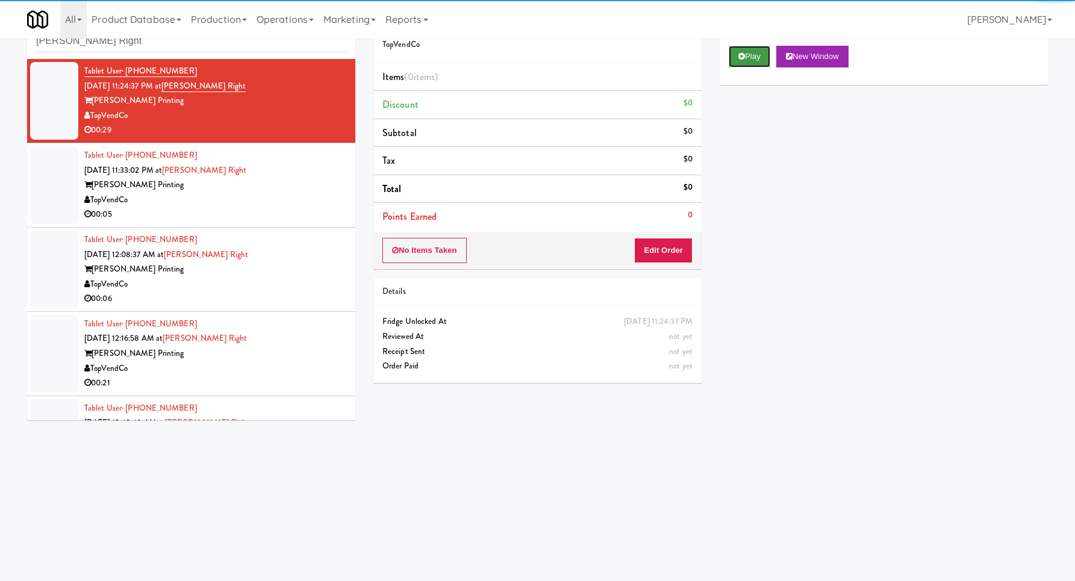
click at [743, 59] on button "Play" at bounding box center [750, 57] width 42 height 22
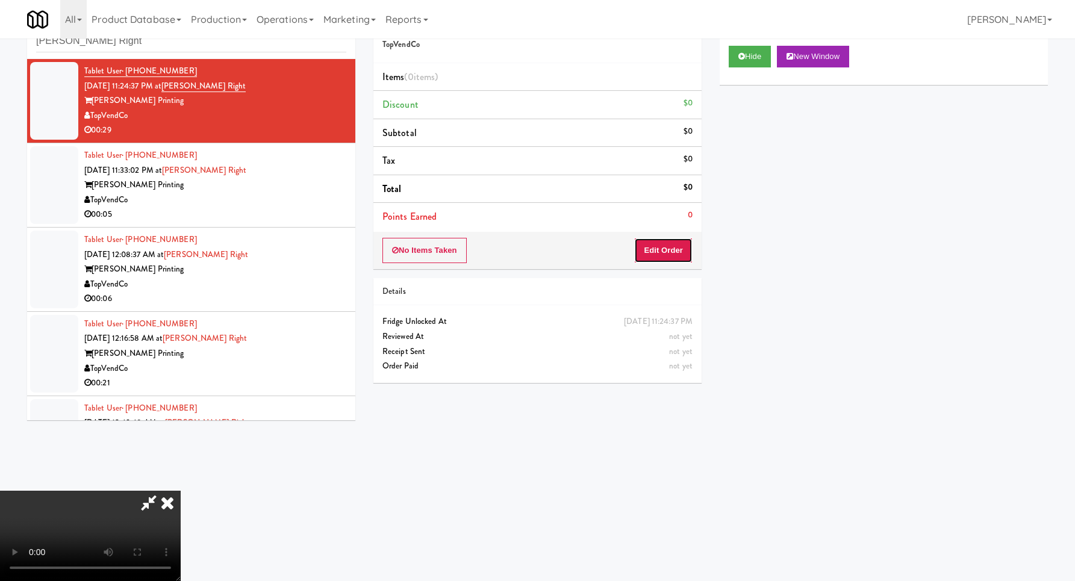
click at [660, 251] on button "Edit Order" at bounding box center [663, 250] width 58 height 25
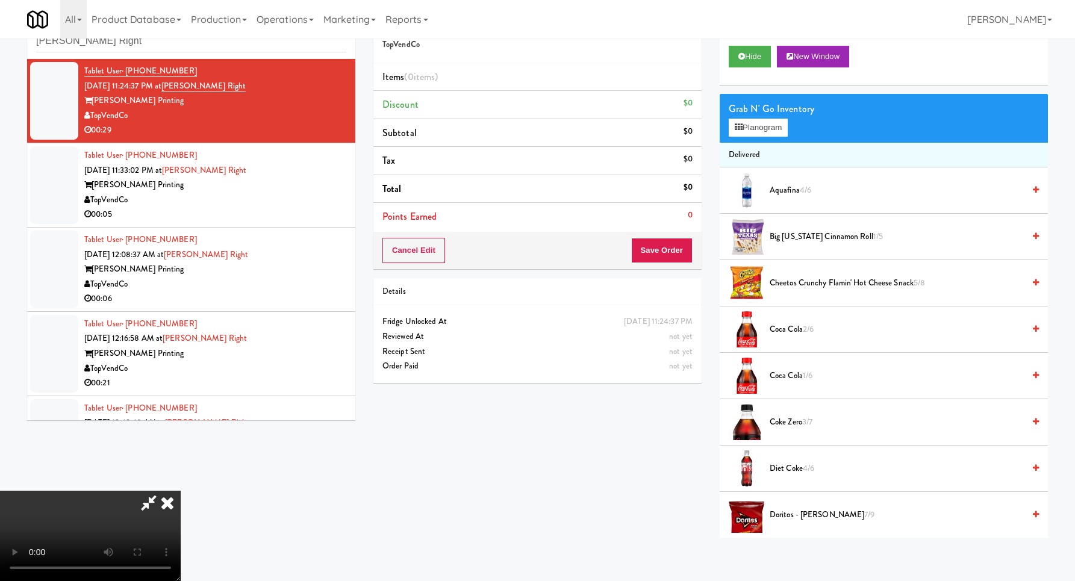
click at [181, 491] on video at bounding box center [90, 536] width 181 height 90
click at [757, 131] on button "Planogram" at bounding box center [758, 128] width 59 height 18
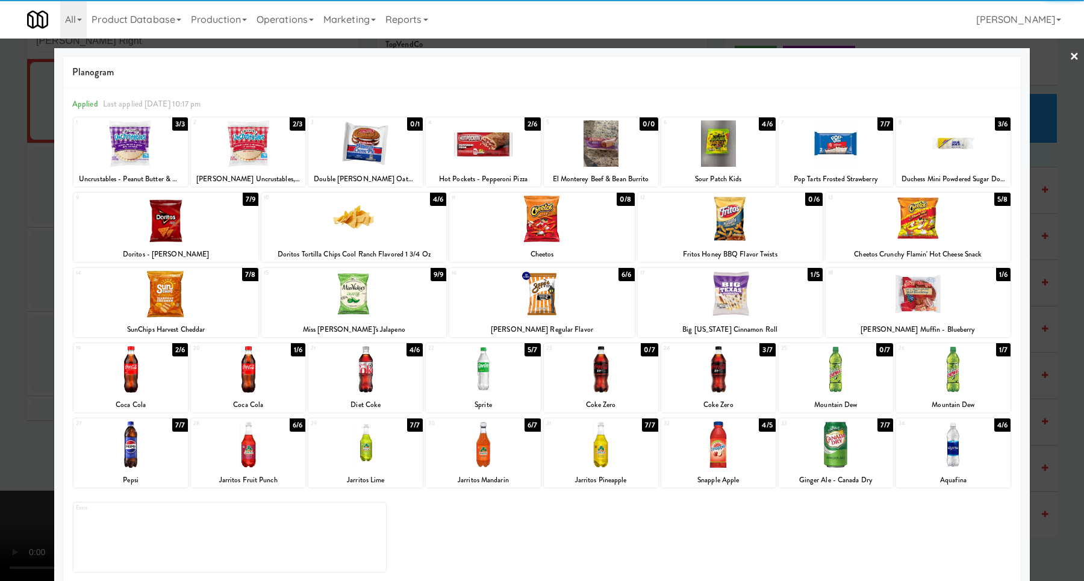
click at [960, 440] on div at bounding box center [953, 445] width 114 height 46
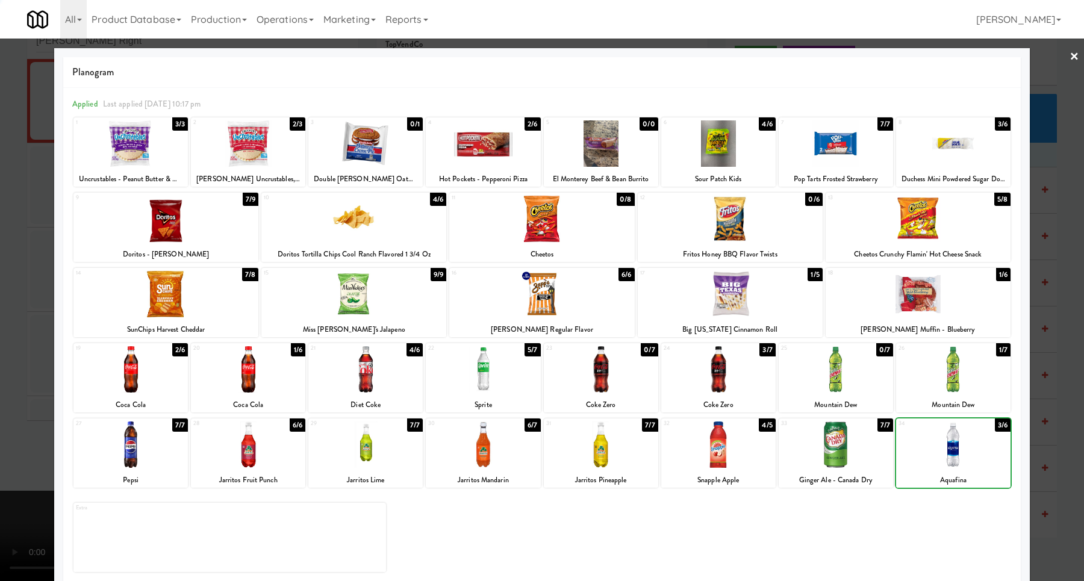
click at [1039, 407] on div at bounding box center [542, 290] width 1084 height 581
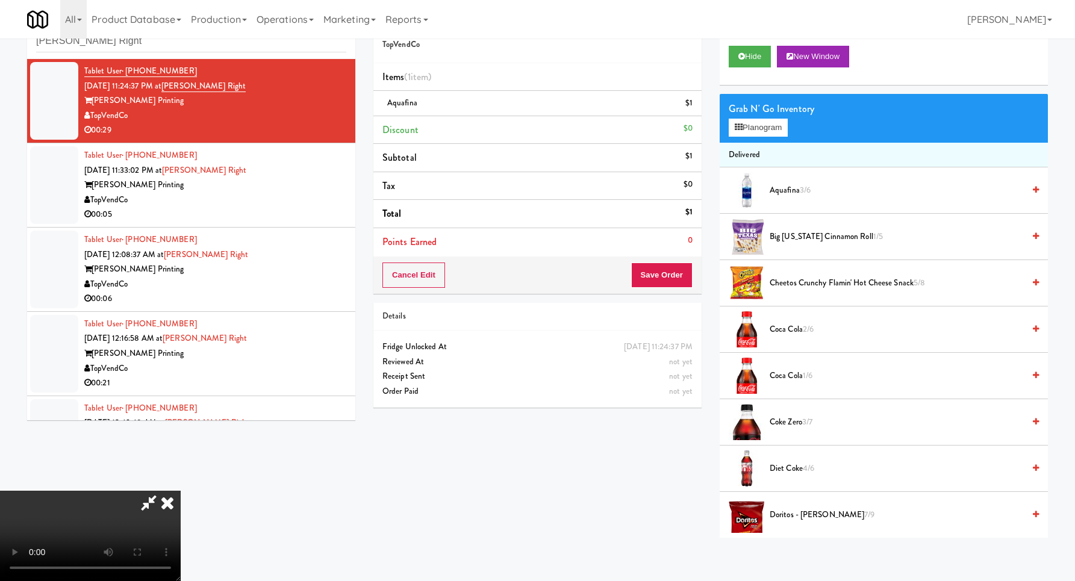
drag, startPoint x: 460, startPoint y: 330, endPoint x: 454, endPoint y: 334, distance: 6.9
click at [181, 491] on video at bounding box center [90, 536] width 181 height 90
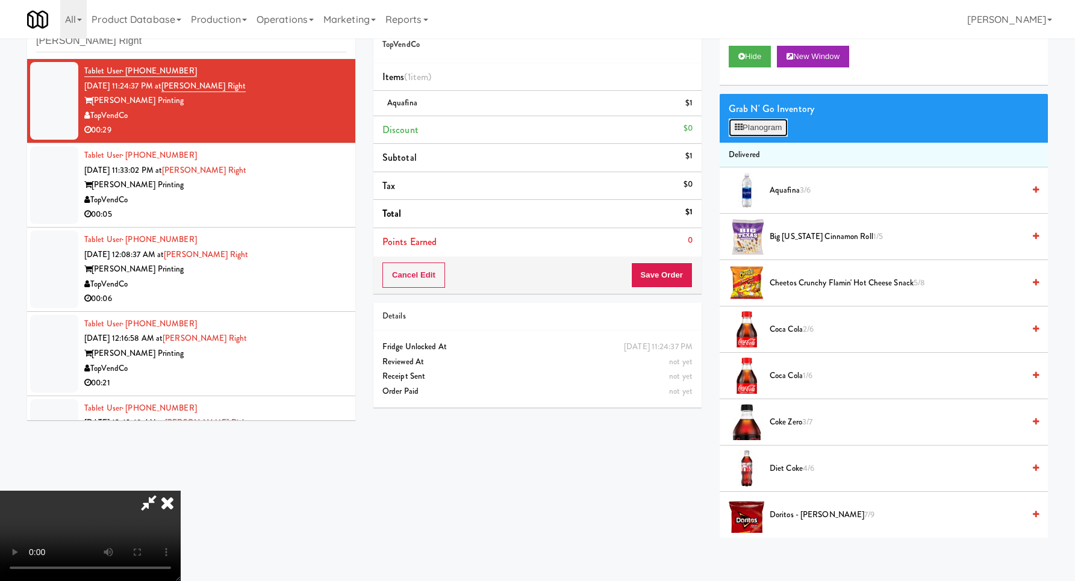
click at [768, 130] on button "Planogram" at bounding box center [758, 128] width 59 height 18
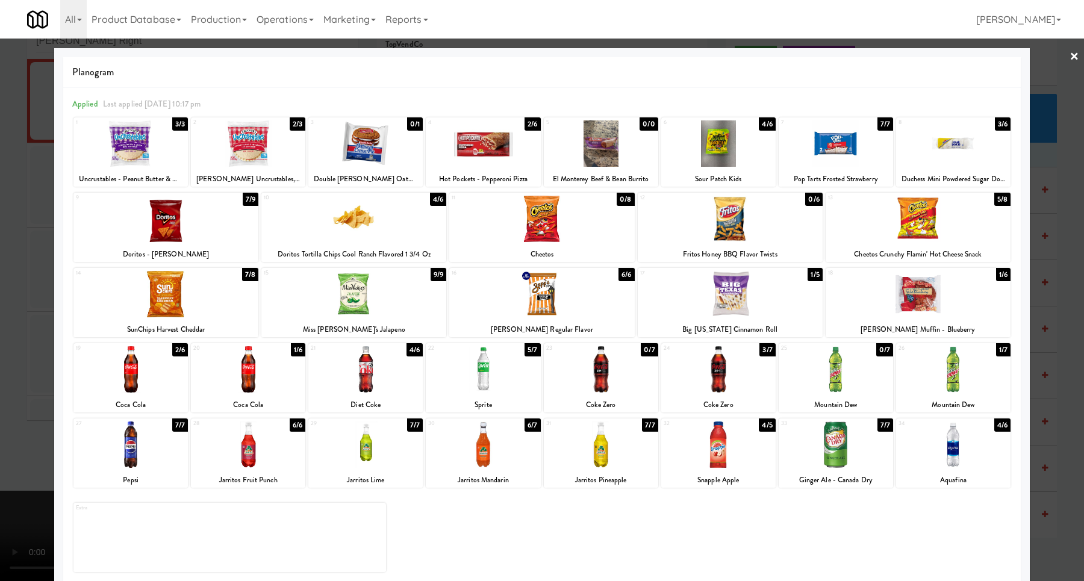
click at [484, 357] on div at bounding box center [483, 369] width 114 height 46
click at [40, 329] on div at bounding box center [542, 290] width 1084 height 581
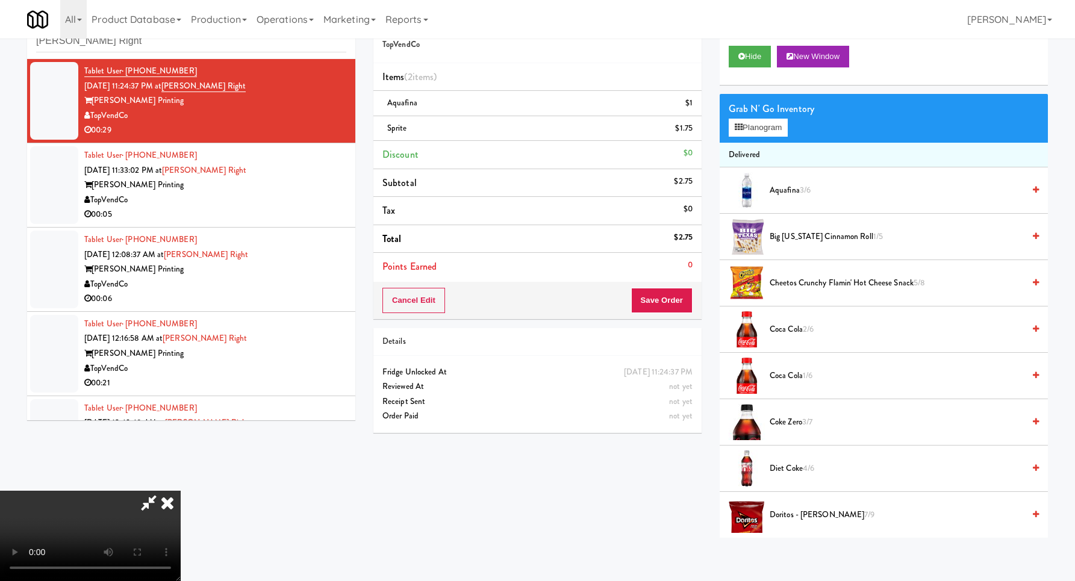
click at [181, 491] on video at bounding box center [90, 536] width 181 height 90
click at [743, 115] on div "Grab N' Go Inventory" at bounding box center [884, 109] width 310 height 18
click at [752, 122] on button "Planogram" at bounding box center [758, 128] width 59 height 18
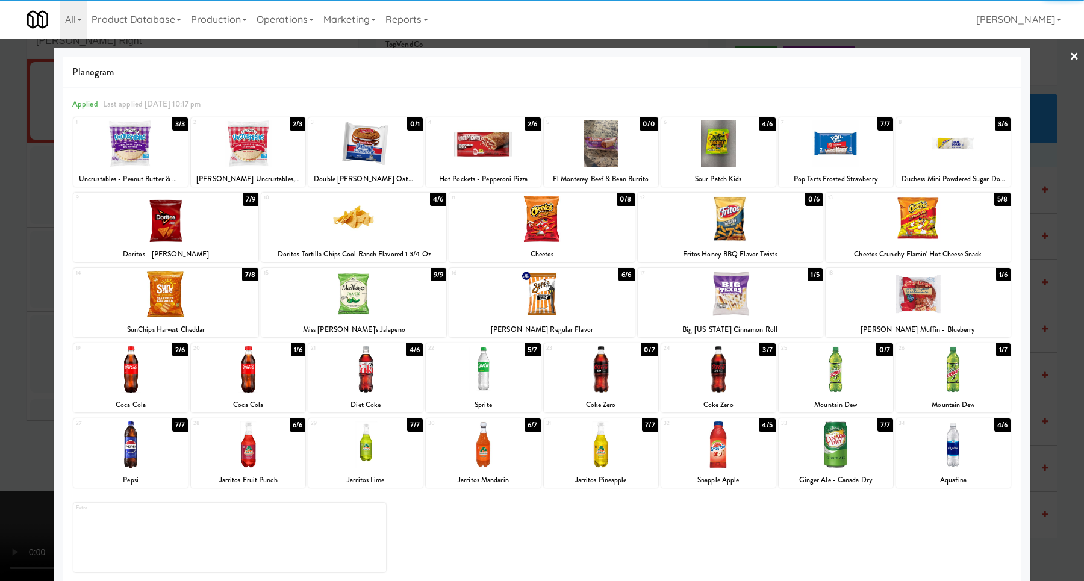
click at [923, 222] on div at bounding box center [918, 219] width 185 height 46
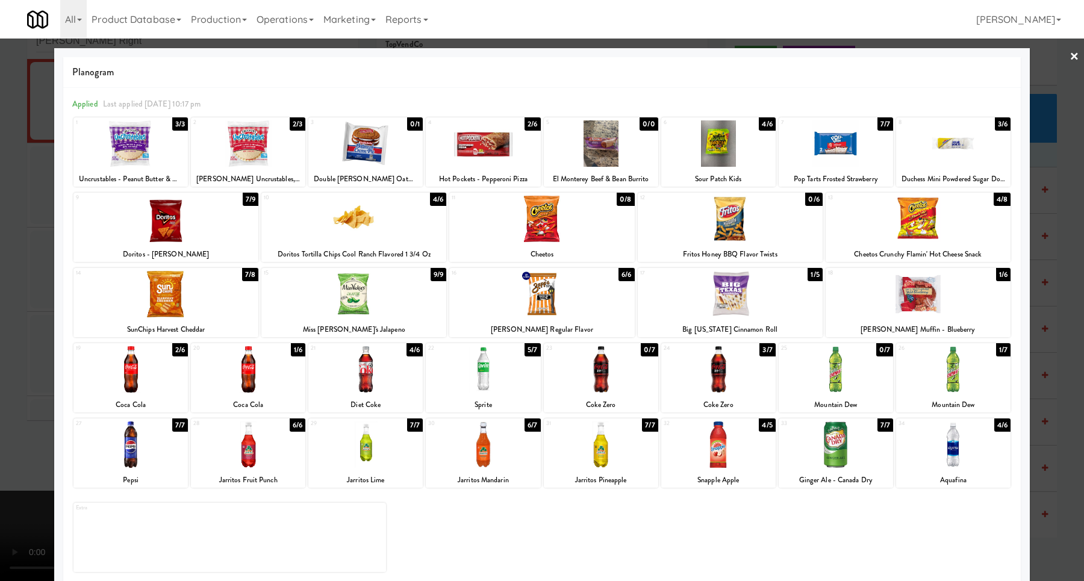
click at [1058, 245] on div at bounding box center [542, 290] width 1084 height 581
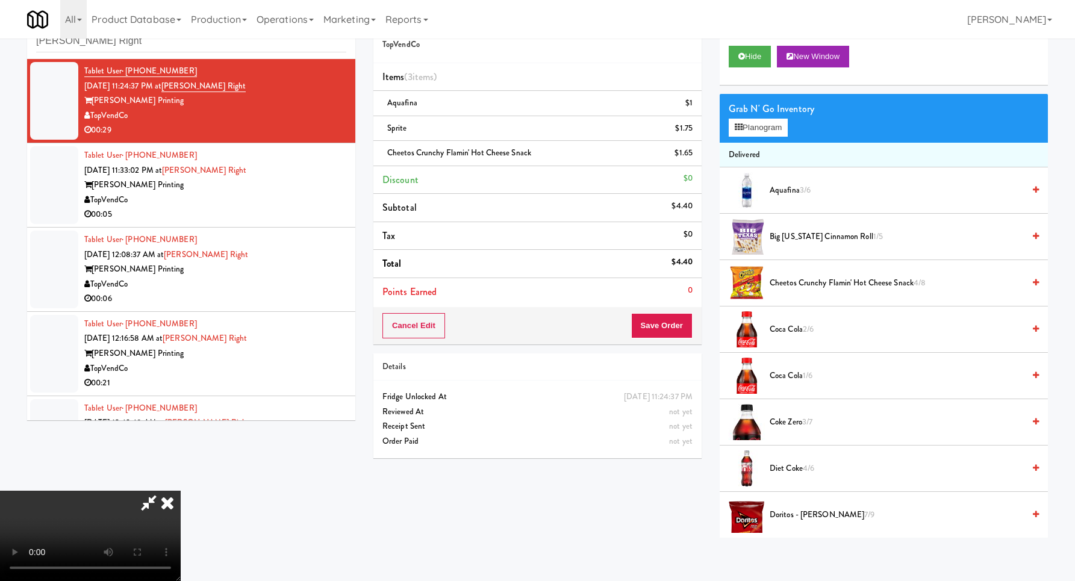
click at [181, 491] on video at bounding box center [90, 536] width 181 height 90
click at [768, 139] on div "Grab N' Go Inventory Planogram" at bounding box center [884, 118] width 328 height 49
click at [763, 125] on button "Planogram" at bounding box center [758, 128] width 59 height 18
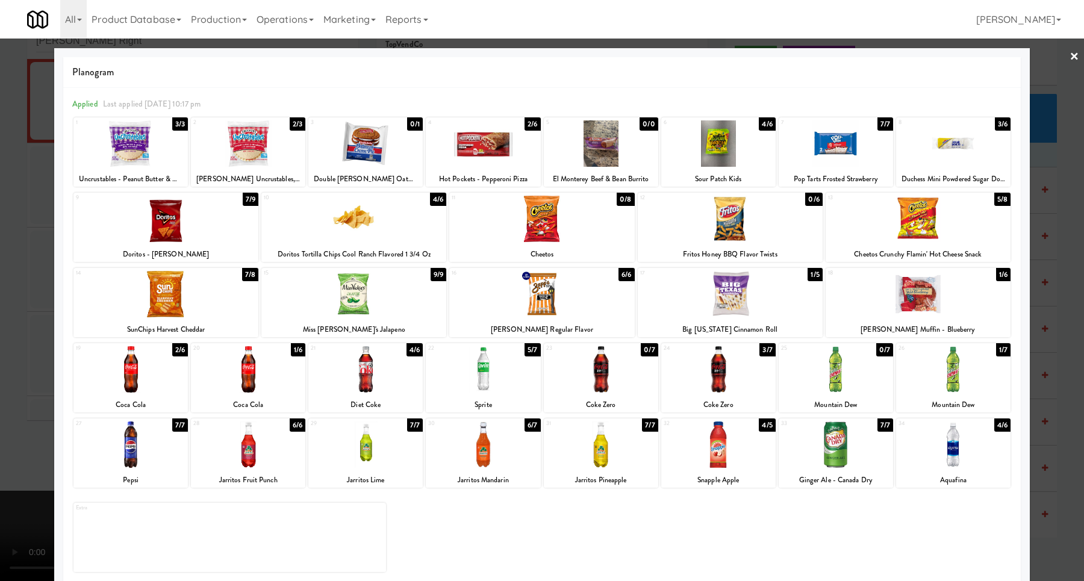
click at [716, 146] on div at bounding box center [718, 143] width 114 height 46
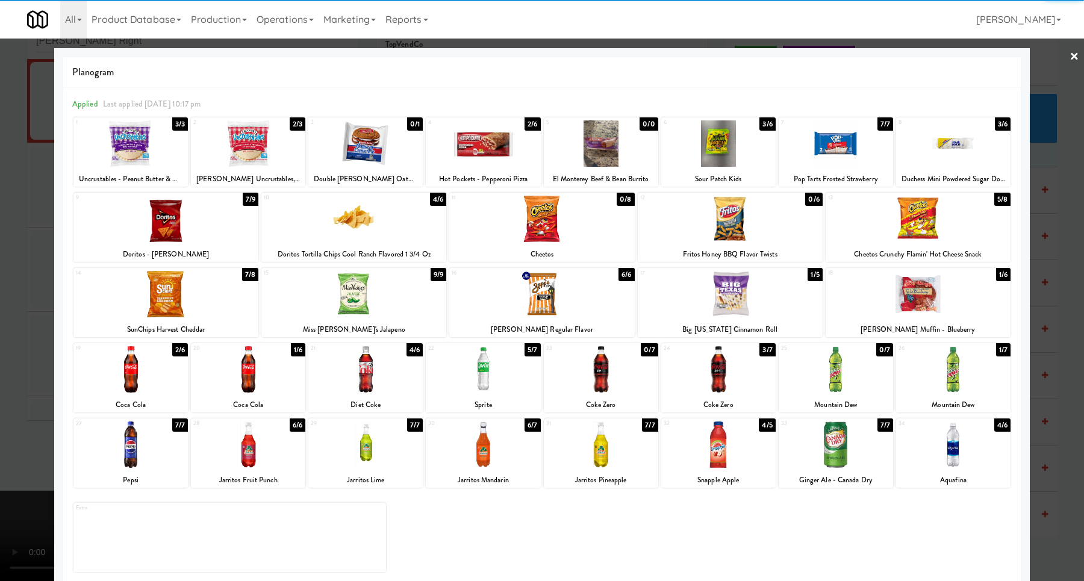
click at [1051, 219] on div at bounding box center [542, 290] width 1084 height 581
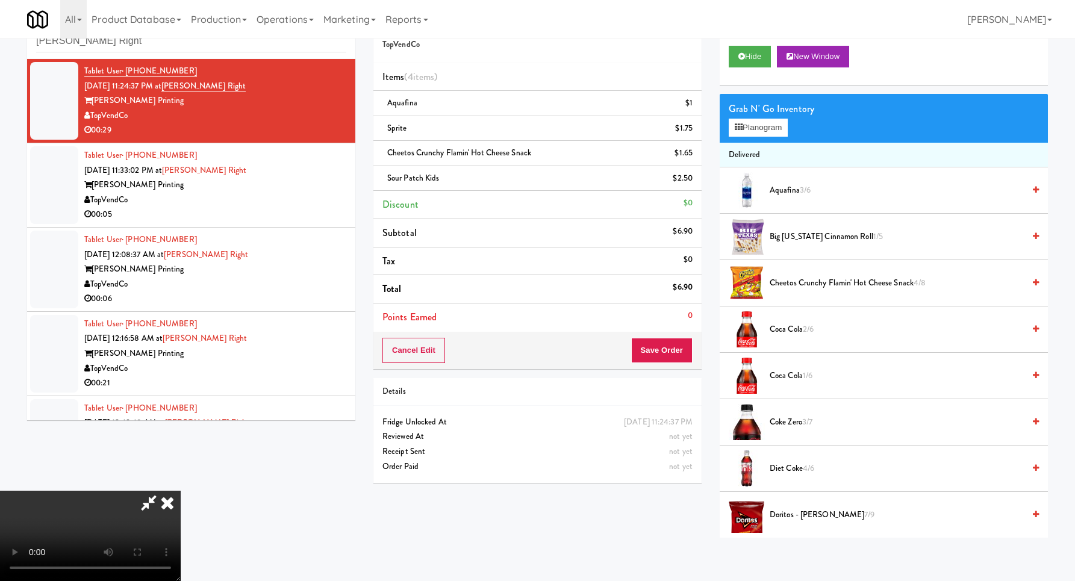
click at [181, 491] on video at bounding box center [90, 536] width 181 height 90
click at [668, 347] on button "Save Order" at bounding box center [661, 350] width 61 height 25
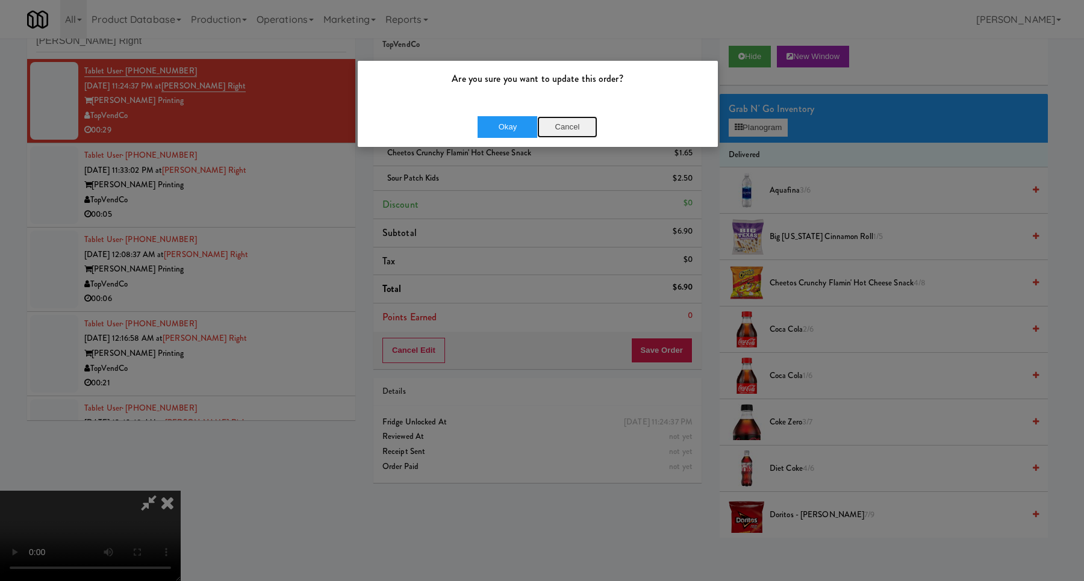
click at [567, 124] on button "Cancel" at bounding box center [567, 127] width 60 height 22
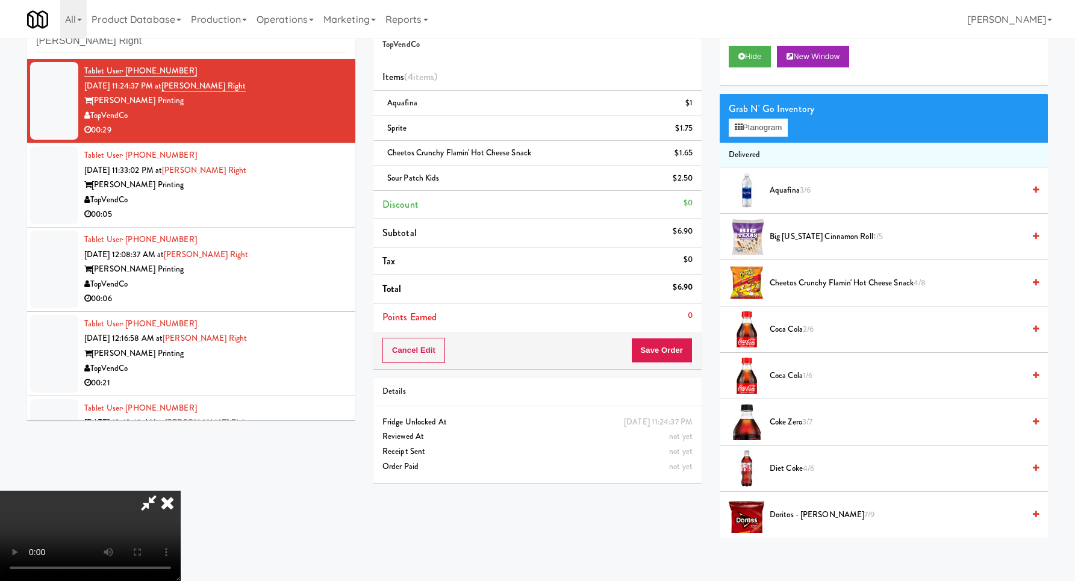
scroll to position [128, 0]
click at [181, 491] on video at bounding box center [90, 536] width 181 height 90
click at [679, 358] on button "Save Order" at bounding box center [661, 350] width 61 height 25
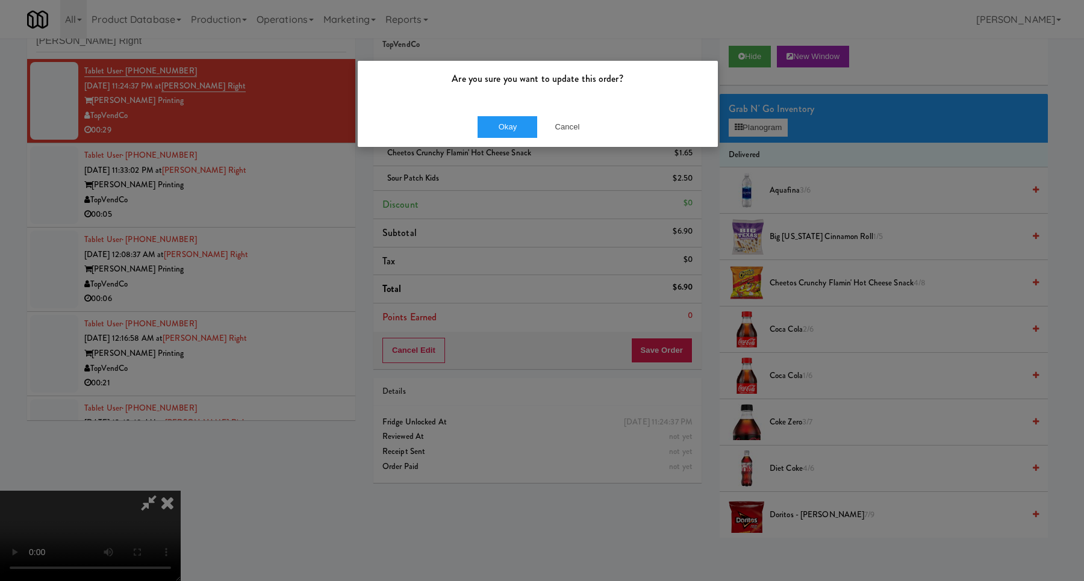
click at [498, 137] on div "Okay Cancel" at bounding box center [538, 127] width 360 height 40
click at [505, 134] on button "Okay" at bounding box center [508, 127] width 60 height 22
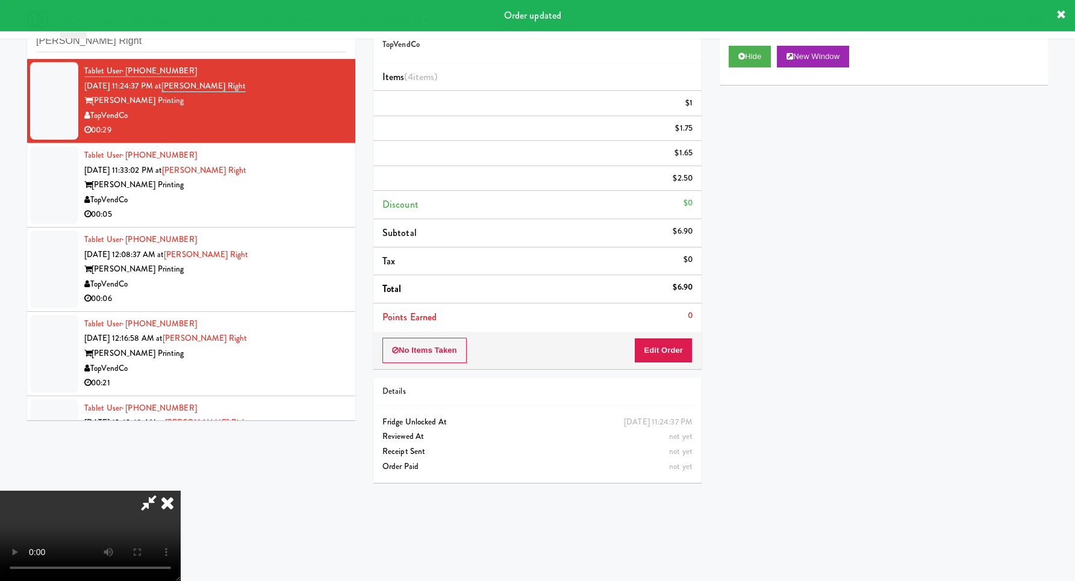
scroll to position [0, 0]
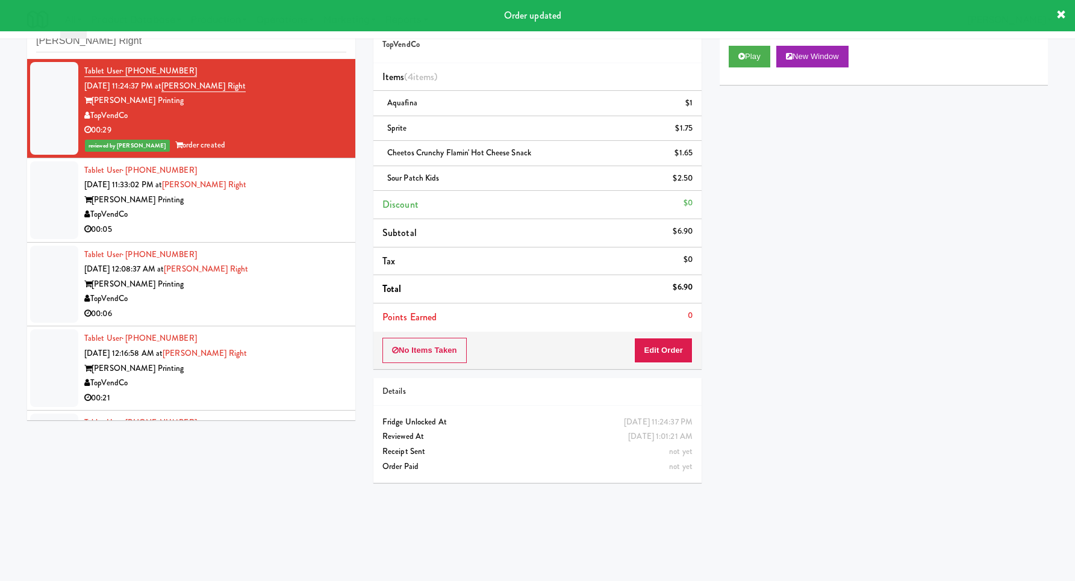
click at [290, 210] on div "TopVendCo" at bounding box center [215, 214] width 262 height 15
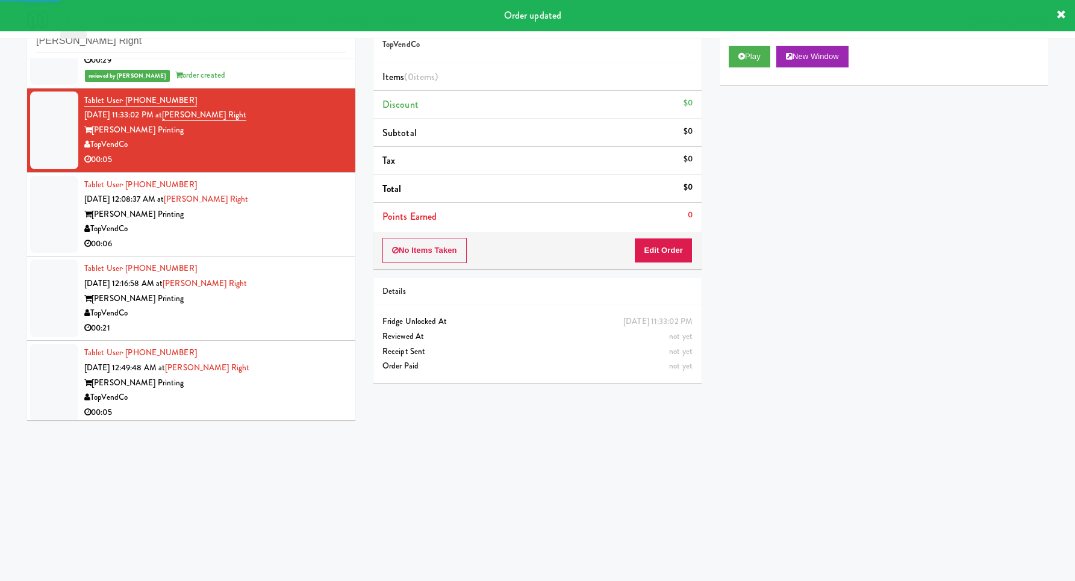
scroll to position [52, 0]
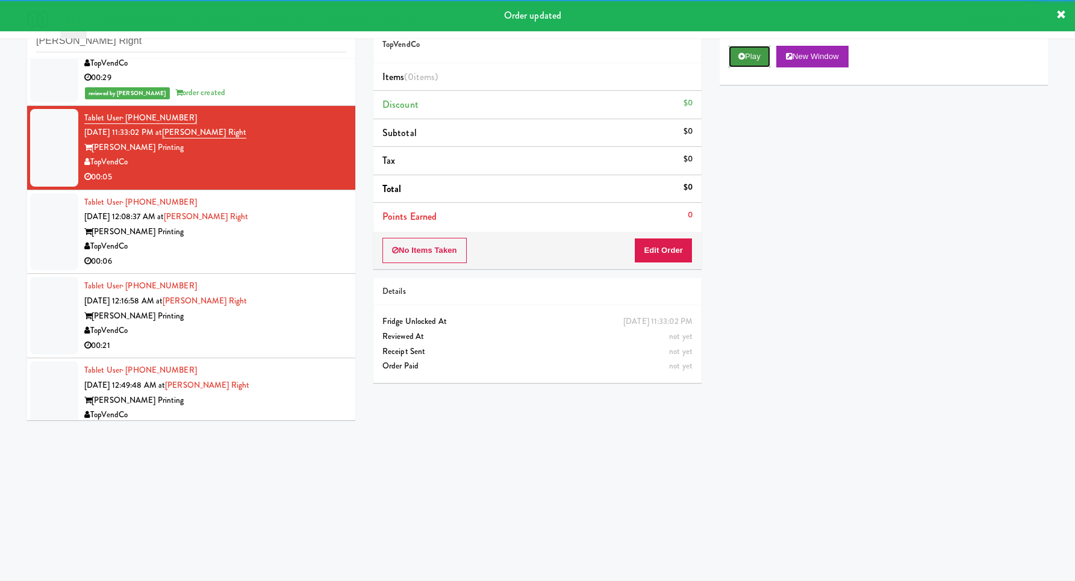
click at [742, 61] on button "Play" at bounding box center [750, 57] width 42 height 22
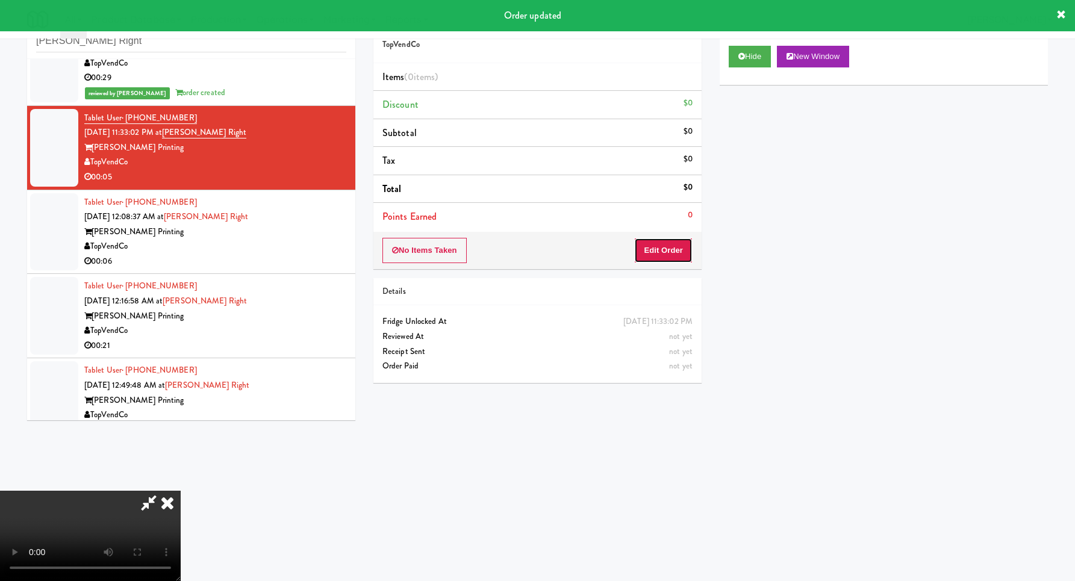
click at [661, 243] on button "Edit Order" at bounding box center [663, 250] width 58 height 25
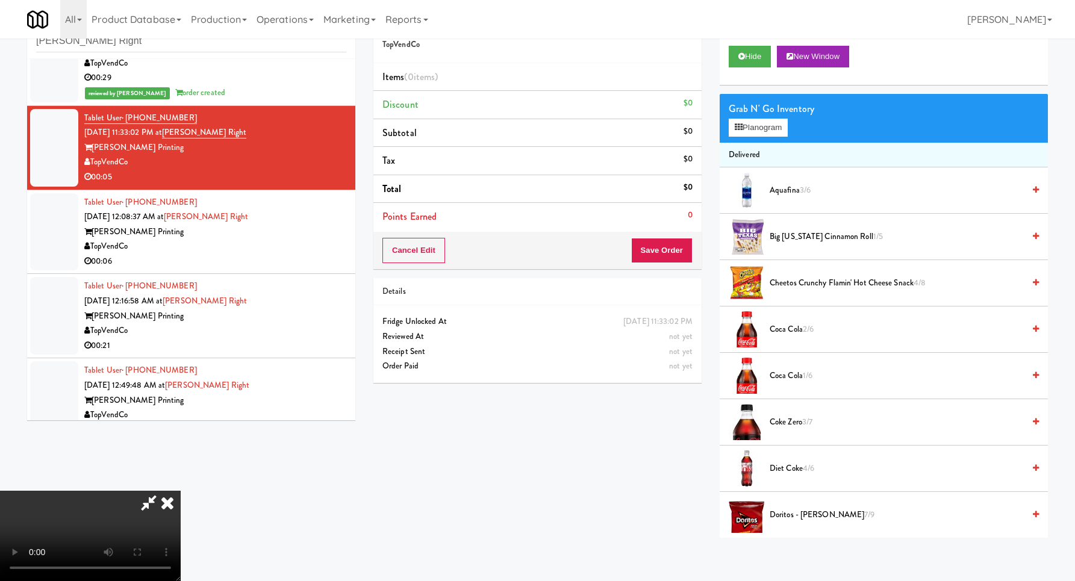
scroll to position [0, 0]
click at [181, 491] on video at bounding box center [90, 536] width 181 height 90
click at [753, 133] on button "Planogram" at bounding box center [758, 128] width 59 height 18
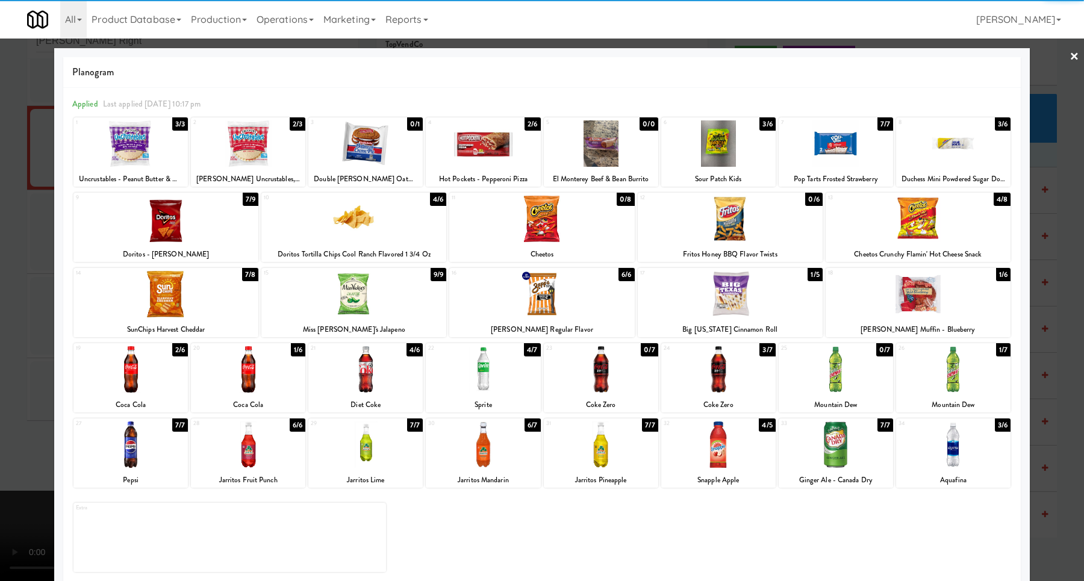
click at [471, 151] on div at bounding box center [483, 143] width 114 height 46
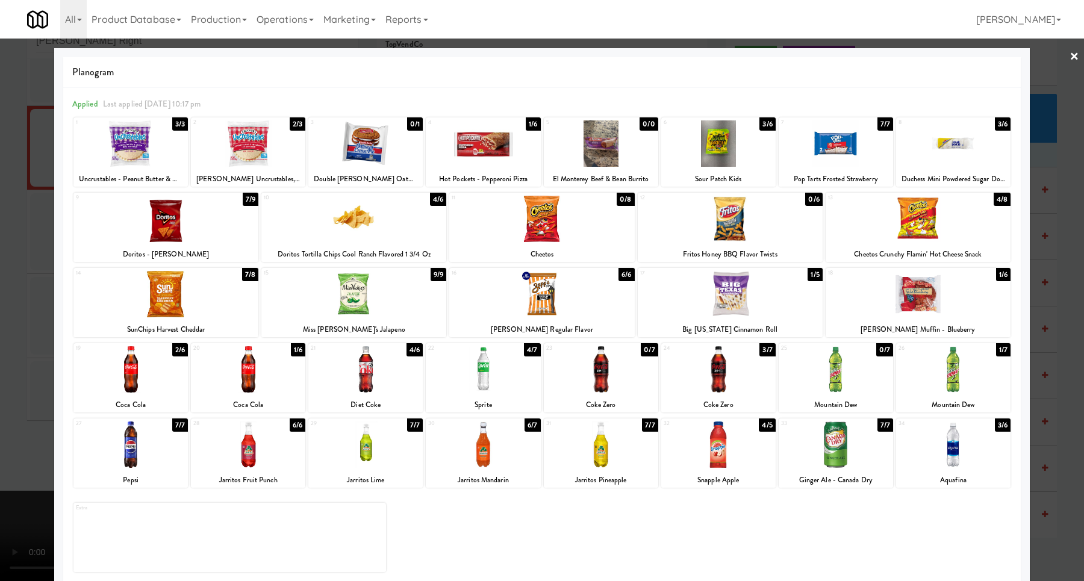
click at [1052, 278] on div at bounding box center [542, 290] width 1084 height 581
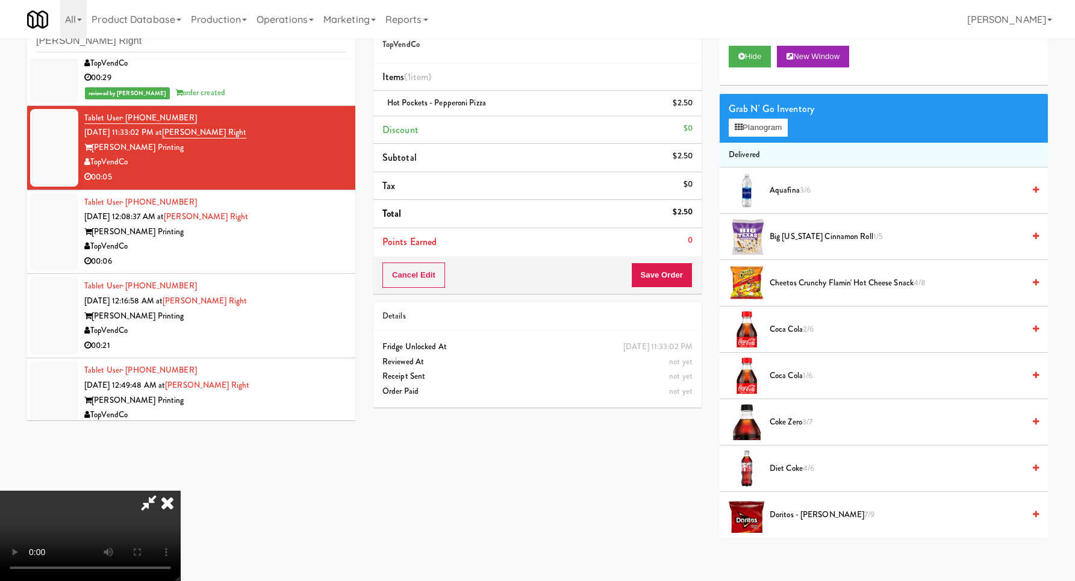
click at [181, 491] on video at bounding box center [90, 536] width 181 height 90
click at [682, 266] on button "Save Order" at bounding box center [661, 275] width 61 height 25
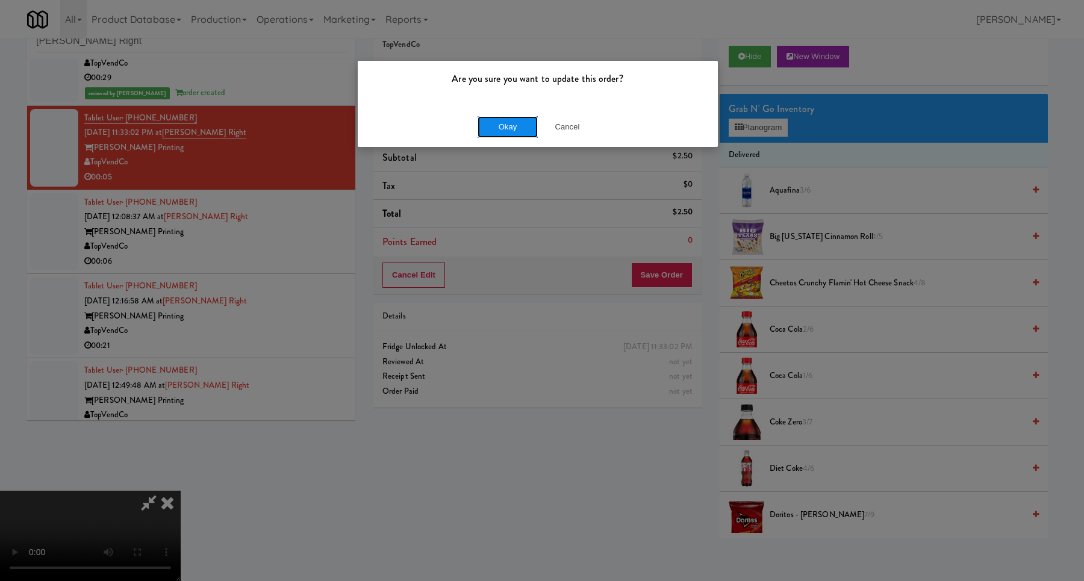
click at [516, 118] on button "Okay" at bounding box center [508, 127] width 60 height 22
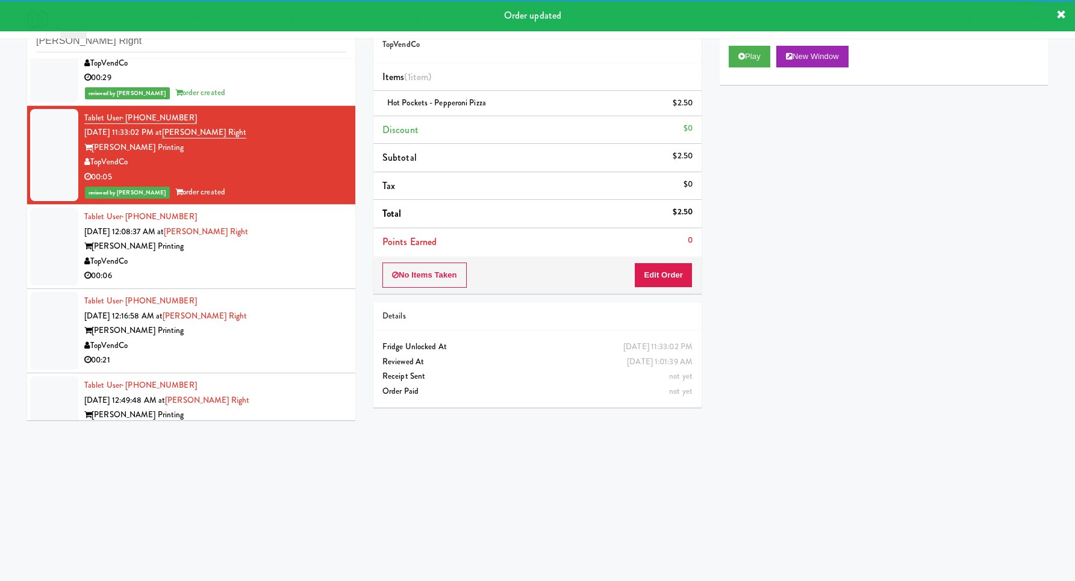
click at [337, 251] on div "Tablet User · (678) 992-6153 [DATE] 12:08:37 AM at [PERSON_NAME] Right [PERSON_…" at bounding box center [215, 247] width 262 height 74
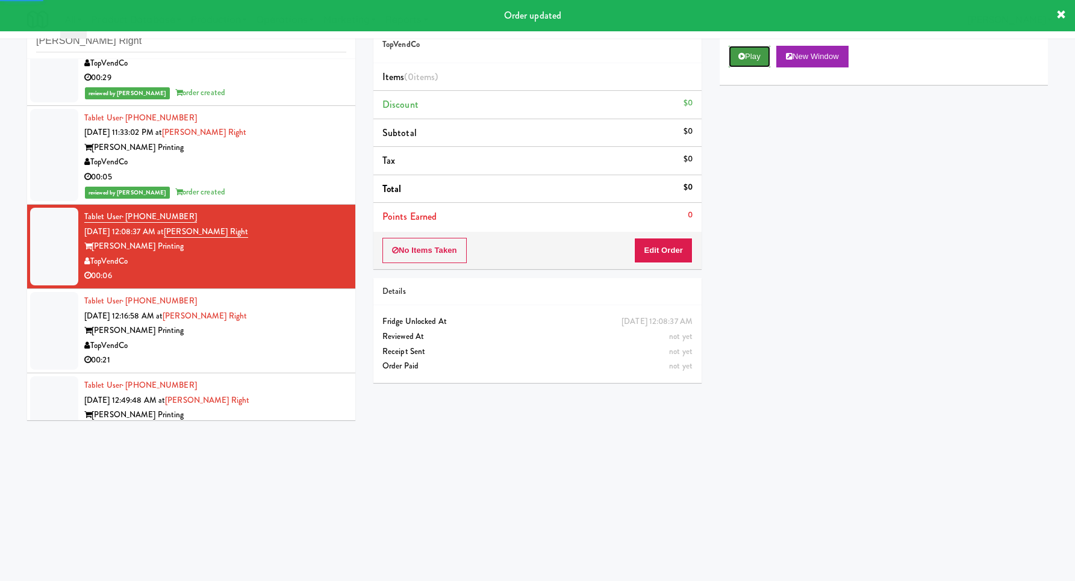
click at [738, 63] on button "Play" at bounding box center [750, 57] width 42 height 22
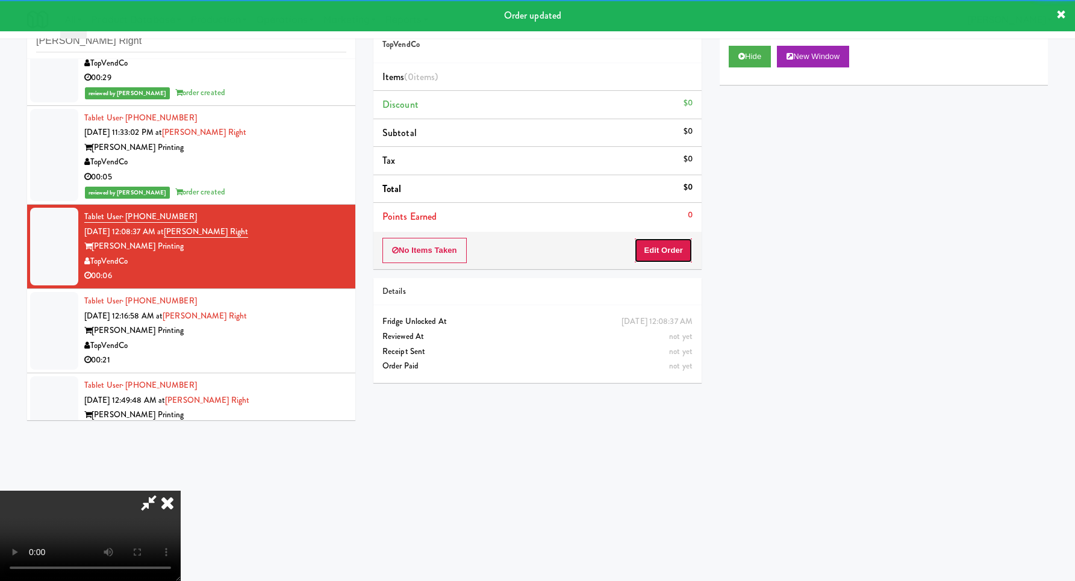
click at [679, 246] on button "Edit Order" at bounding box center [663, 250] width 58 height 25
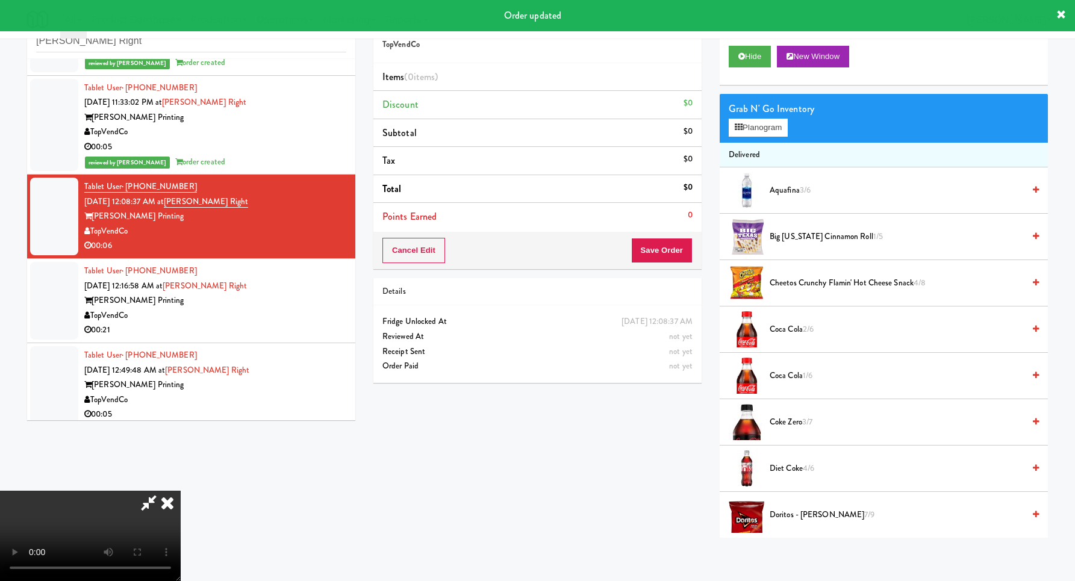
scroll to position [89, 0]
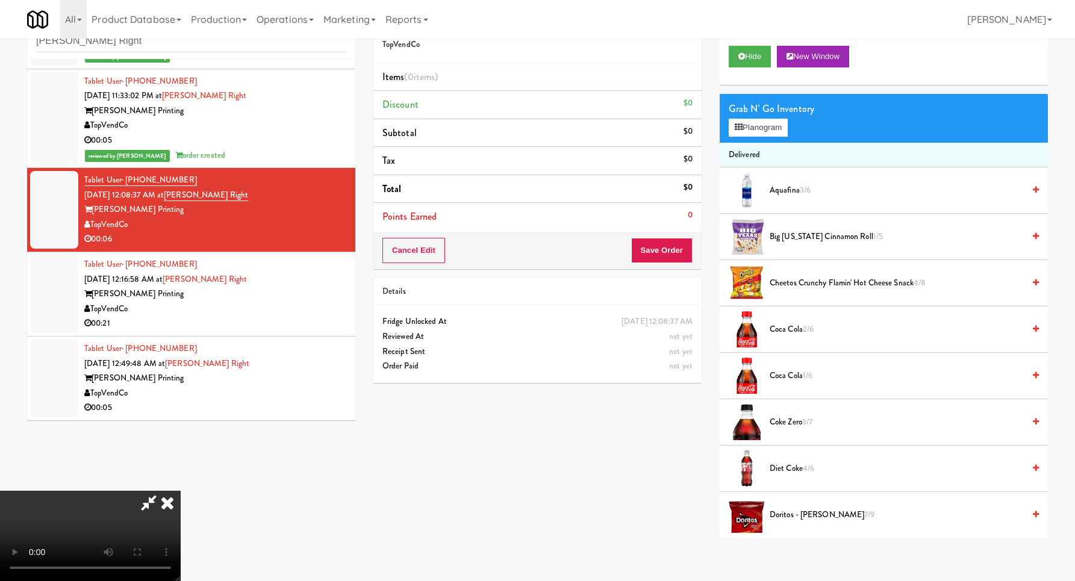
click at [181, 491] on video at bounding box center [90, 536] width 181 height 90
click at [777, 126] on button "Planogram" at bounding box center [758, 128] width 59 height 18
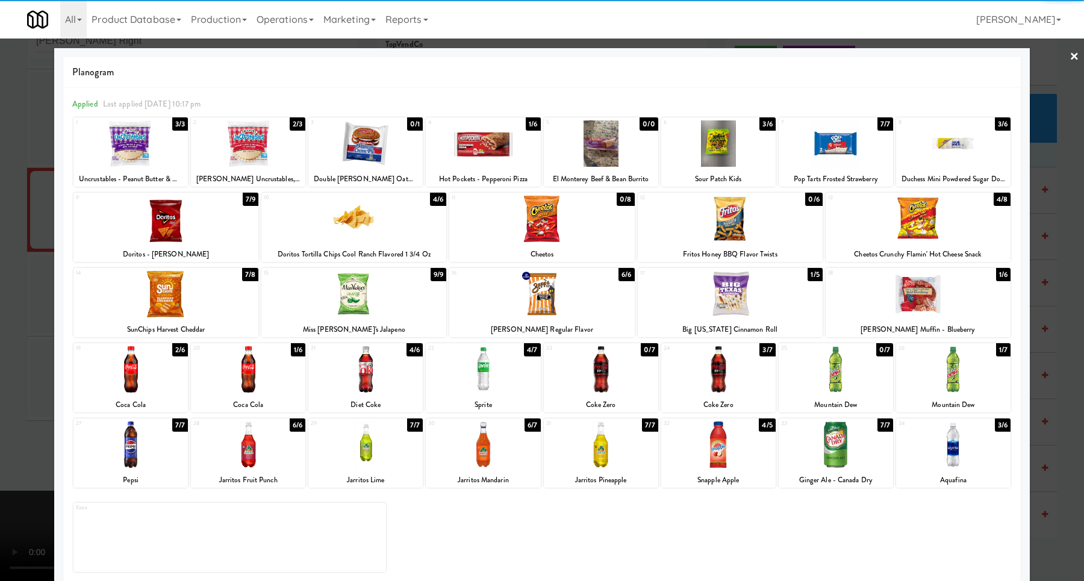
click at [268, 150] on div at bounding box center [248, 143] width 114 height 46
click at [1054, 240] on div at bounding box center [542, 290] width 1084 height 581
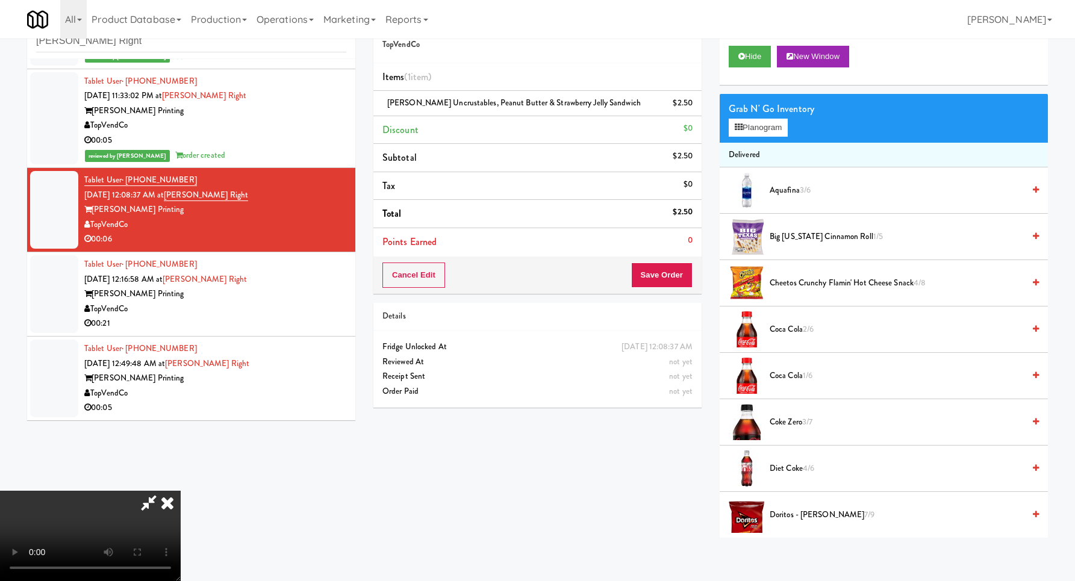
click at [181, 491] on video at bounding box center [90, 536] width 181 height 90
click at [677, 274] on button "Save Order" at bounding box center [661, 275] width 61 height 25
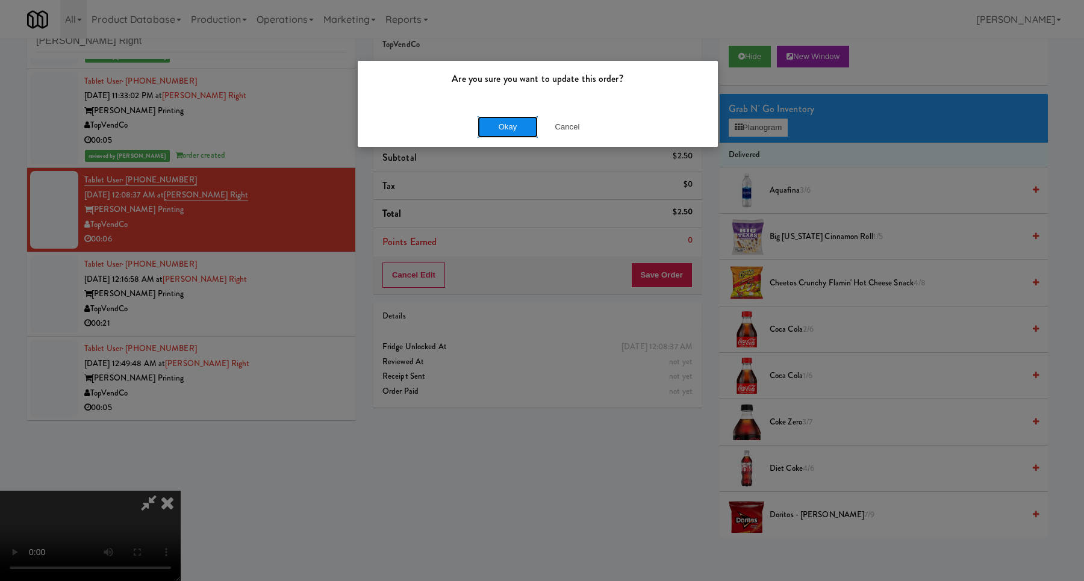
click at [513, 131] on button "Okay" at bounding box center [508, 127] width 60 height 22
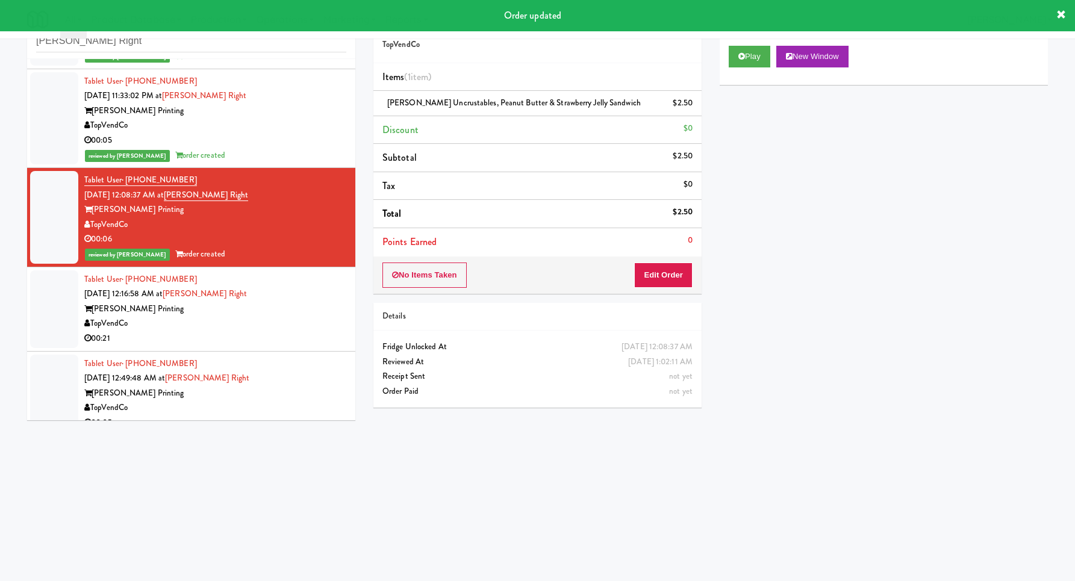
click at [308, 315] on div "[PERSON_NAME] Printing" at bounding box center [215, 309] width 262 height 15
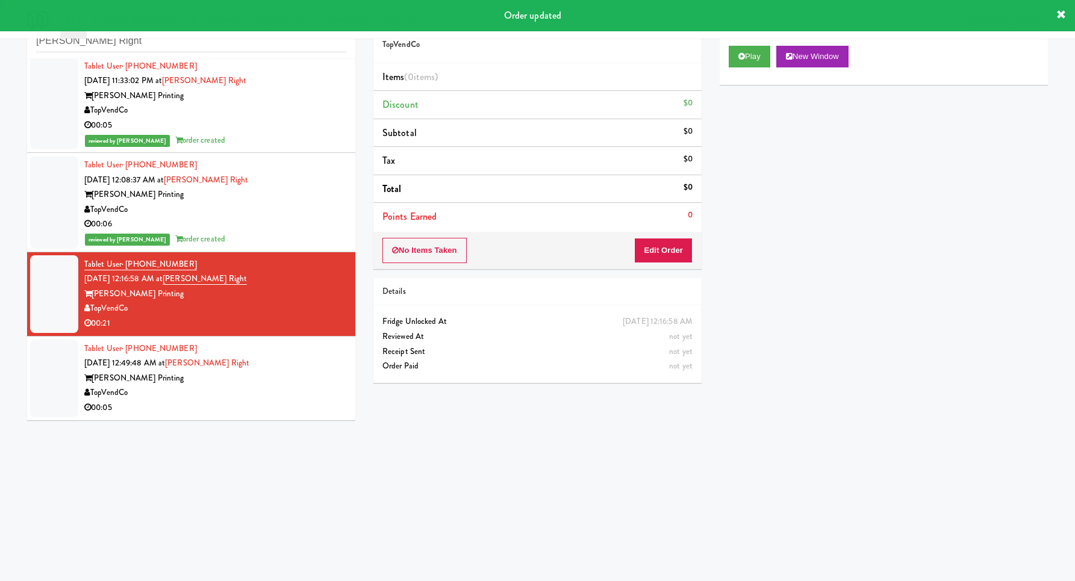
scroll to position [104, 0]
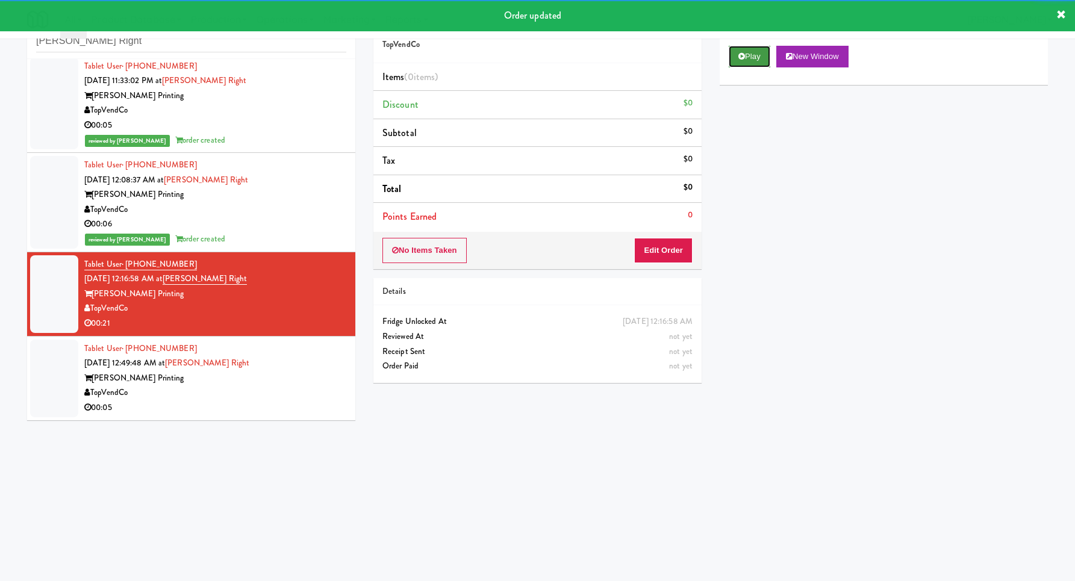
click at [754, 48] on button "Play" at bounding box center [750, 57] width 42 height 22
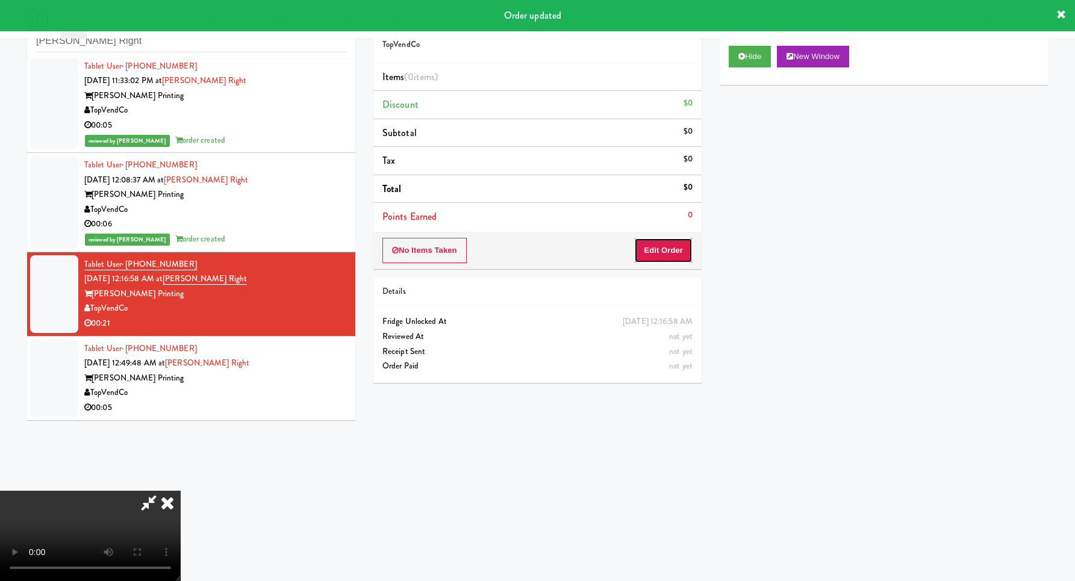
click at [663, 249] on button "Edit Order" at bounding box center [663, 250] width 58 height 25
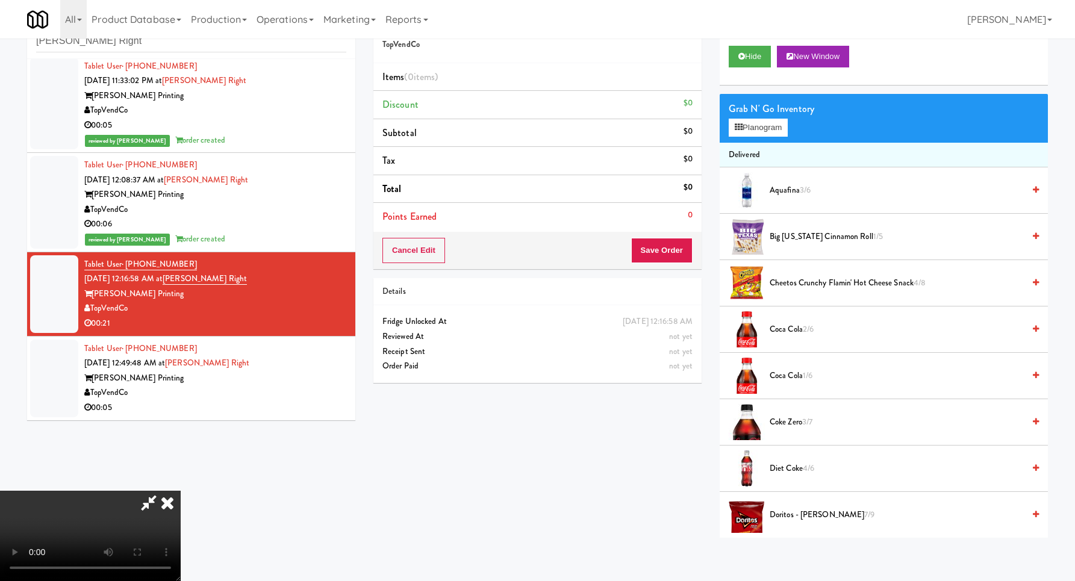
scroll to position [128, 0]
click at [181, 491] on video at bounding box center [90, 536] width 181 height 90
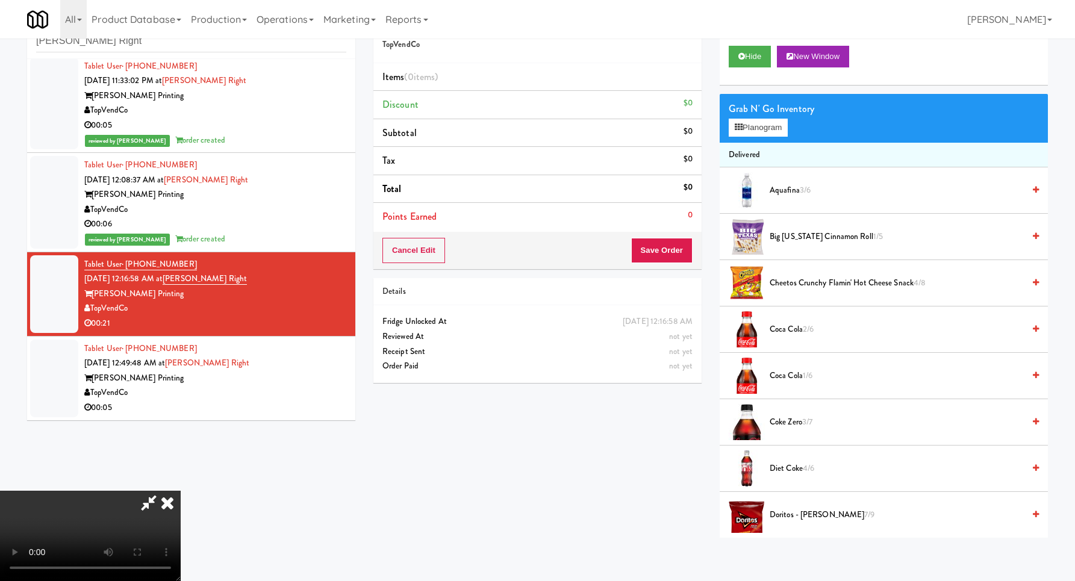
click at [181, 491] on video at bounding box center [90, 536] width 181 height 90
click at [749, 122] on button "Planogram" at bounding box center [758, 128] width 59 height 18
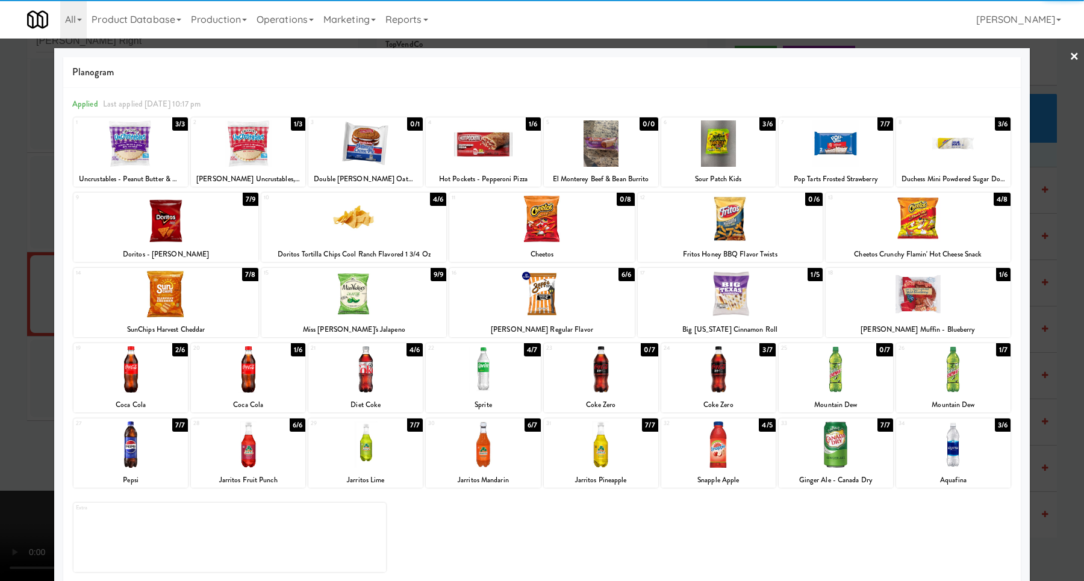
click at [944, 372] on div at bounding box center [953, 369] width 114 height 46
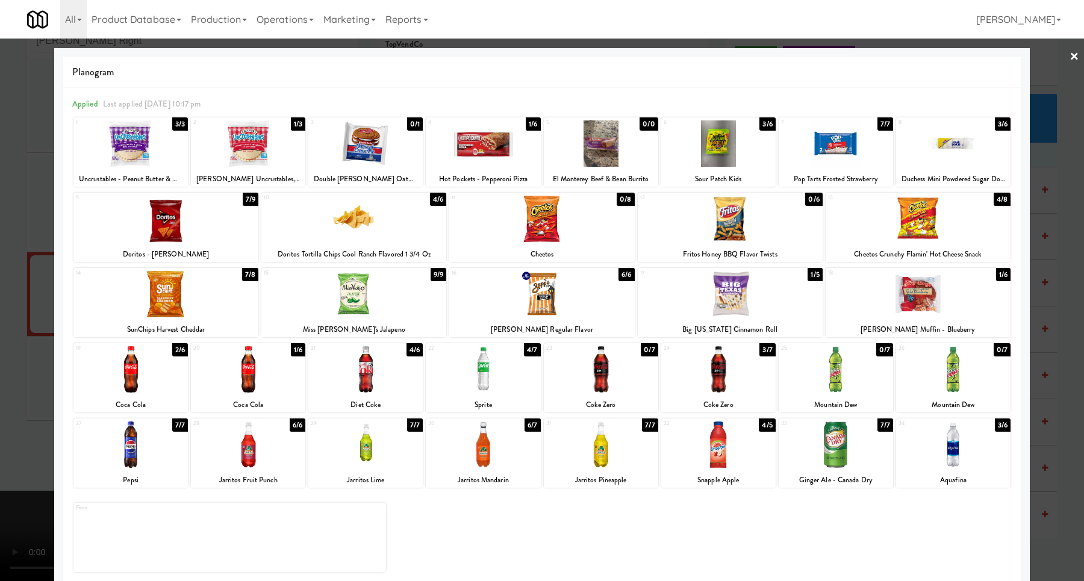
click at [130, 372] on div at bounding box center [130, 369] width 114 height 46
drag, startPoint x: 32, startPoint y: 361, endPoint x: 40, endPoint y: 362, distance: 8.5
click at [33, 361] on div at bounding box center [542, 290] width 1084 height 581
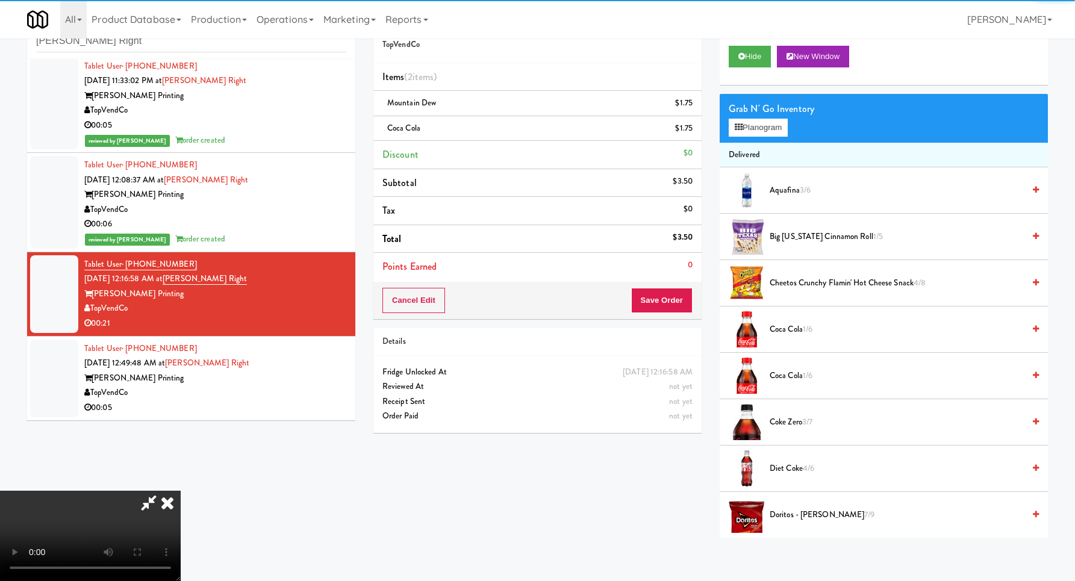
click at [181, 491] on video at bounding box center [90, 536] width 181 height 90
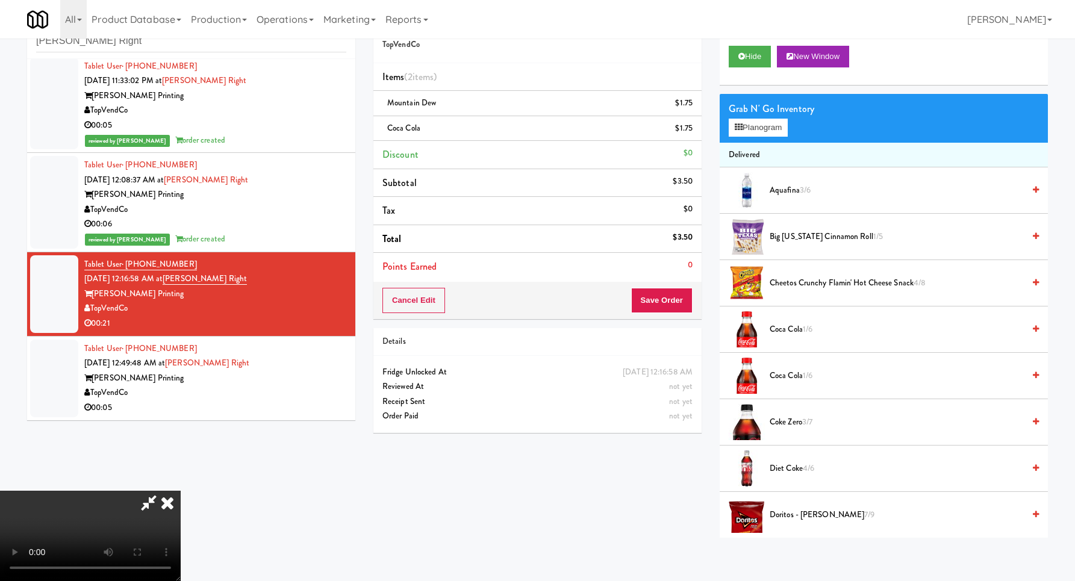
click at [181, 491] on video at bounding box center [90, 536] width 181 height 90
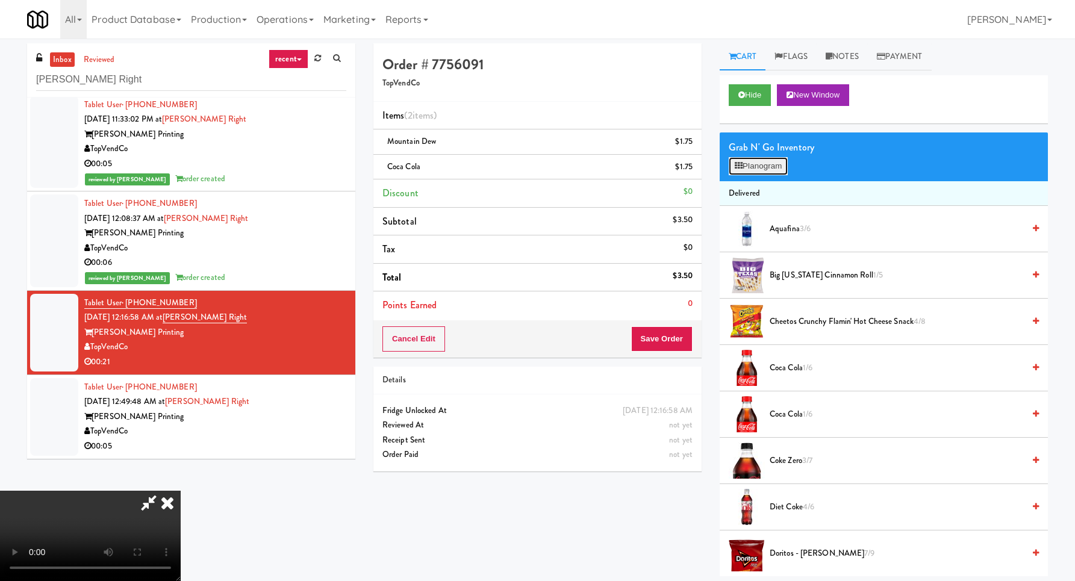
click at [759, 166] on button "Planogram" at bounding box center [758, 166] width 59 height 18
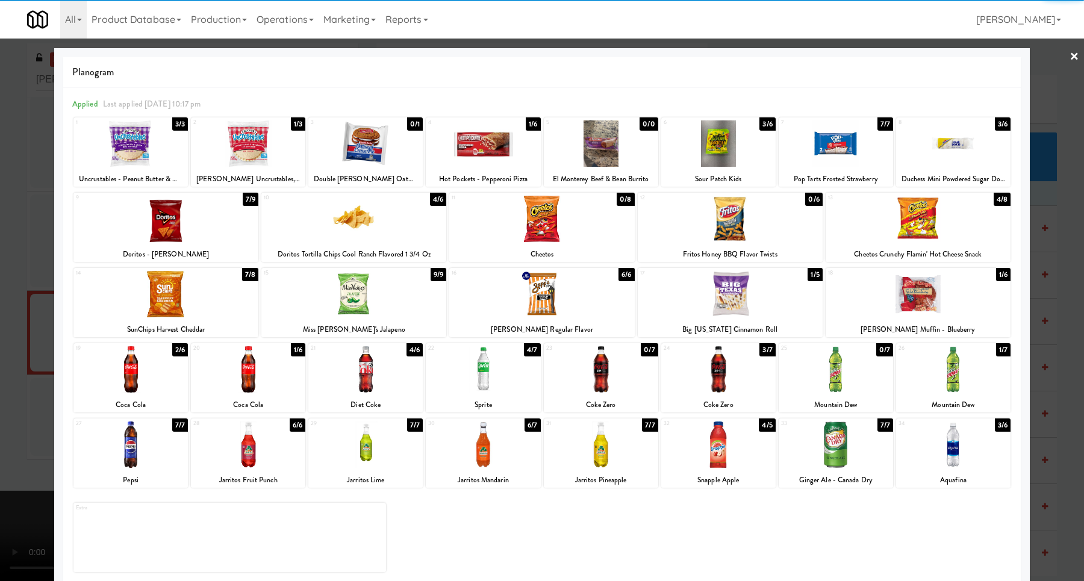
click at [180, 299] on div at bounding box center [165, 294] width 185 height 46
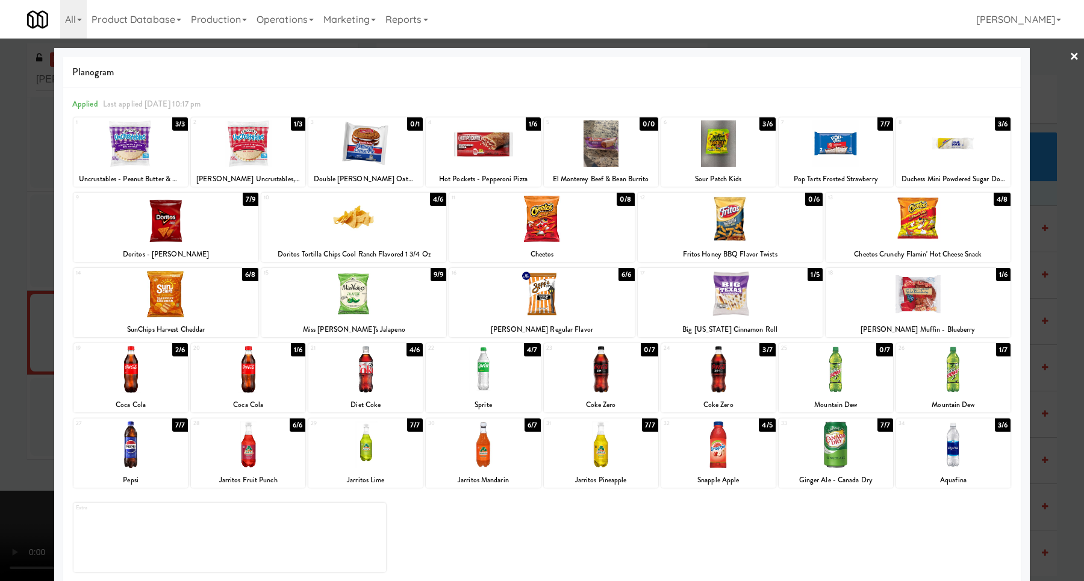
click at [30, 297] on div at bounding box center [542, 290] width 1084 height 581
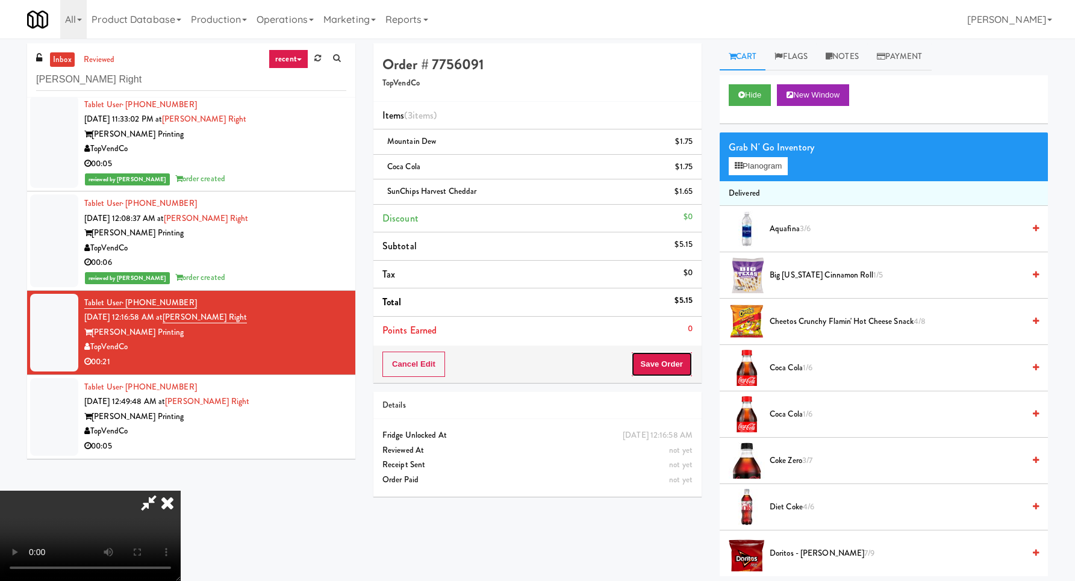
click at [667, 357] on button "Save Order" at bounding box center [661, 364] width 61 height 25
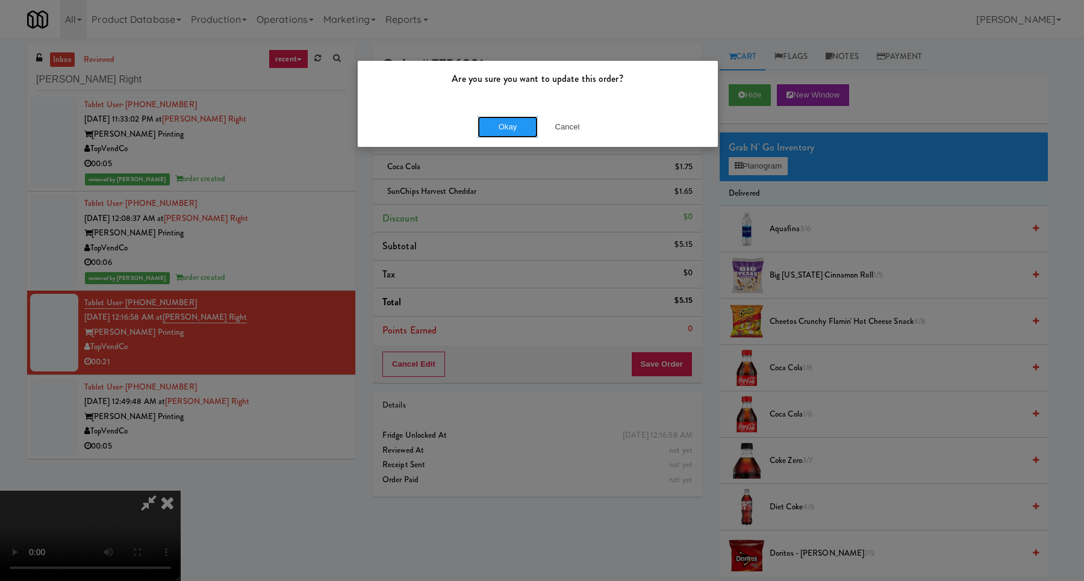
drag, startPoint x: 498, startPoint y: 128, endPoint x: 569, endPoint y: 145, distance: 73.1
click at [540, 174] on div "Are you sure you want to update this order? Okay Cancel" at bounding box center [542, 290] width 1084 height 581
click at [577, 136] on button "Cancel" at bounding box center [567, 127] width 60 height 22
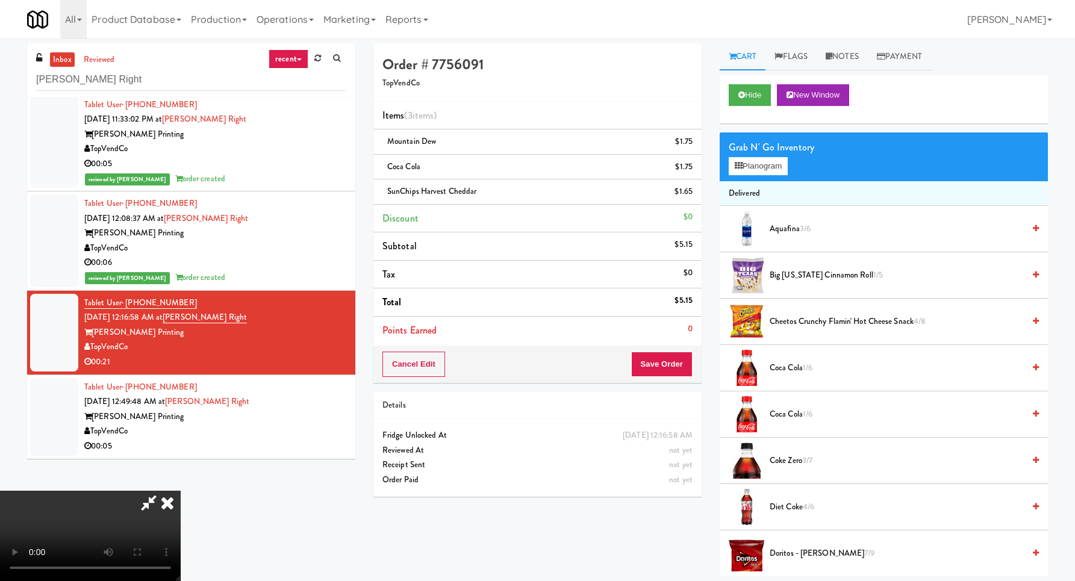
click at [181, 491] on video at bounding box center [90, 536] width 181 height 90
click at [675, 364] on button "Save Order" at bounding box center [661, 364] width 61 height 25
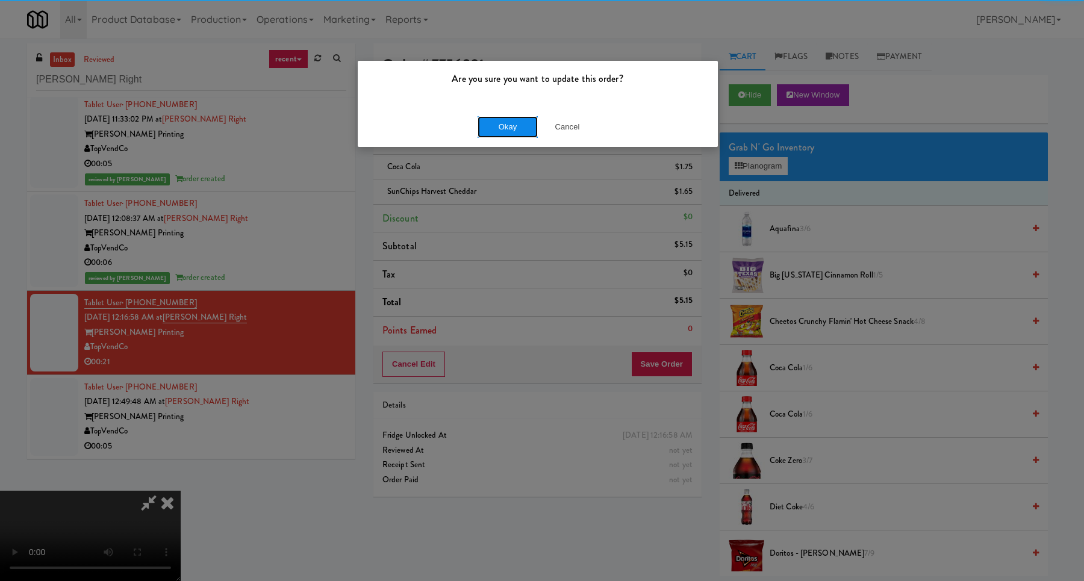
click at [511, 134] on button "Okay" at bounding box center [508, 127] width 60 height 22
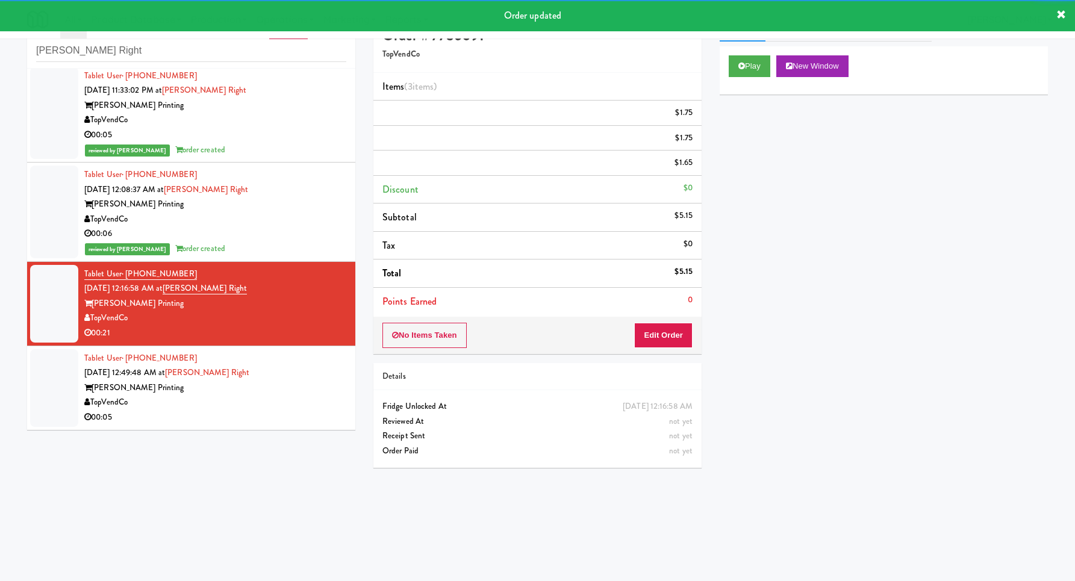
scroll to position [39, 0]
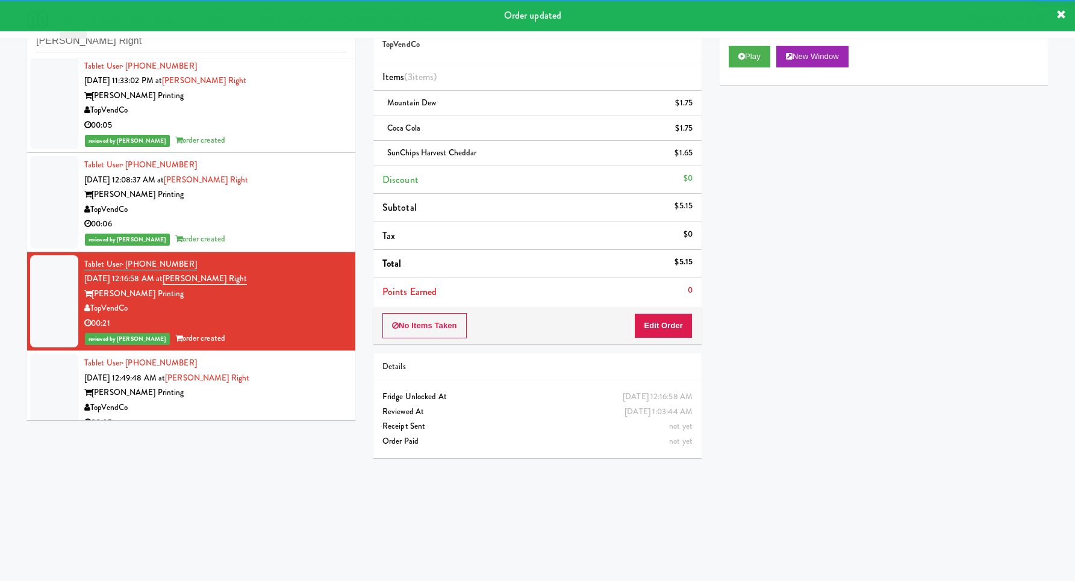
click at [295, 414] on div "TopVendCo" at bounding box center [215, 408] width 262 height 15
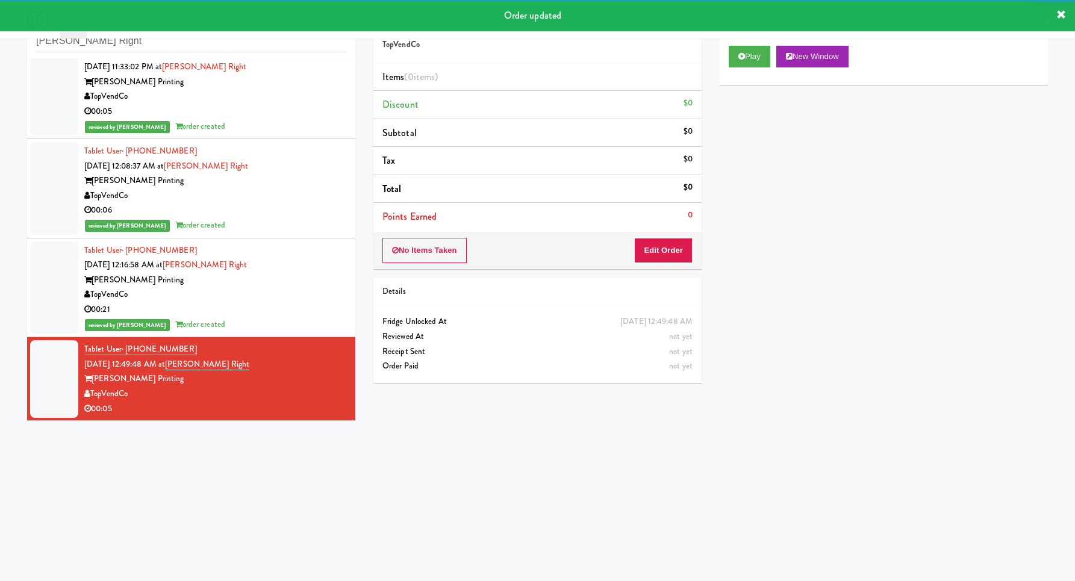
scroll to position [119, 0]
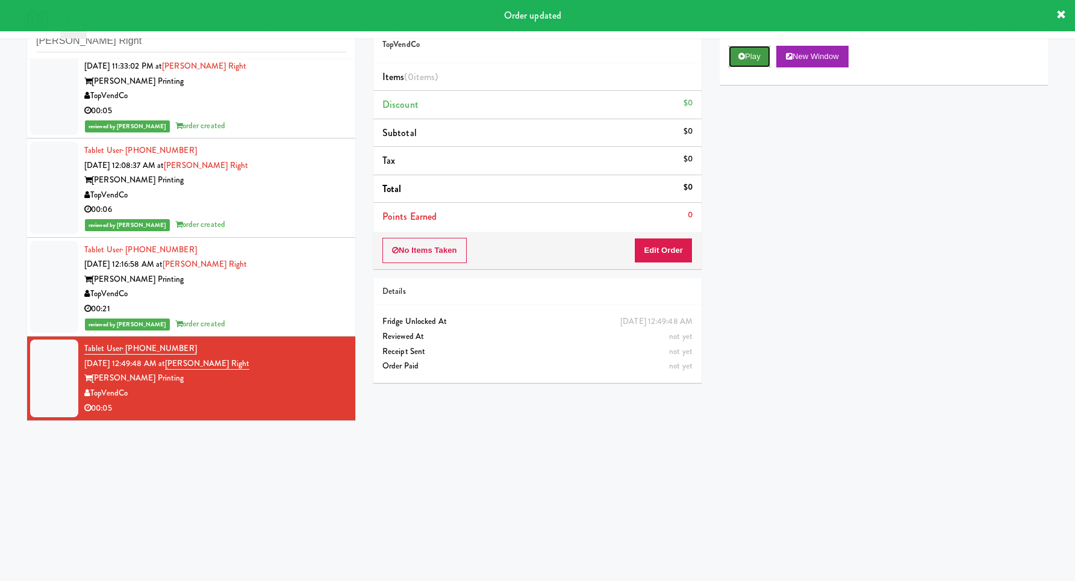
click at [747, 65] on button "Play" at bounding box center [750, 57] width 42 height 22
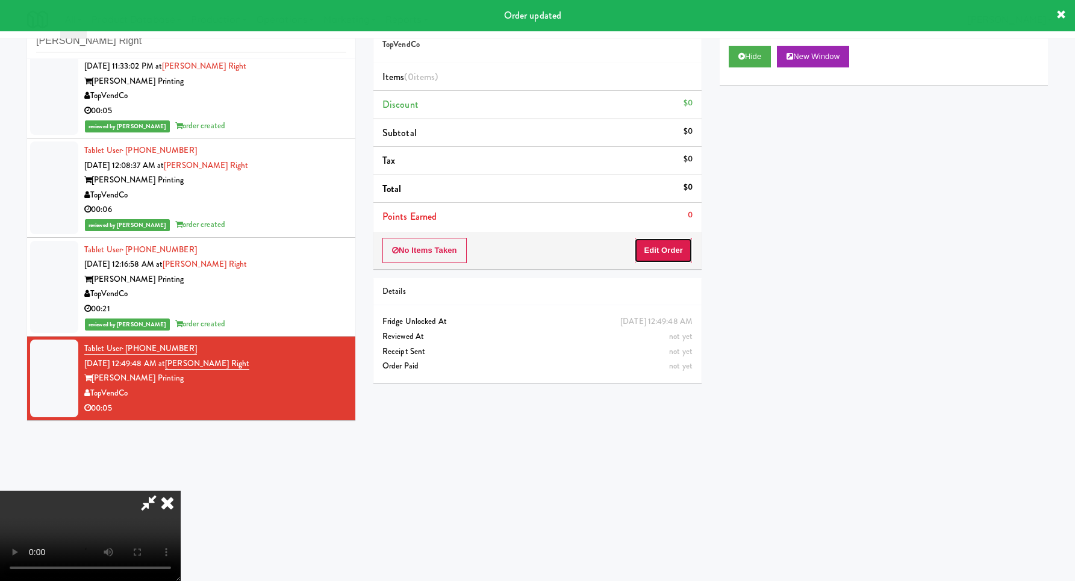
click at [684, 242] on button "Edit Order" at bounding box center [663, 250] width 58 height 25
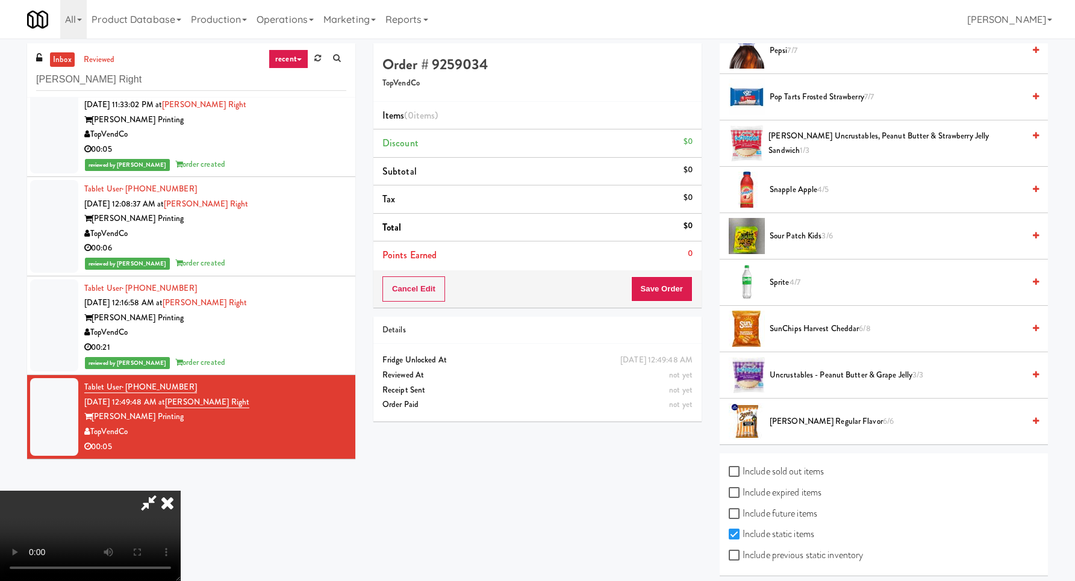
scroll to position [886, 0]
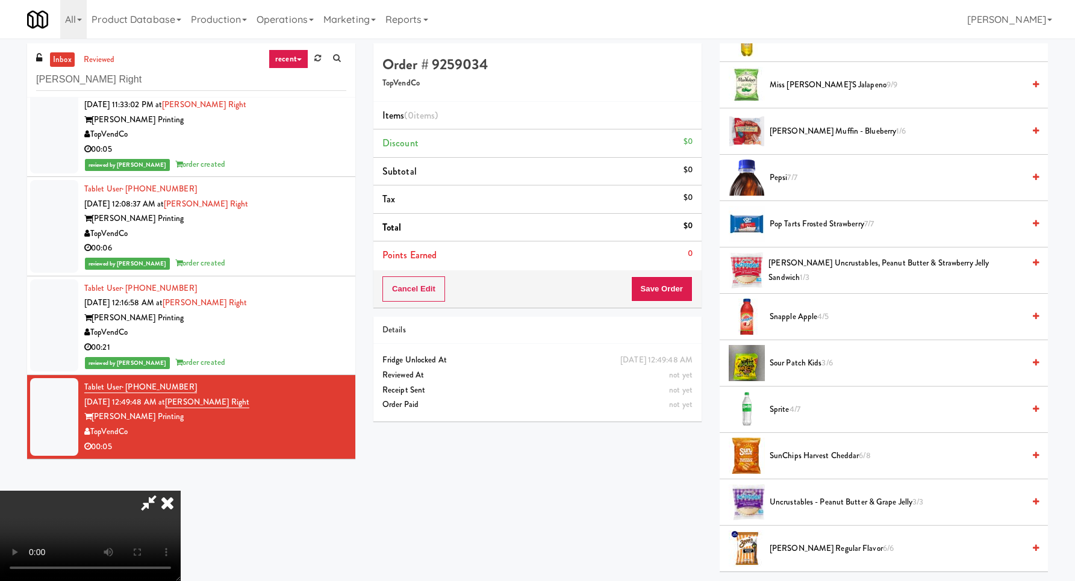
click at [780, 185] on li "Pepsi 7/7" at bounding box center [884, 178] width 328 height 46
click at [780, 175] on span "Pepsi 7/7" at bounding box center [897, 177] width 254 height 15
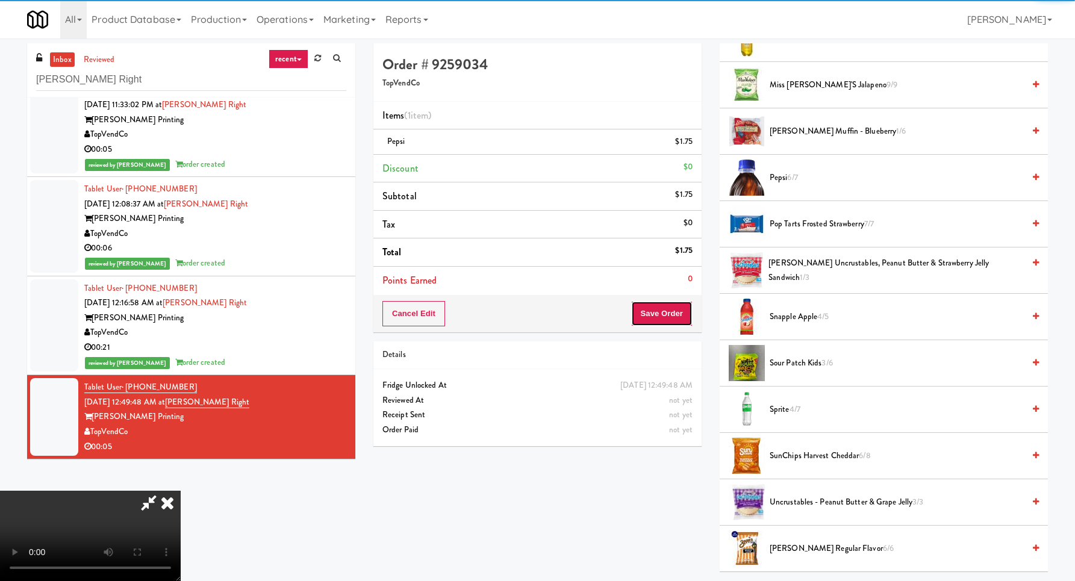
click at [668, 322] on button "Save Order" at bounding box center [661, 313] width 61 height 25
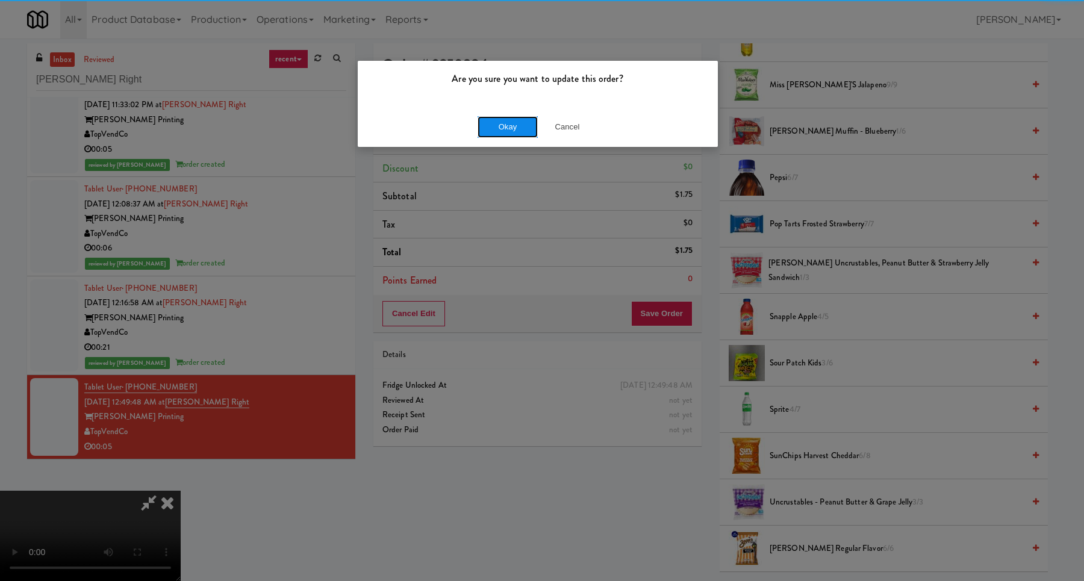
click at [510, 134] on button "Okay" at bounding box center [508, 127] width 60 height 22
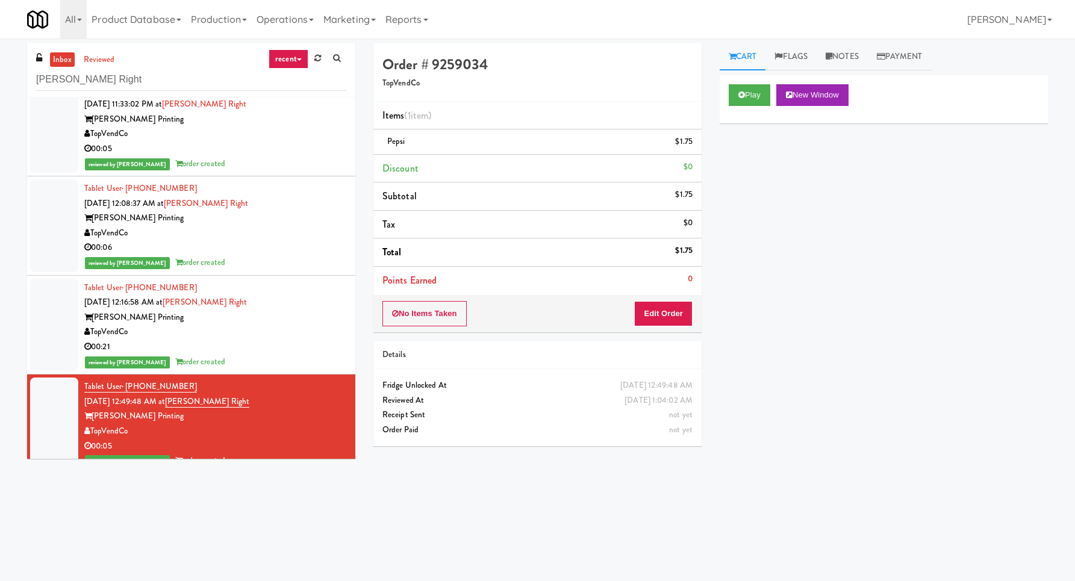
scroll to position [0, 0]
click at [202, 79] on input "[PERSON_NAME] Right" at bounding box center [191, 80] width 310 height 22
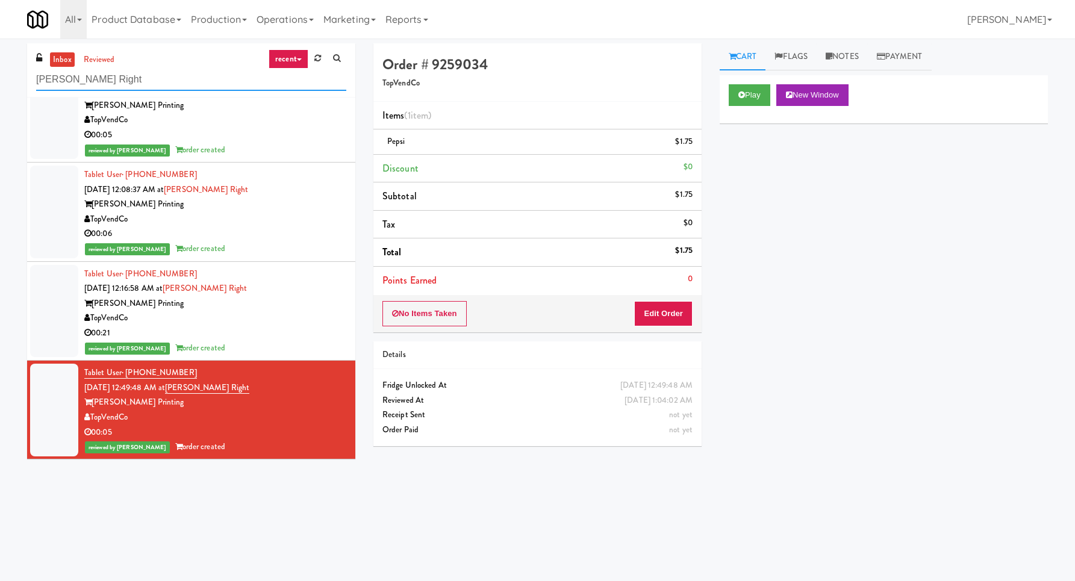
scroll to position [134, 0]
paste input "IKEA [GEOGRAPHIC_DATA]"
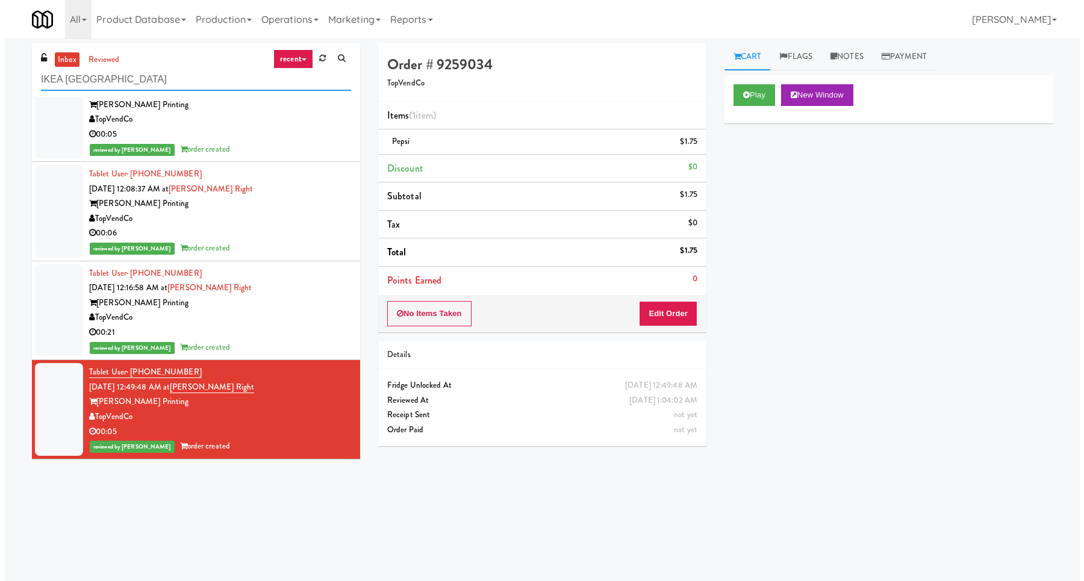
scroll to position [0, 0]
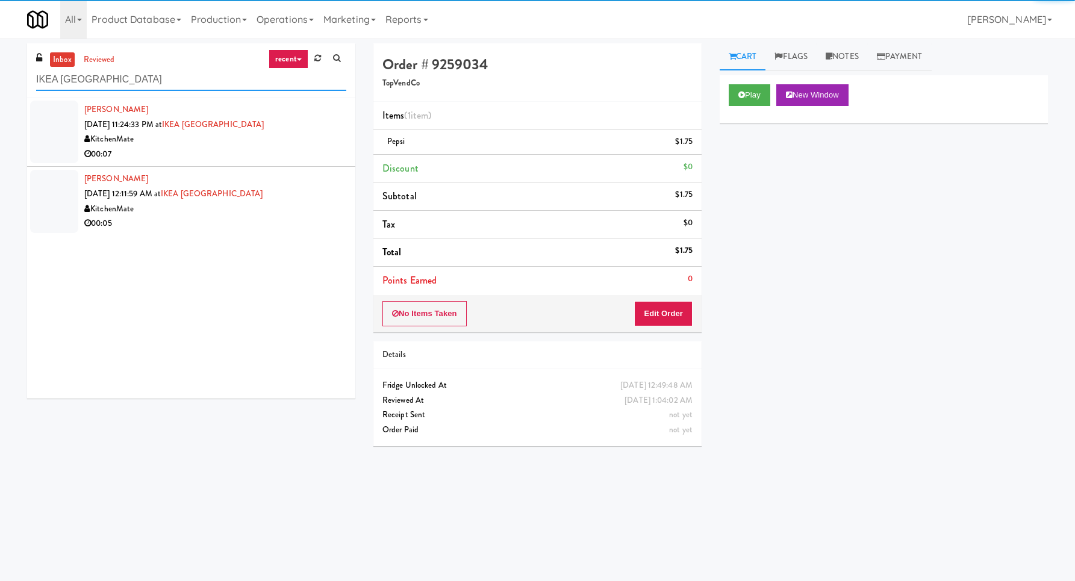
type input "IKEA [GEOGRAPHIC_DATA]"
click at [295, 165] on li "[PERSON_NAME] [DATE] 11:24:33 PM at [GEOGRAPHIC_DATA] KitchenMate 00:07" at bounding box center [191, 132] width 328 height 69
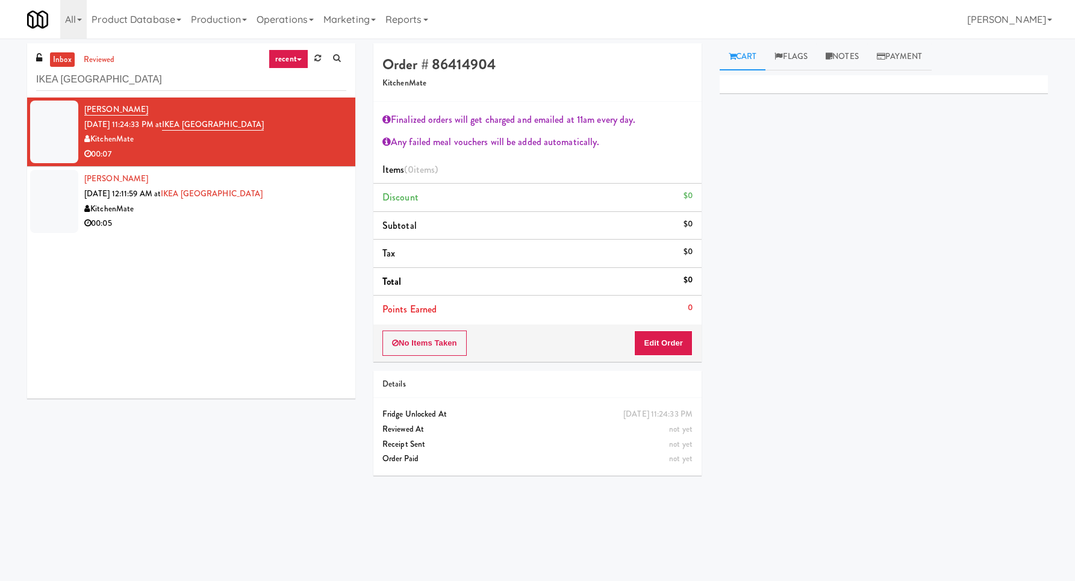
click at [640, 329] on div "No Items Taken Edit Order" at bounding box center [538, 343] width 328 height 37
click at [648, 340] on button "Edit Order" at bounding box center [663, 343] width 58 height 25
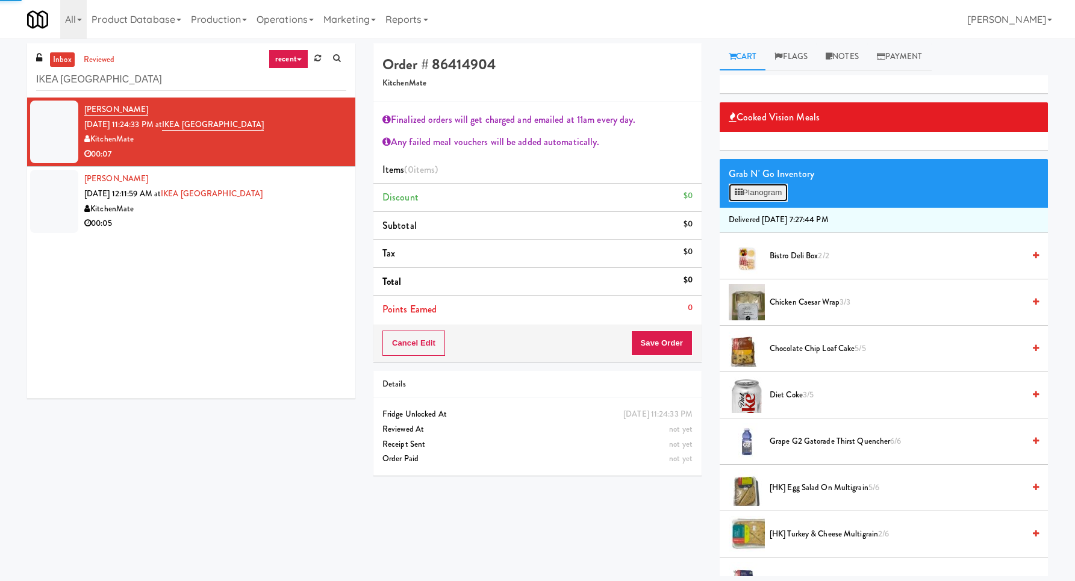
click at [768, 195] on button "Planogram" at bounding box center [758, 193] width 59 height 18
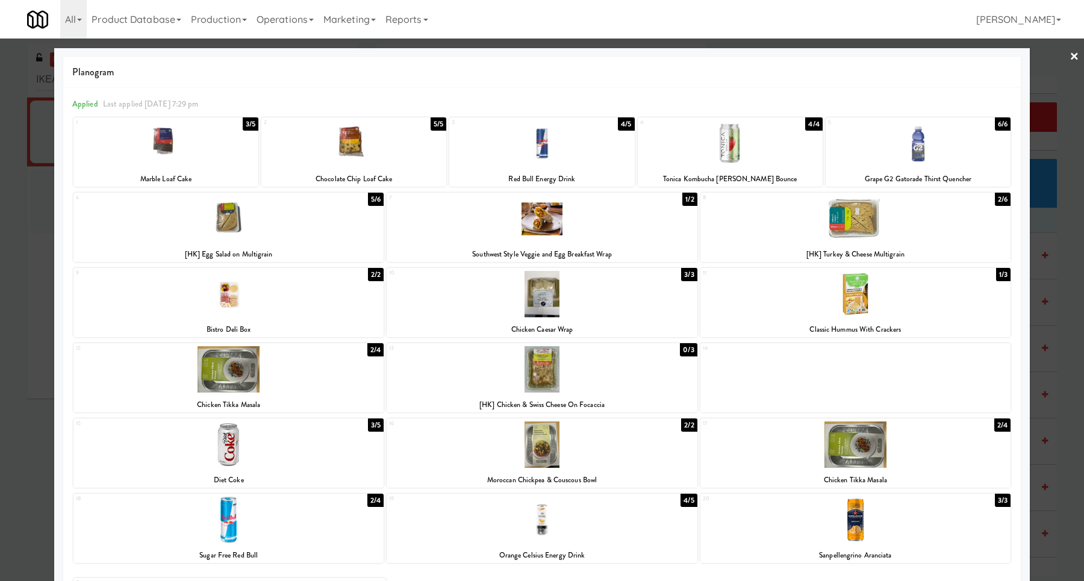
click at [578, 286] on div at bounding box center [542, 294] width 310 height 46
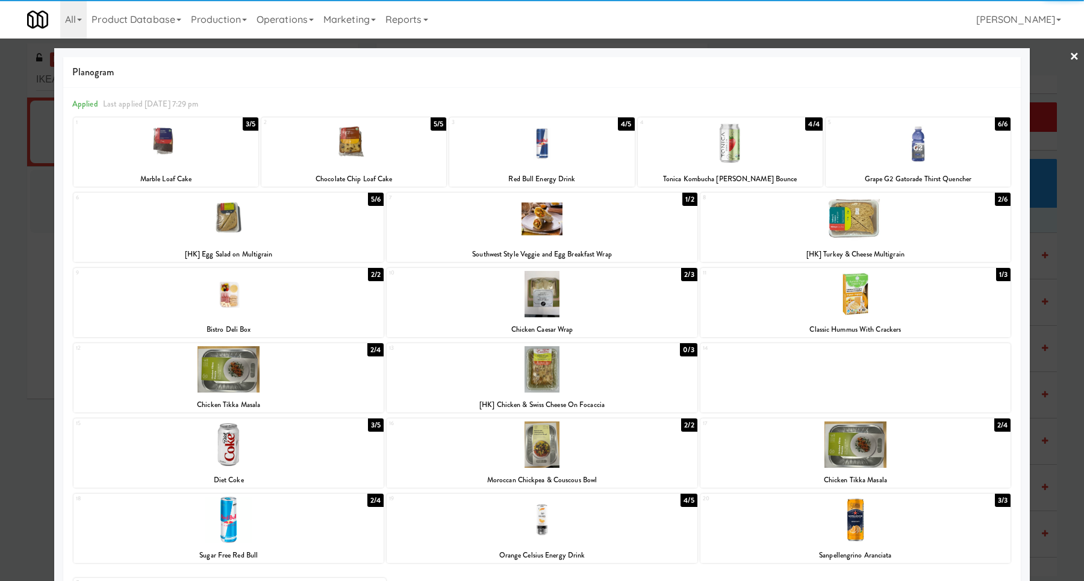
click at [197, 161] on div at bounding box center [165, 143] width 185 height 46
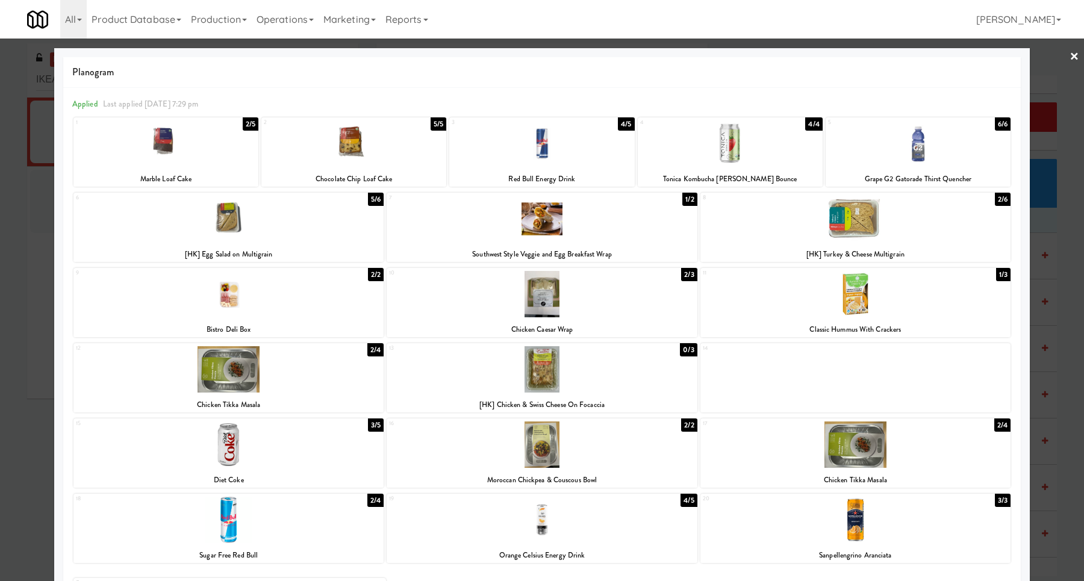
click at [23, 320] on div at bounding box center [542, 290] width 1084 height 581
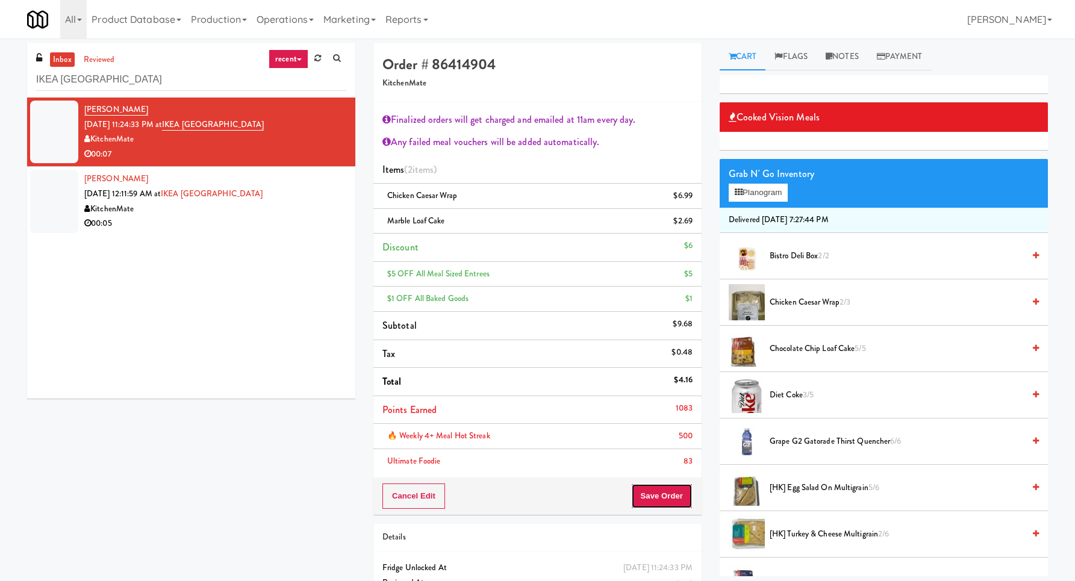
click at [668, 509] on button "Save Order" at bounding box center [661, 496] width 61 height 25
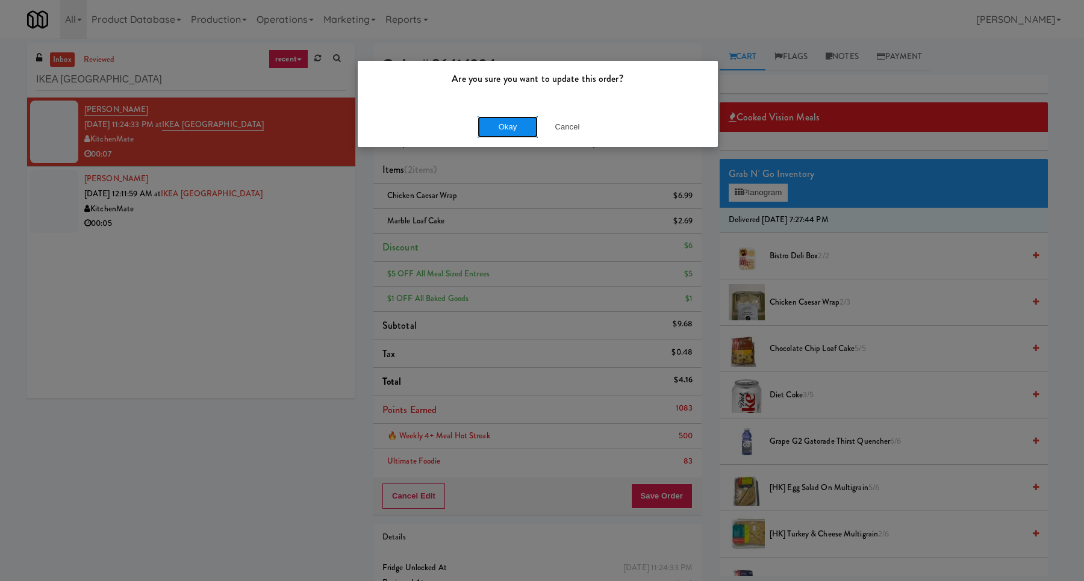
click at [507, 127] on button "Okay" at bounding box center [508, 127] width 60 height 22
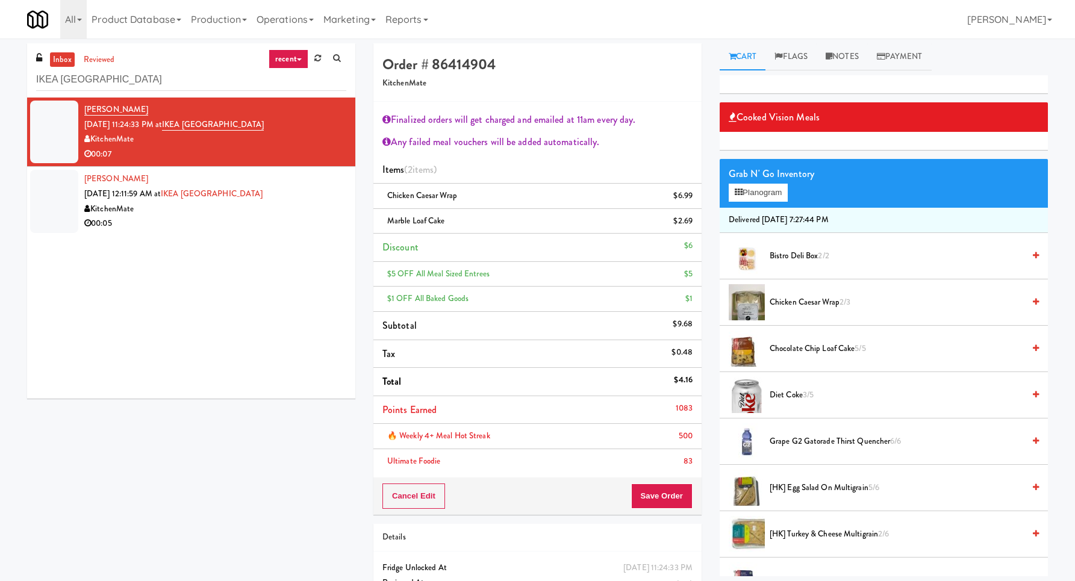
click at [321, 218] on div "00:05" at bounding box center [215, 223] width 262 height 15
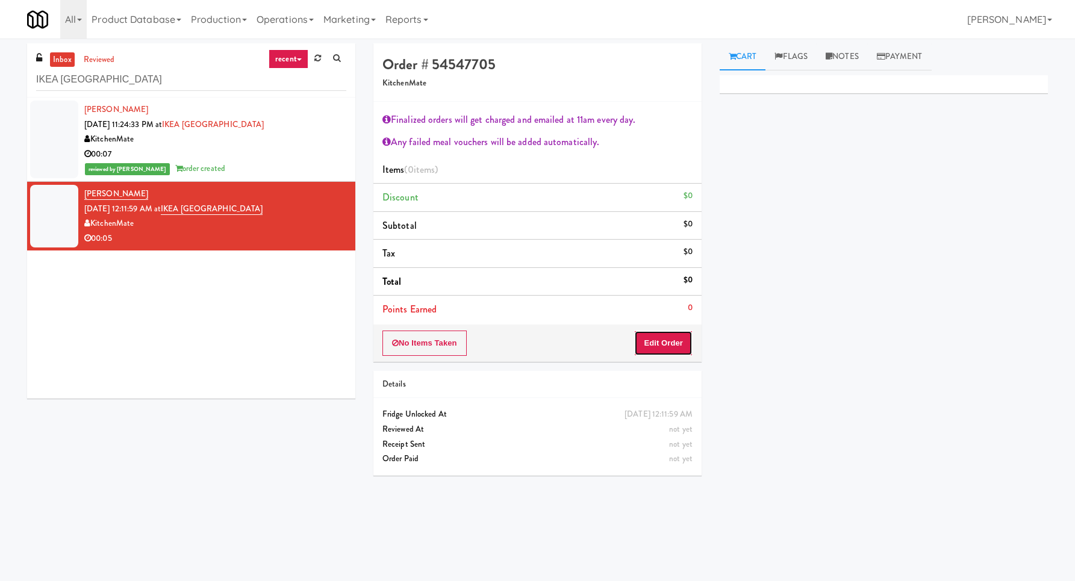
click at [656, 346] on button "Edit Order" at bounding box center [663, 343] width 58 height 25
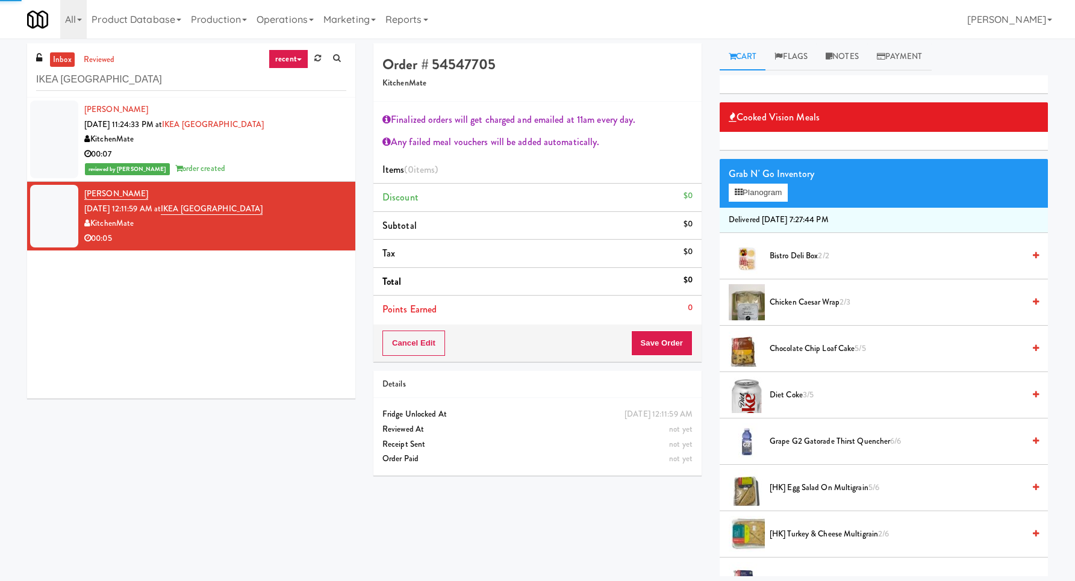
click at [757, 207] on div "Grab N' Go Inventory Planogram" at bounding box center [884, 183] width 328 height 49
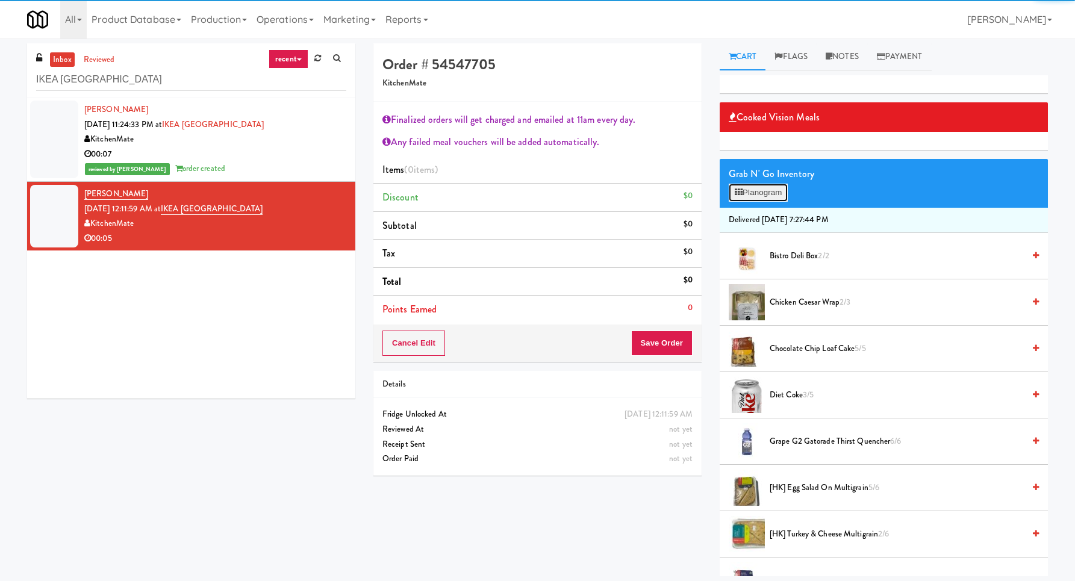
click at [762, 192] on button "Planogram" at bounding box center [758, 193] width 59 height 18
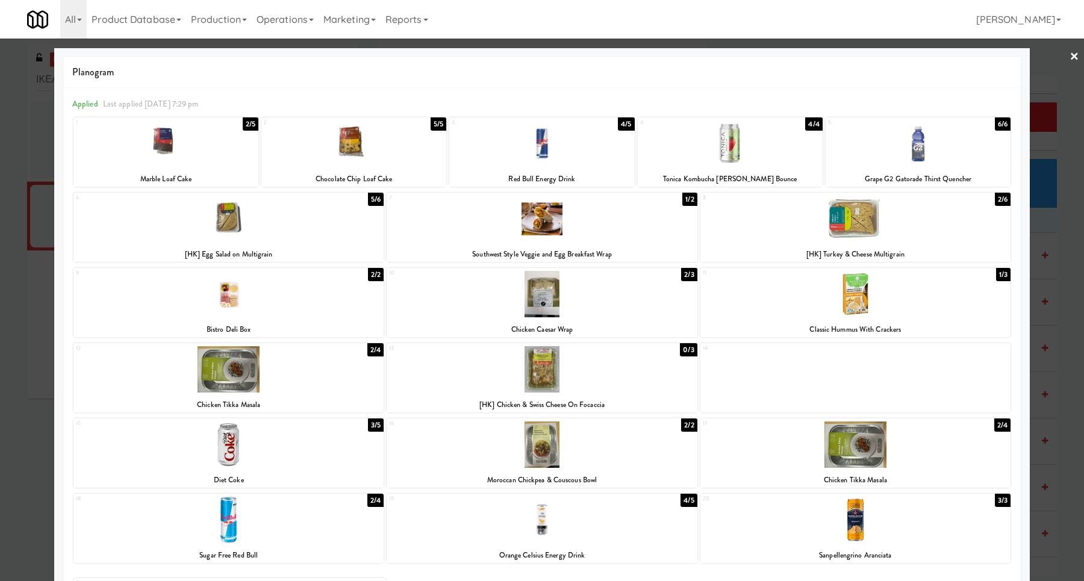
click at [527, 234] on div at bounding box center [542, 219] width 310 height 46
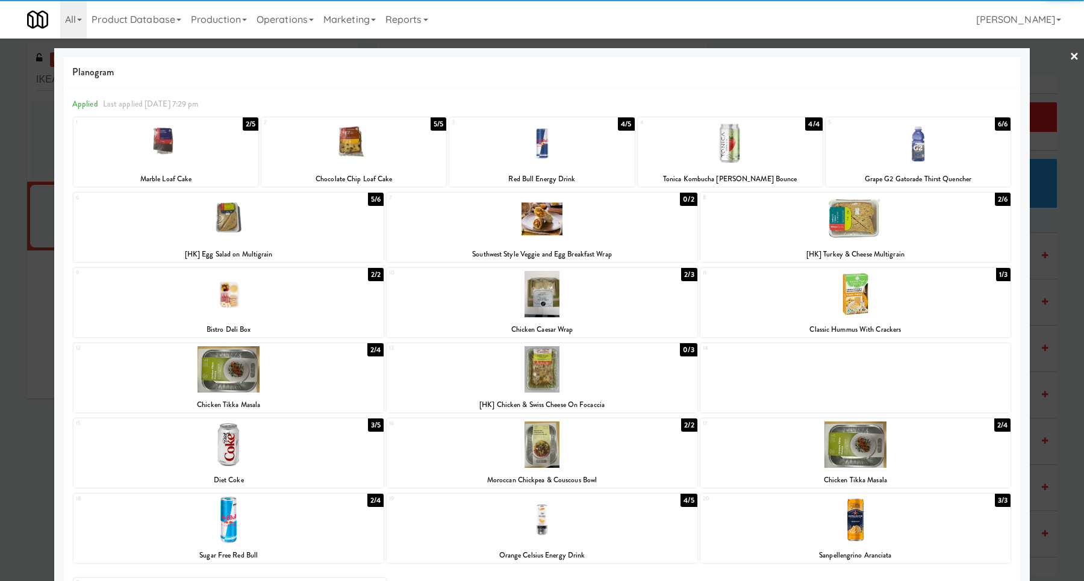
click at [330, 434] on div at bounding box center [228, 445] width 310 height 46
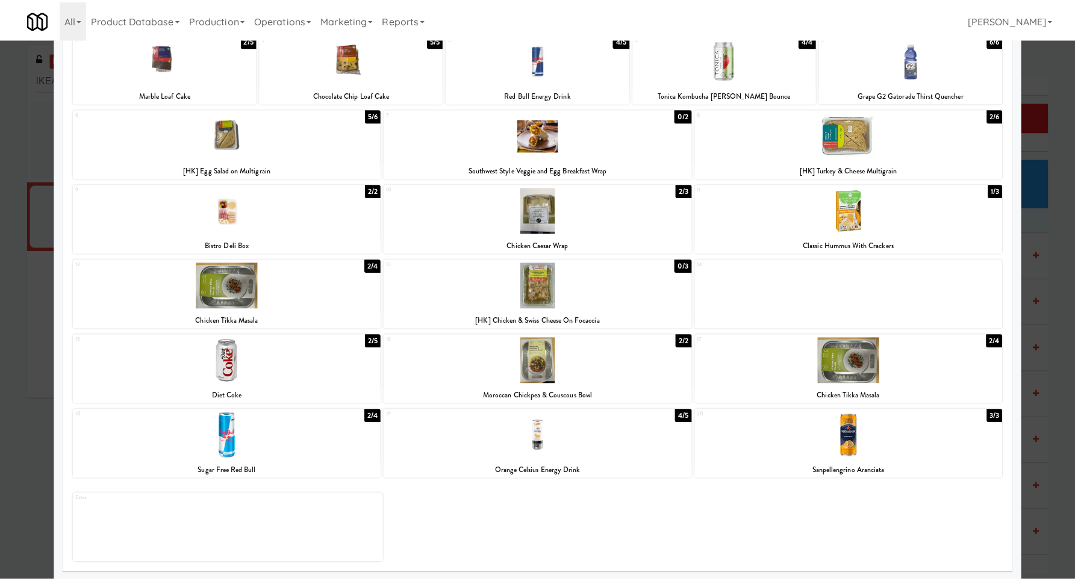
scroll to position [86, 0]
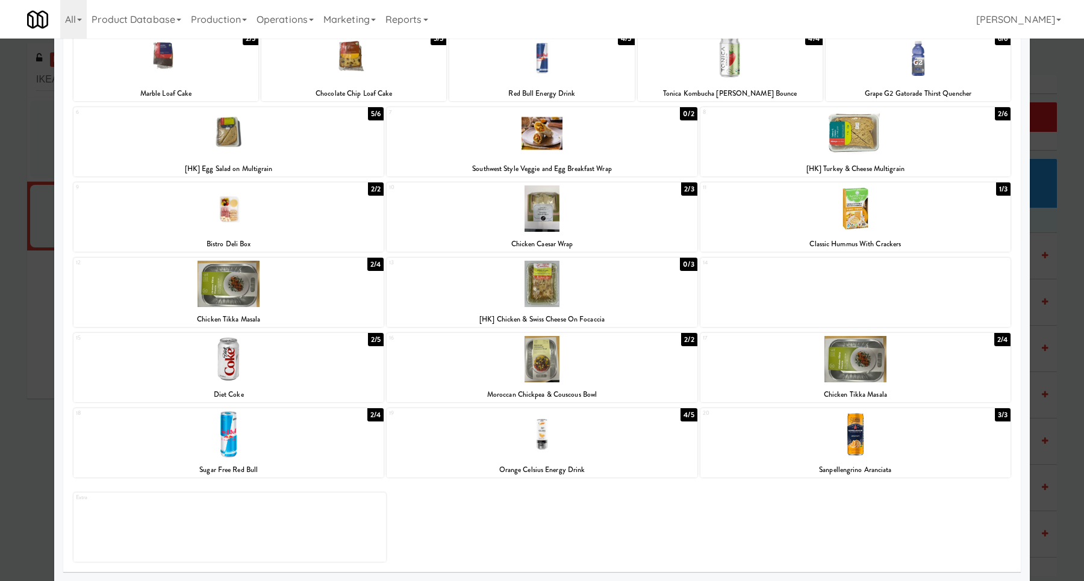
click at [4, 315] on div at bounding box center [542, 290] width 1084 height 581
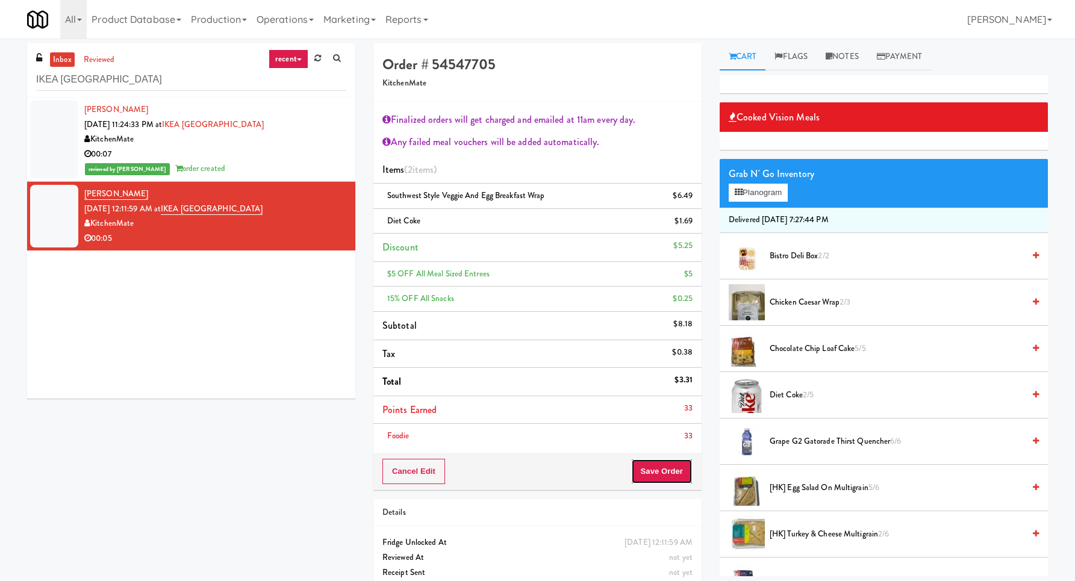
click at [636, 471] on button "Save Order" at bounding box center [661, 471] width 61 height 25
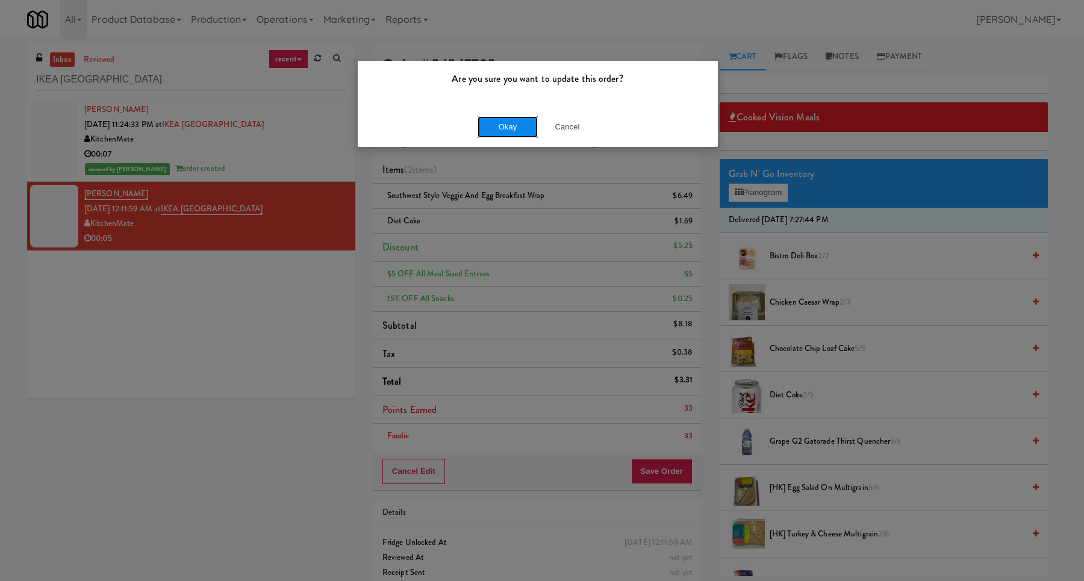
click at [503, 134] on button "Okay" at bounding box center [508, 127] width 60 height 22
